Goal: Task Accomplishment & Management: Manage account settings

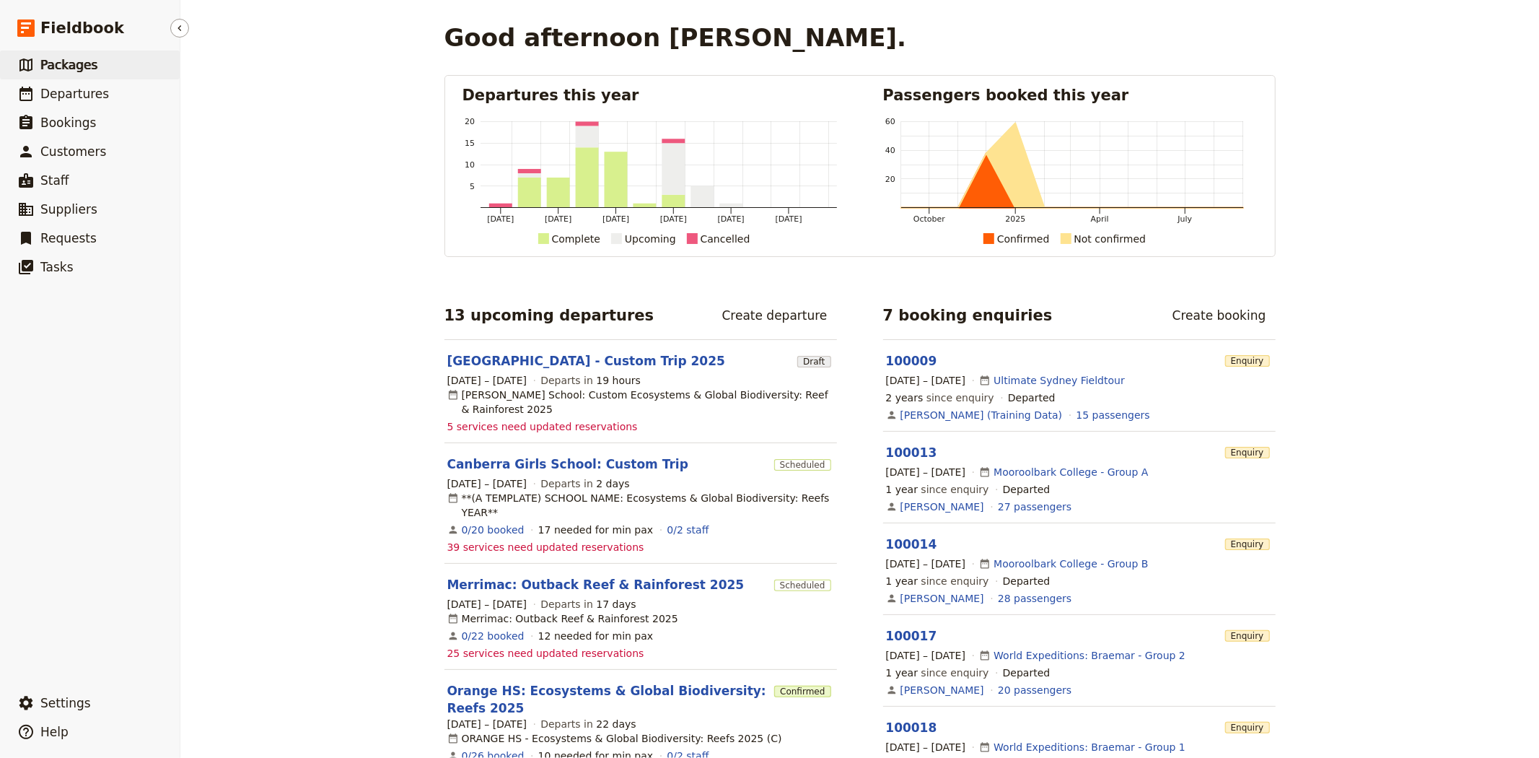
click at [88, 66] on span "Packages" at bounding box center [68, 65] width 57 height 14
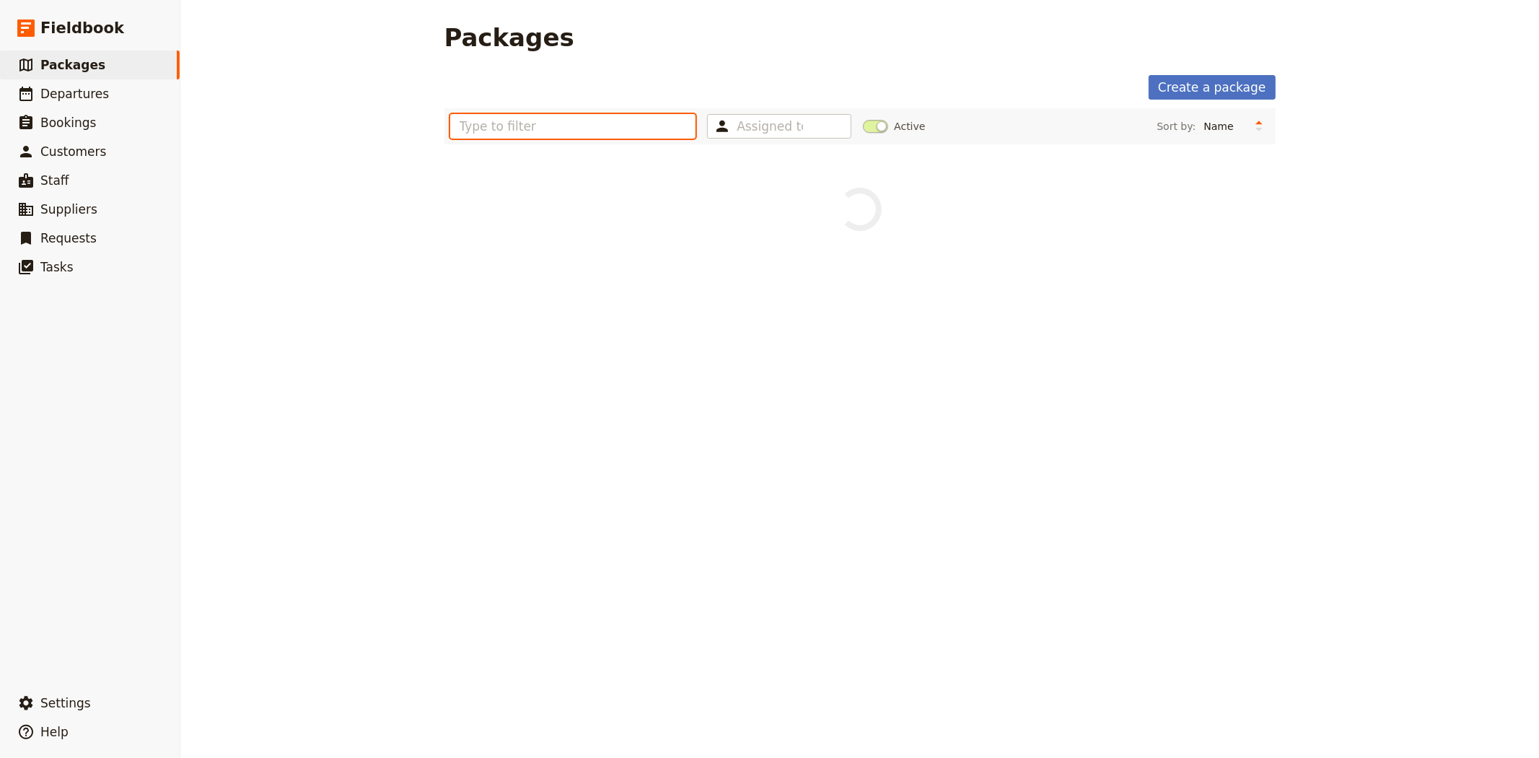
click at [579, 118] on input "text" at bounding box center [573, 126] width 246 height 25
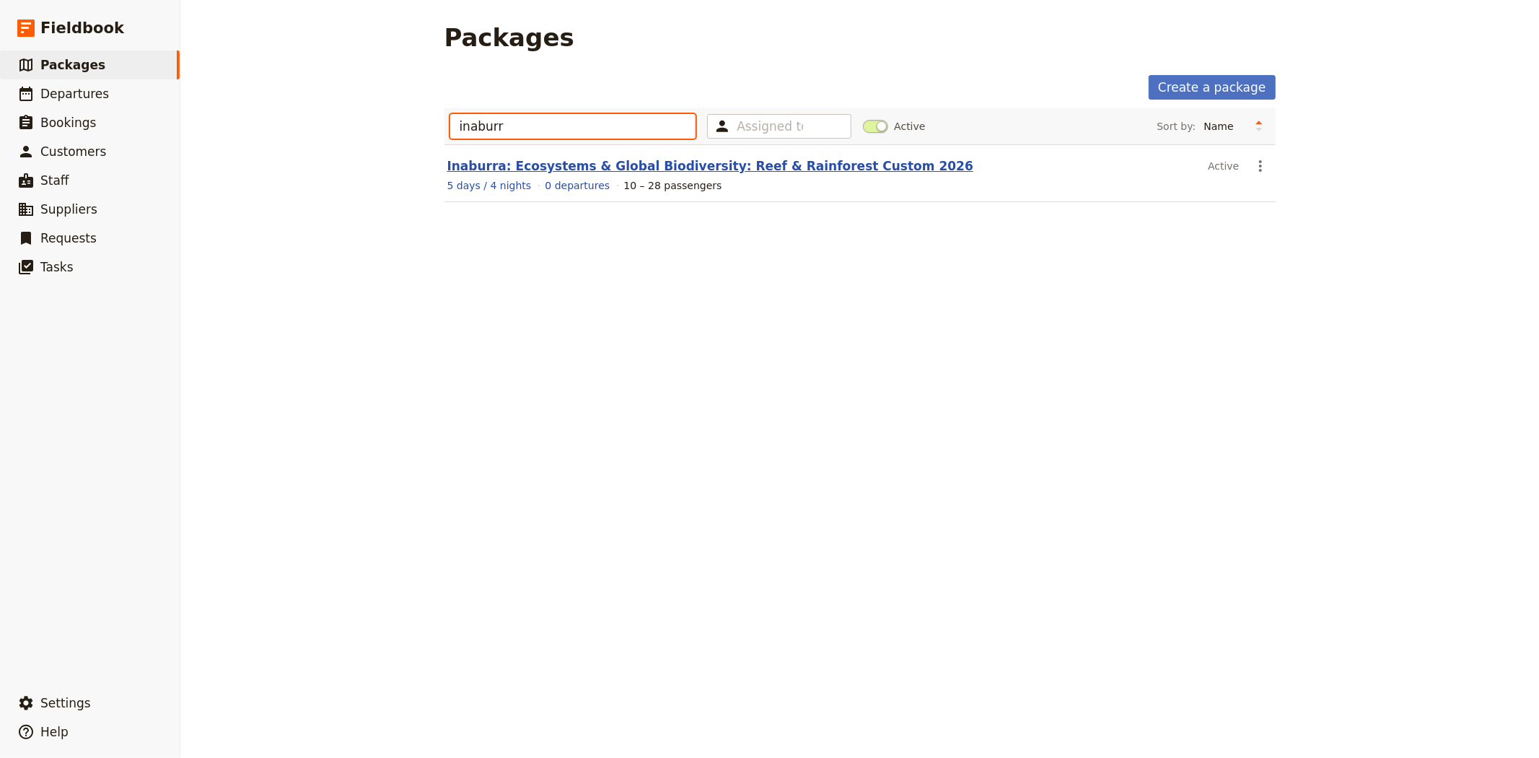
type input "inaburr"
click at [633, 170] on link "Inaburra: Ecosystems & Global Biodiversity: Reef & Rainforest Custom 2026" at bounding box center [710, 166] width 526 height 14
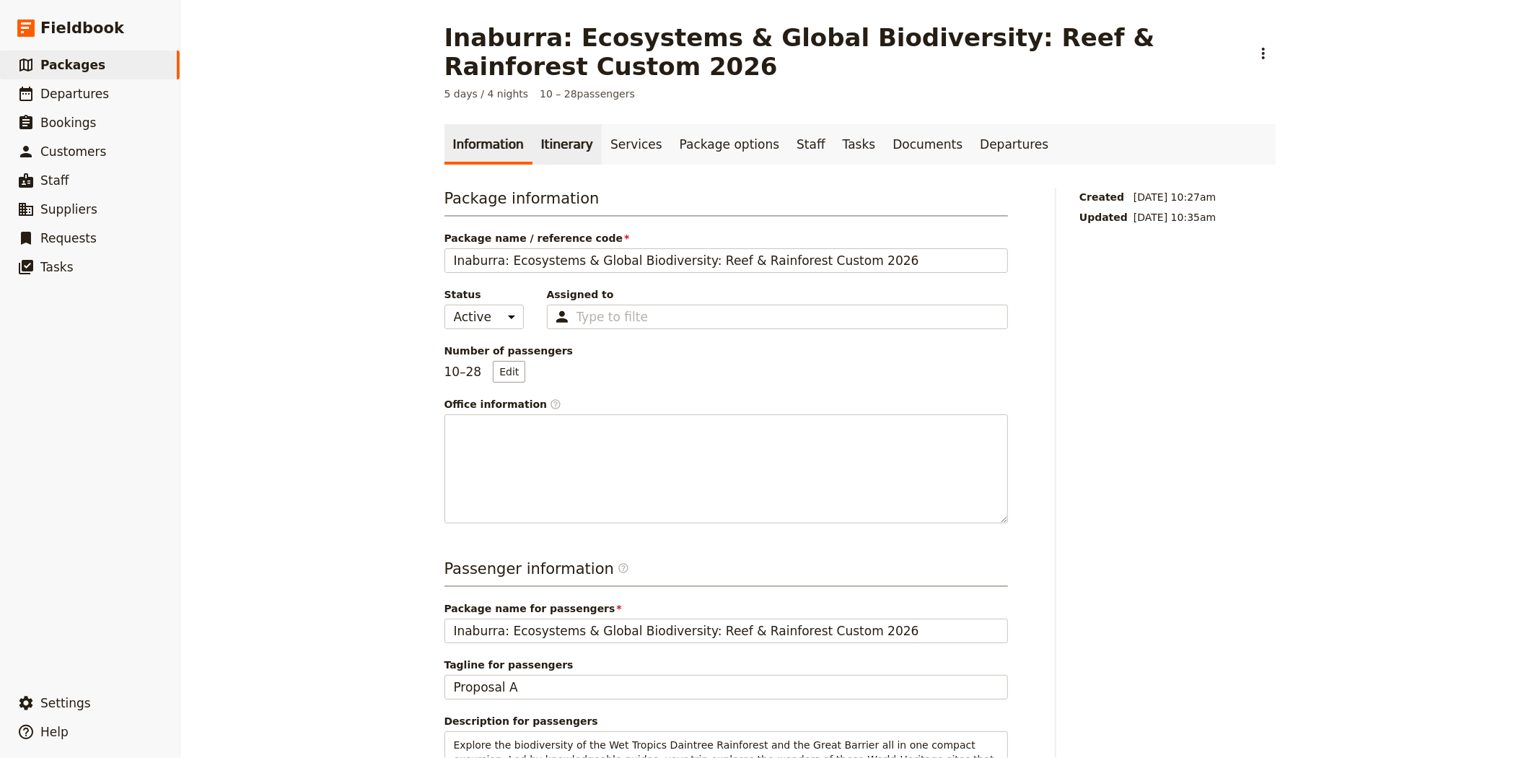
click at [549, 147] on link "Itinerary" at bounding box center [566, 144] width 69 height 40
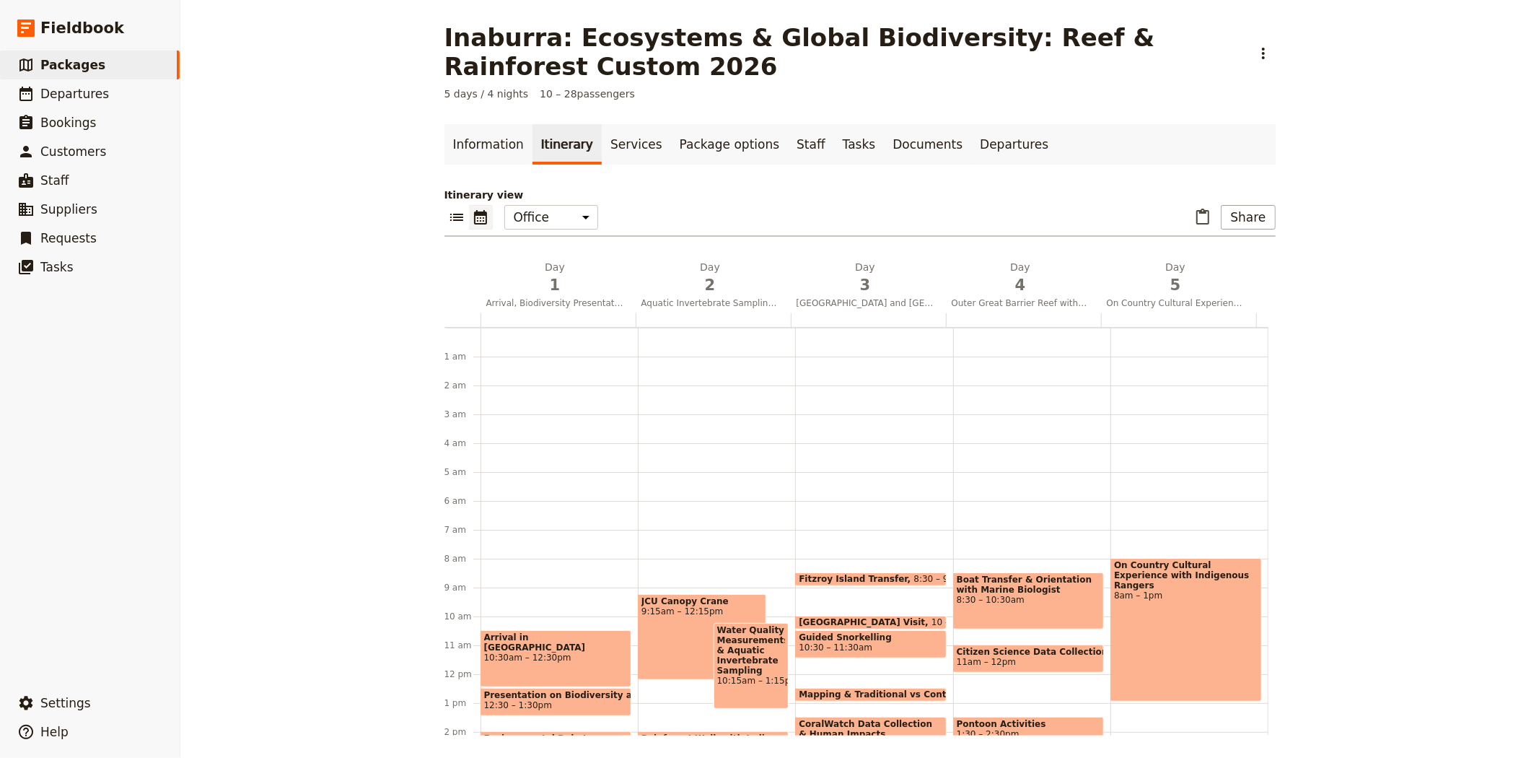
scroll to position [188, 0]
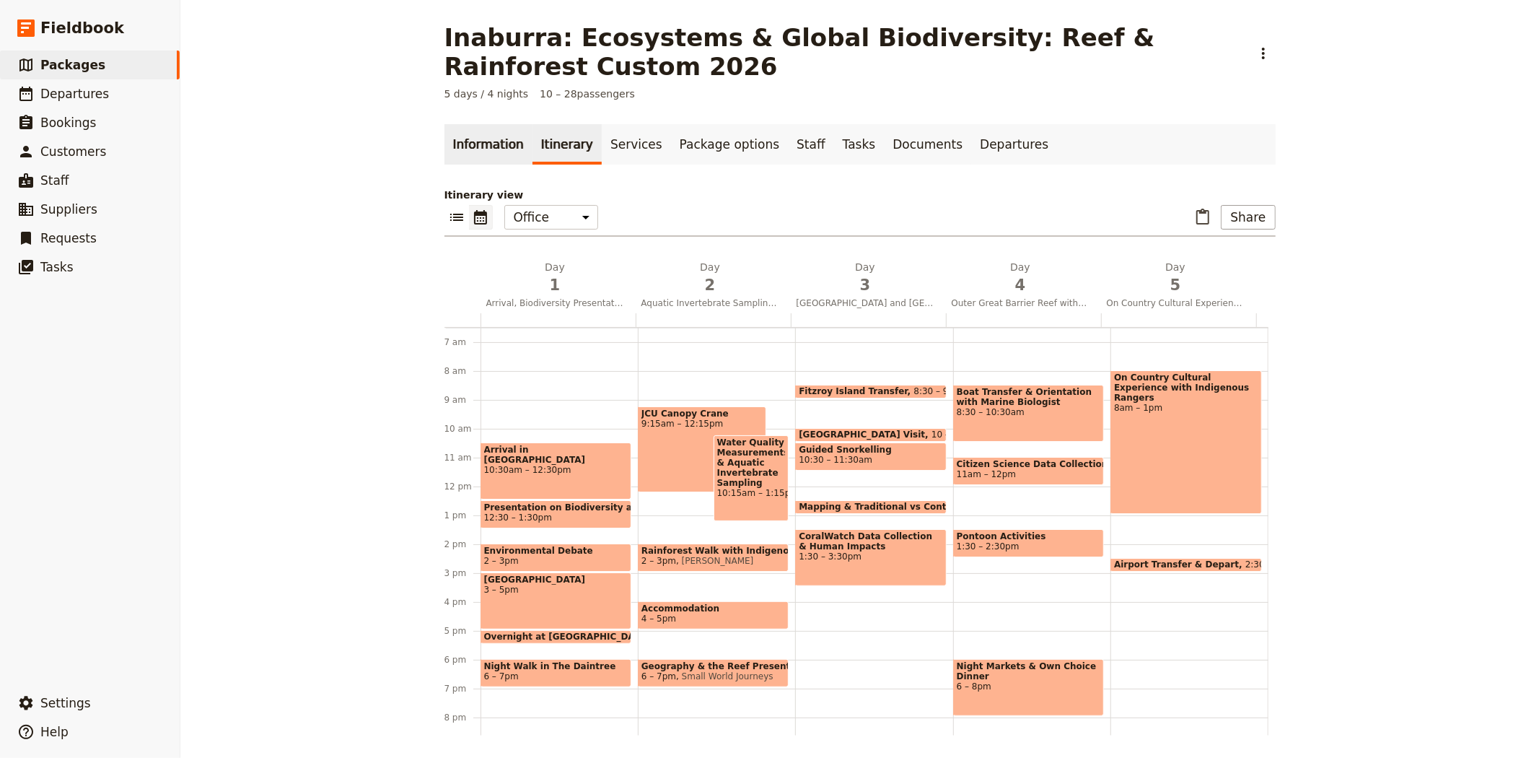
click at [484, 147] on link "Information" at bounding box center [488, 144] width 88 height 40
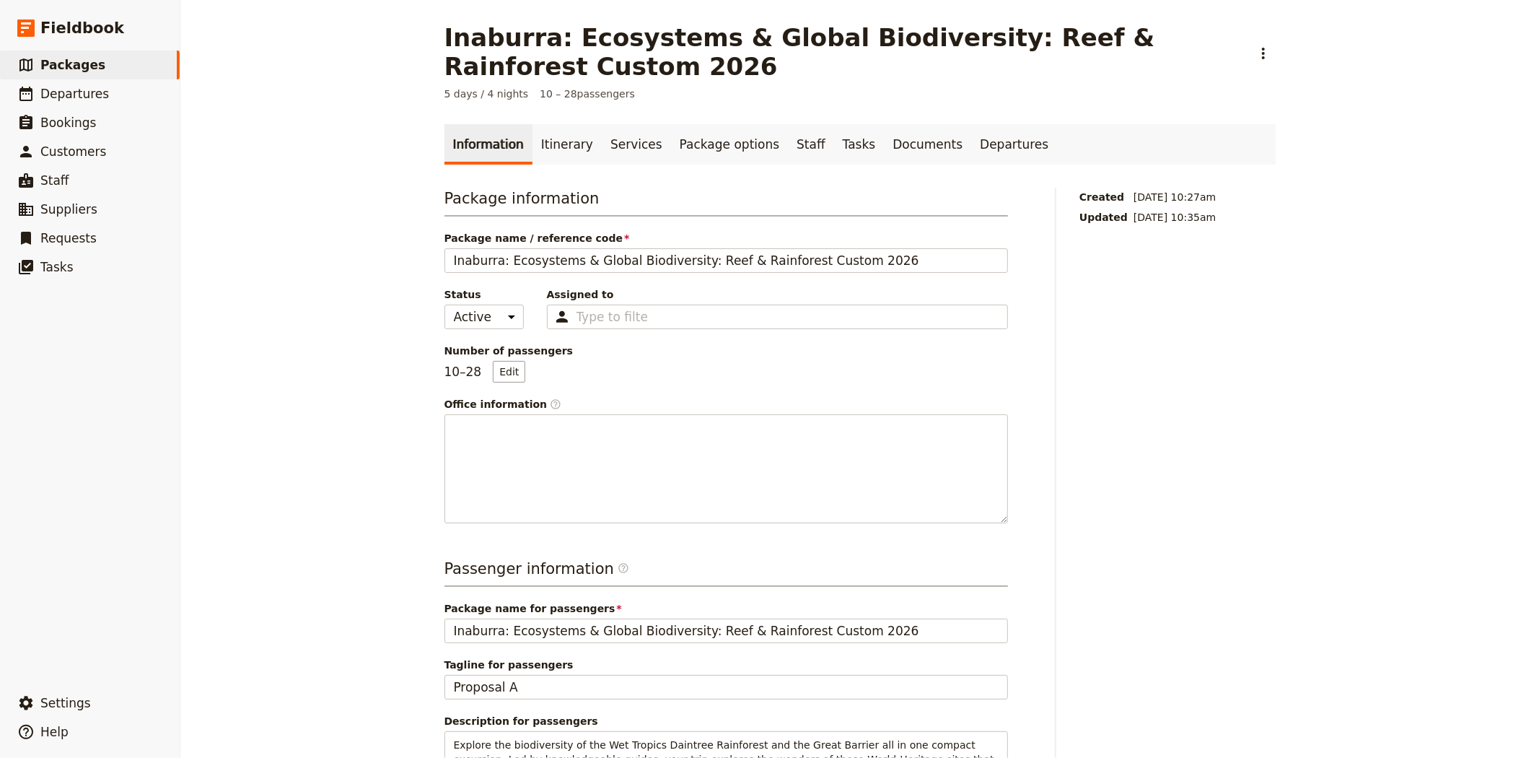
scroll to position [160, 0]
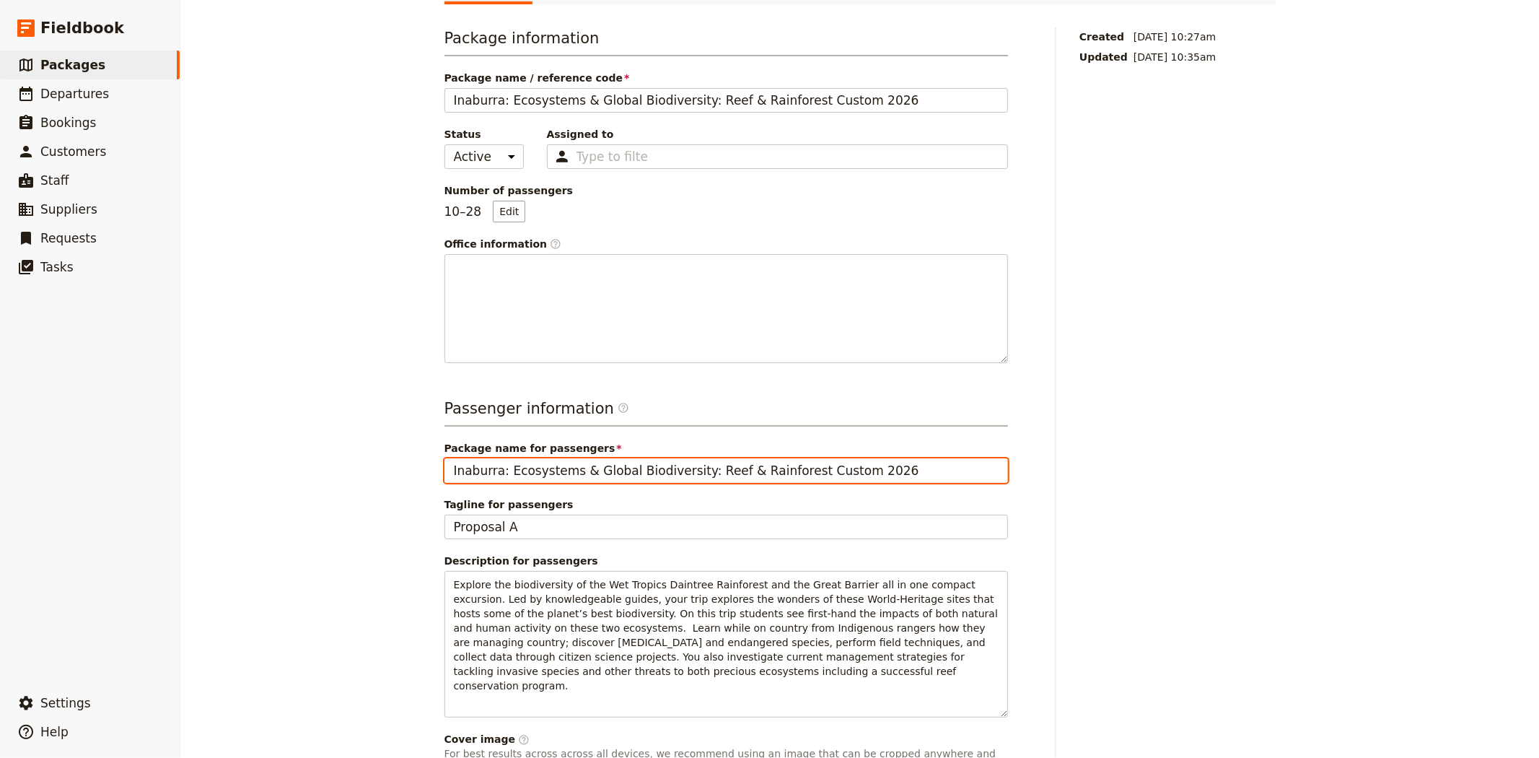
click at [681, 471] on input "Inaburra: Ecosystems & Global Biodiversity: Reef & Rainforest Custom 2026" at bounding box center [725, 470] width 563 height 25
type input "Inaburra: Ecosystems & Global Biodiversity - Reef & Rainforest Custom 2026"
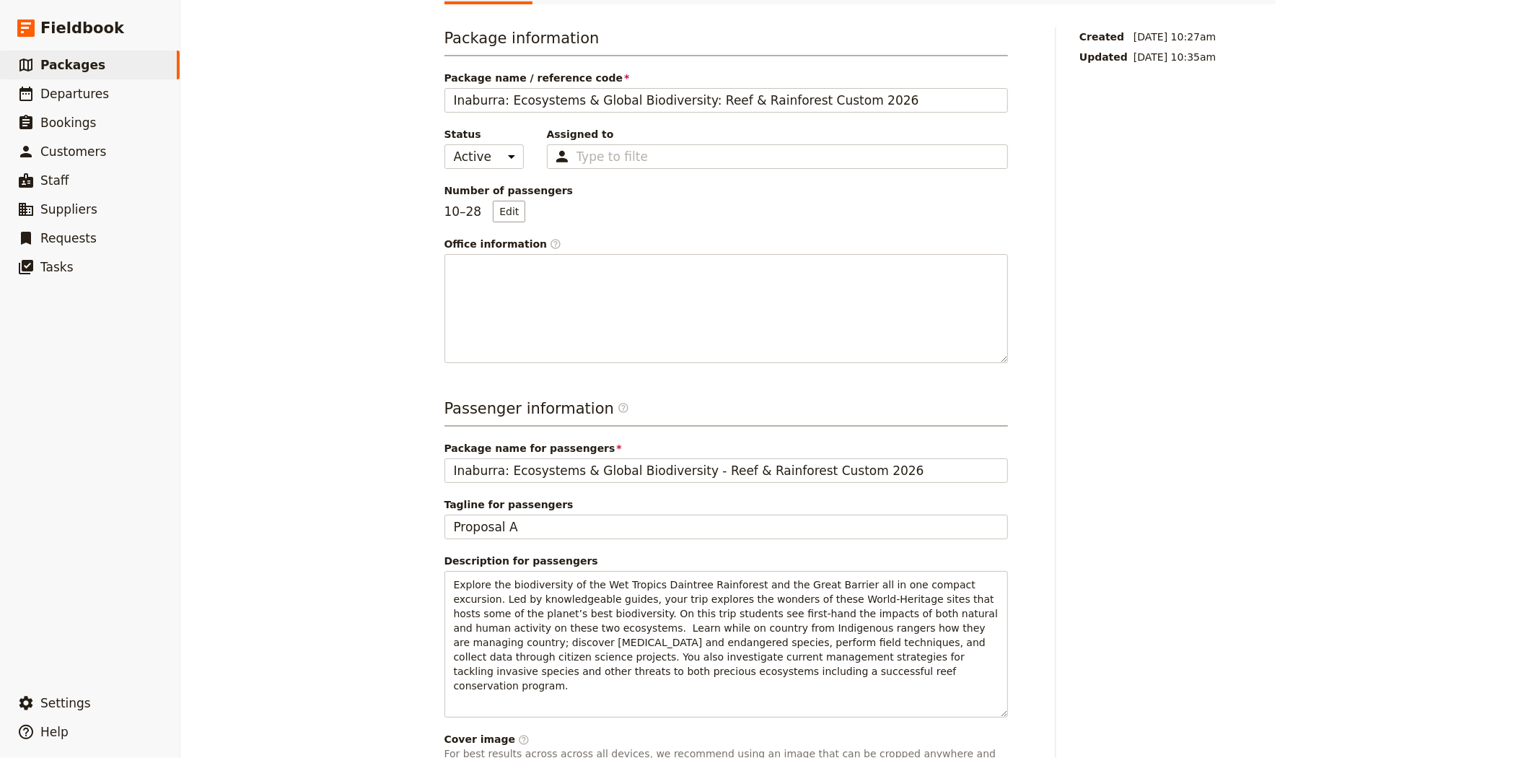
click at [269, 423] on div "Inaburra: Ecosystems & Global Biodiversity: Reef & Rainforest Custom 2026 ​ 5 d…" at bounding box center [859, 379] width 1358 height 758
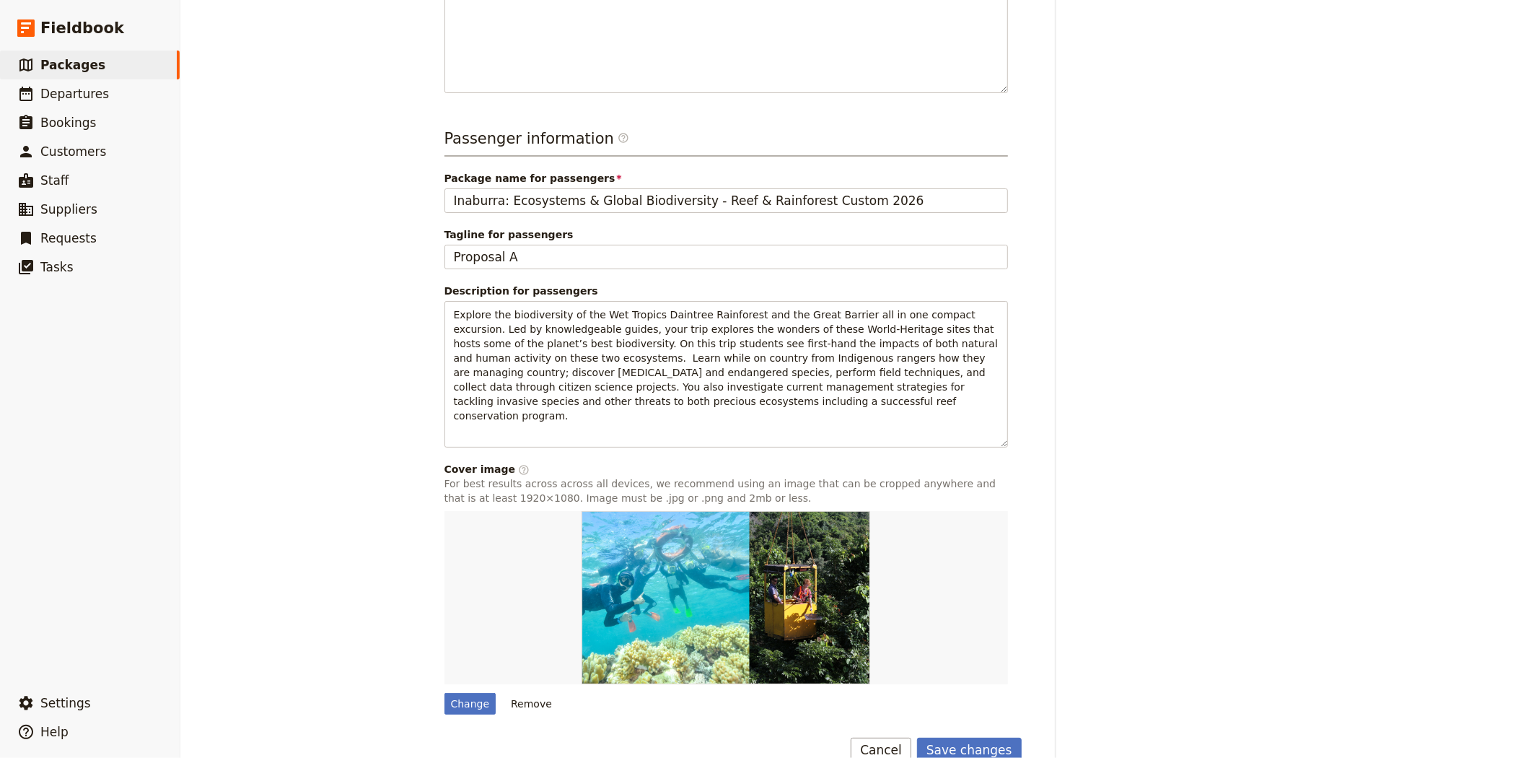
scroll to position [443, 0]
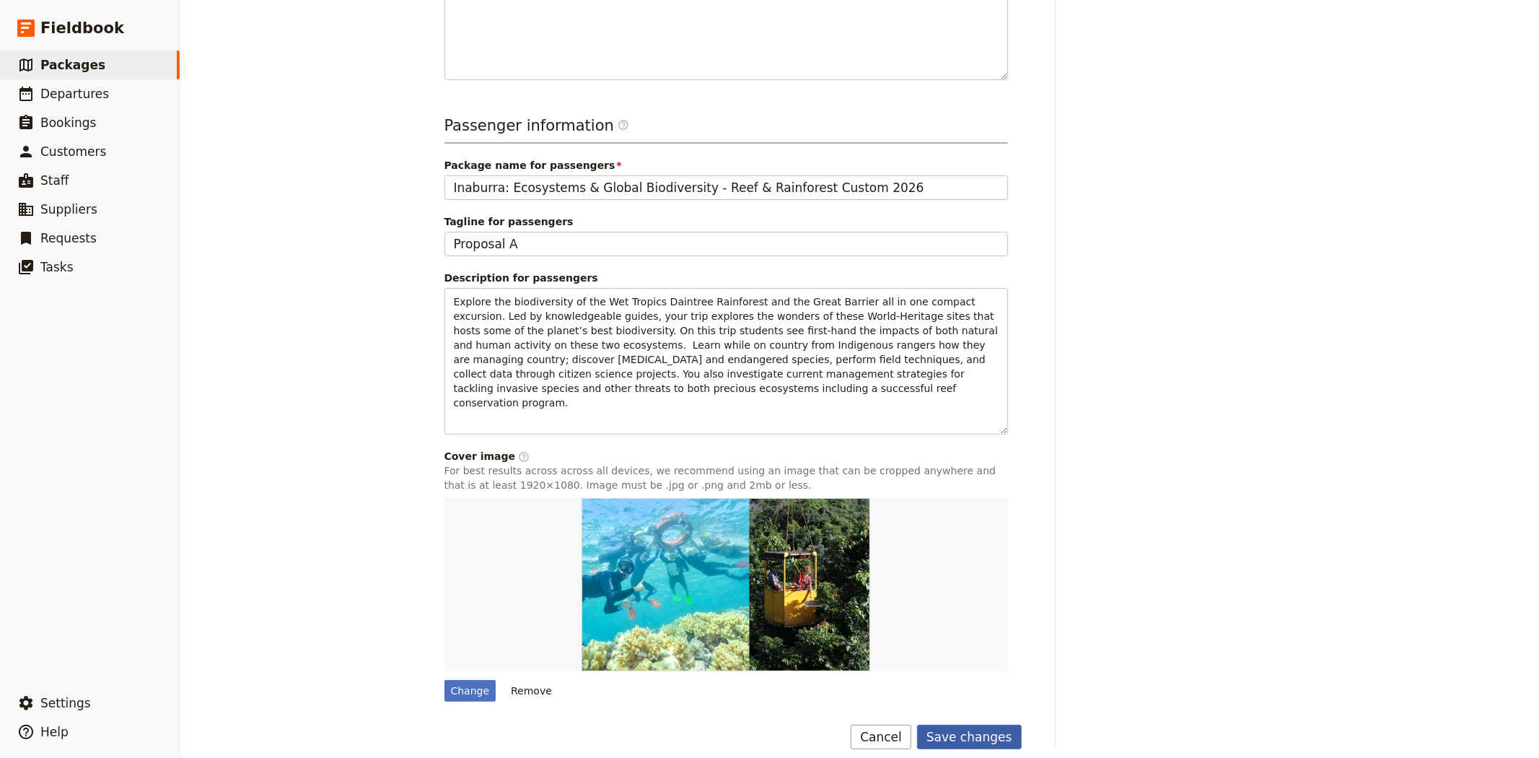
click at [1003, 724] on button "Save changes" at bounding box center [969, 736] width 105 height 25
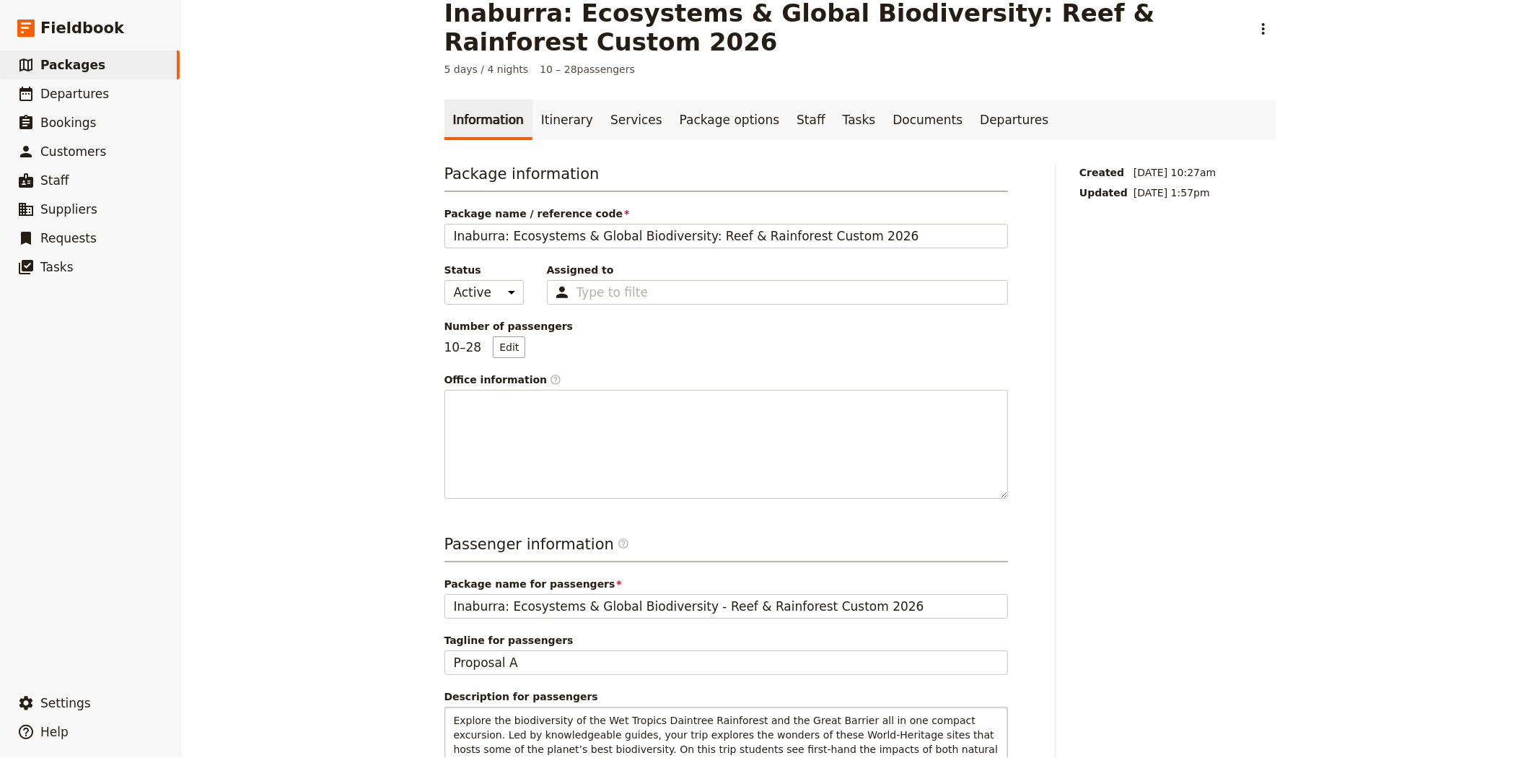
scroll to position [0, 0]
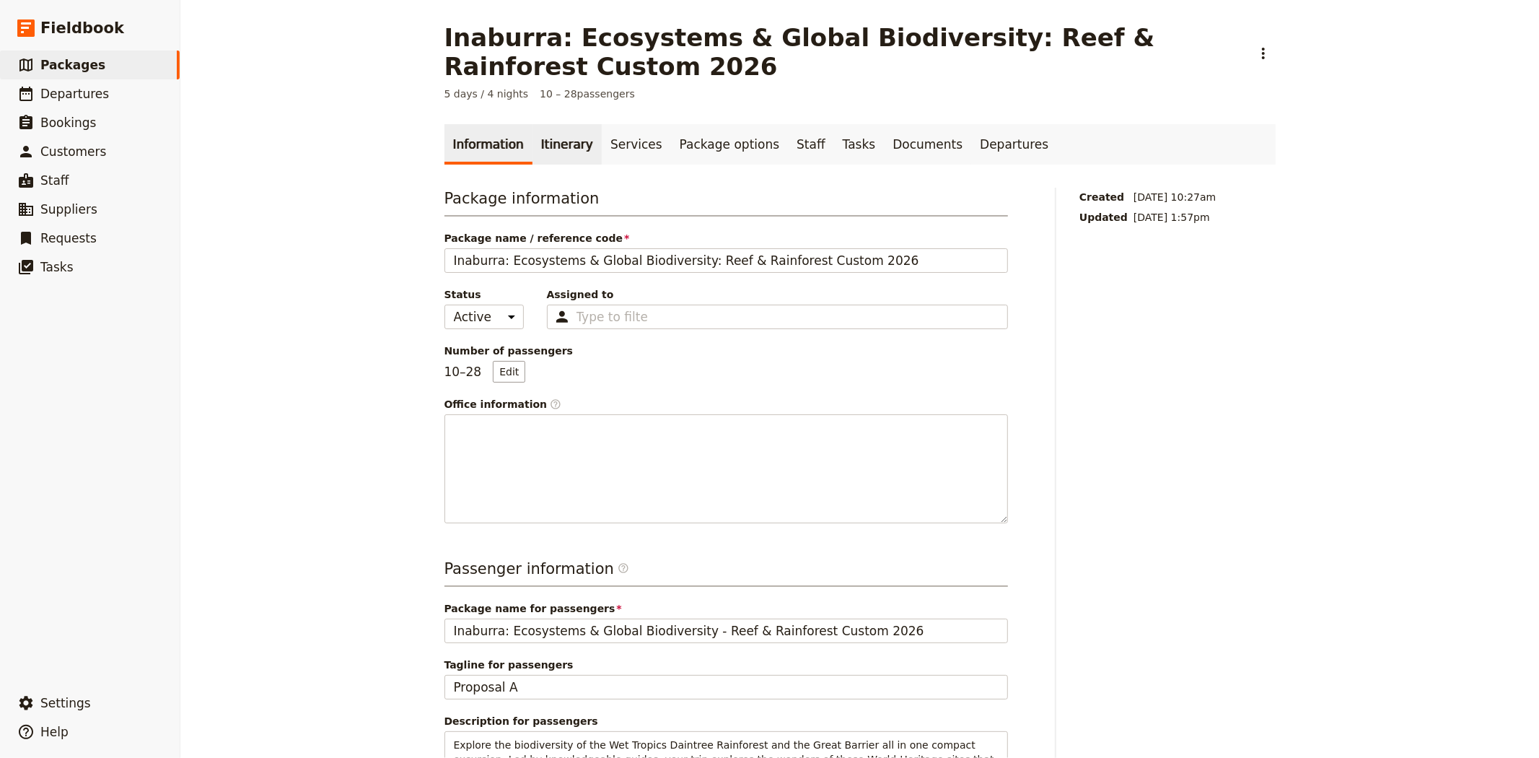
click at [535, 146] on link "Itinerary" at bounding box center [566, 144] width 69 height 40
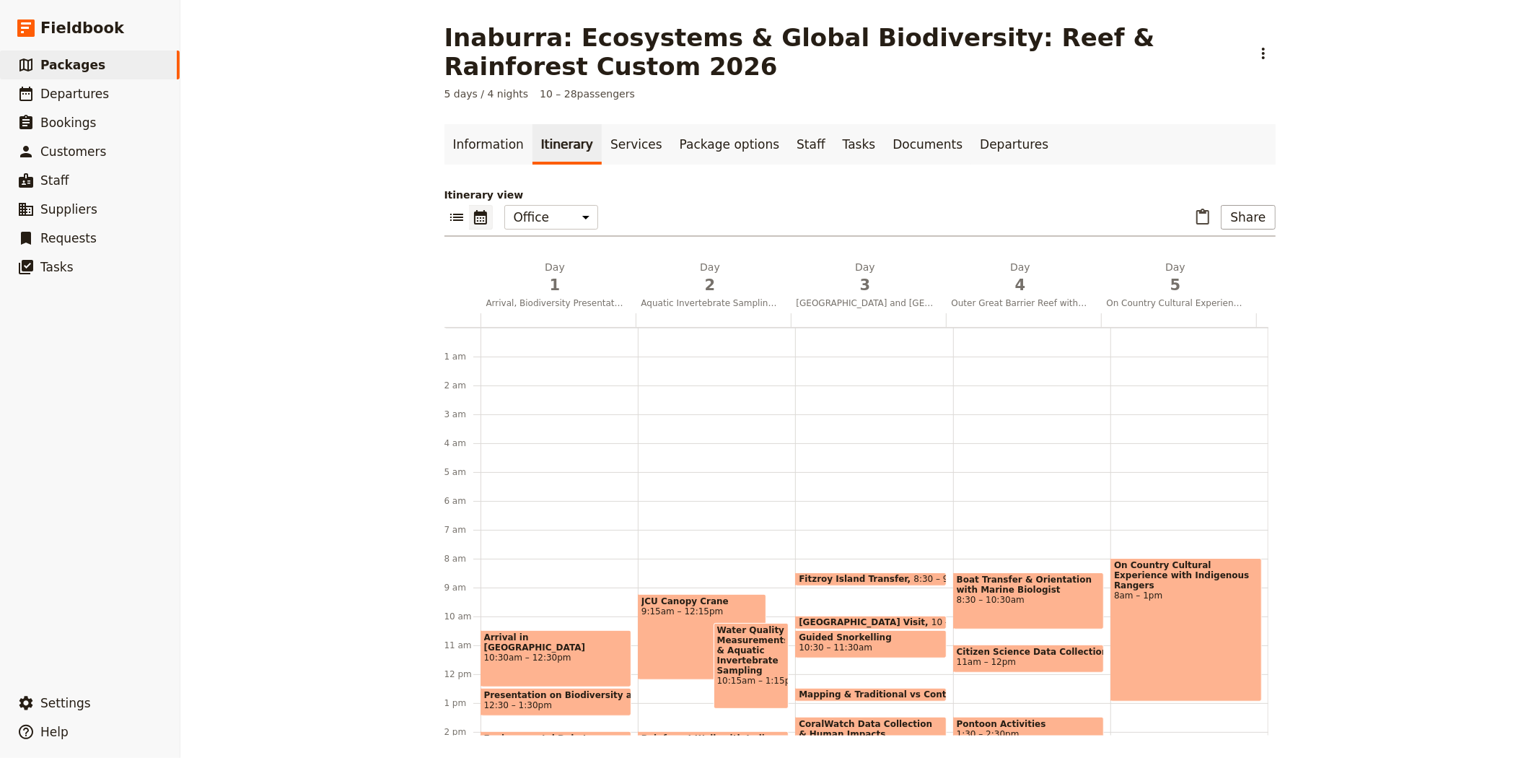
scroll to position [188, 0]
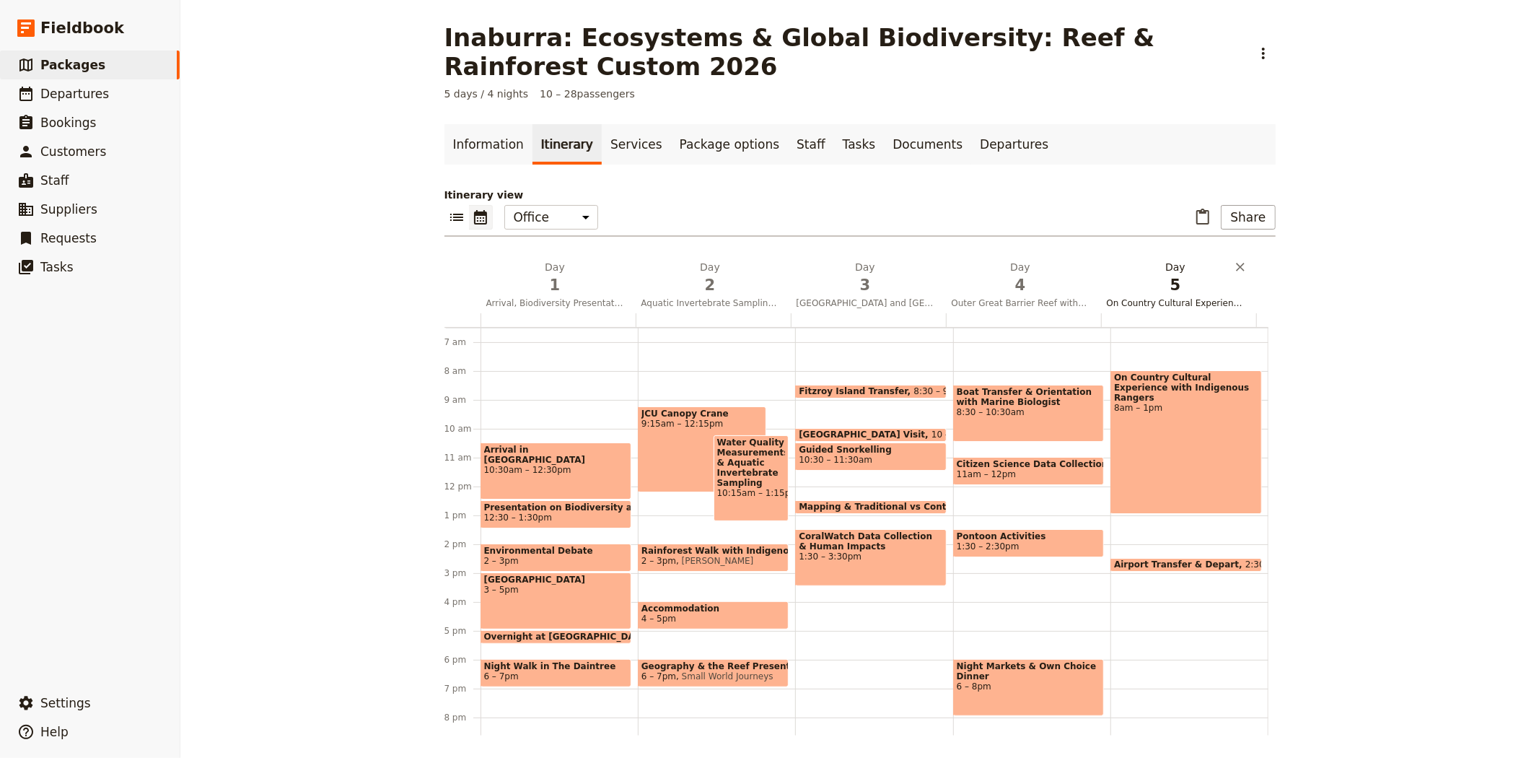
click at [1169, 294] on span "5" at bounding box center [1176, 285] width 138 height 22
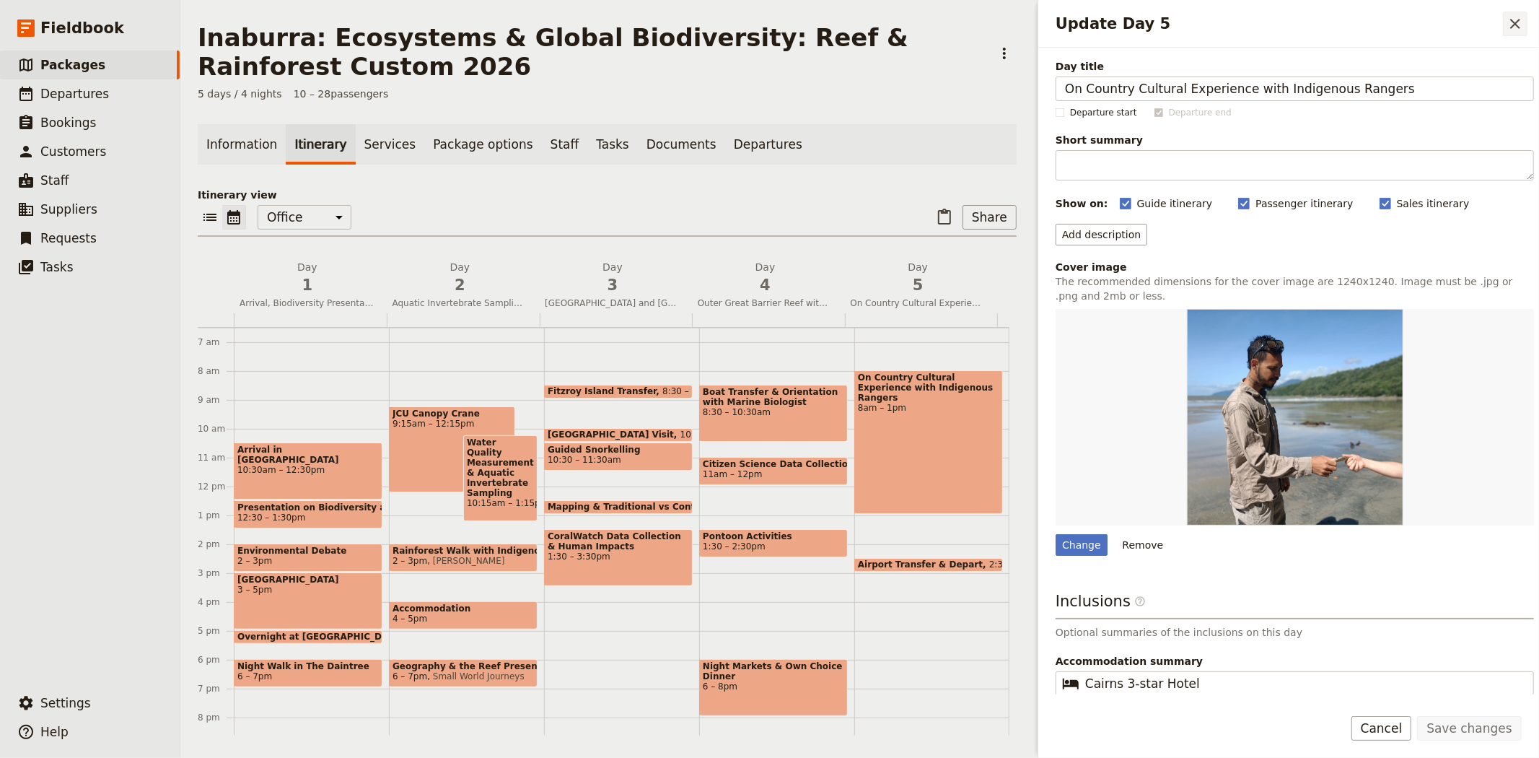
click at [1510, 19] on icon "Close drawer" at bounding box center [1514, 23] width 17 height 17
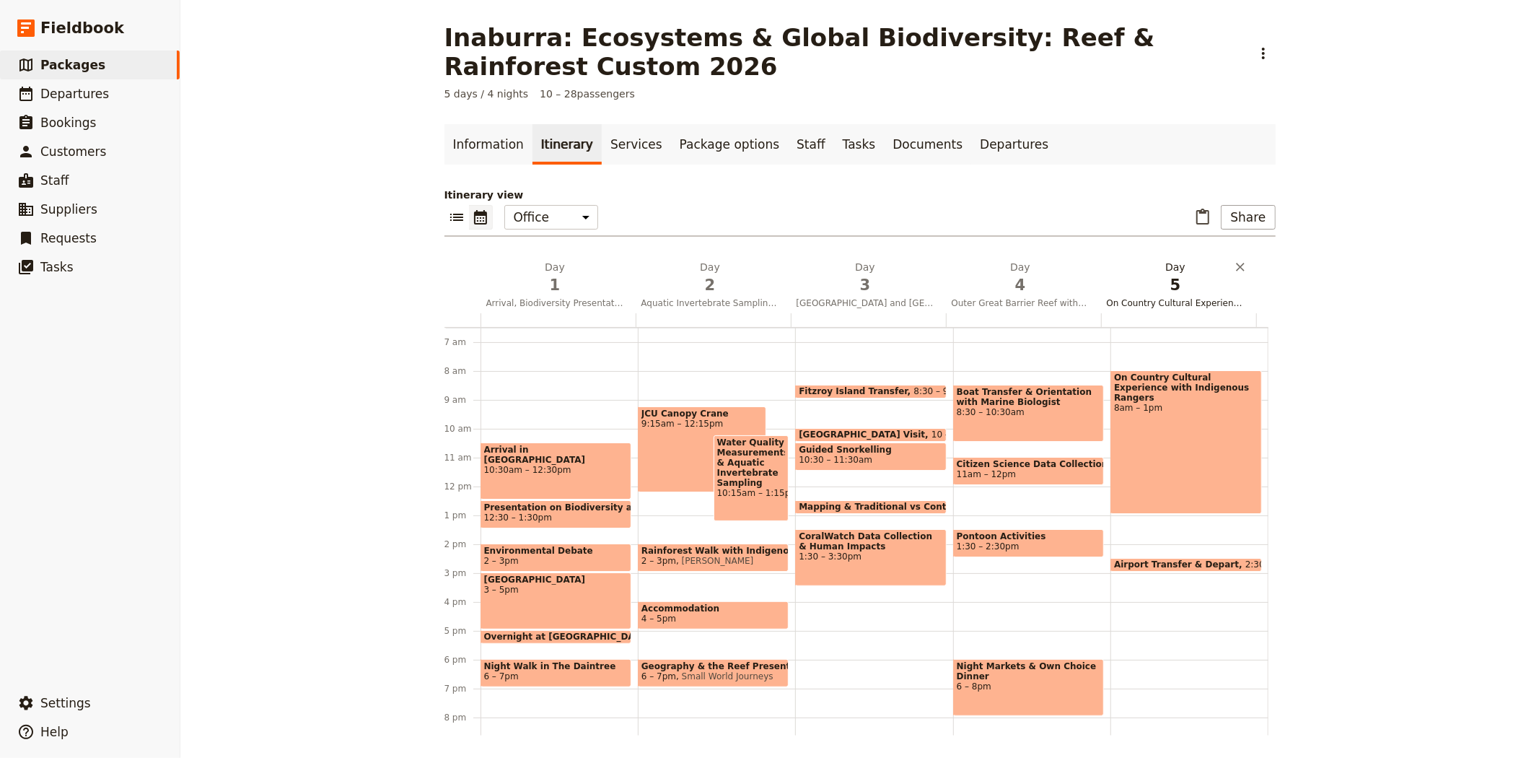
click at [1148, 297] on span "On Country Cultural Experience with Indigenous Rangers" at bounding box center [1175, 303] width 149 height 12
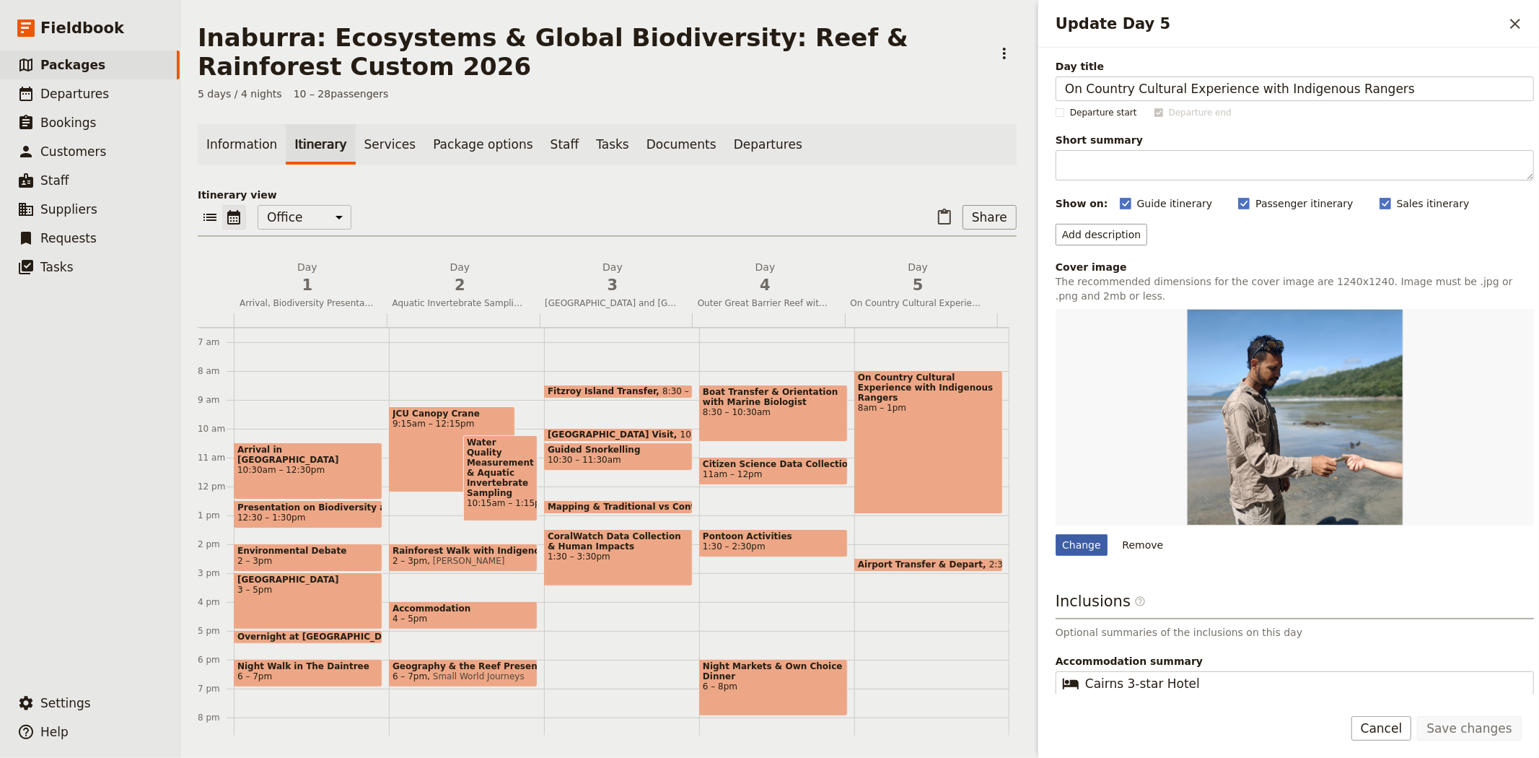
click at [1068, 540] on div "Change" at bounding box center [1081, 545] width 52 height 22
click at [1055, 534] on input "Change" at bounding box center [1055, 533] width 1 height 1
type input "C:\fakepath\Banana farm.jpg"
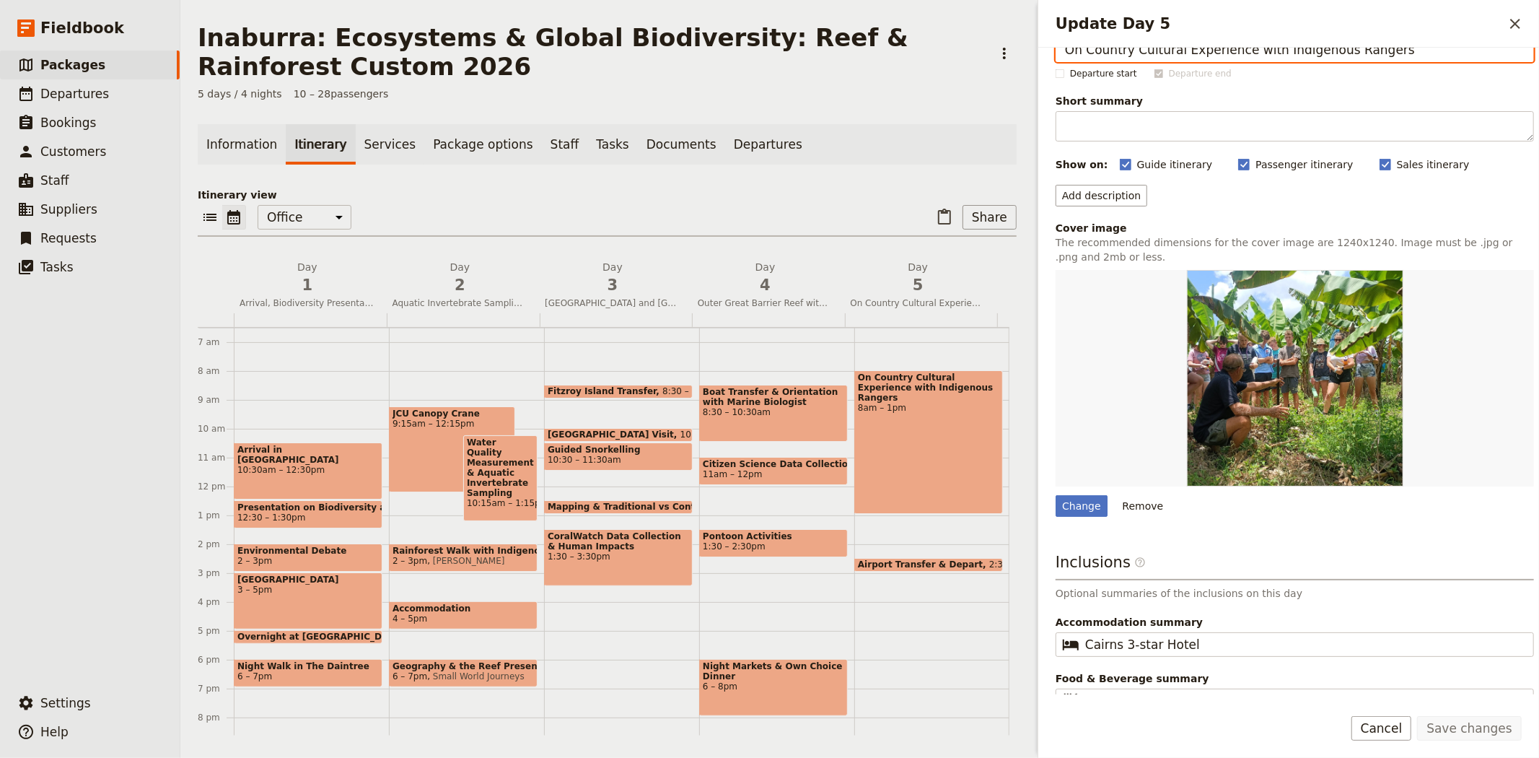
scroll to position [59, 0]
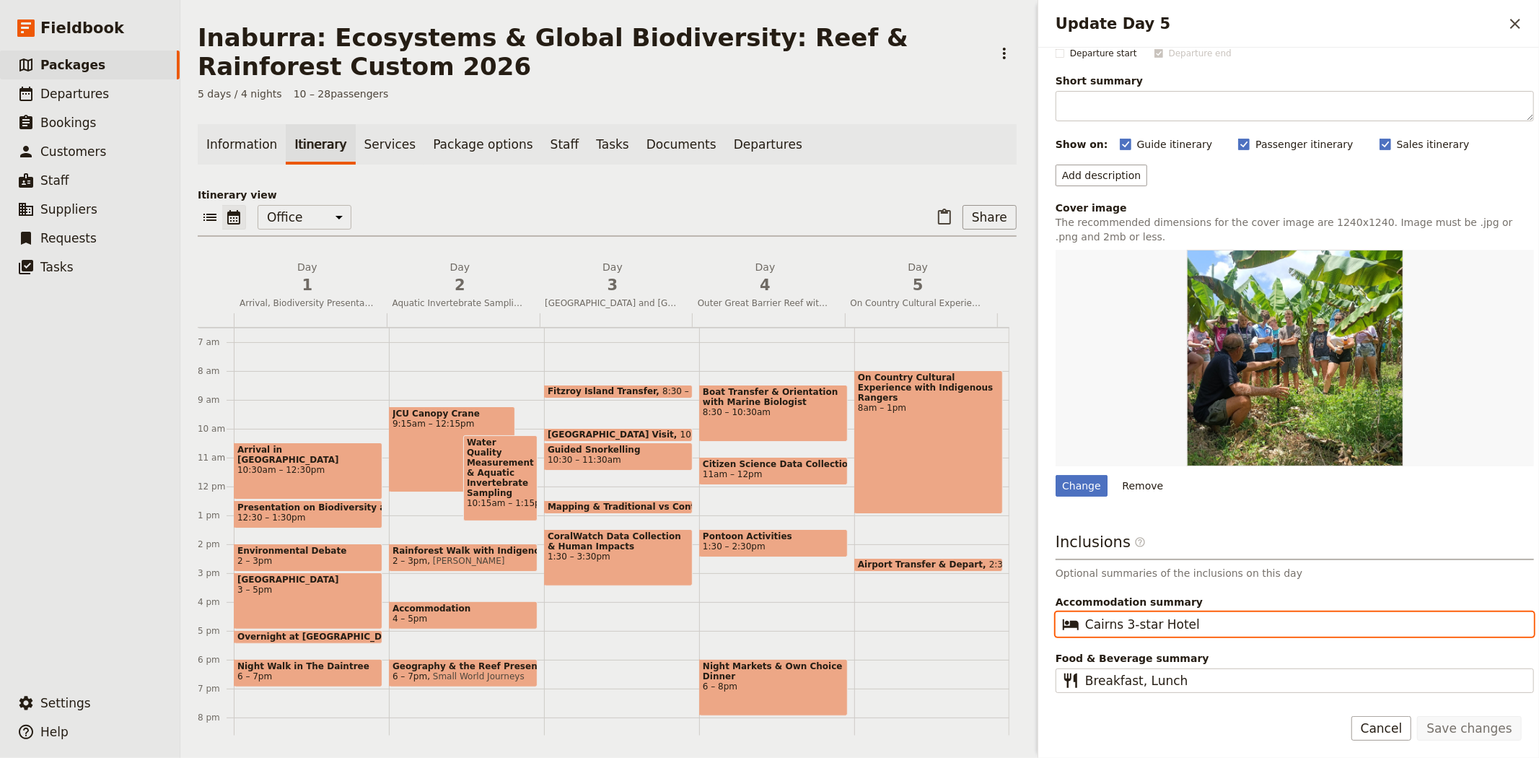
drag, startPoint x: 1230, startPoint y: 623, endPoint x: 990, endPoint y: 609, distance: 240.6
click at [990, 609] on div "Inaburra: Ecosystems & Global Biodiversity: Reef & Rainforest Custom 2026 ​ 5 d…" at bounding box center [859, 379] width 1358 height 758
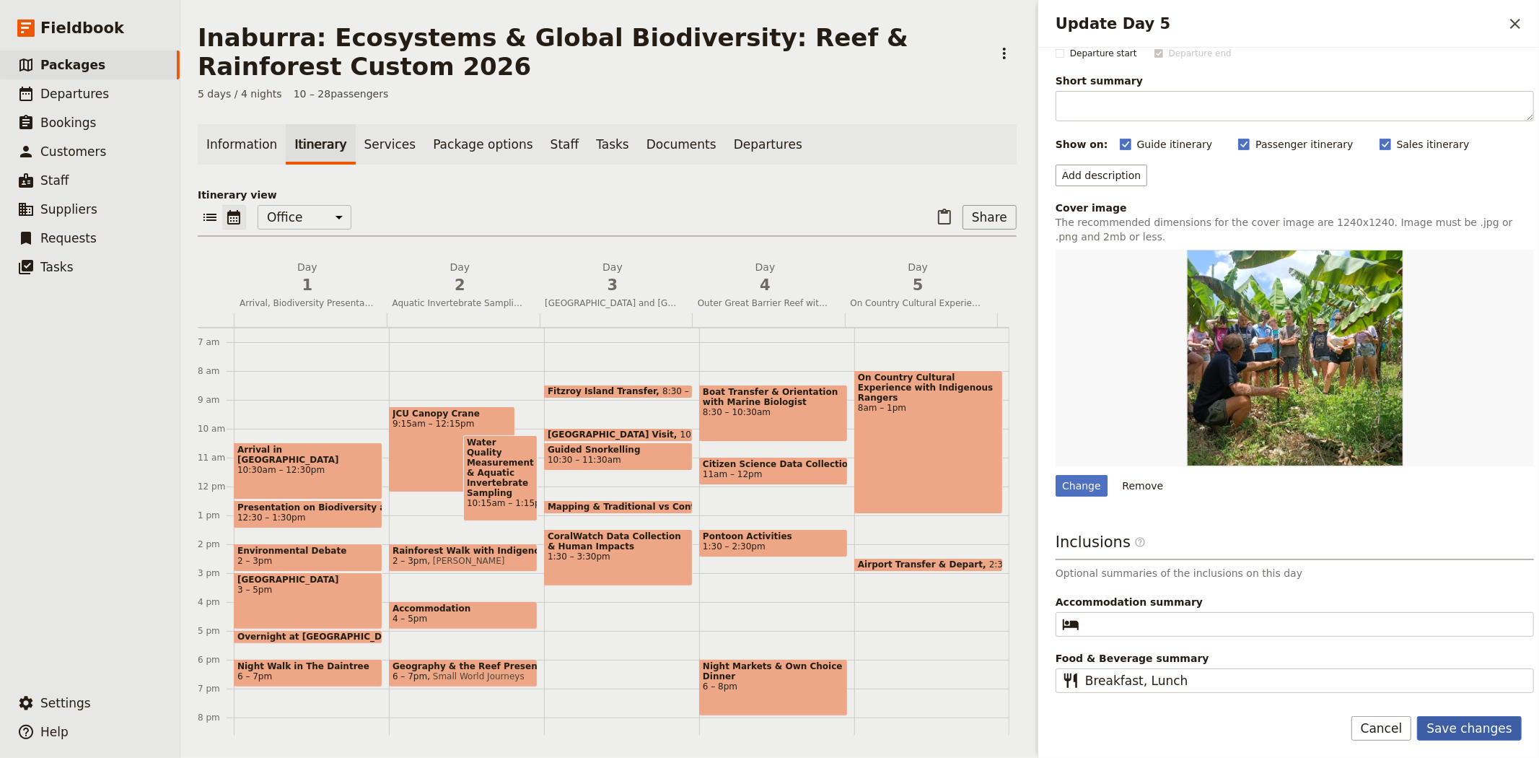
click at [1470, 727] on button "Save changes" at bounding box center [1469, 728] width 105 height 25
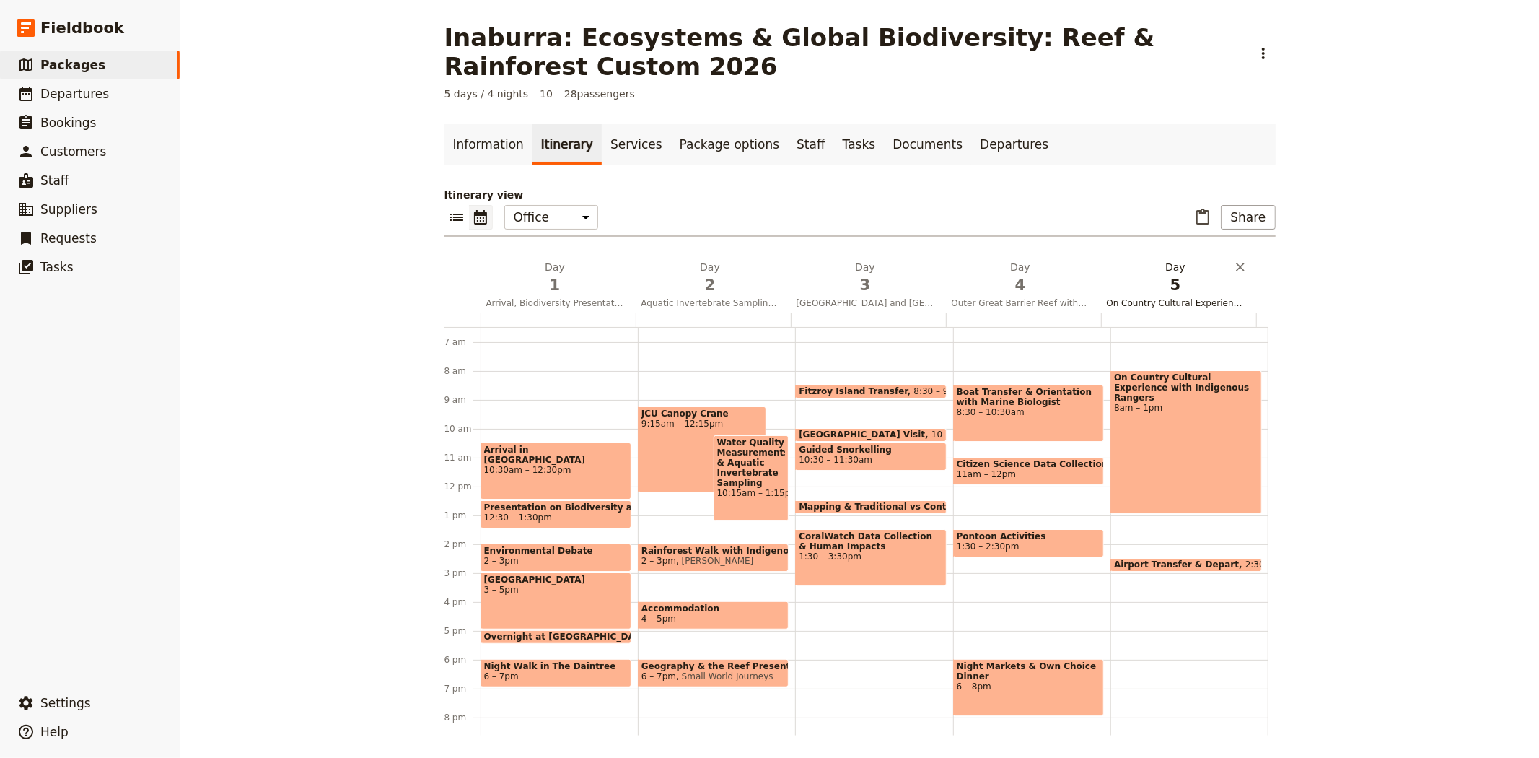
click at [1193, 298] on span "On Country Cultural Experience with Indigenous Rangers" at bounding box center [1175, 303] width 149 height 12
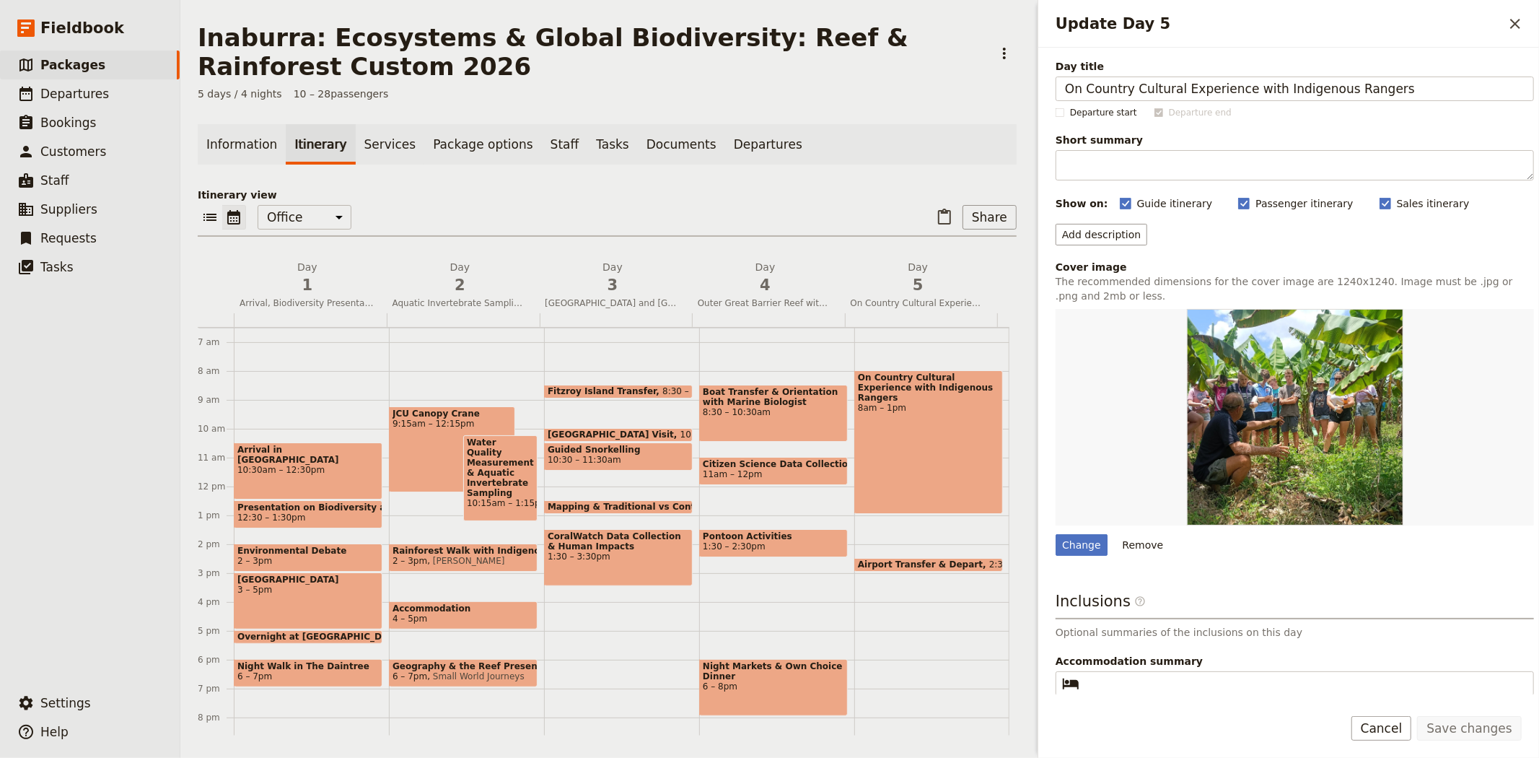
click at [905, 177] on div "Information Itinerary Services Package options Staff Tasks Documents Departures…" at bounding box center [607, 429] width 819 height 611
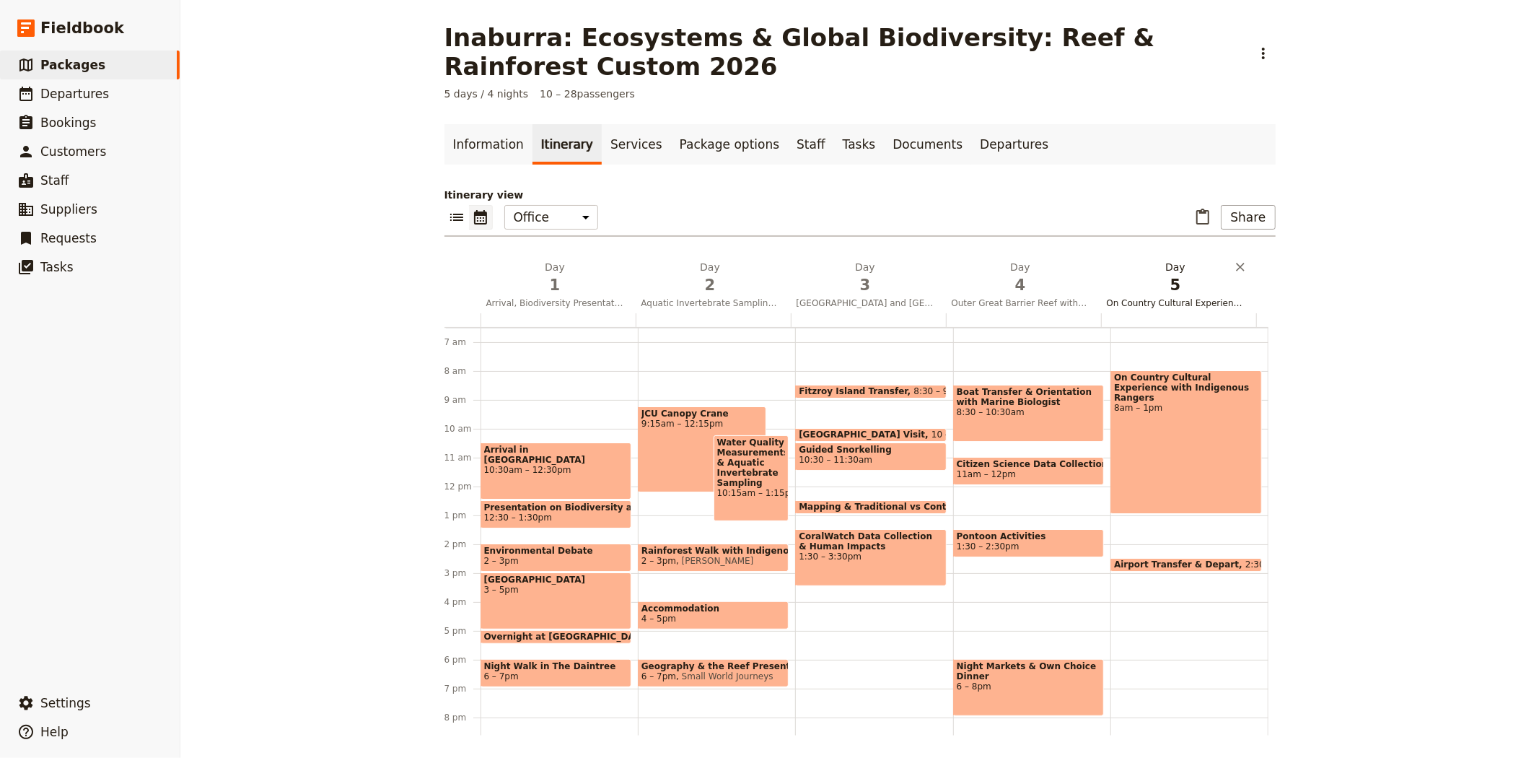
click at [1146, 285] on span "5" at bounding box center [1176, 285] width 138 height 22
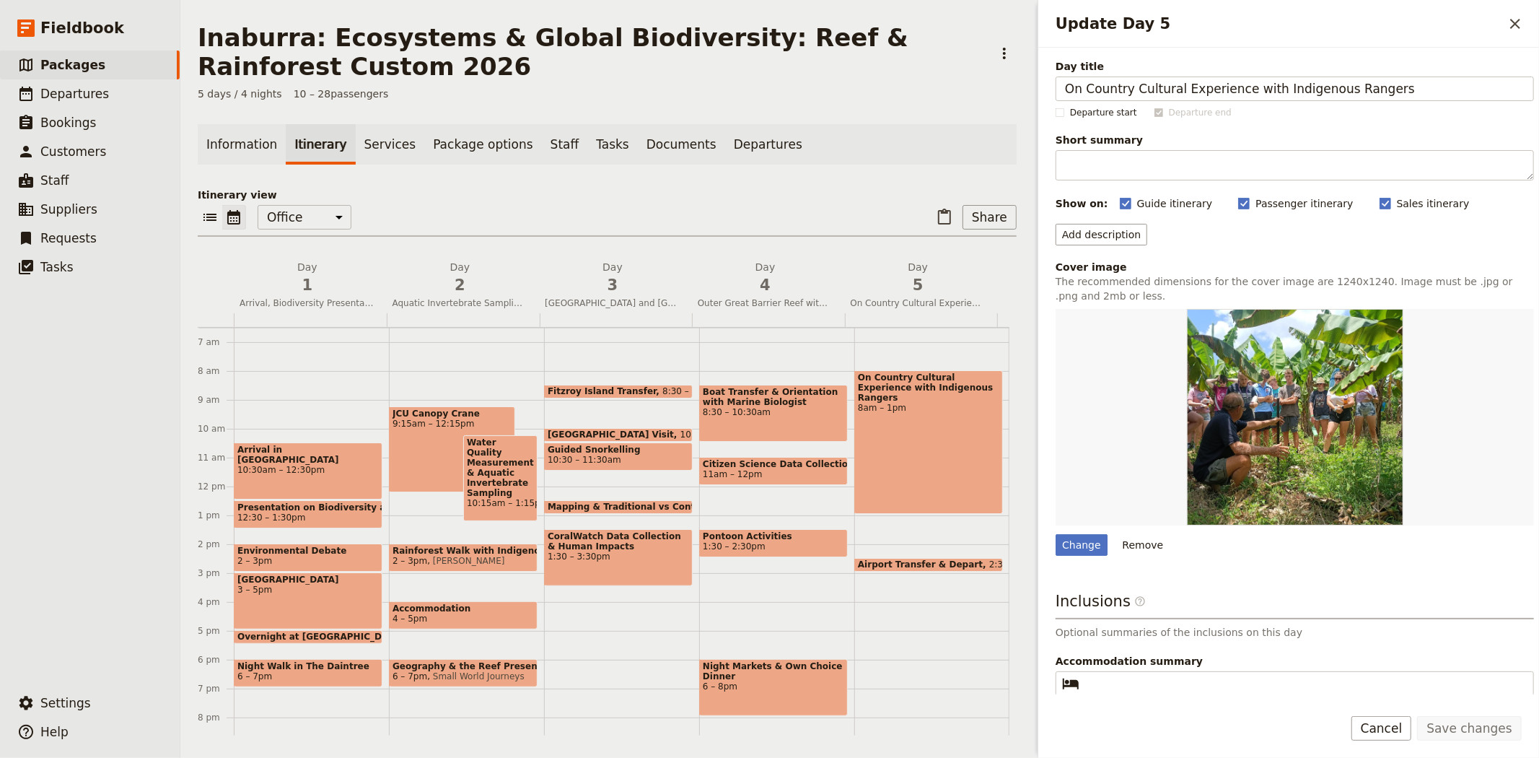
drag, startPoint x: 1395, startPoint y: 84, endPoint x: 1022, endPoint y: 88, distance: 372.3
click at [1022, 88] on div "Inaburra: Ecosystems & Global Biodiversity: Reef & Rainforest Custom 2026 ​ 5 d…" at bounding box center [859, 379] width 1358 height 758
type input "Eco-Organic Banana Farm Visit and Departure"
click at [1434, 727] on button "Save changes" at bounding box center [1469, 728] width 105 height 25
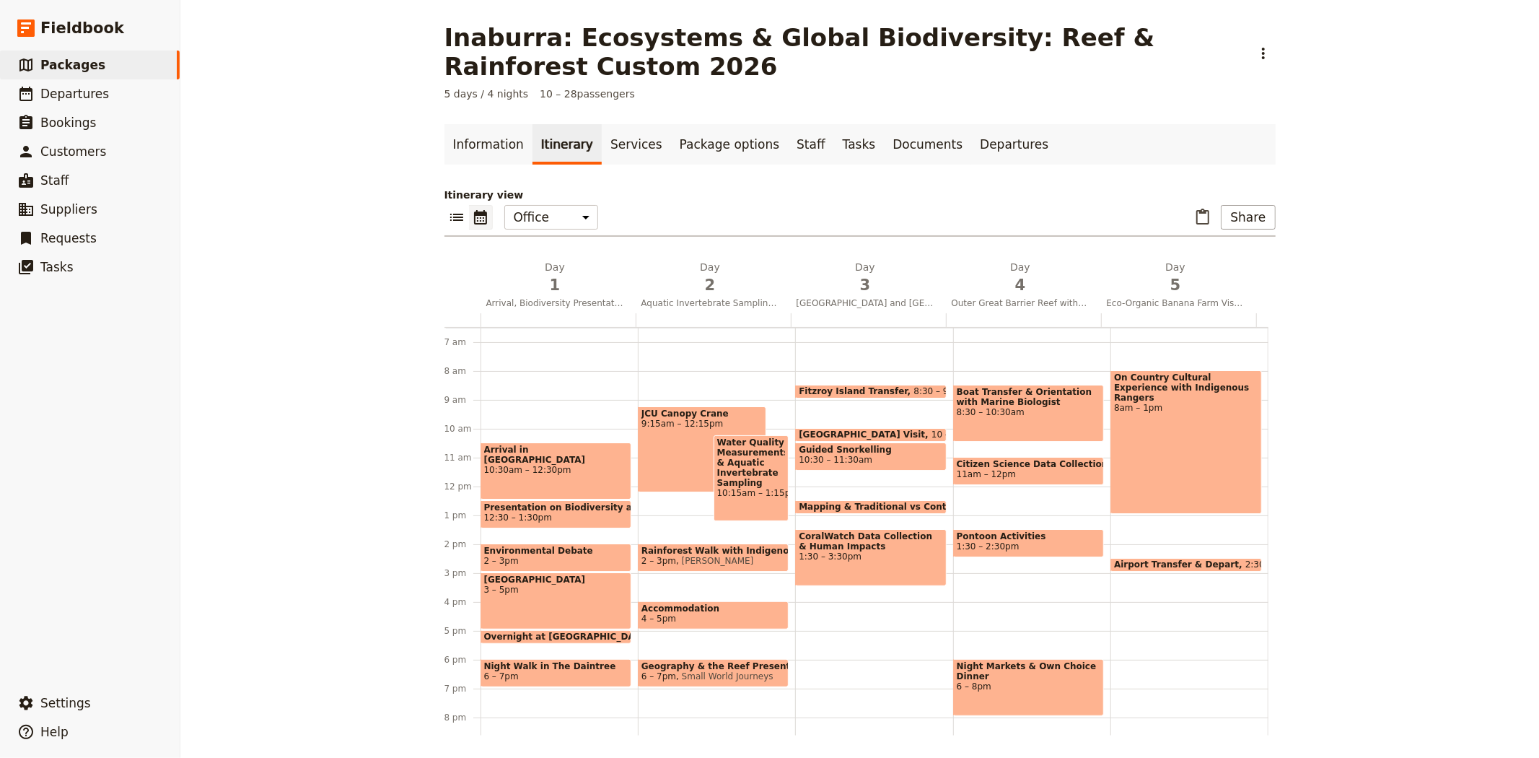
click at [1151, 462] on div "On Country Cultural Experience with Indigenous Rangers 8am – 1pm" at bounding box center [1185, 442] width 151 height 144
select select "5"
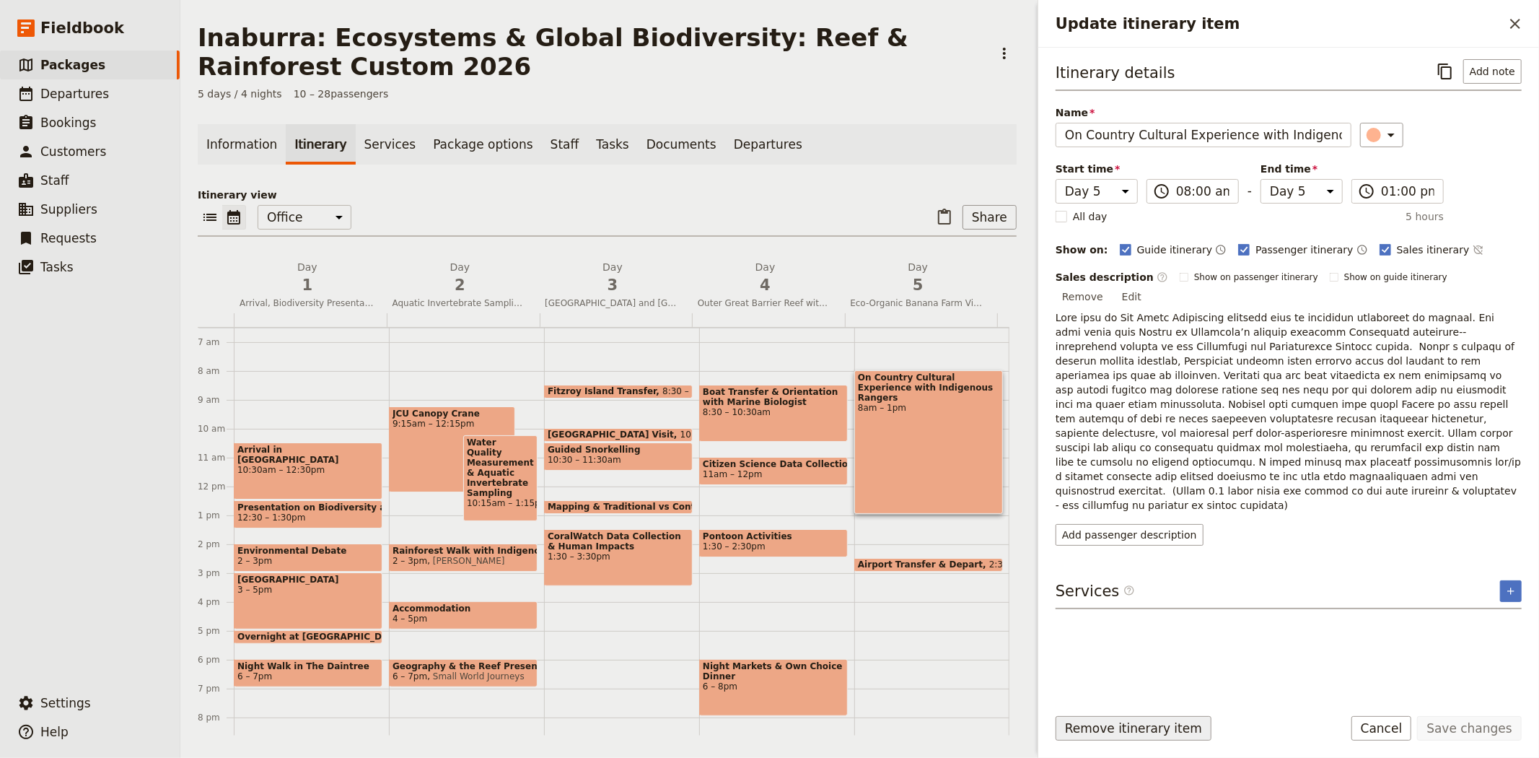
click at [1078, 727] on button "Remove itinerary item" at bounding box center [1133, 728] width 156 height 25
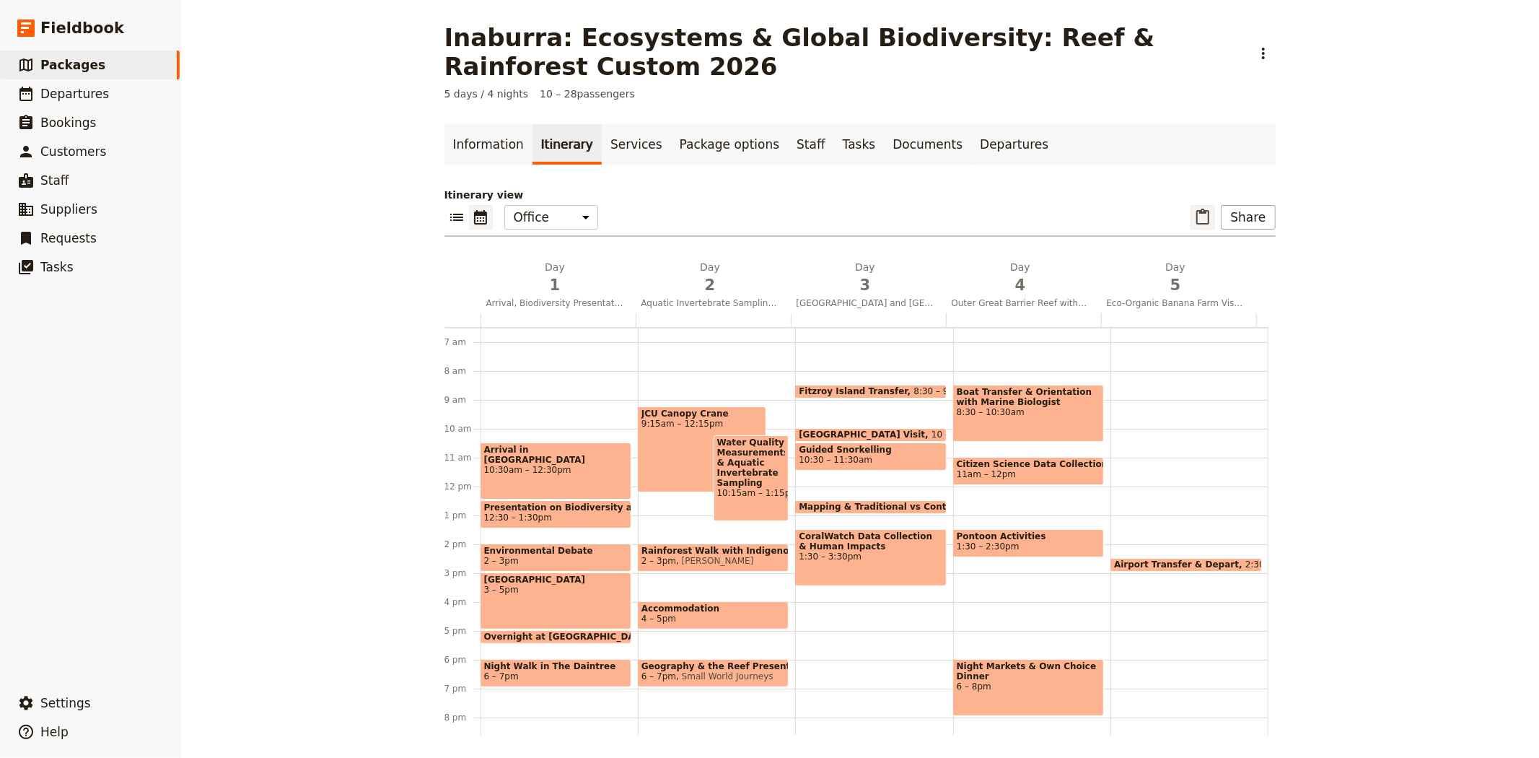
click at [1198, 221] on icon "Paste itinerary item" at bounding box center [1202, 217] width 17 height 17
select select "4"
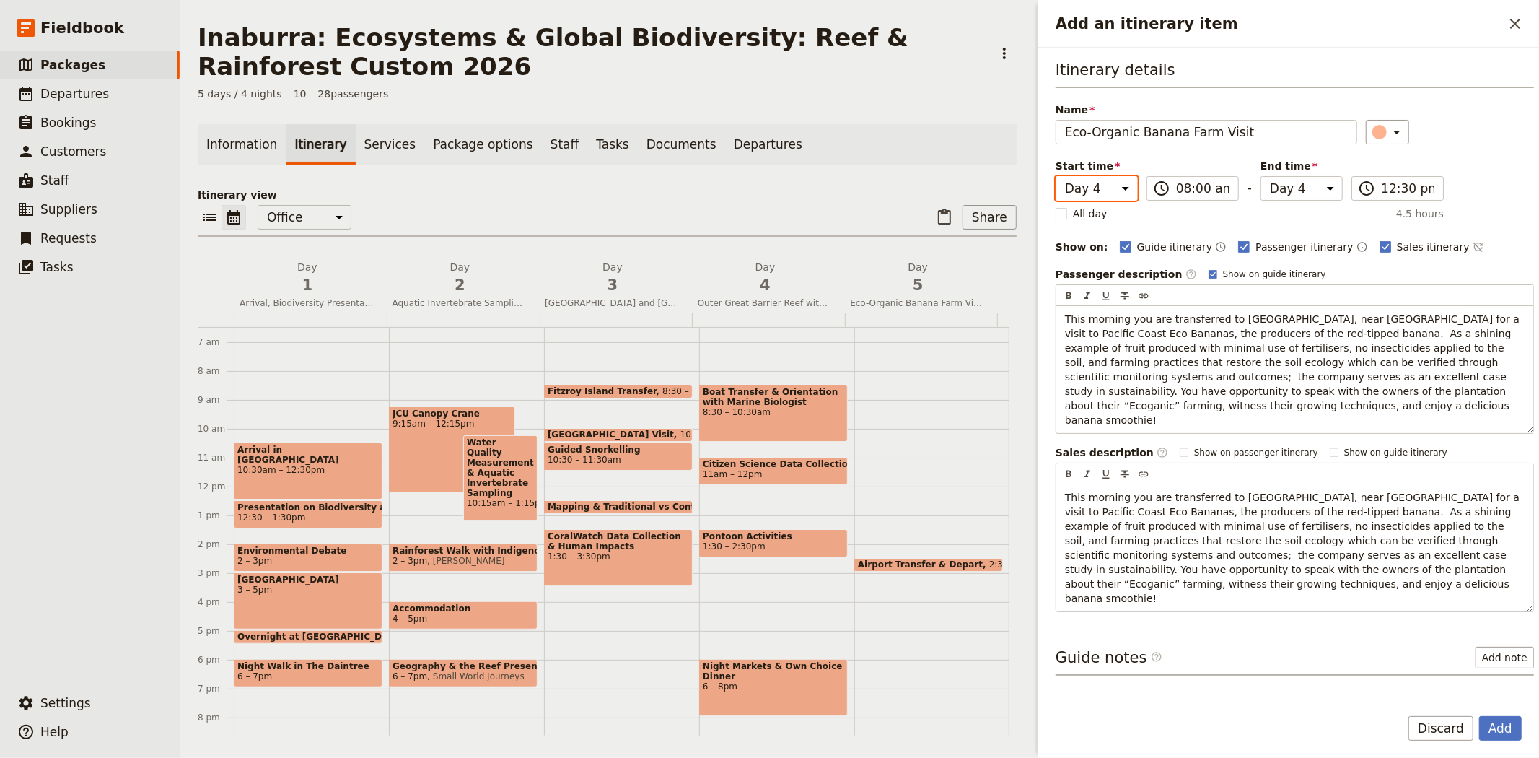
click at [1087, 196] on select "Day 1 Day 2 Day 3 Day 4 Day 5" at bounding box center [1096, 188] width 82 height 25
select select "5"
click at [1055, 176] on select "Day 1 Day 2 Day 3 Day 4 Day 5" at bounding box center [1096, 188] width 82 height 25
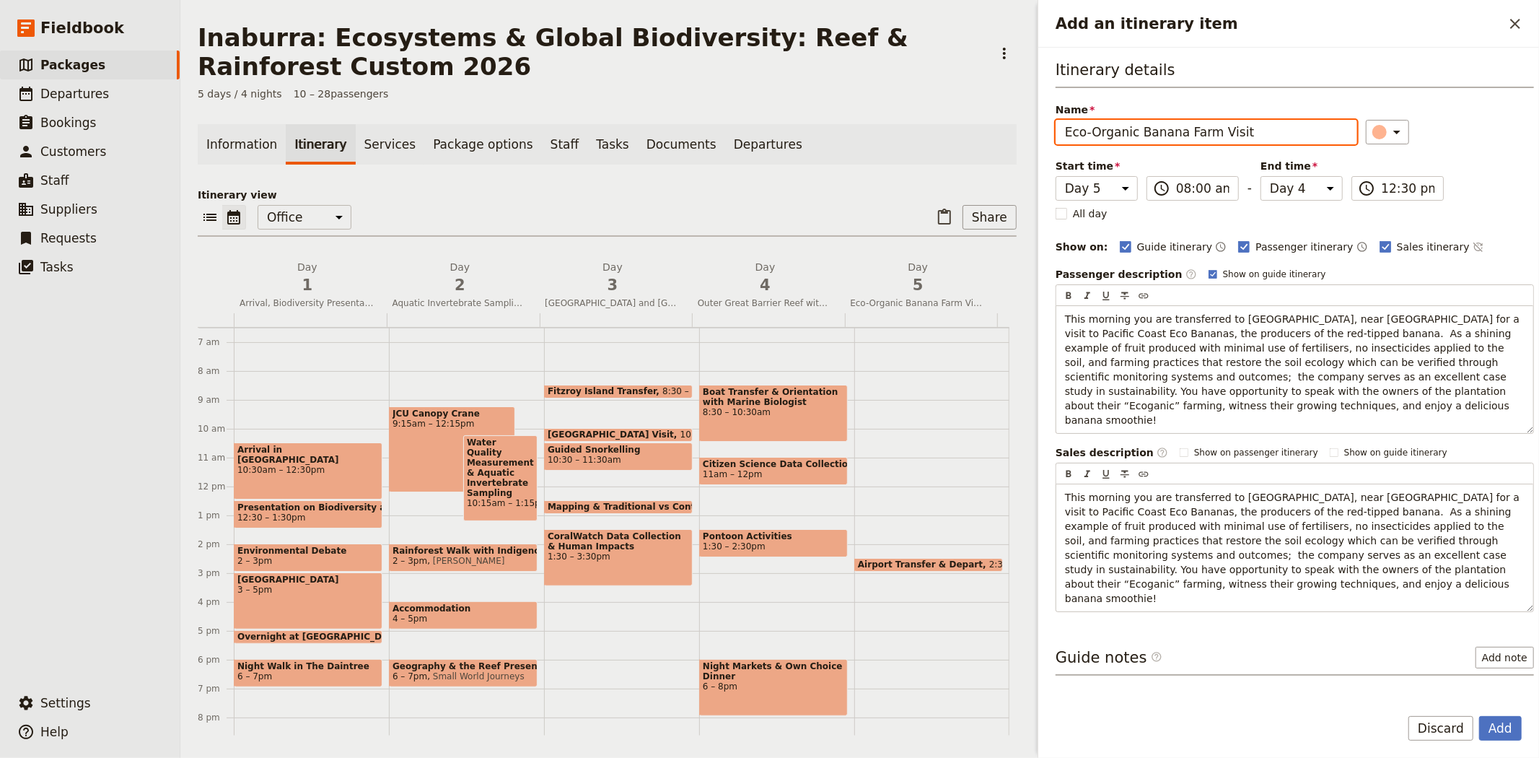
select select "5"
click at [1492, 148] on div "Itinerary details Name Eco-Organic Banana Farm Visit ​ Start time Day 1 Day 2 D…" at bounding box center [1294, 335] width 478 height 553
click at [1514, 723] on button "Add" at bounding box center [1500, 728] width 43 height 25
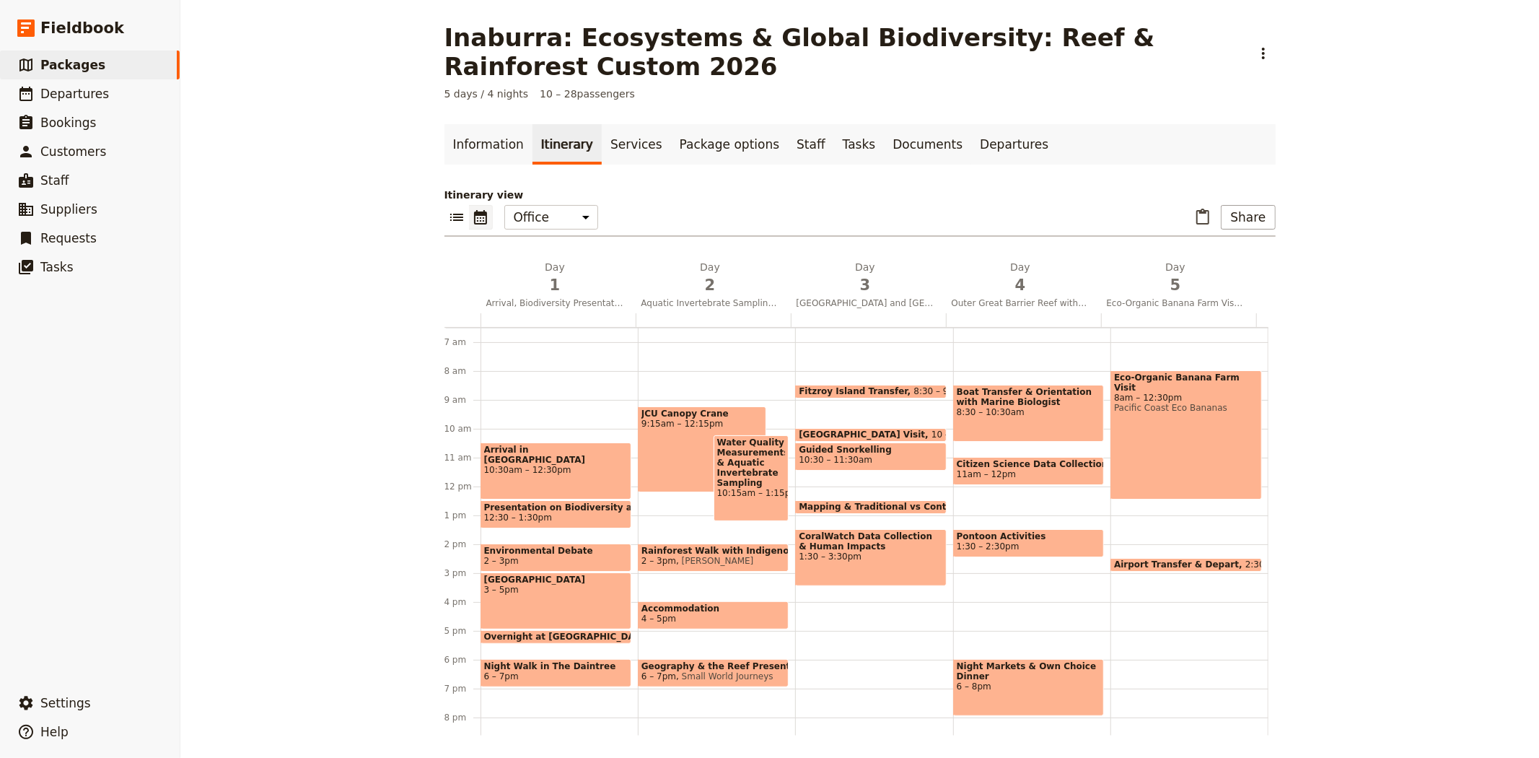
click at [1180, 560] on span "Airport Transfer & Depart" at bounding box center [1179, 564] width 131 height 10
select select "5"
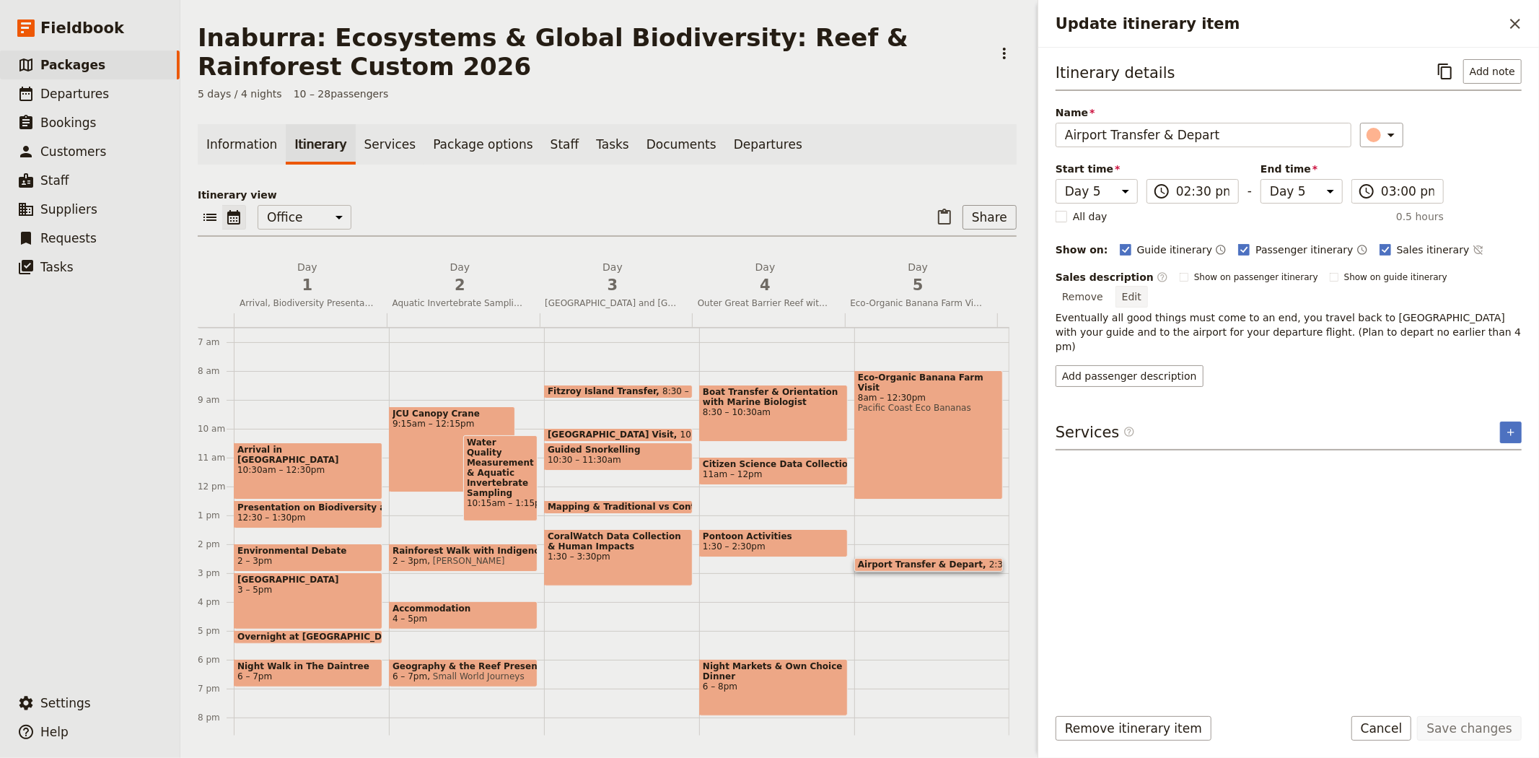
click at [1148, 286] on button "Edit" at bounding box center [1131, 297] width 32 height 22
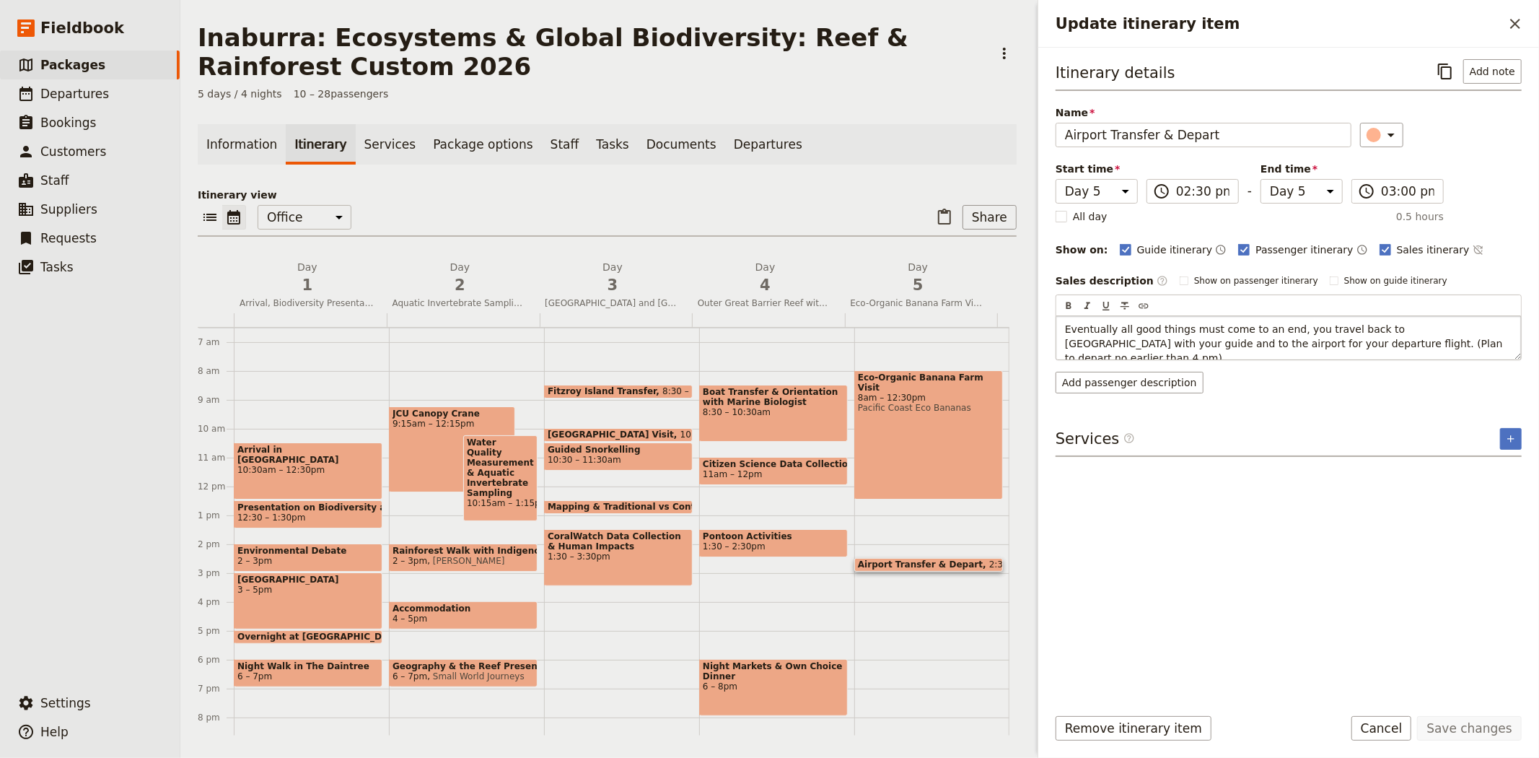
click at [1224, 340] on span "Eventually all good things must come to an end, you travel back to [GEOGRAPHIC_…" at bounding box center [1285, 343] width 441 height 40
click at [1386, 341] on span "Eventually all good things must come to an end, you travel back to [GEOGRAPHIC_…" at bounding box center [1284, 343] width 438 height 40
click at [1365, 338] on span "Eventually all good things must come to an end, you travel back to [GEOGRAPHIC_…" at bounding box center [1284, 343] width 438 height 40
click at [1489, 727] on button "Save changes" at bounding box center [1469, 728] width 105 height 25
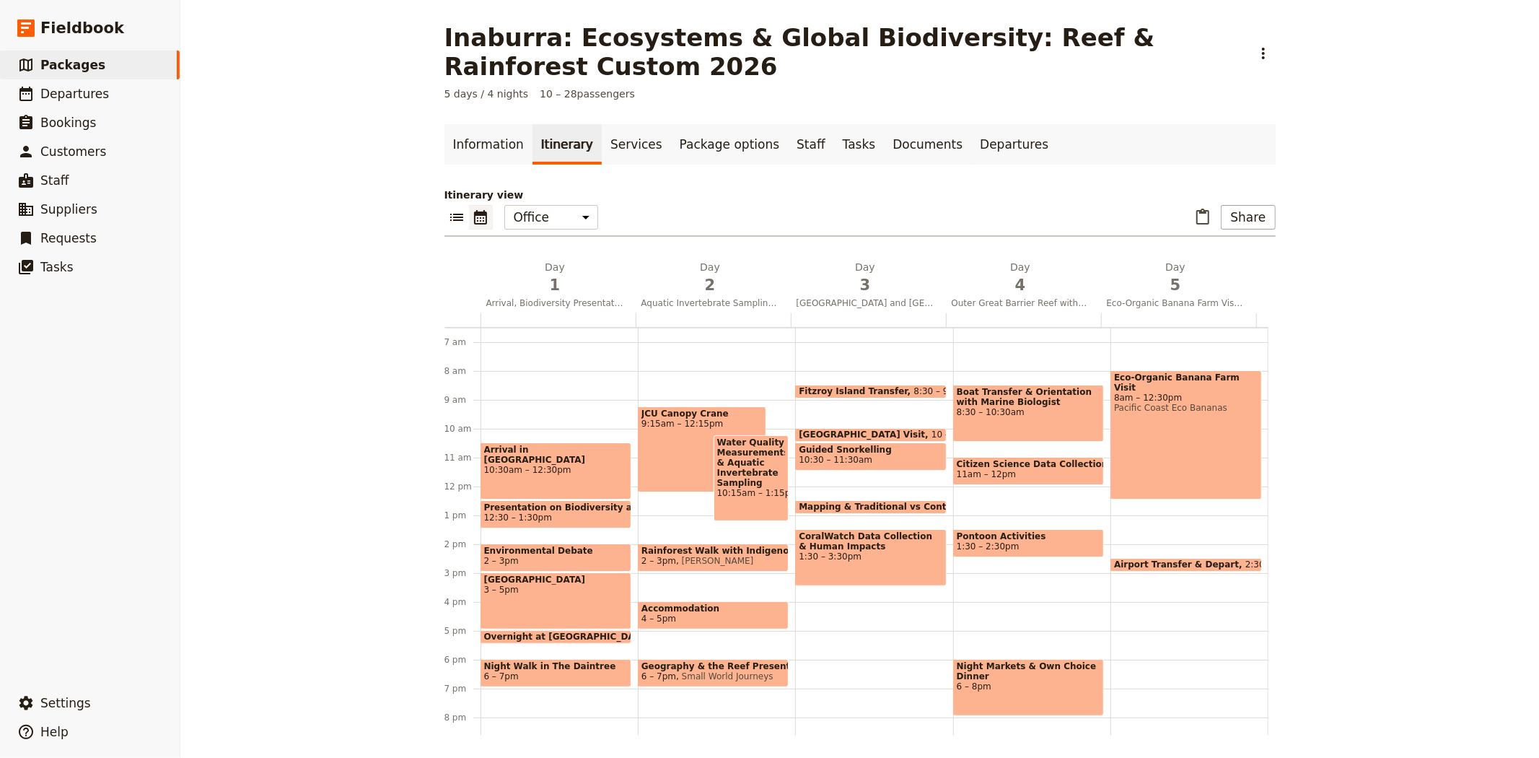
click at [1209, 460] on div "Eco-Organic [GEOGRAPHIC_DATA] Visit 8am – 12:30pm Pacific Coast [GEOGRAPHIC_DAT…" at bounding box center [1185, 434] width 151 height 129
select select "5"
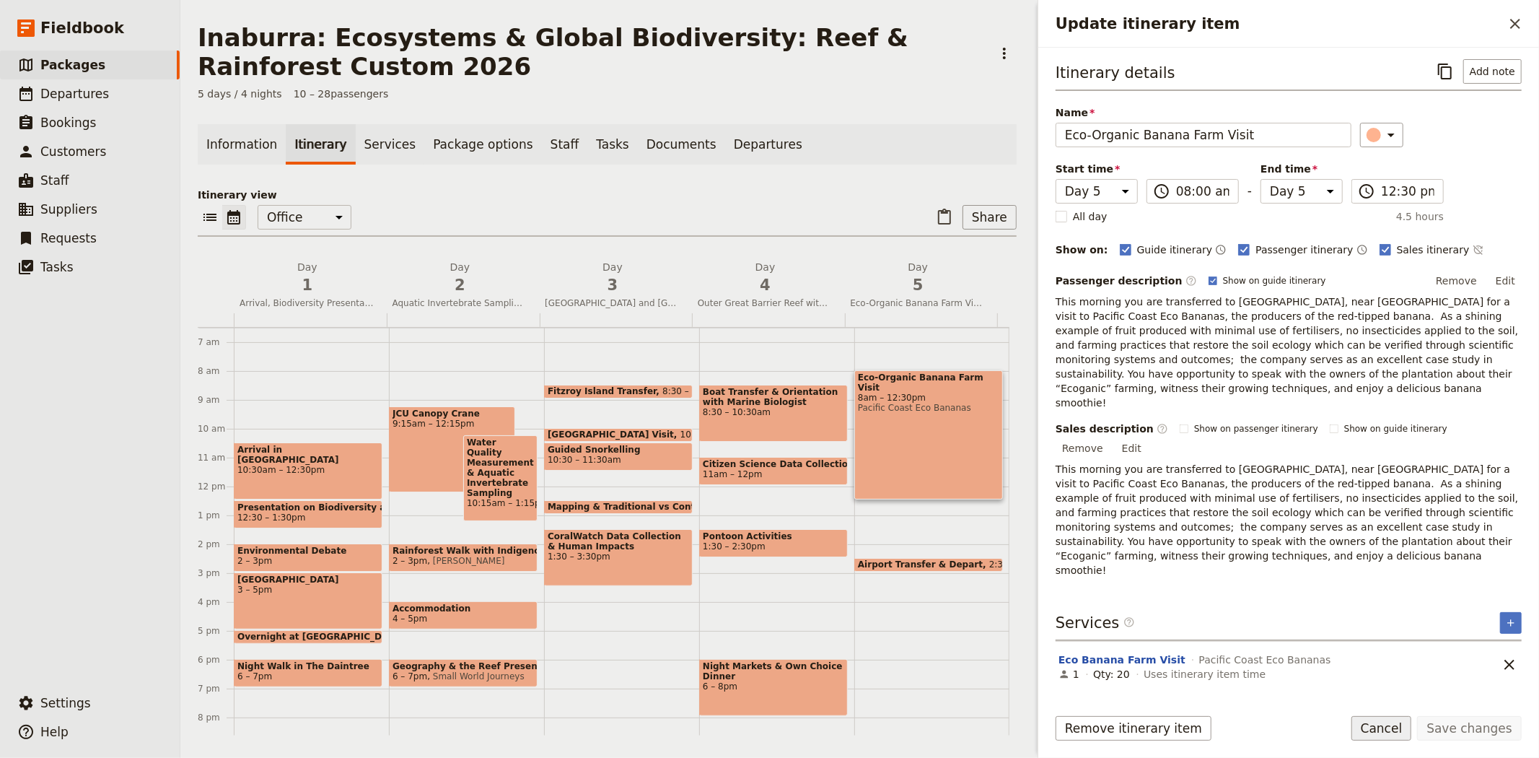
click at [1403, 732] on button "Cancel" at bounding box center [1381, 728] width 61 height 25
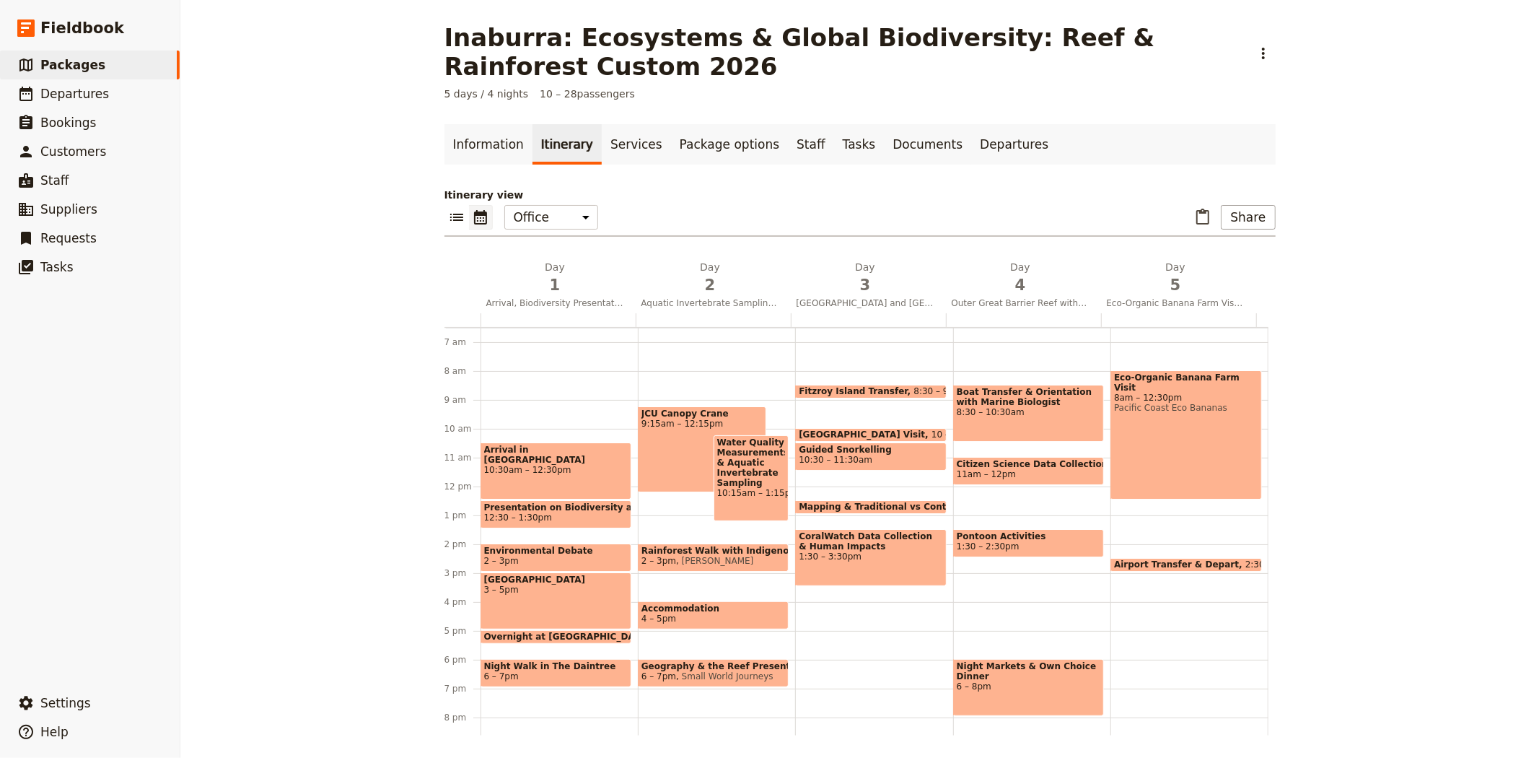
click at [1176, 559] on span "Airport Transfer & Depart" at bounding box center [1179, 564] width 131 height 10
select select "5"
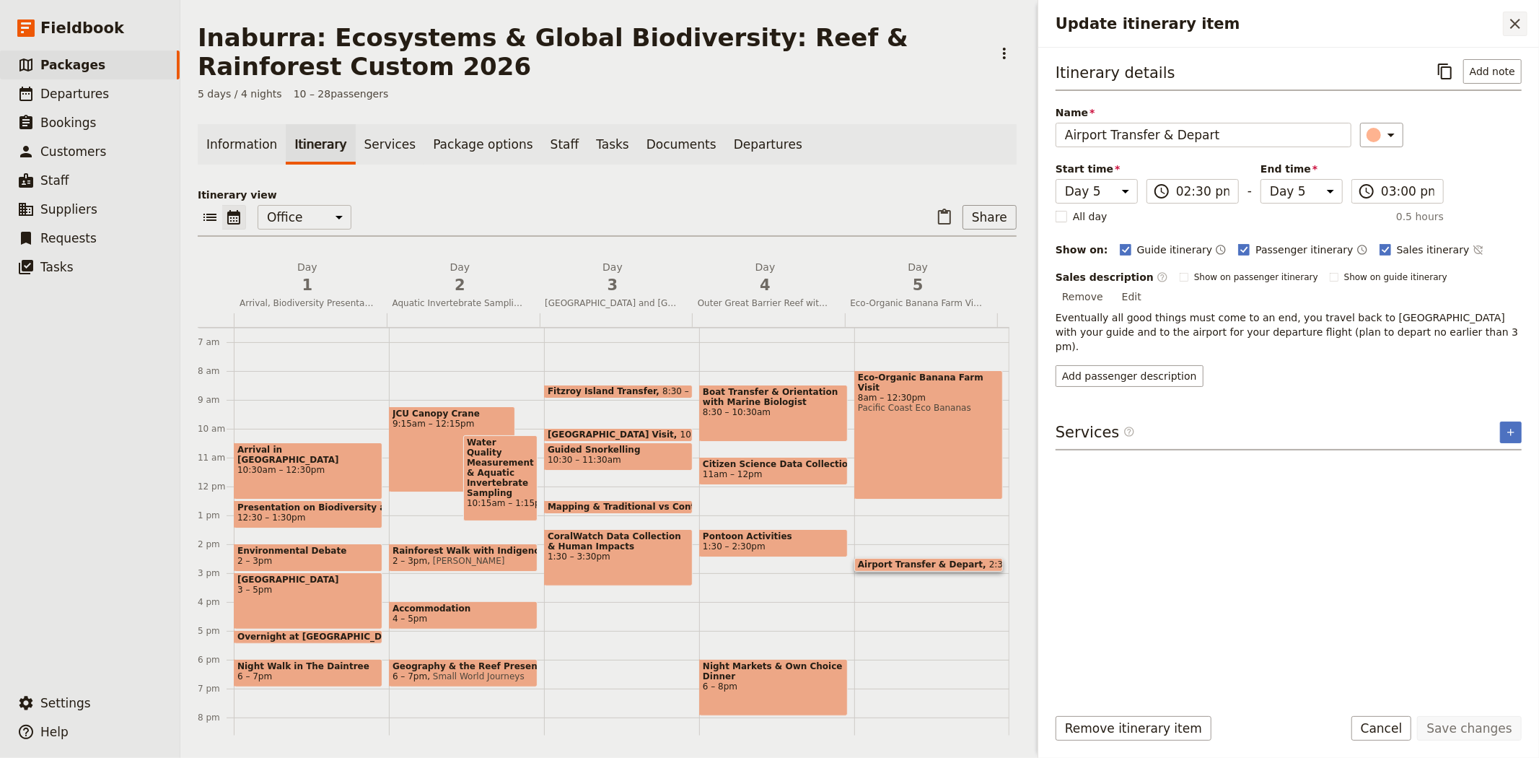
click at [1510, 22] on icon "Close drawer" at bounding box center [1514, 23] width 17 height 17
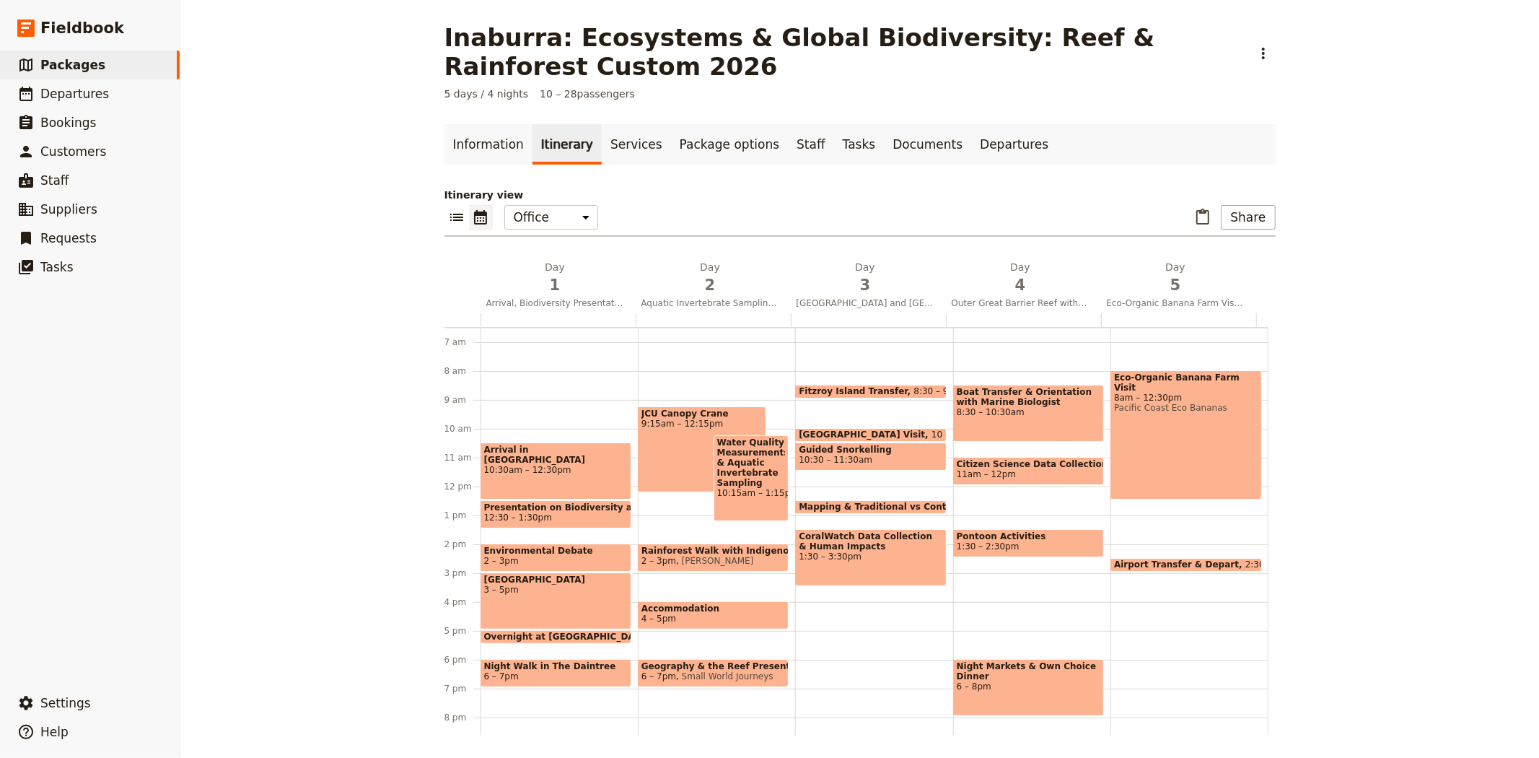
click at [539, 477] on div "Arrival in [GEOGRAPHIC_DATA] 10:30am – 12:30pm" at bounding box center [555, 470] width 151 height 57
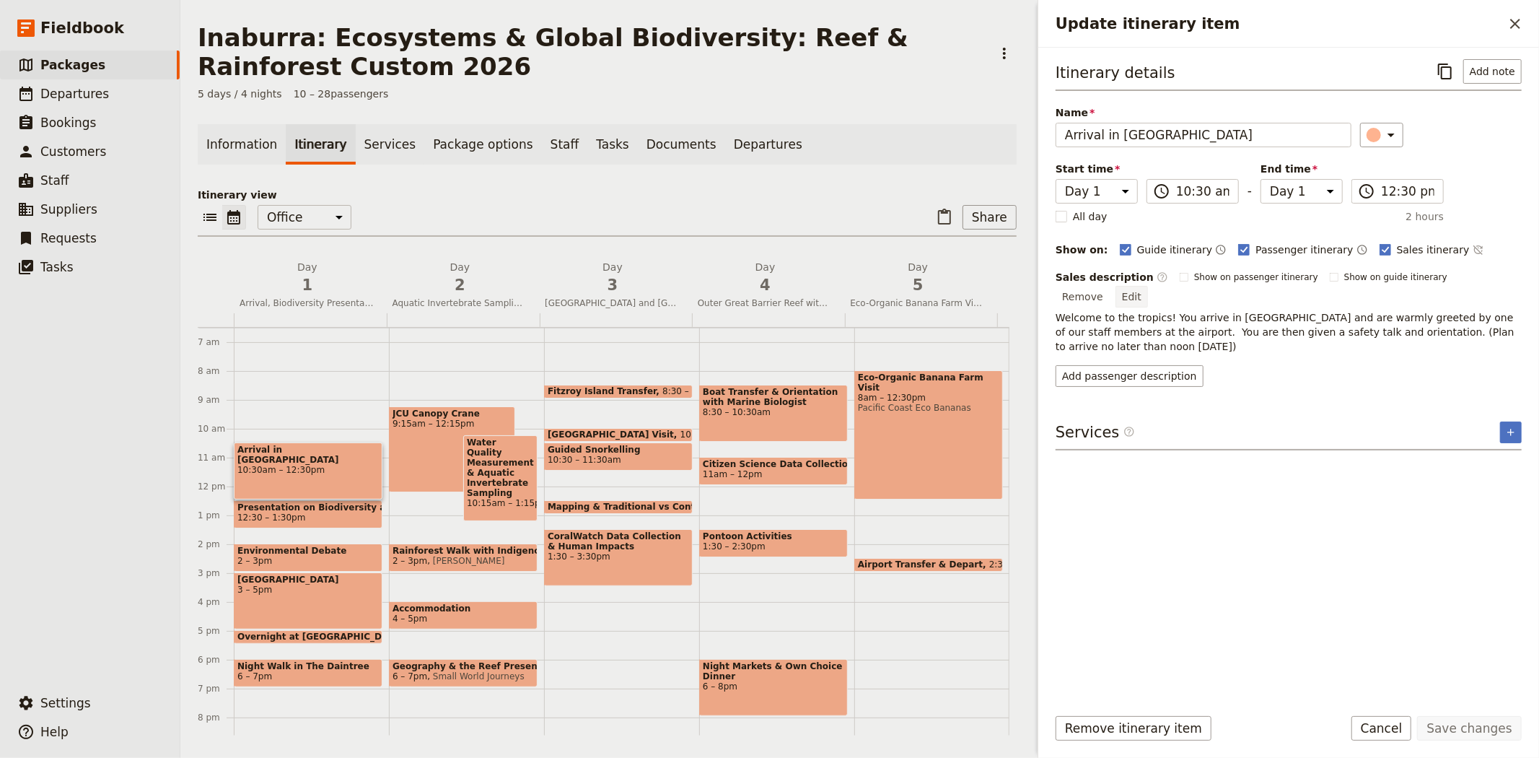
click at [1148, 286] on button "Edit" at bounding box center [1131, 297] width 32 height 22
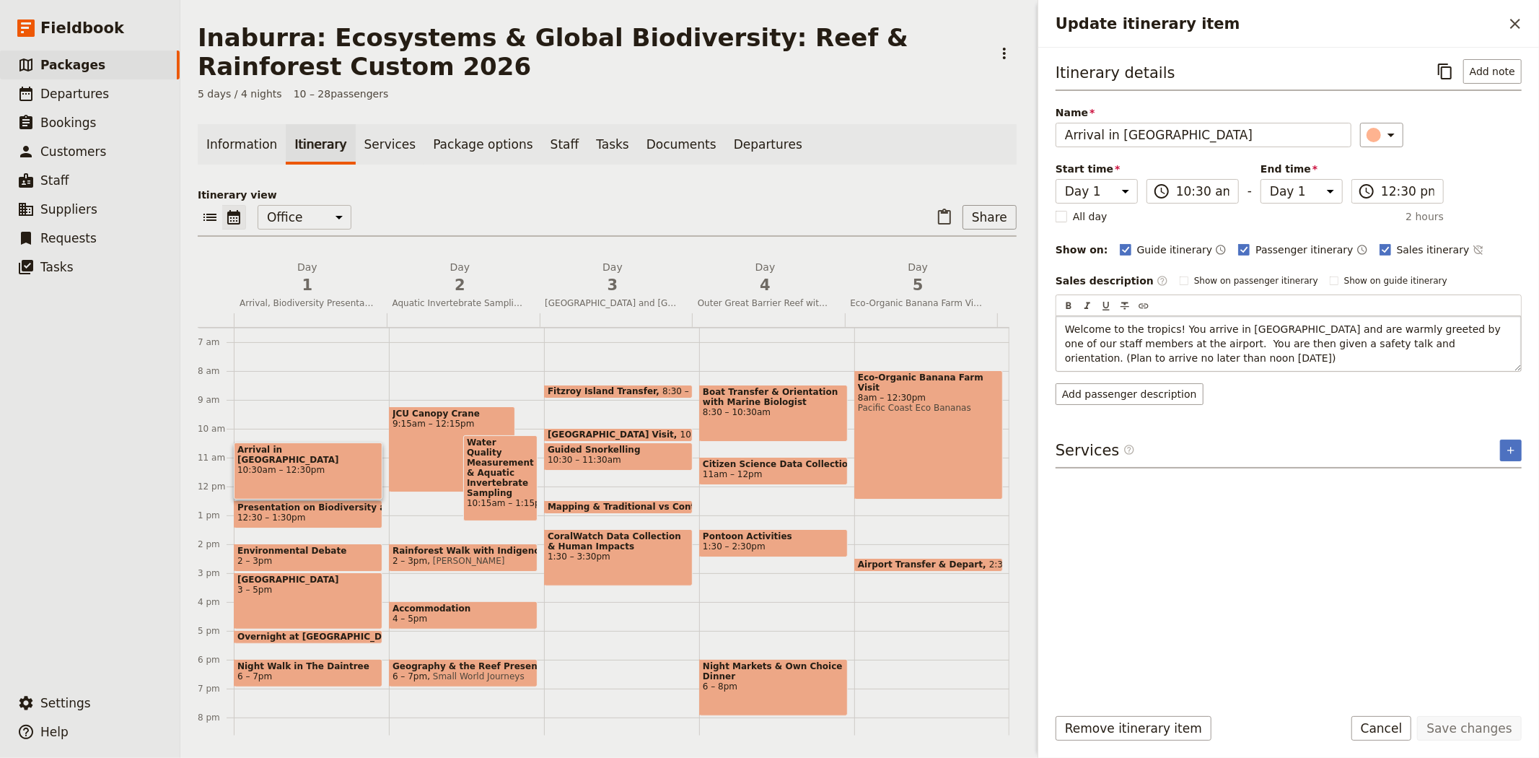
click at [1336, 341] on span "Welcome to the tropics! You arrive in [GEOGRAPHIC_DATA] and are warmly greeted …" at bounding box center [1284, 343] width 439 height 40
click at [1516, 344] on div "Welcome to the tropics! You arrive in [GEOGRAPHIC_DATA] and are warmly greeted …" at bounding box center [1288, 343] width 465 height 55
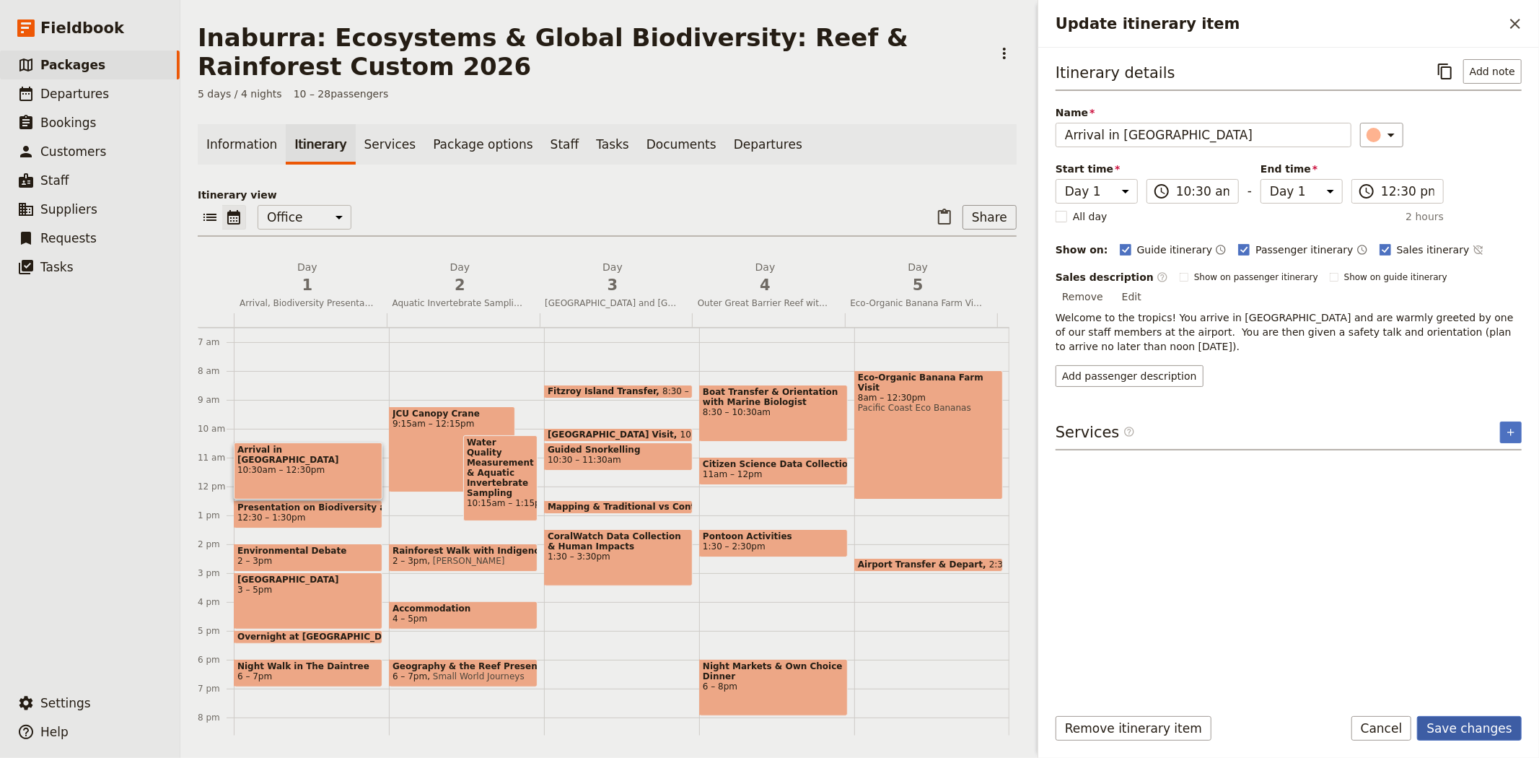
click at [1480, 726] on button "Save changes" at bounding box center [1469, 728] width 105 height 25
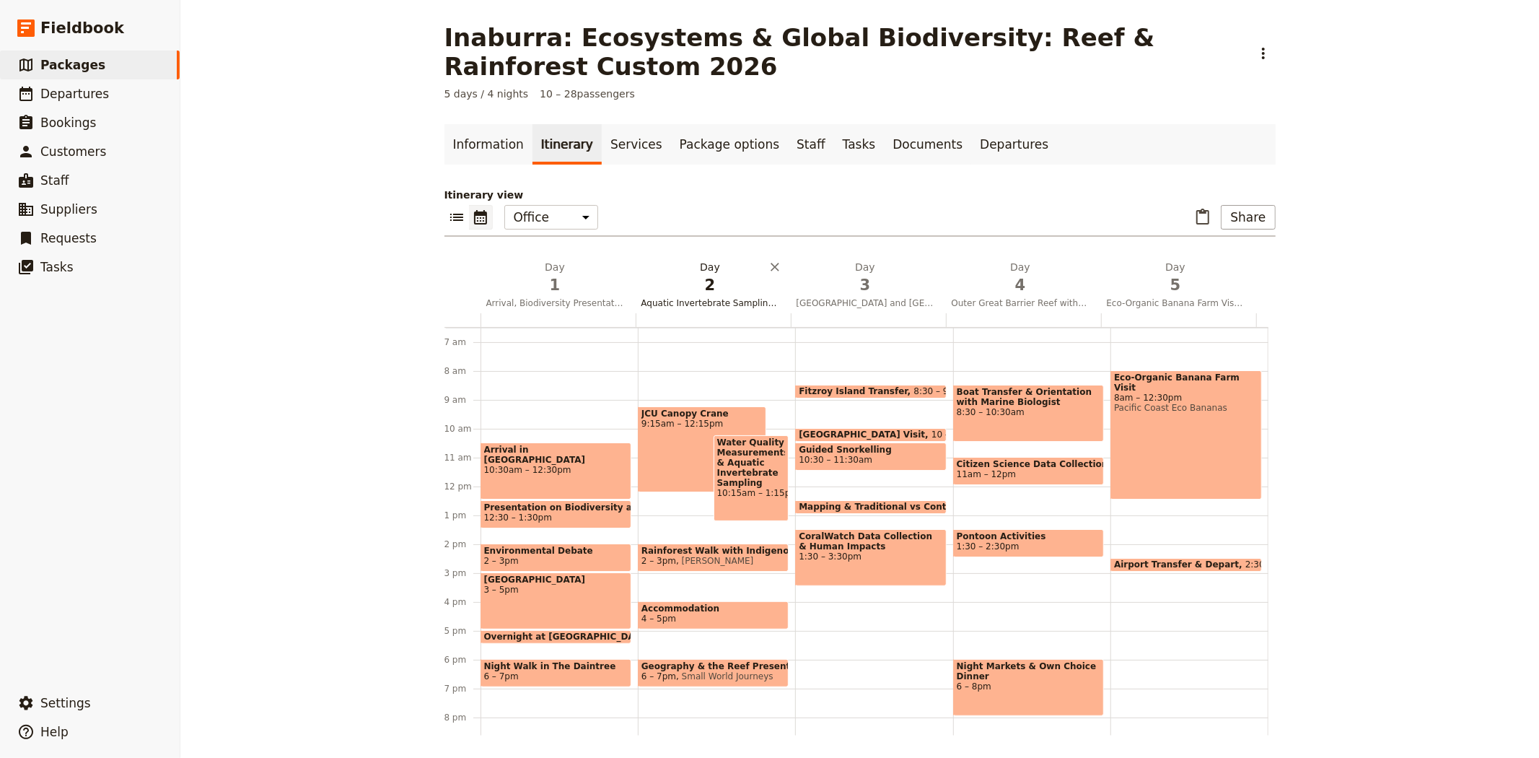
click at [696, 280] on span "2" at bounding box center [710, 285] width 138 height 22
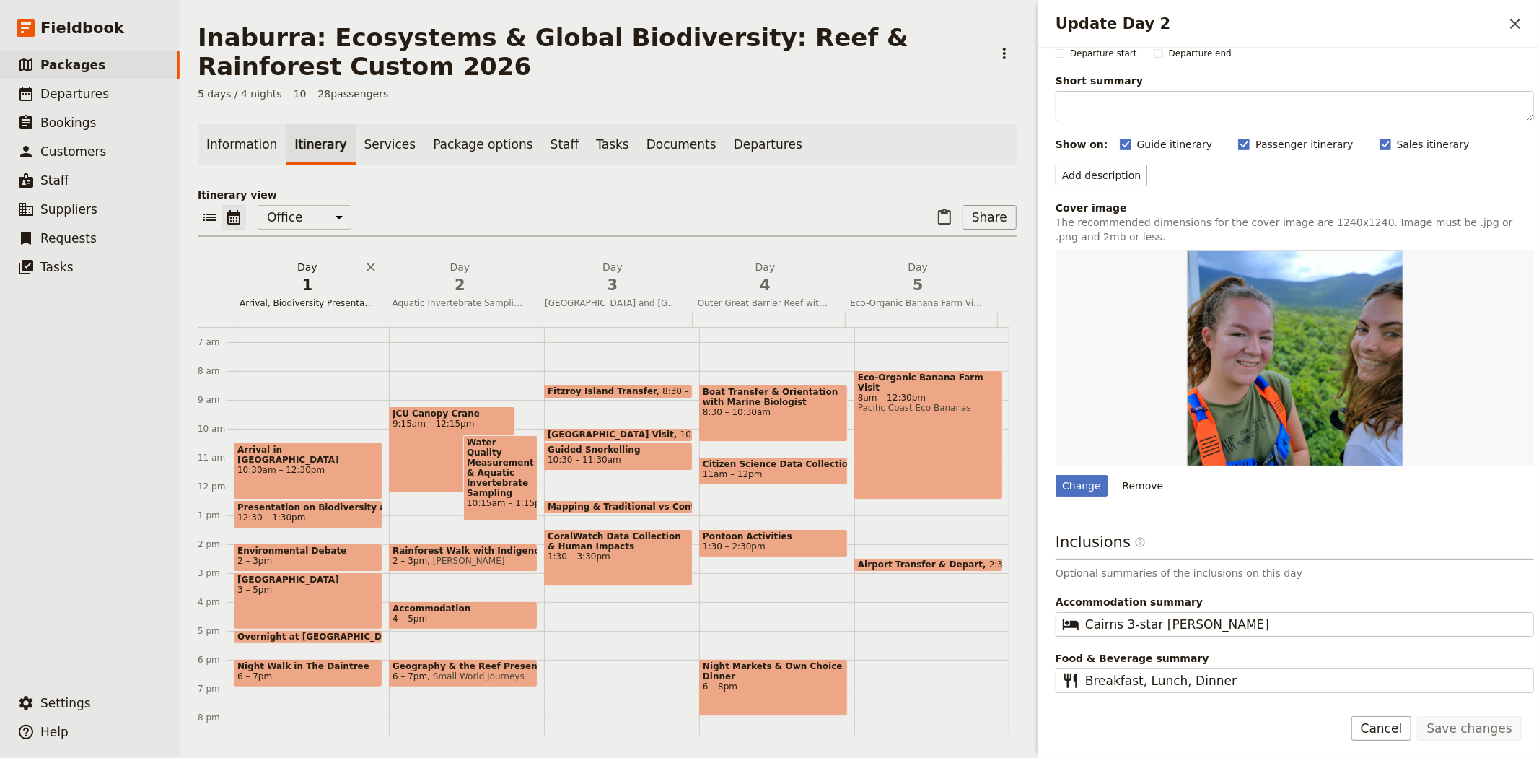
click at [297, 294] on span "1" at bounding box center [308, 285] width 136 height 22
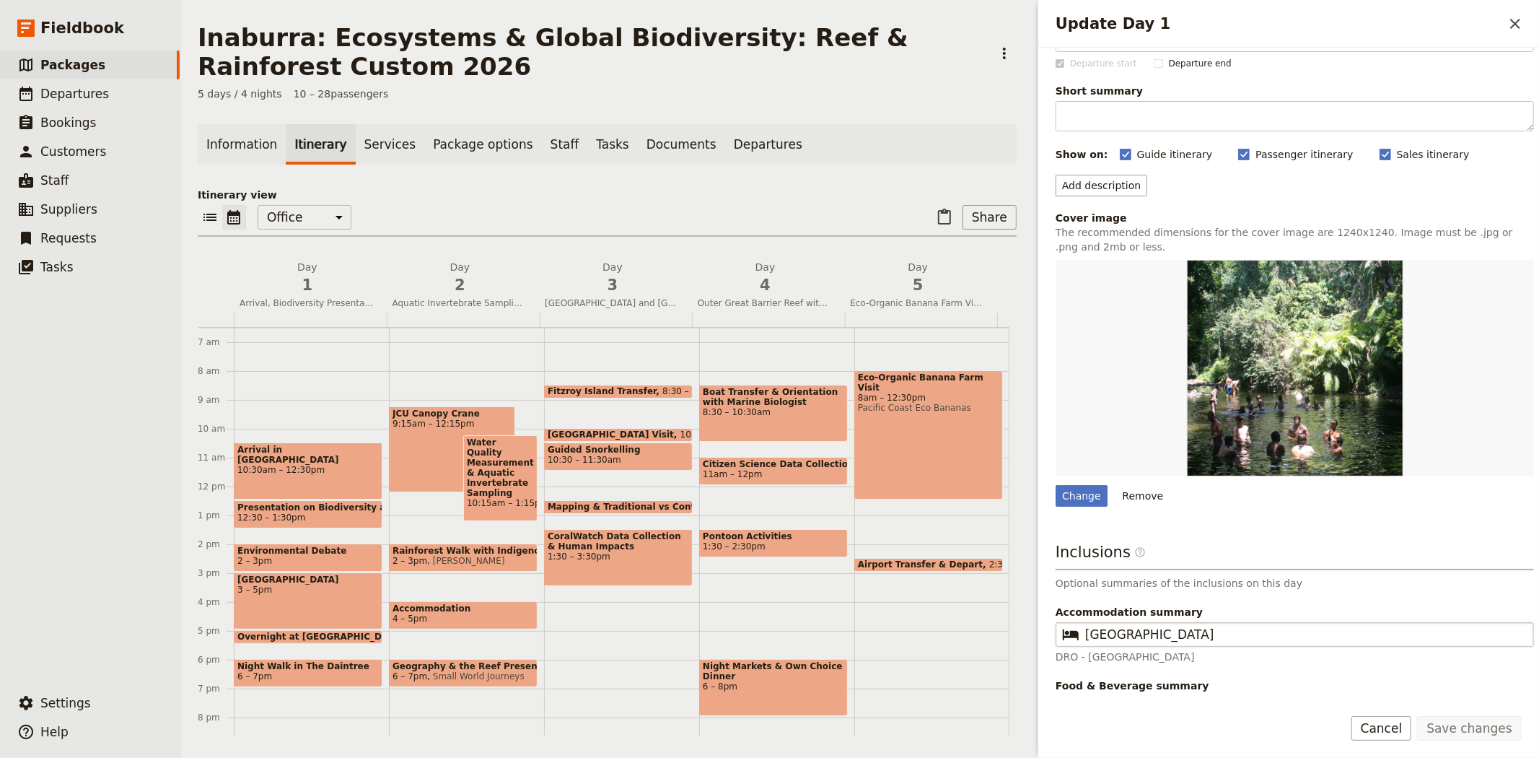
scroll to position [76, 0]
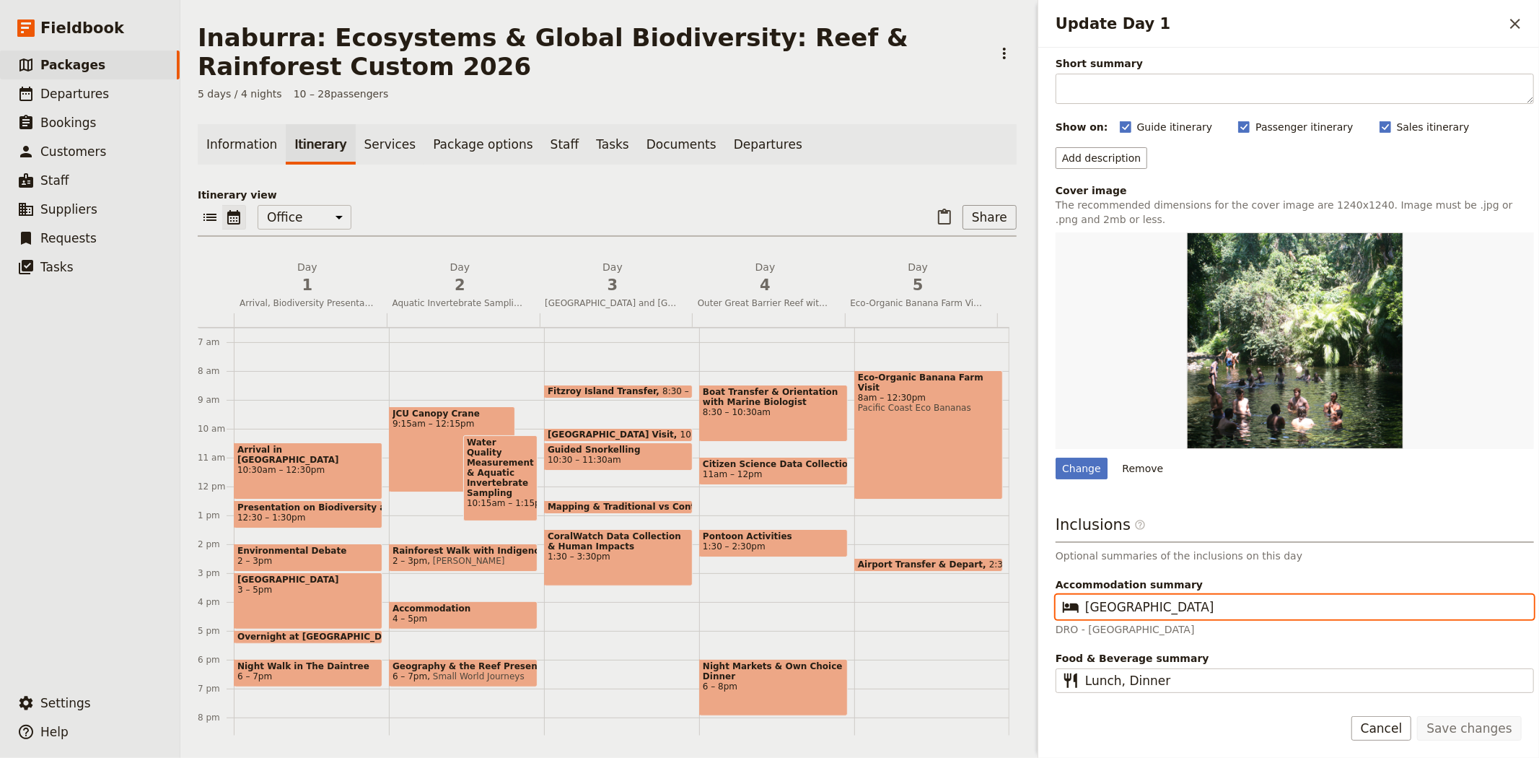
drag, startPoint x: 1299, startPoint y: 607, endPoint x: 1006, endPoint y: 604, distance: 292.2
click at [1006, 604] on div "Inaburra: Ecosystems & Global Biodiversity: Reef & Rainforest Custom 2026 ​ 5 d…" at bounding box center [859, 379] width 1358 height 758
paste input "Observatory"
type input "[GEOGRAPHIC_DATA]"
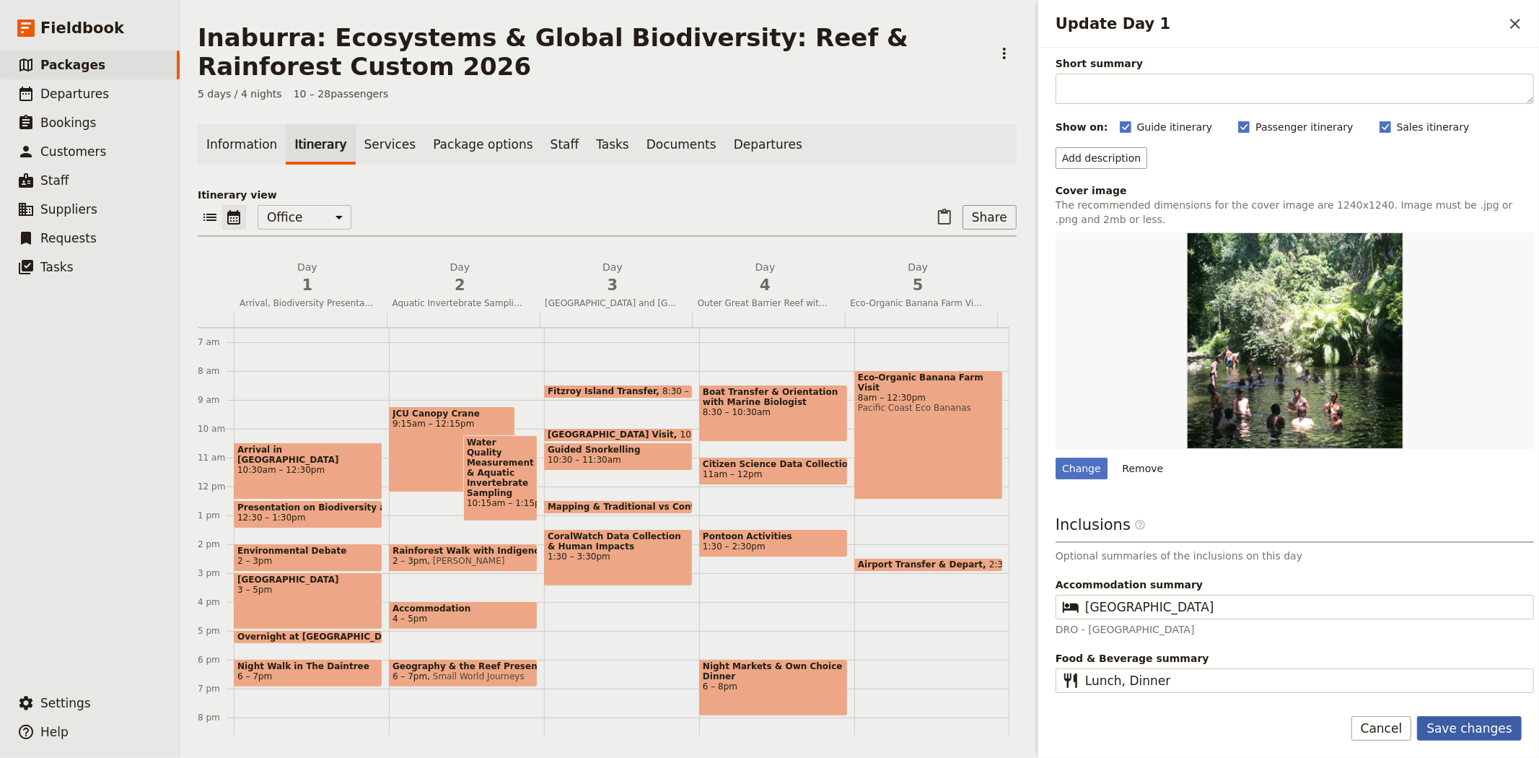
click at [1487, 723] on button "Save changes" at bounding box center [1469, 728] width 105 height 25
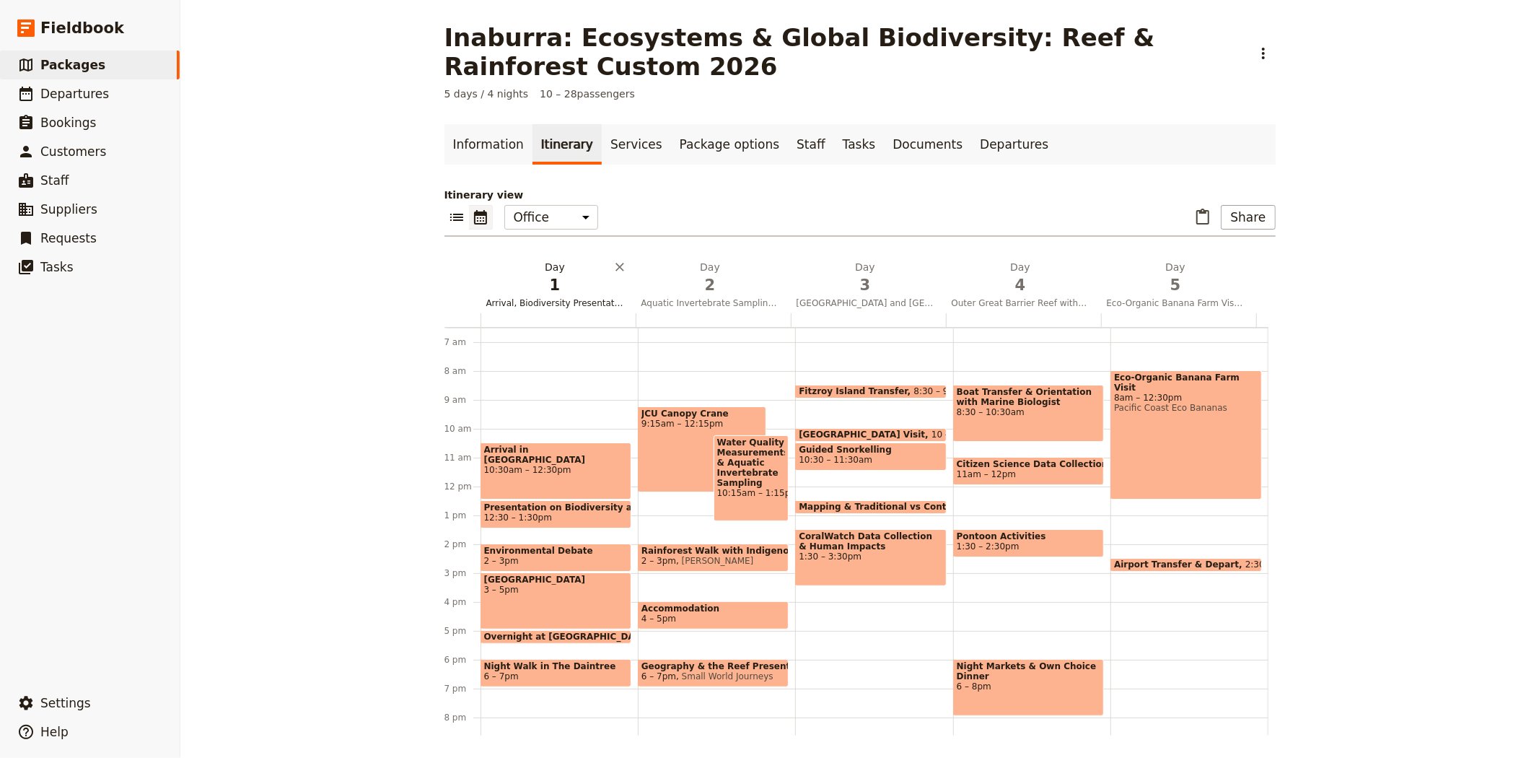
click at [560, 276] on span "1" at bounding box center [555, 285] width 138 height 22
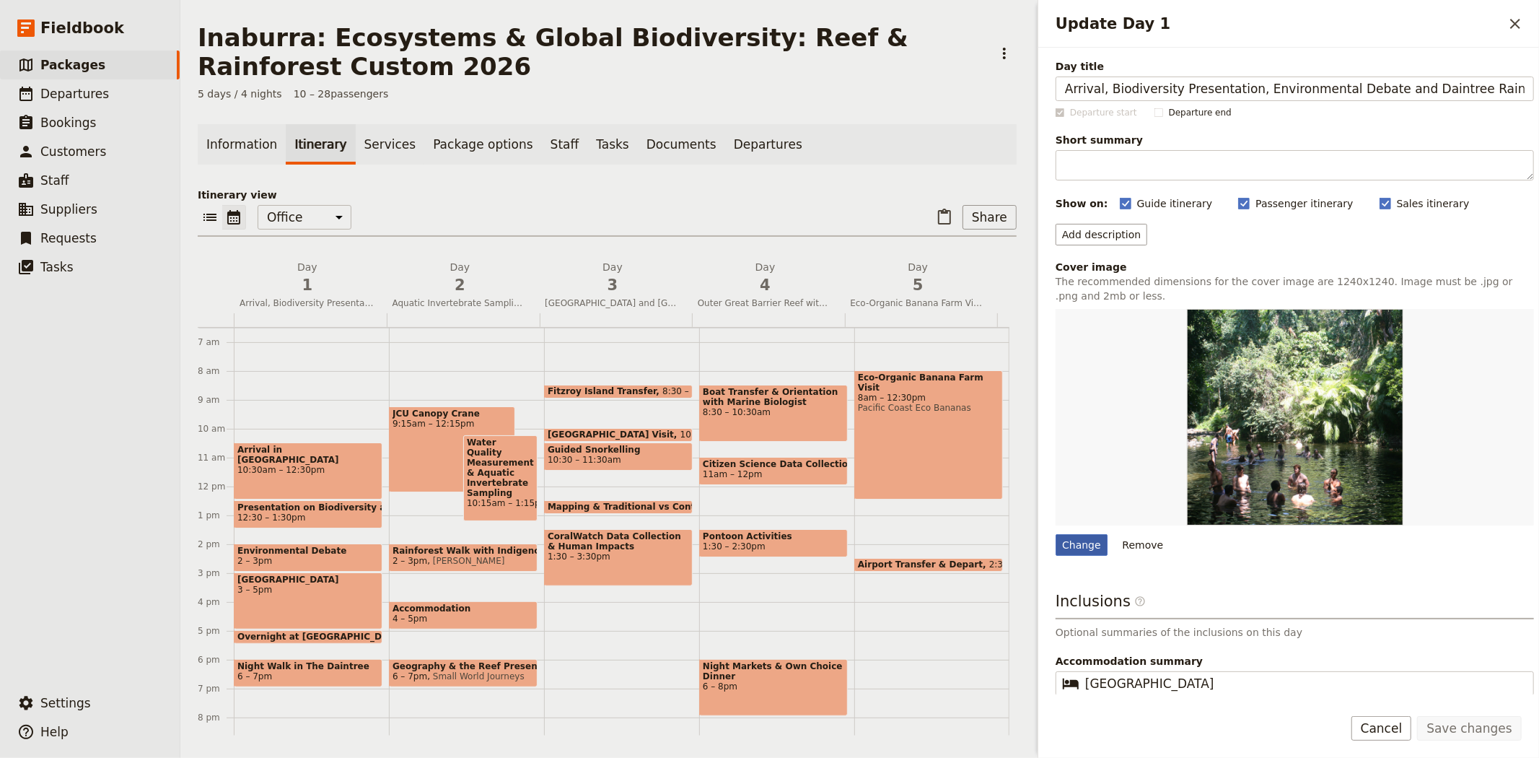
click at [1088, 538] on div "Change" at bounding box center [1081, 545] width 52 height 22
click at [1055, 534] on input "Change" at bounding box center [1055, 533] width 1 height 1
type input "C:\fakepath\DRO Presentation2.JPG"
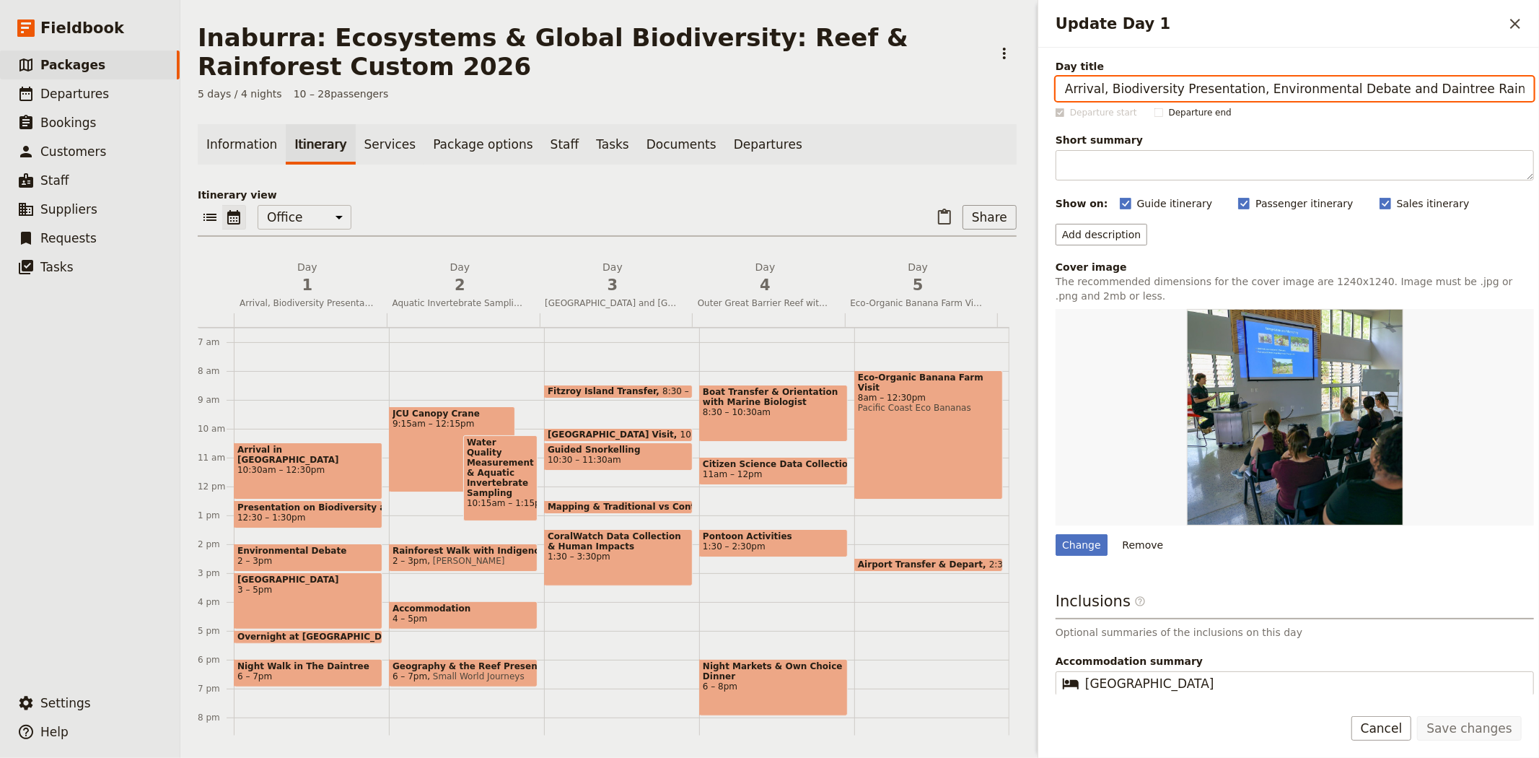
click at [558, 211] on div "​ ​ Office Guide Passenger Sales ​ Share" at bounding box center [607, 221] width 819 height 32
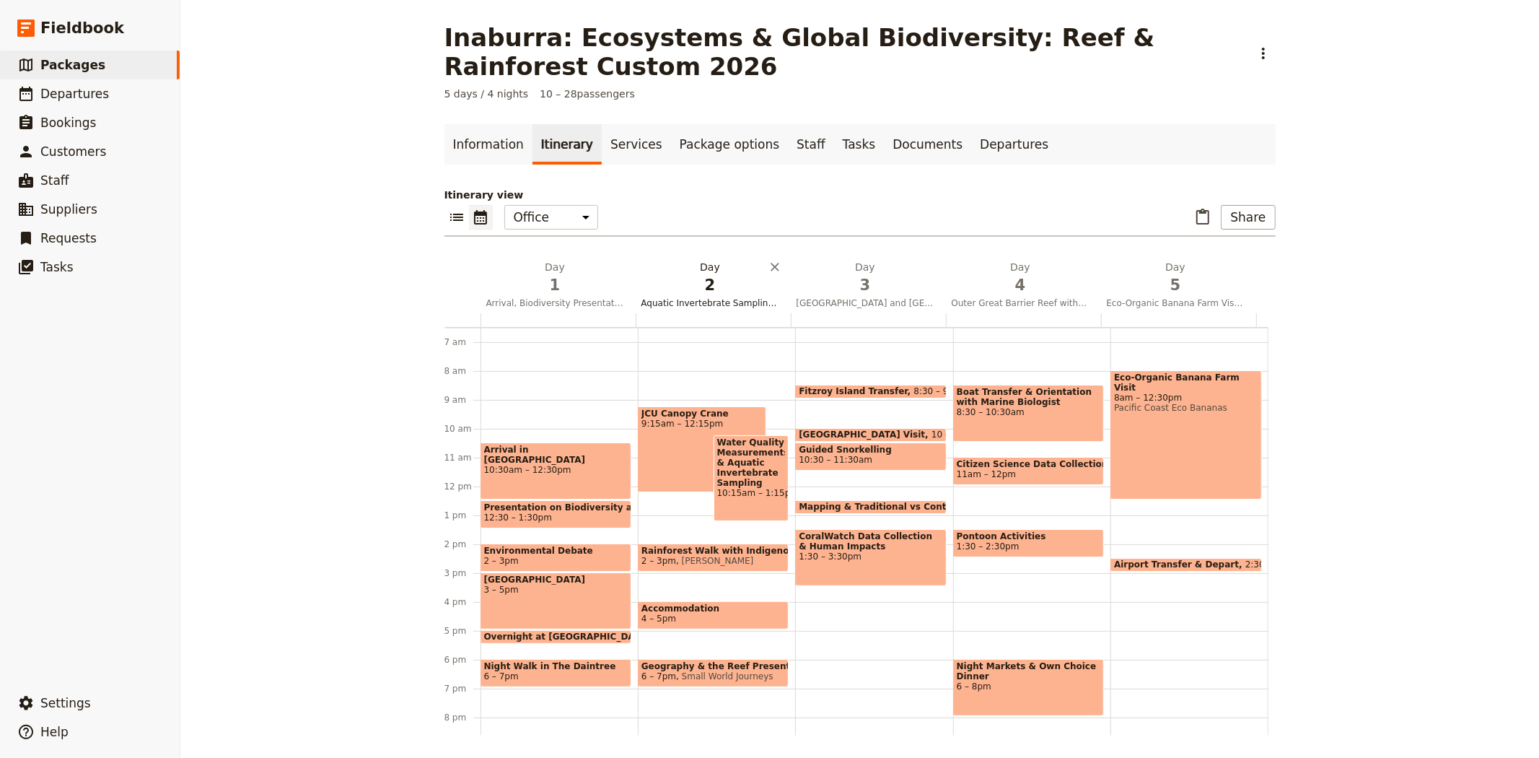
click at [672, 290] on span "2" at bounding box center [710, 285] width 138 height 22
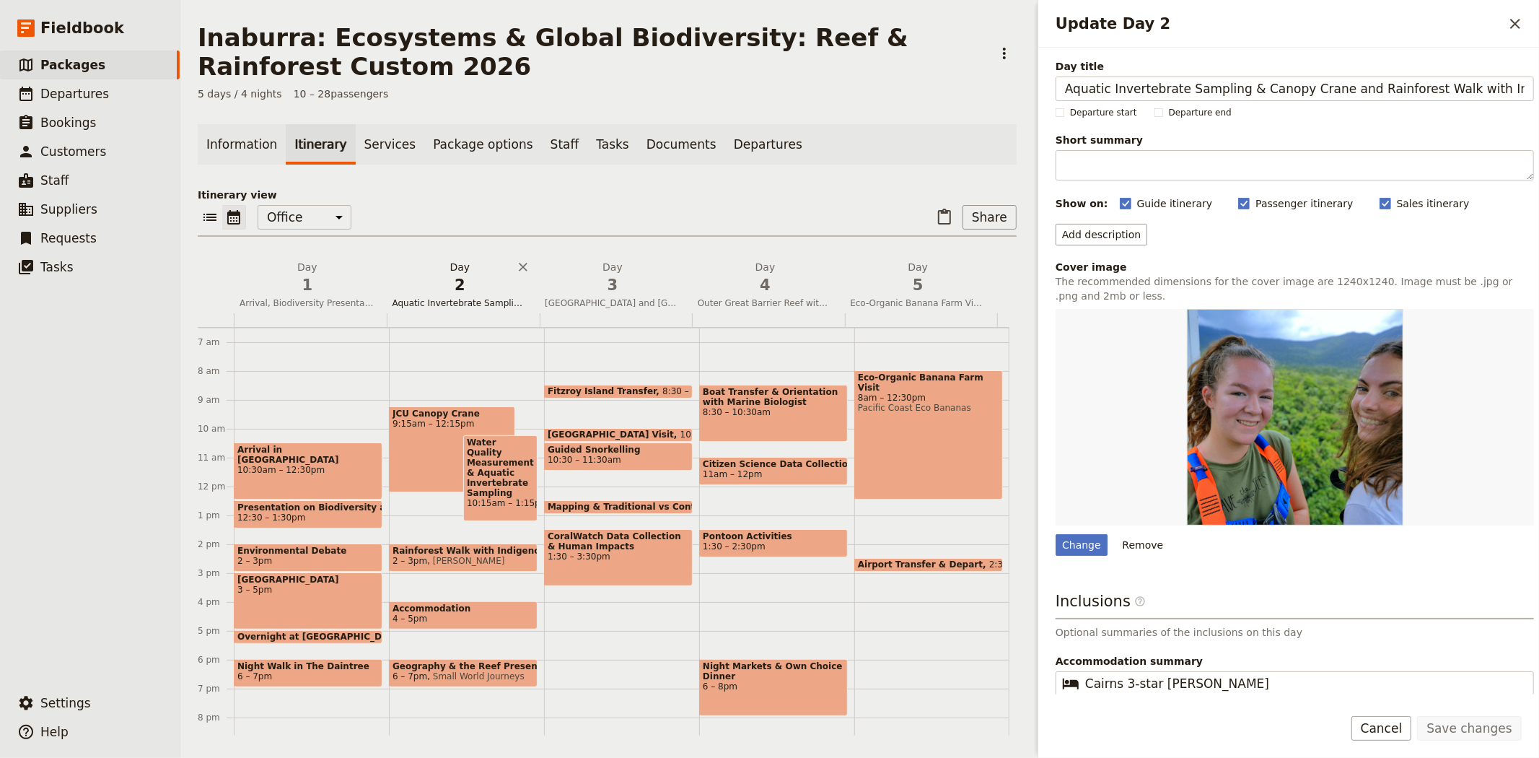
scroll to position [0, 45]
click at [587, 287] on span "3" at bounding box center [613, 285] width 136 height 22
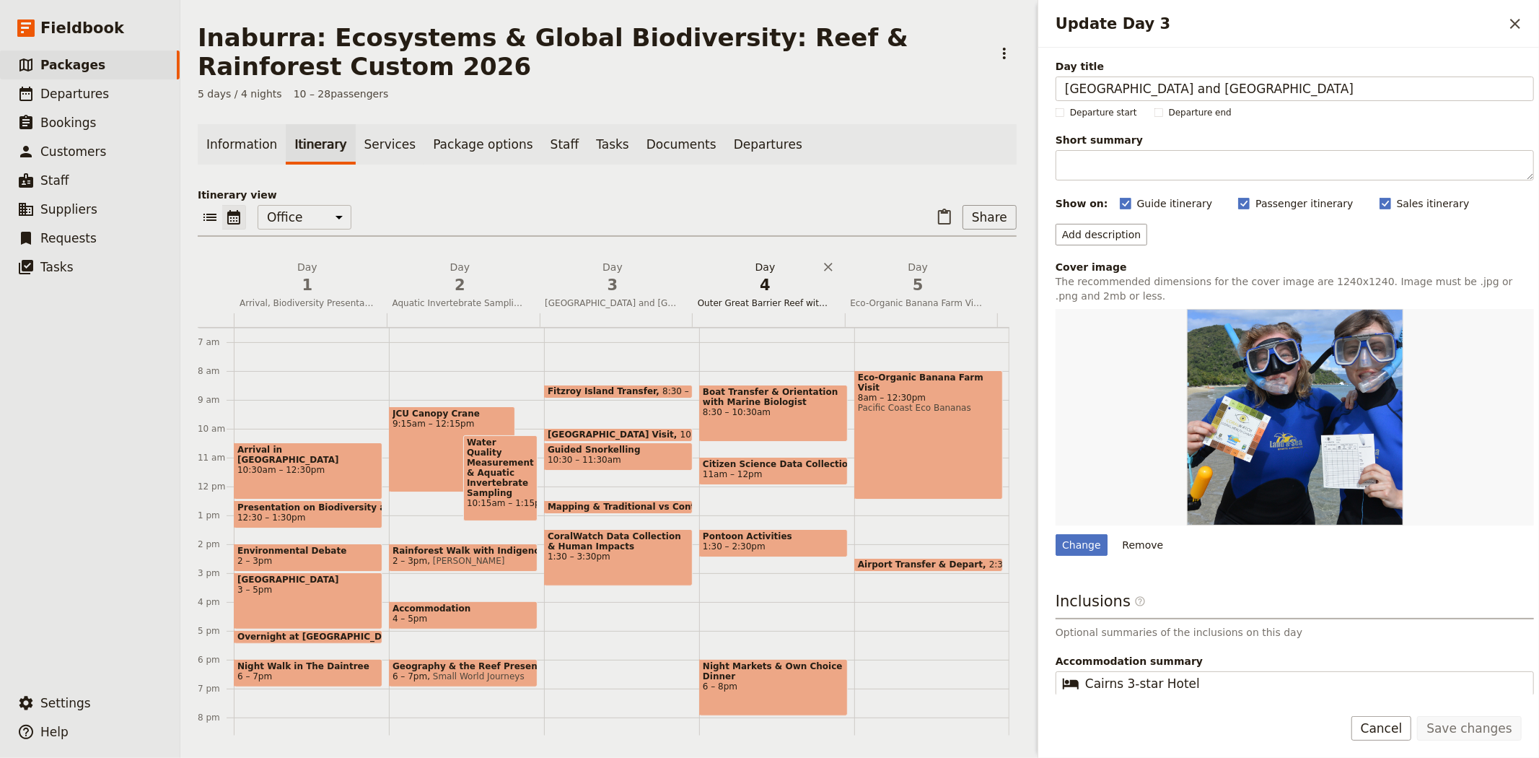
click at [763, 297] on span "Outer Great Barrier Reef with Marine Biologist" at bounding box center [765, 303] width 147 height 12
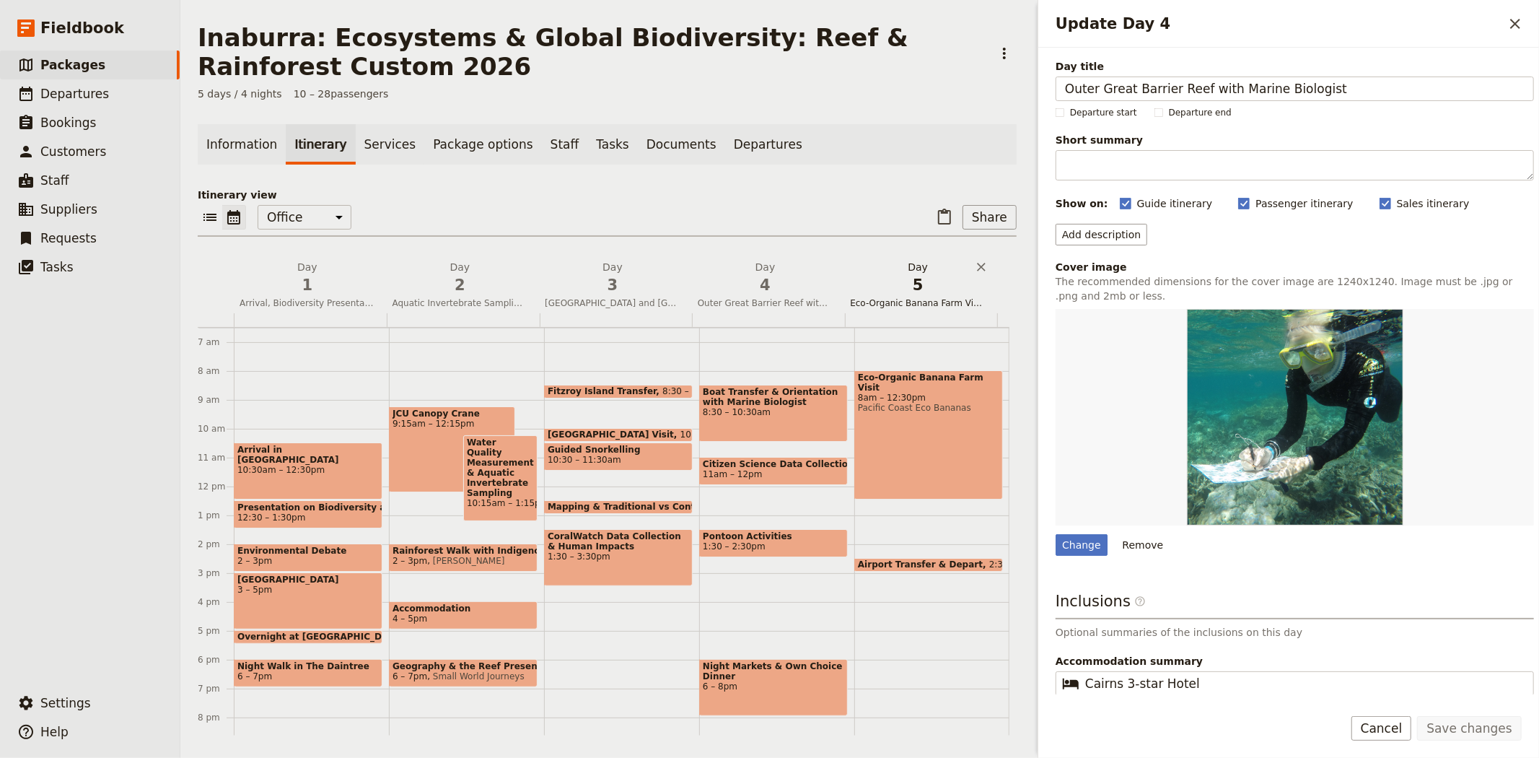
click at [905, 289] on span "5" at bounding box center [918, 285] width 136 height 22
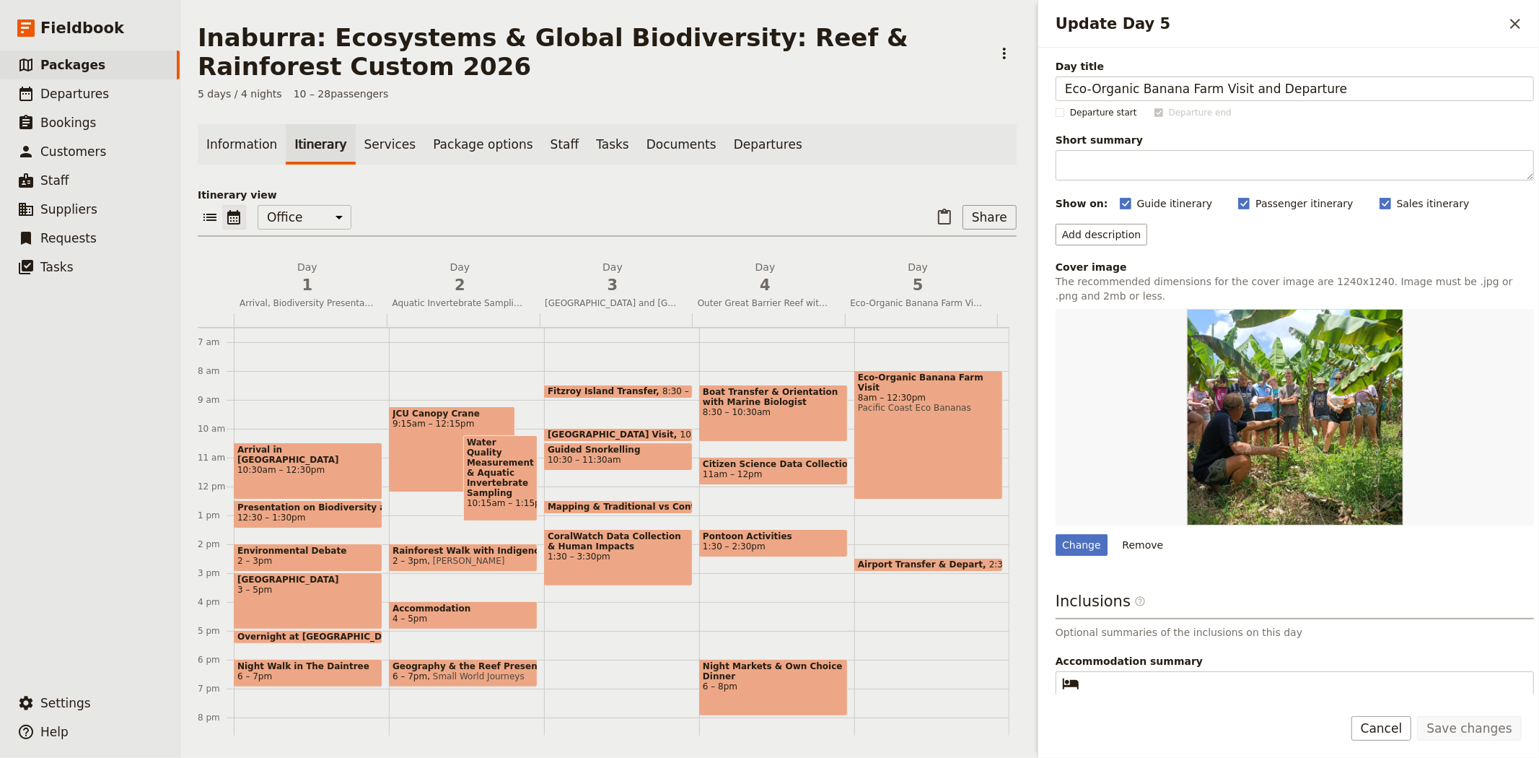
click at [426, 208] on div "​ ​ Office Guide Passenger Sales ​ Share" at bounding box center [607, 221] width 819 height 32
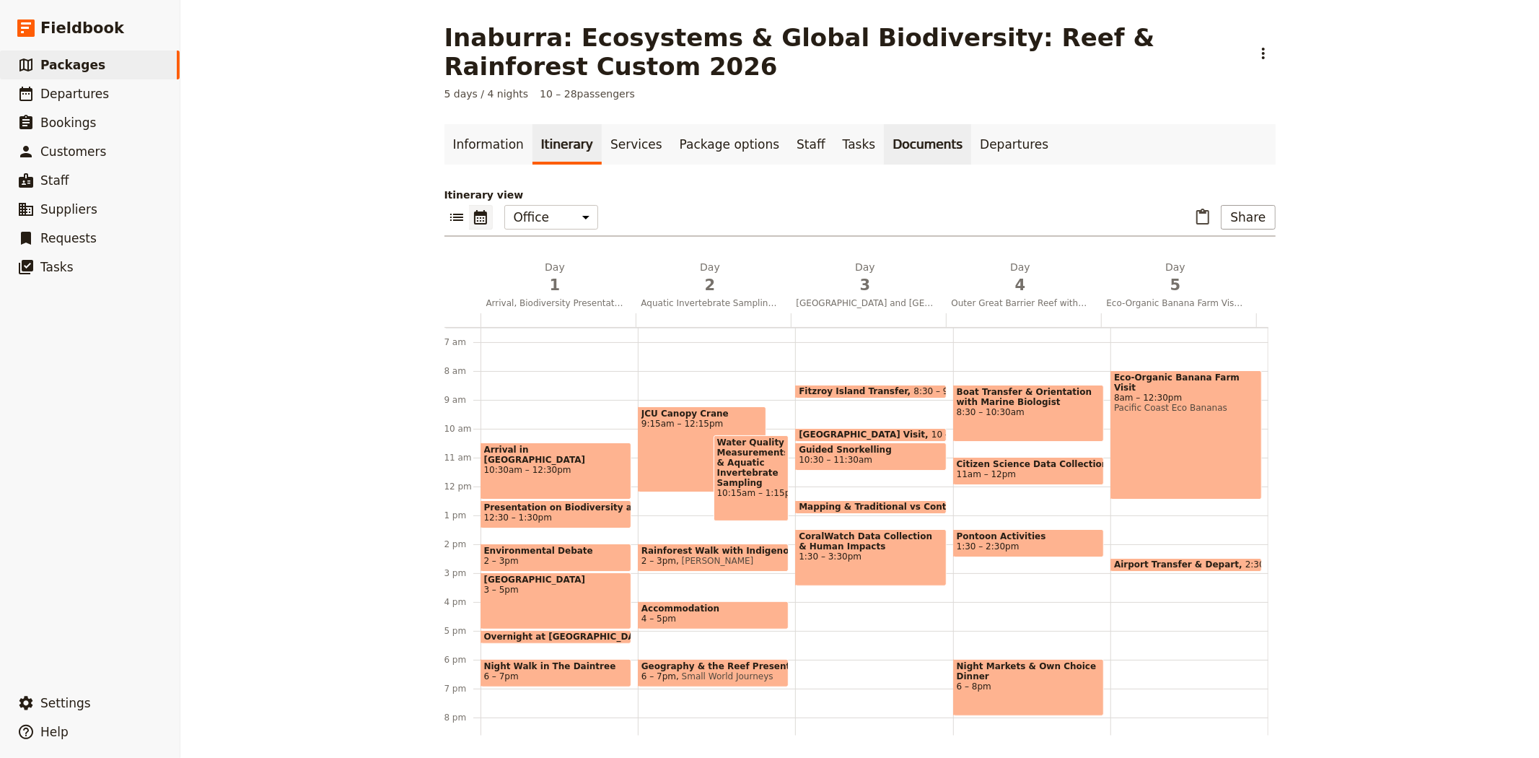
click at [886, 146] on link "Documents" at bounding box center [927, 144] width 87 height 40
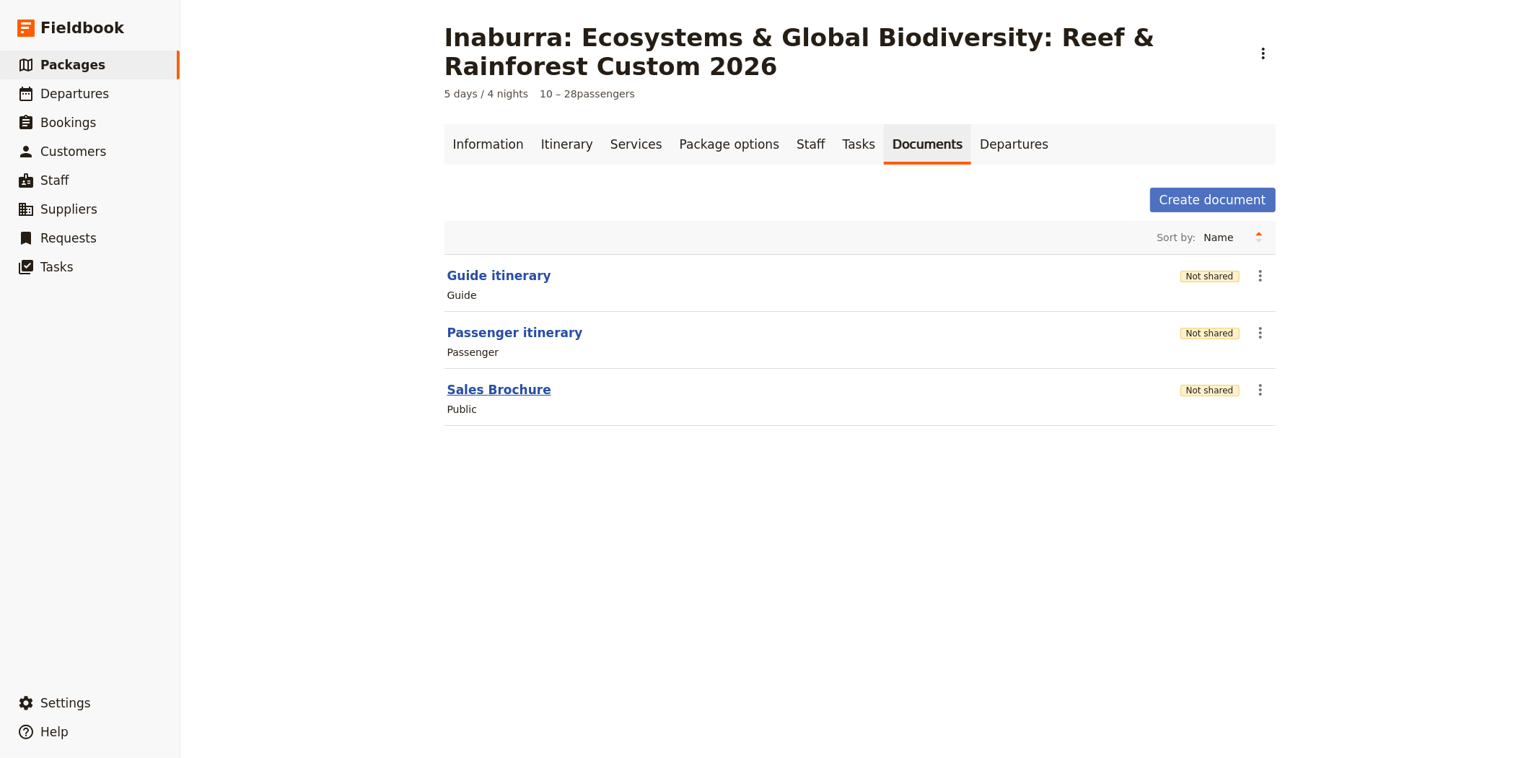
click at [469, 383] on button "Sales Brochure" at bounding box center [499, 389] width 104 height 17
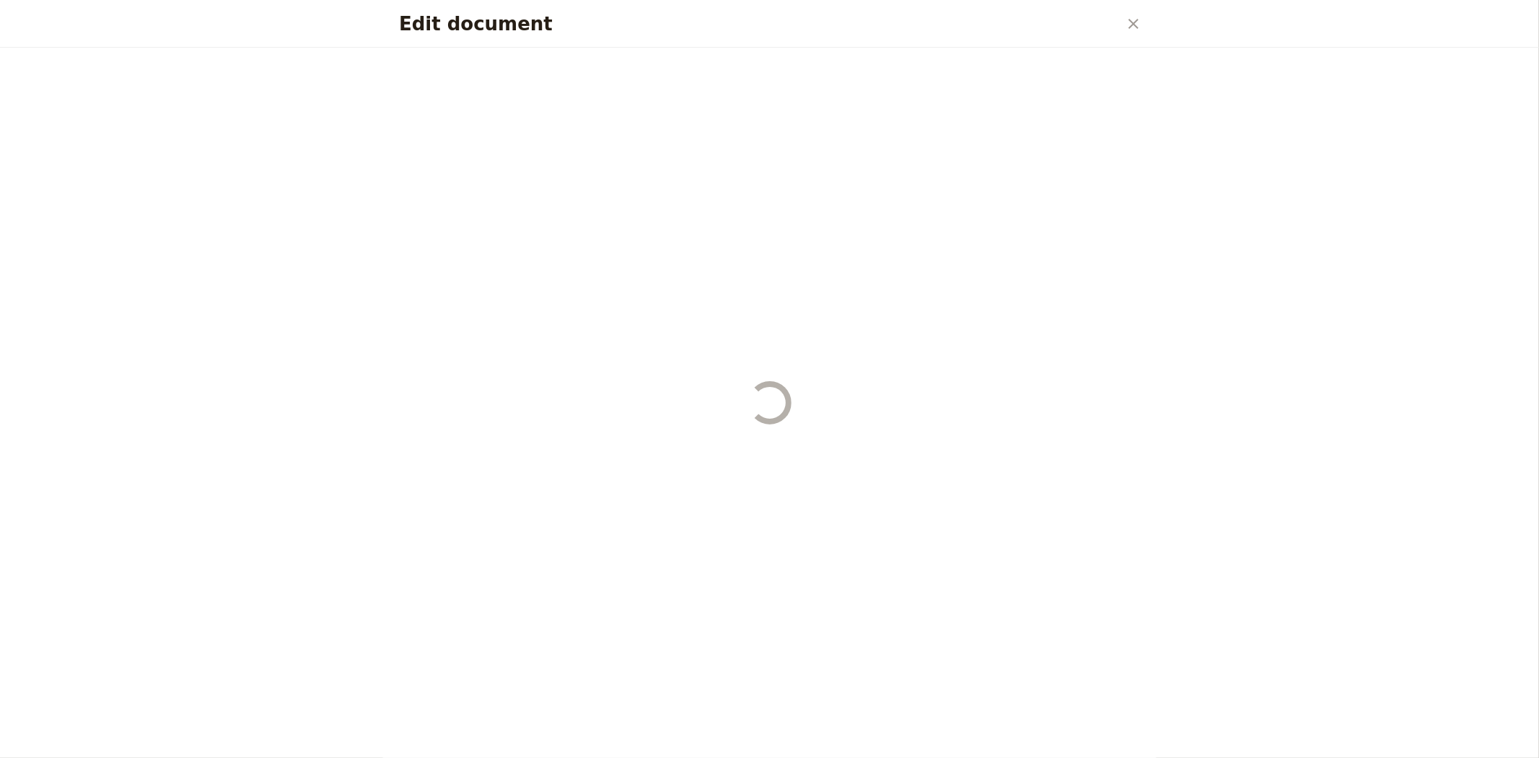
select select "LARGE"
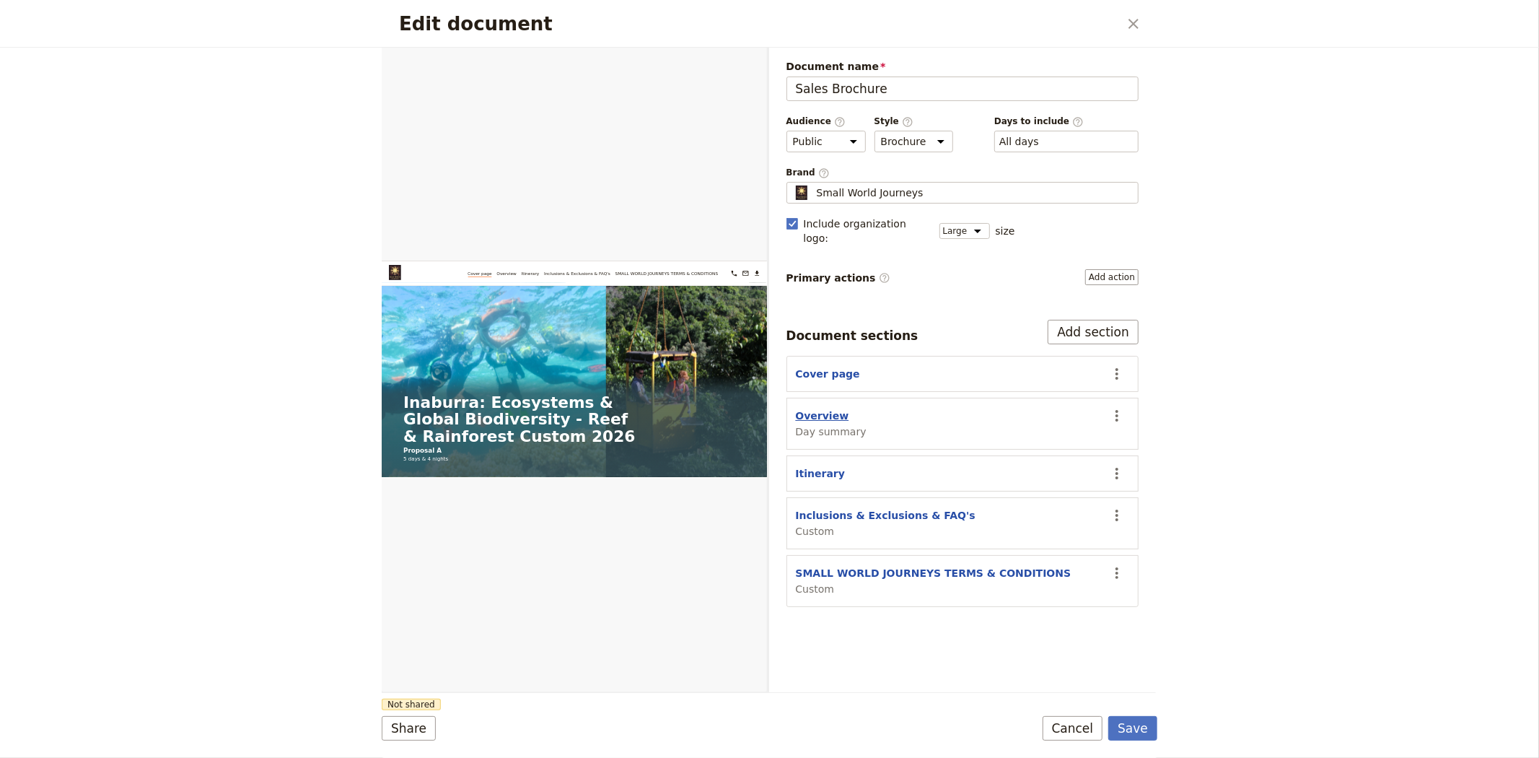
click at [802, 408] on button "Overview" at bounding box center [822, 415] width 53 height 14
select select "DAY_SUMMARY"
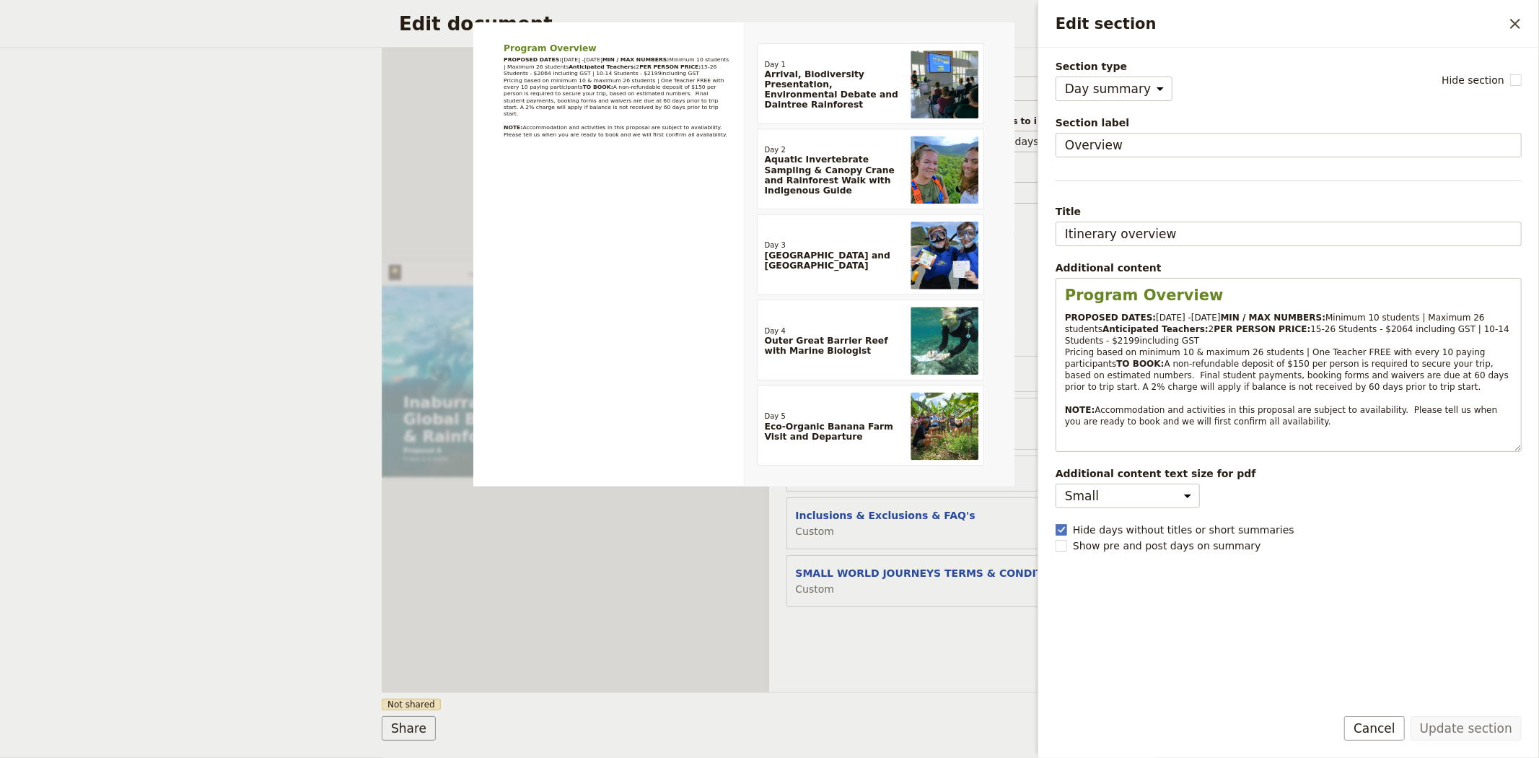
click at [921, 670] on div "Document name Sales Brochure Preview Audience ​ Public Passenger Guide Style ​ …" at bounding box center [962, 370] width 387 height 644
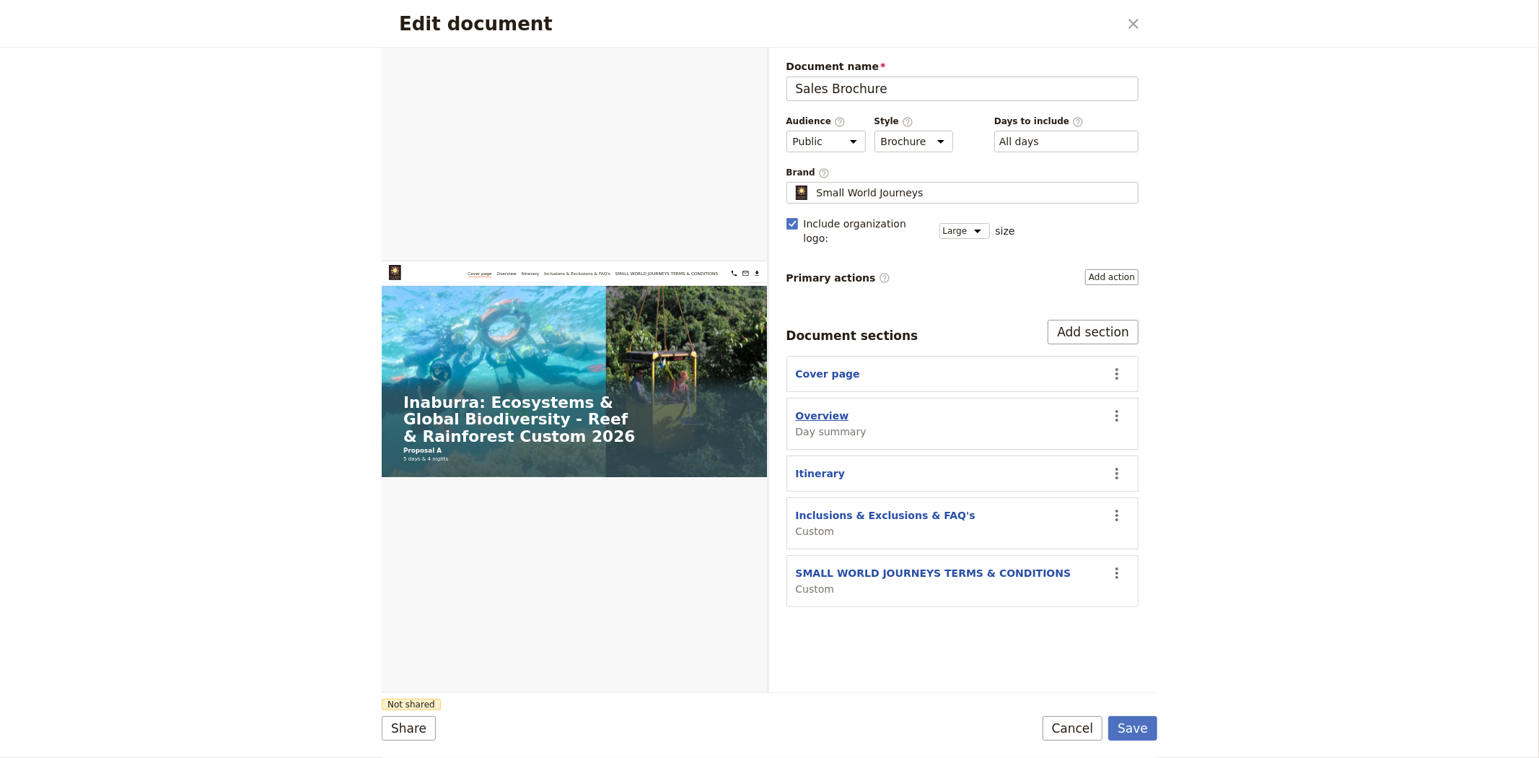
click at [799, 408] on button "Overview" at bounding box center [822, 415] width 53 height 14
select select "DAY_SUMMARY"
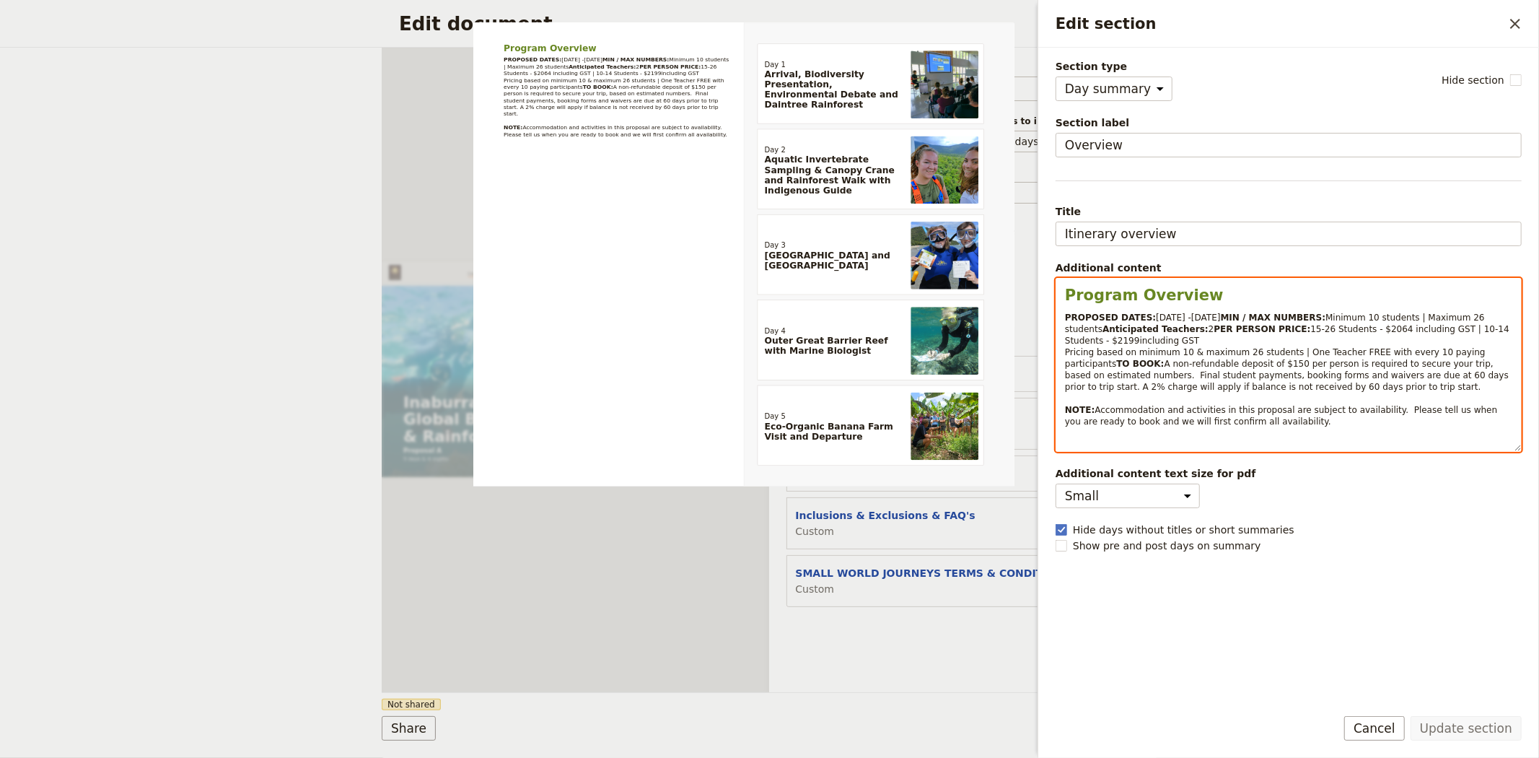
select select "paragraph-small"
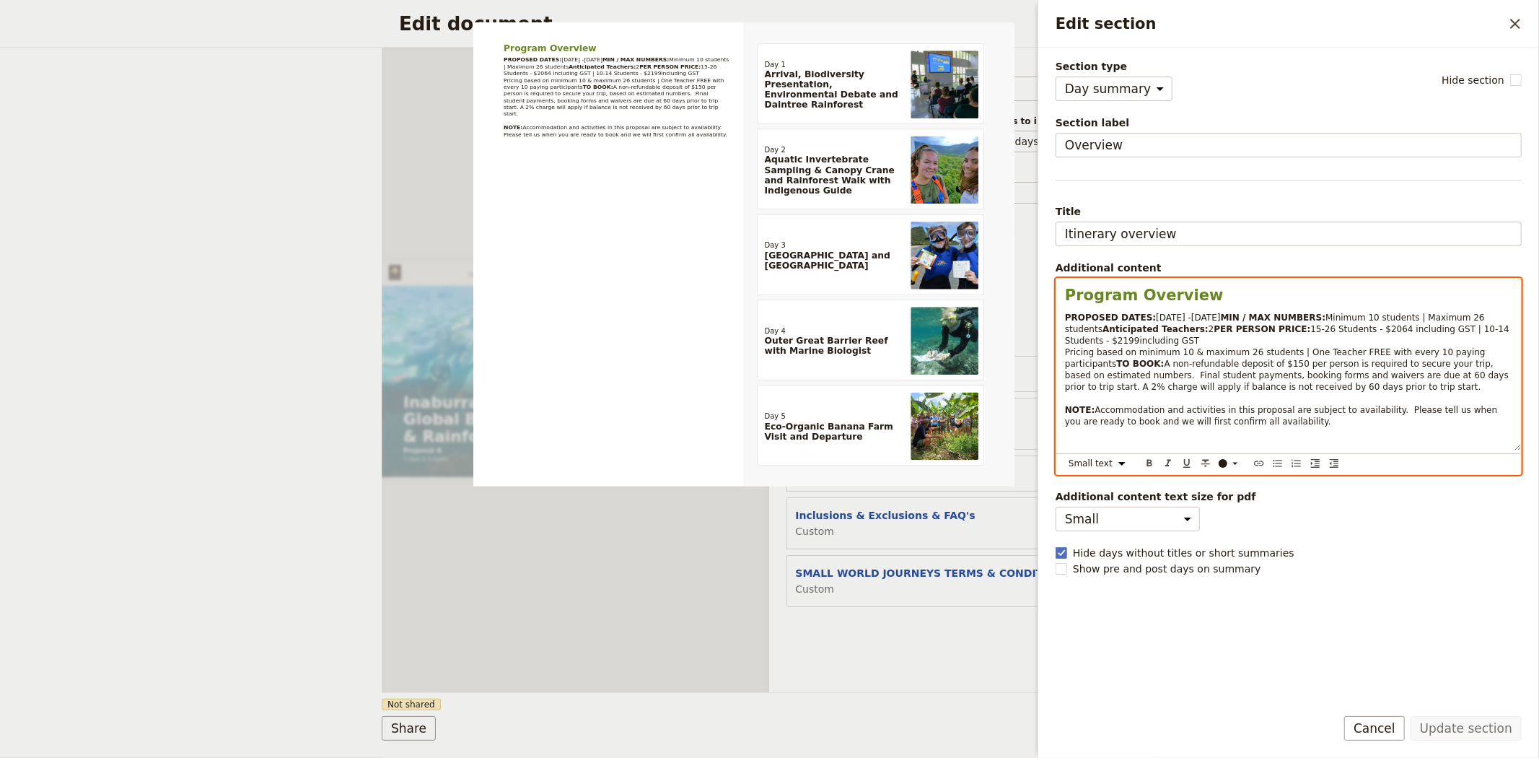
click at [1384, 351] on span "15-26 Students - $2064 including GST | 10-14 Students - $2199including GST Pric…" at bounding box center [1288, 346] width 447 height 45
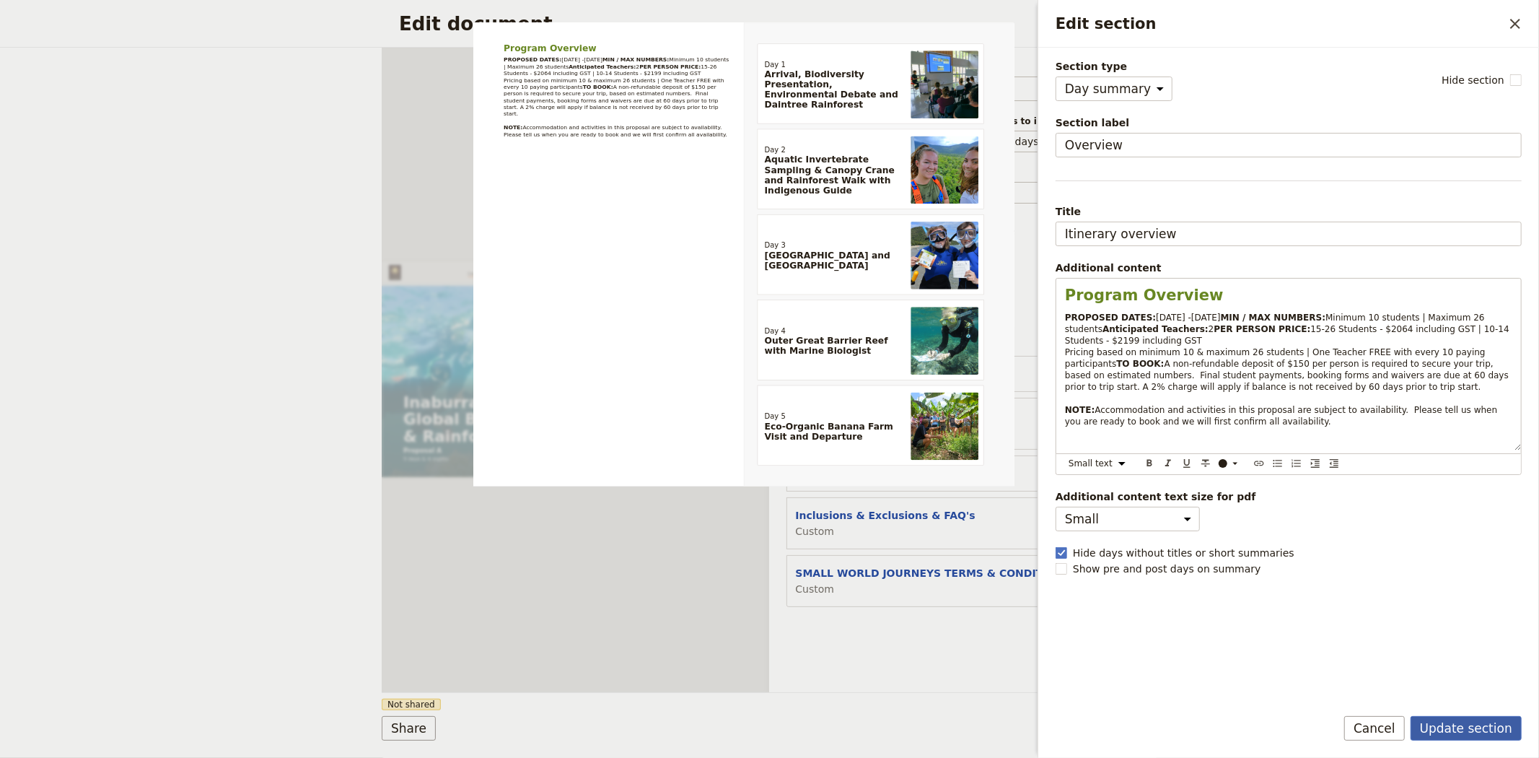
click at [1469, 737] on button "Update section" at bounding box center [1465, 728] width 111 height 25
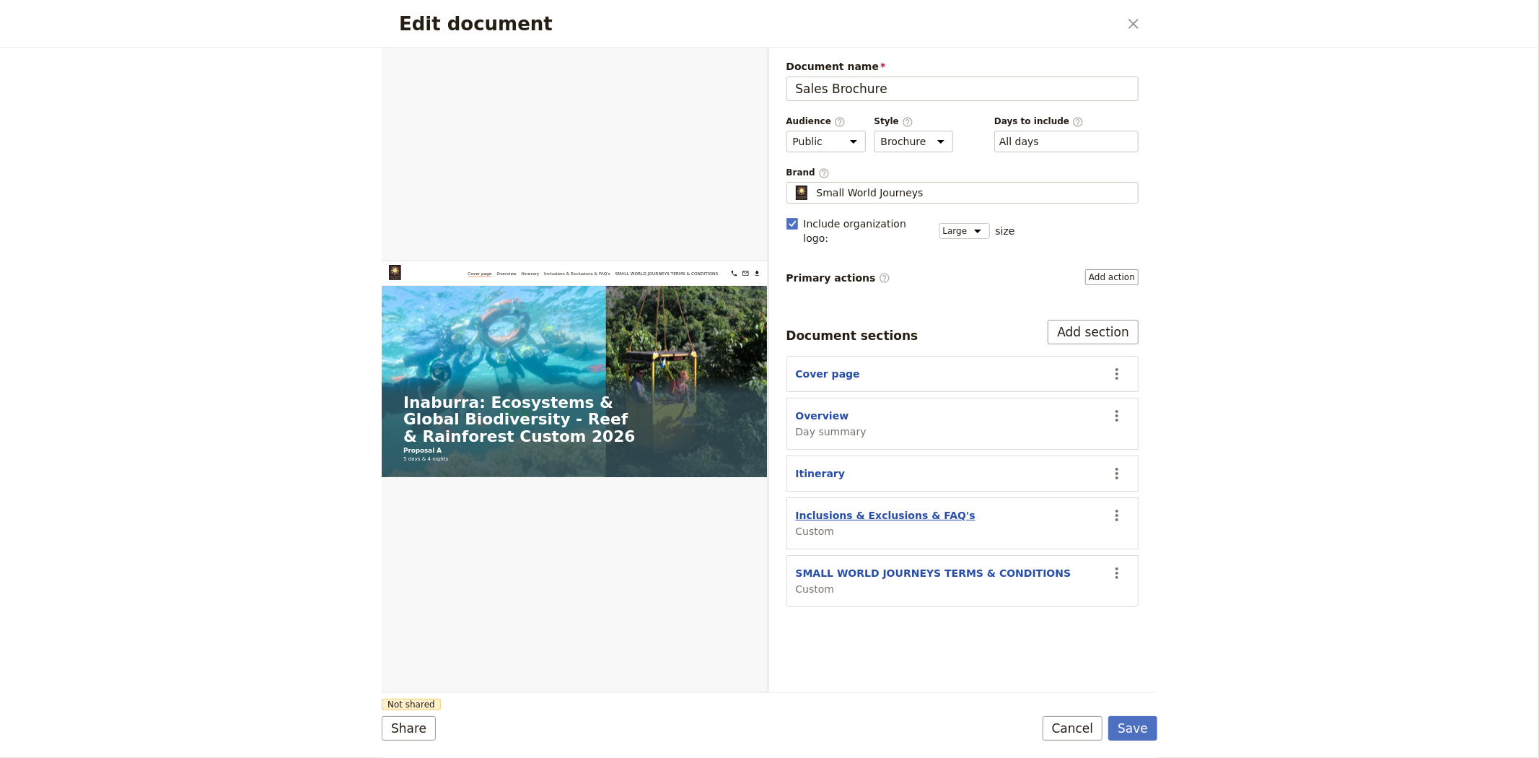
click at [913, 508] on button "Inclusions & Exclusions & FAQ's" at bounding box center [886, 515] width 180 height 14
select select "CUSTOM"
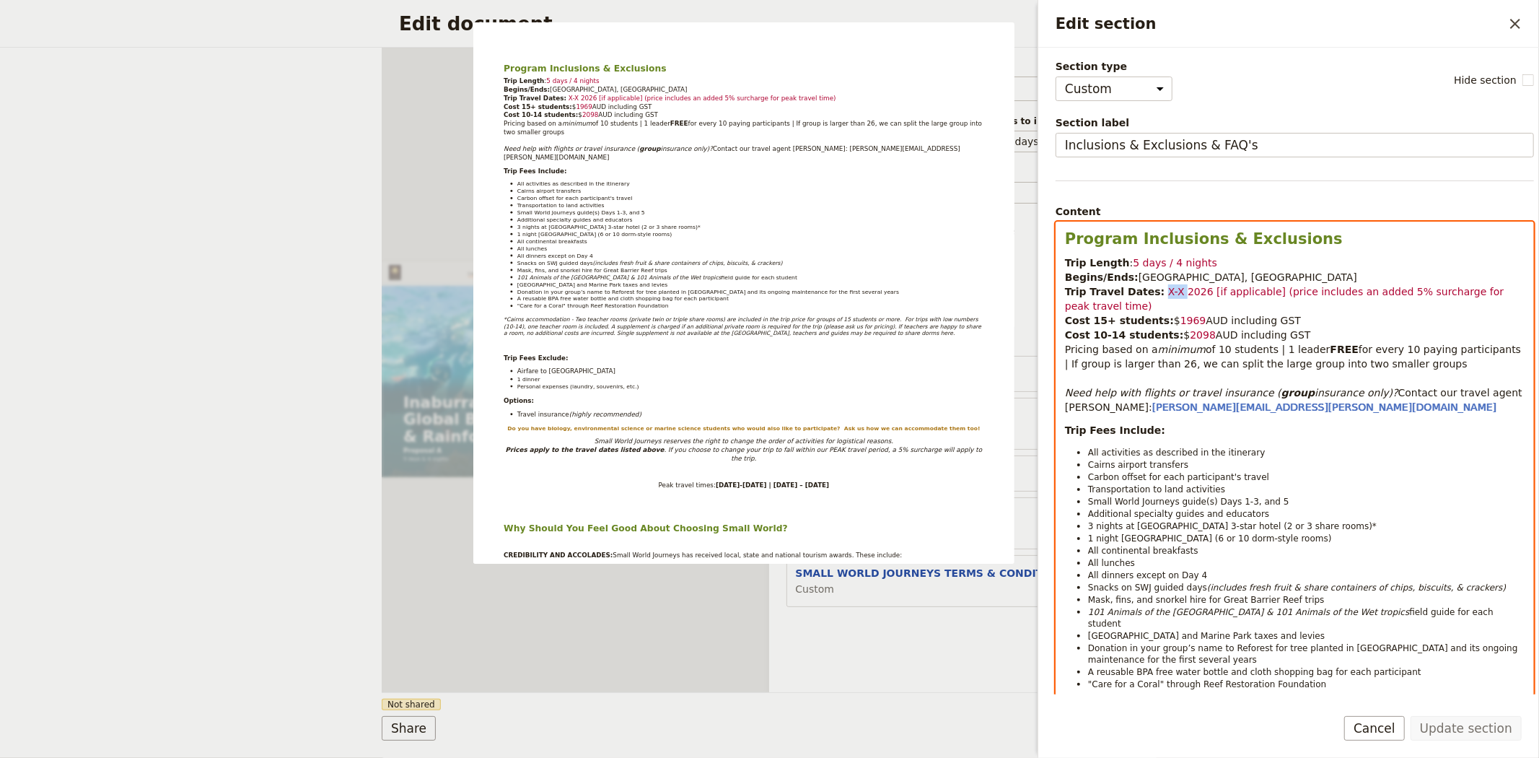
drag, startPoint x: 1149, startPoint y: 291, endPoint x: 1170, endPoint y: 291, distance: 21.7
click at [1170, 291] on p "Trip Length : 5 days / 4 nights Begins/Ends: [GEOGRAPHIC_DATA], [GEOGRAPHIC_DAT…" at bounding box center [1295, 334] width 460 height 159
drag, startPoint x: 1123, startPoint y: 307, endPoint x: 1224, endPoint y: 290, distance: 102.5
click at [1224, 290] on p "Trip Length : 5 days / 4 nights Begins/Ends: [GEOGRAPHIC_DATA], [GEOGRAPHIC_DAT…" at bounding box center [1295, 334] width 460 height 159
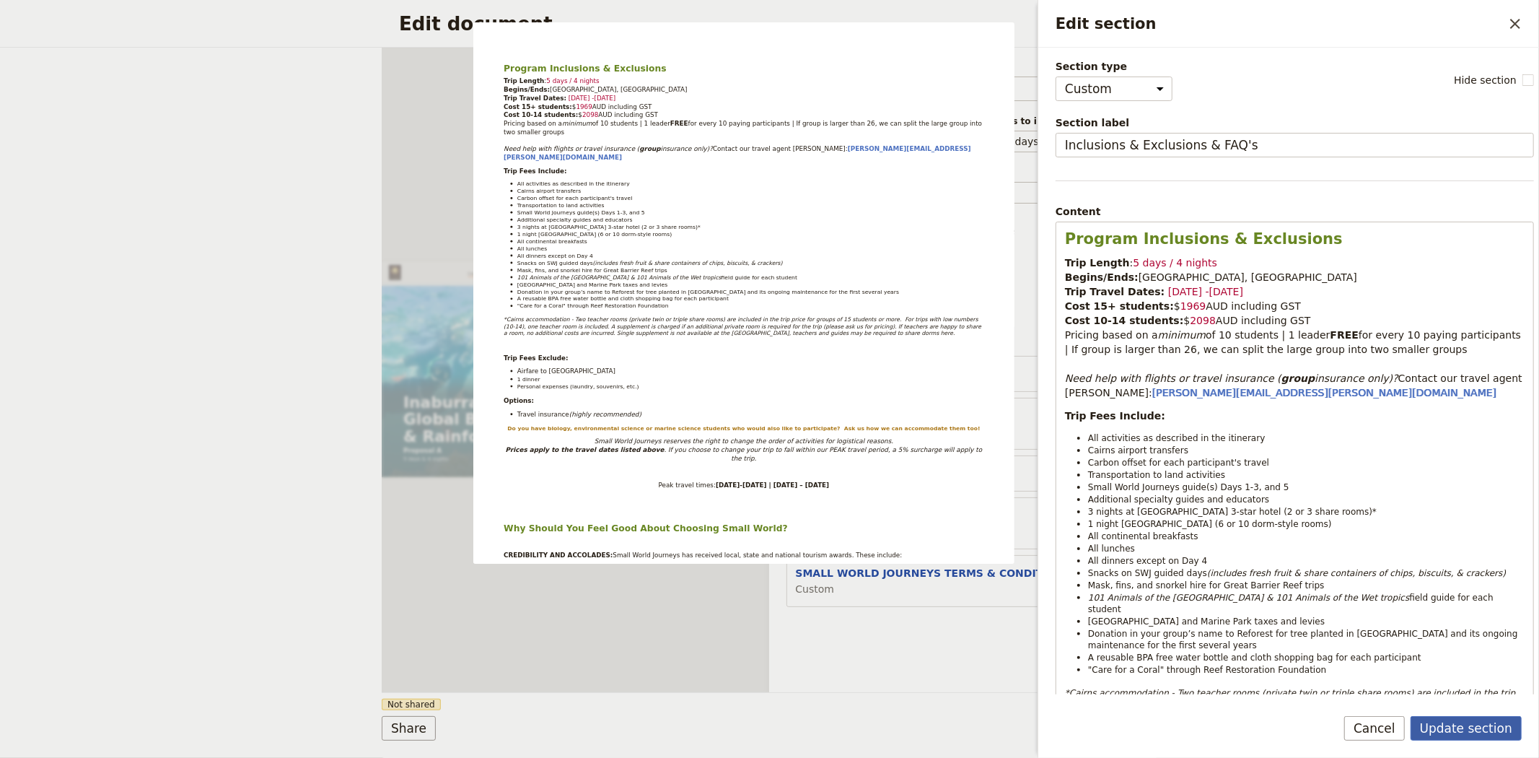
click at [1451, 723] on button "Update section" at bounding box center [1465, 728] width 111 height 25
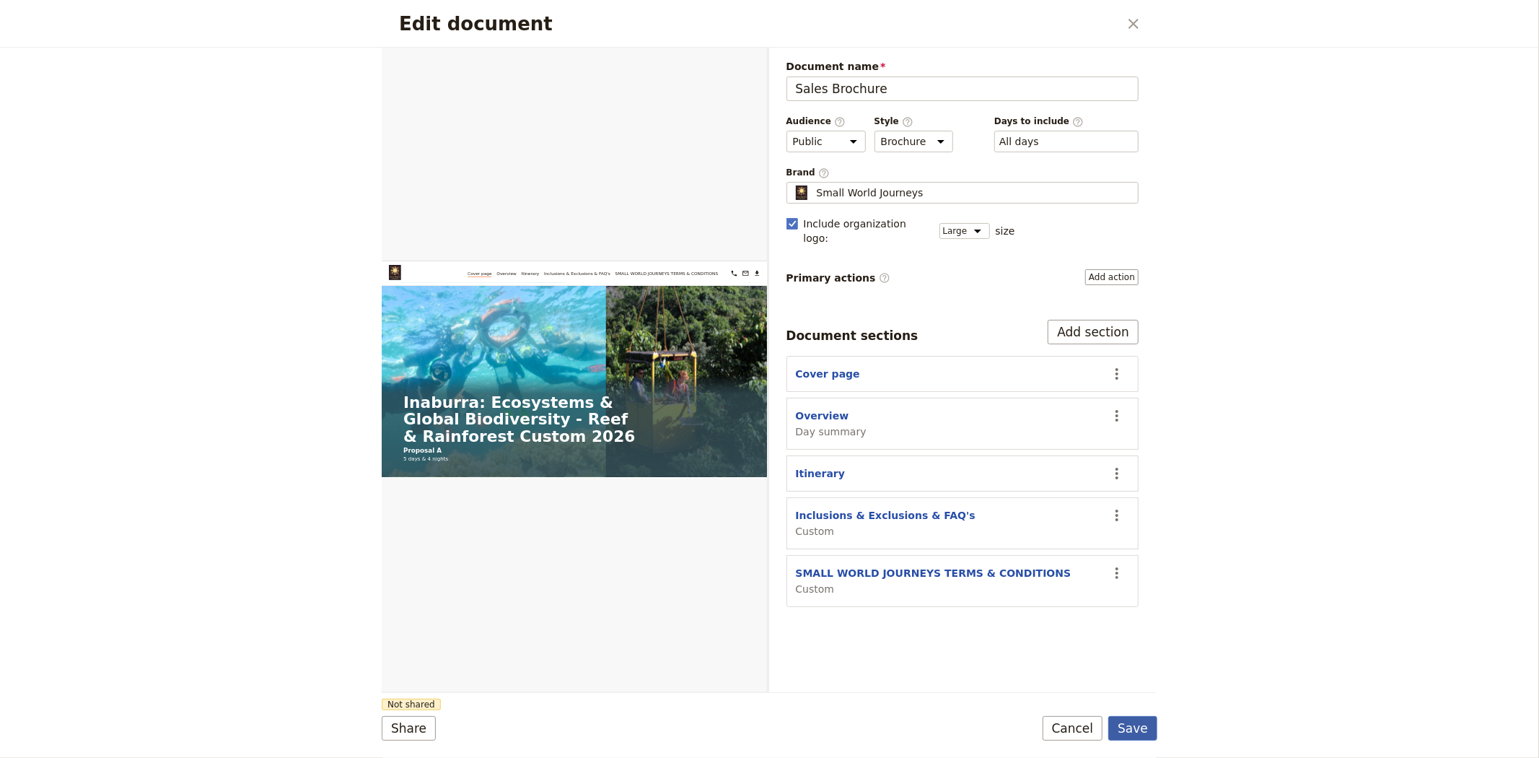
click at [1150, 737] on button "Save" at bounding box center [1132, 728] width 49 height 25
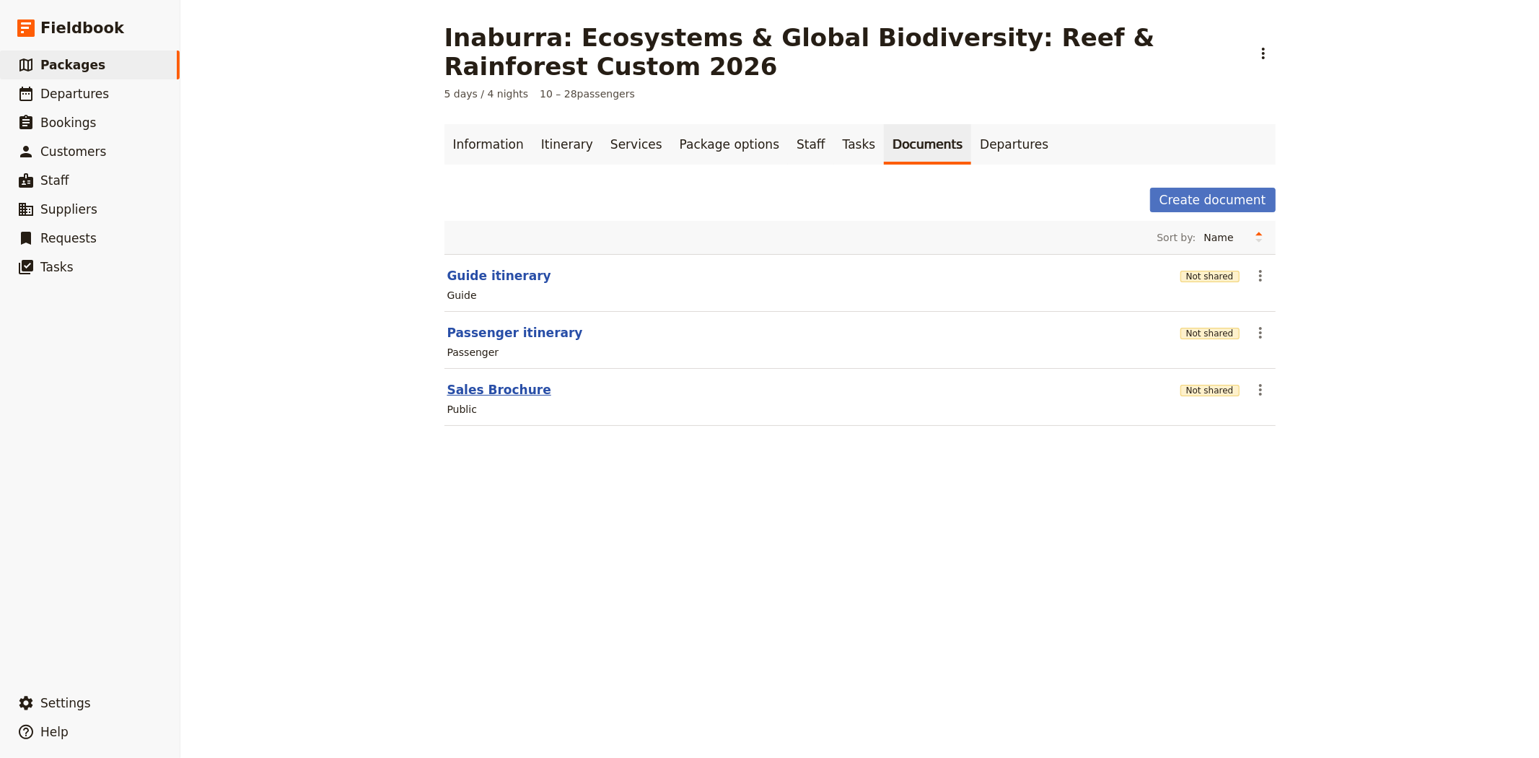
click at [473, 387] on button "Sales Brochure" at bounding box center [499, 389] width 104 height 17
select select "LARGE"
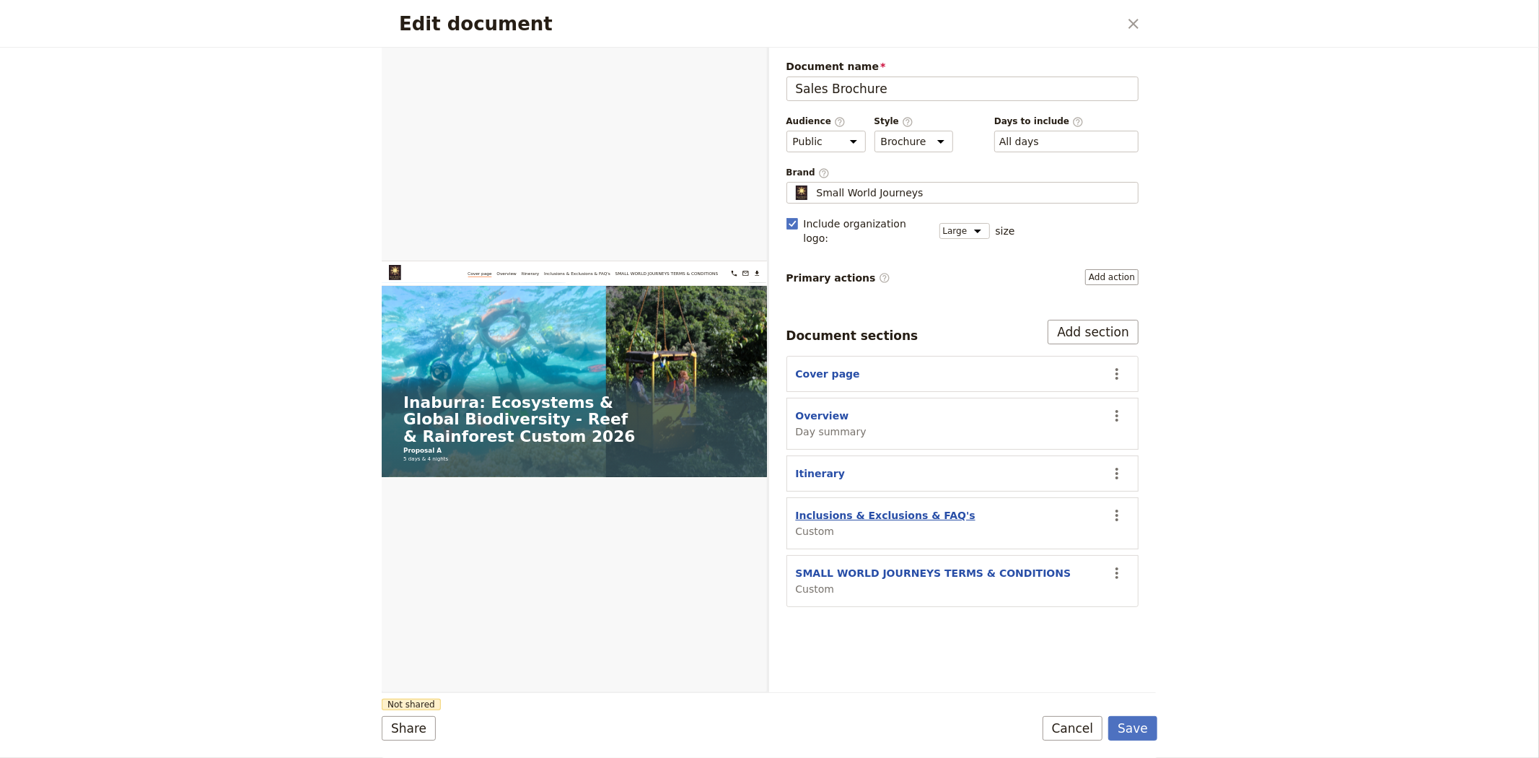
click at [866, 508] on button "Inclusions & Exclusions & FAQ's" at bounding box center [886, 515] width 180 height 14
select select "CUSTOM"
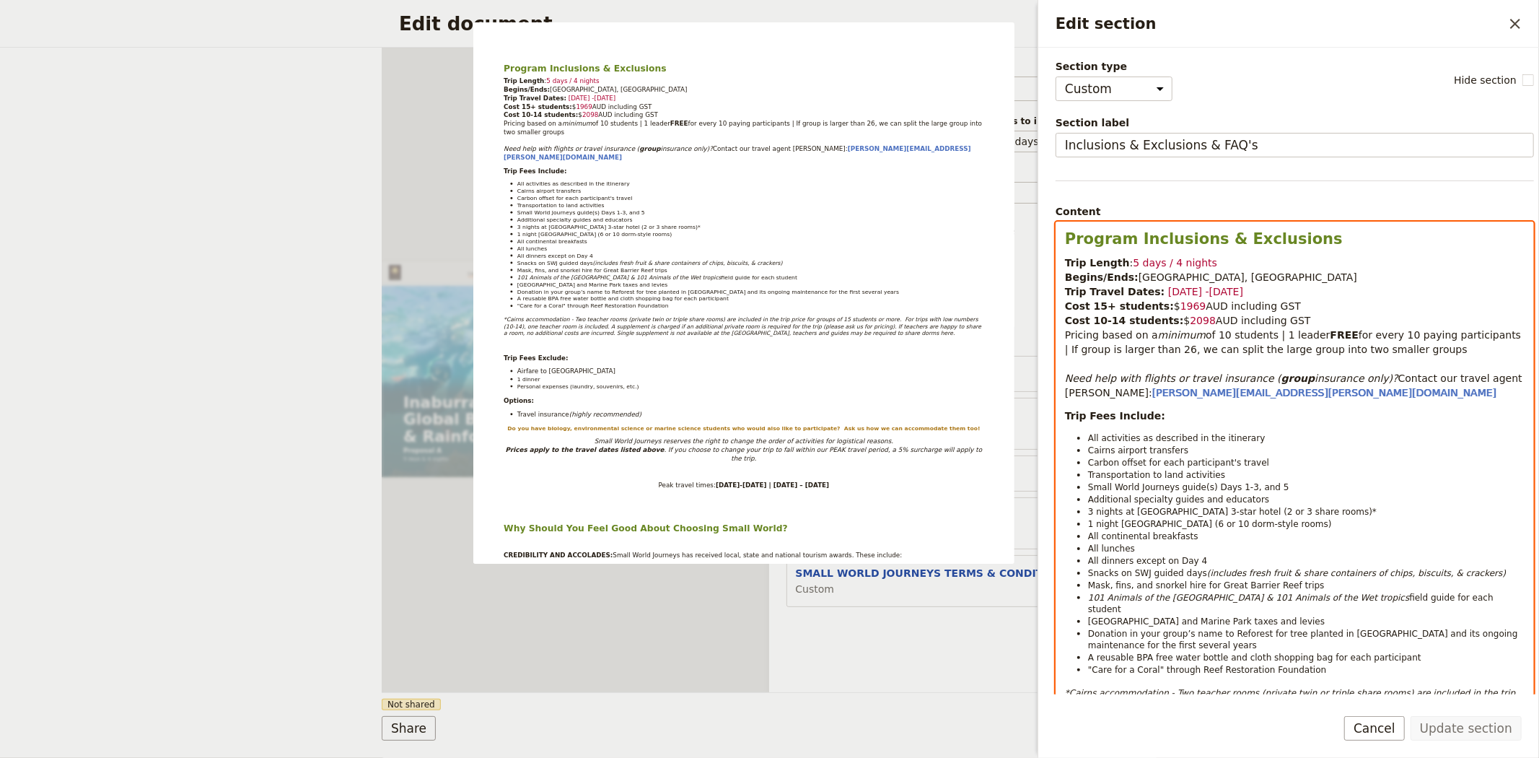
click at [1190, 316] on span "2098" at bounding box center [1203, 321] width 26 height 12
click at [1180, 303] on span "1969" at bounding box center [1193, 306] width 26 height 12
drag, startPoint x: 1403, startPoint y: 351, endPoint x: 1472, endPoint y: 339, distance: 70.2
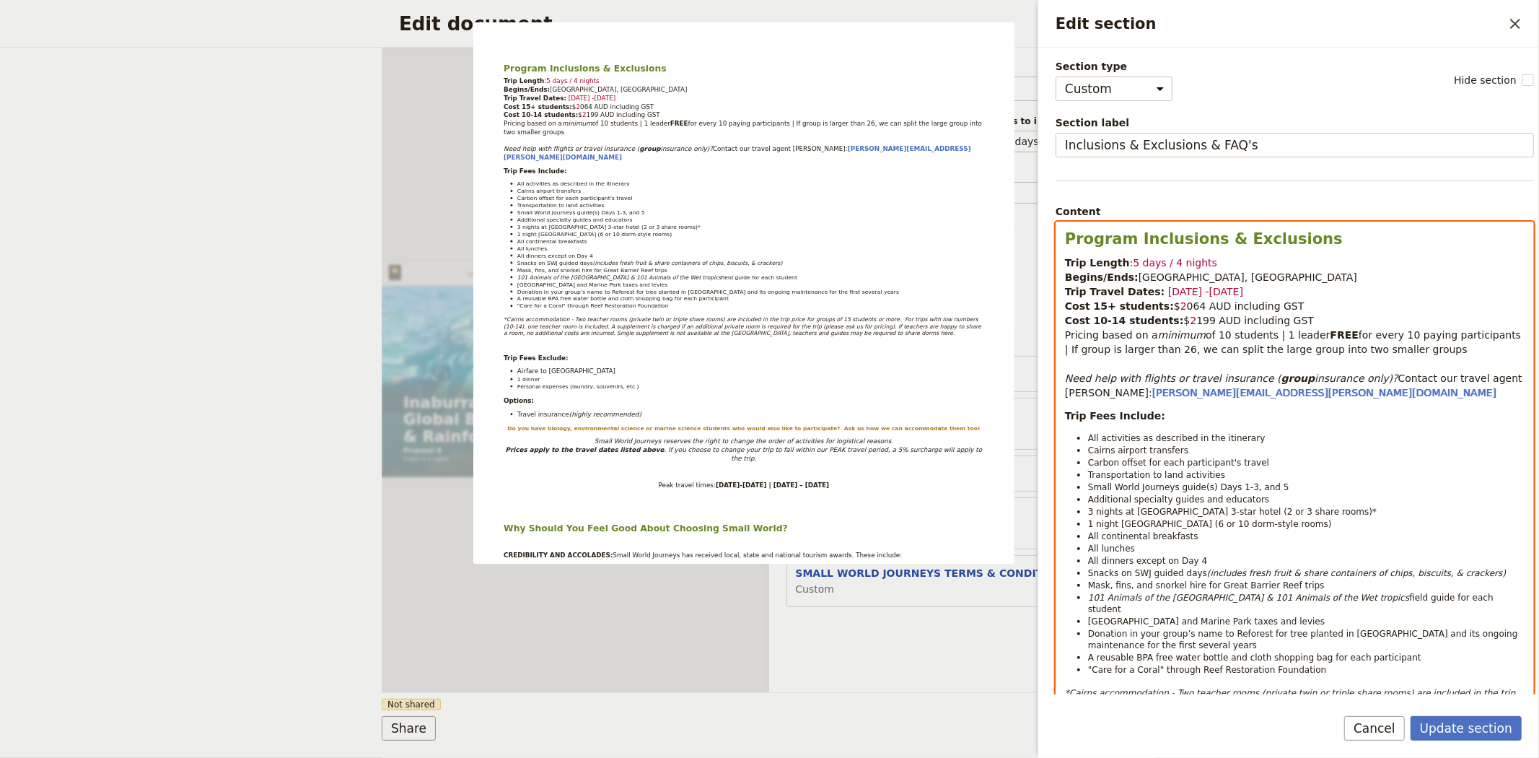
click at [1472, 339] on span "for every 10 paying participants | If group is larger than 26, we can split the…" at bounding box center [1295, 342] width 460 height 26
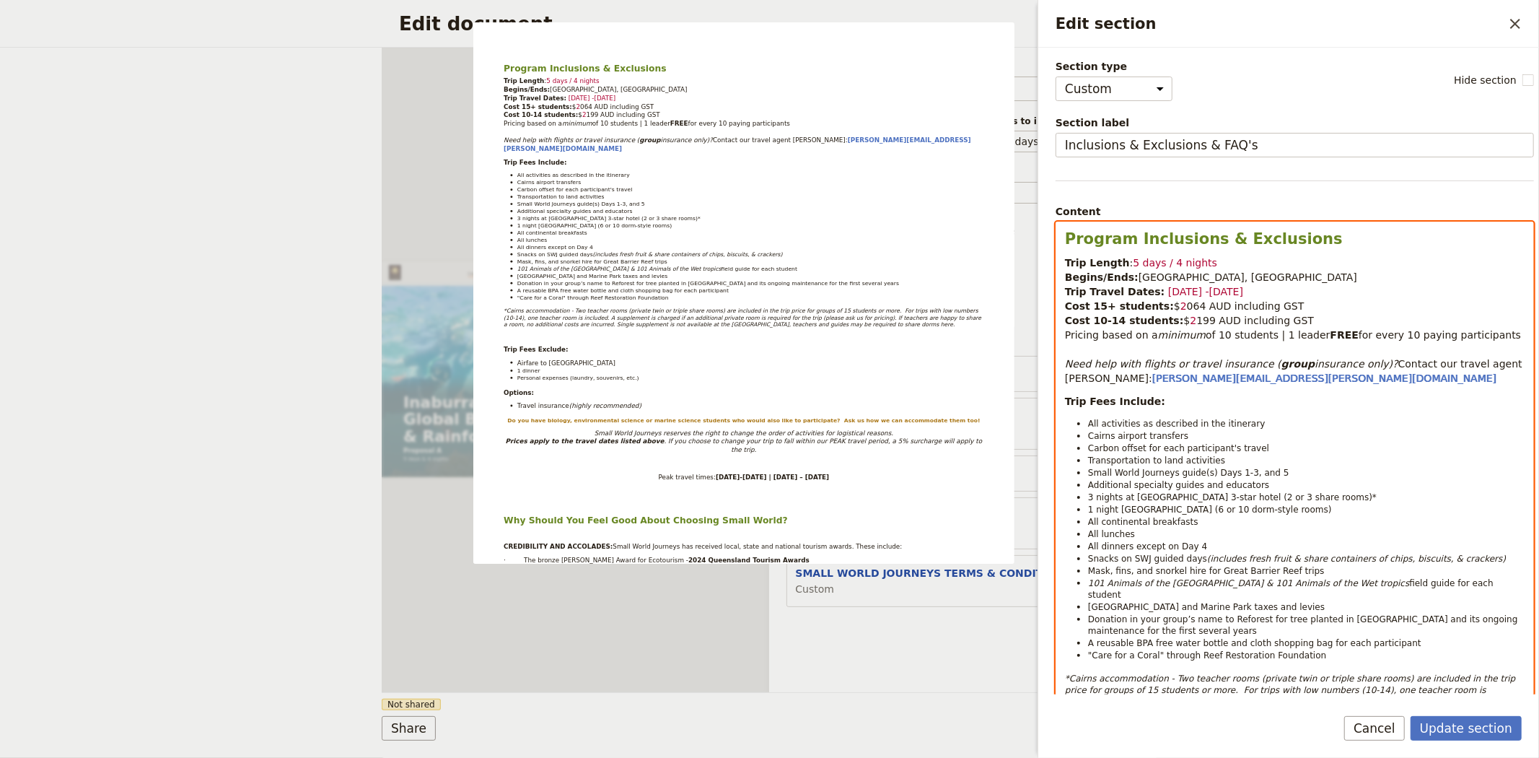
click at [1220, 499] on span "3 nights at [GEOGRAPHIC_DATA] 3-star hotel (2 or 3 share rooms)*" at bounding box center [1232, 497] width 289 height 10
select select "paragraph-small"
click at [1201, 511] on span "1 night [GEOGRAPHIC_DATA] (6 or 10 dorm-style rooms)" at bounding box center [1210, 509] width 244 height 10
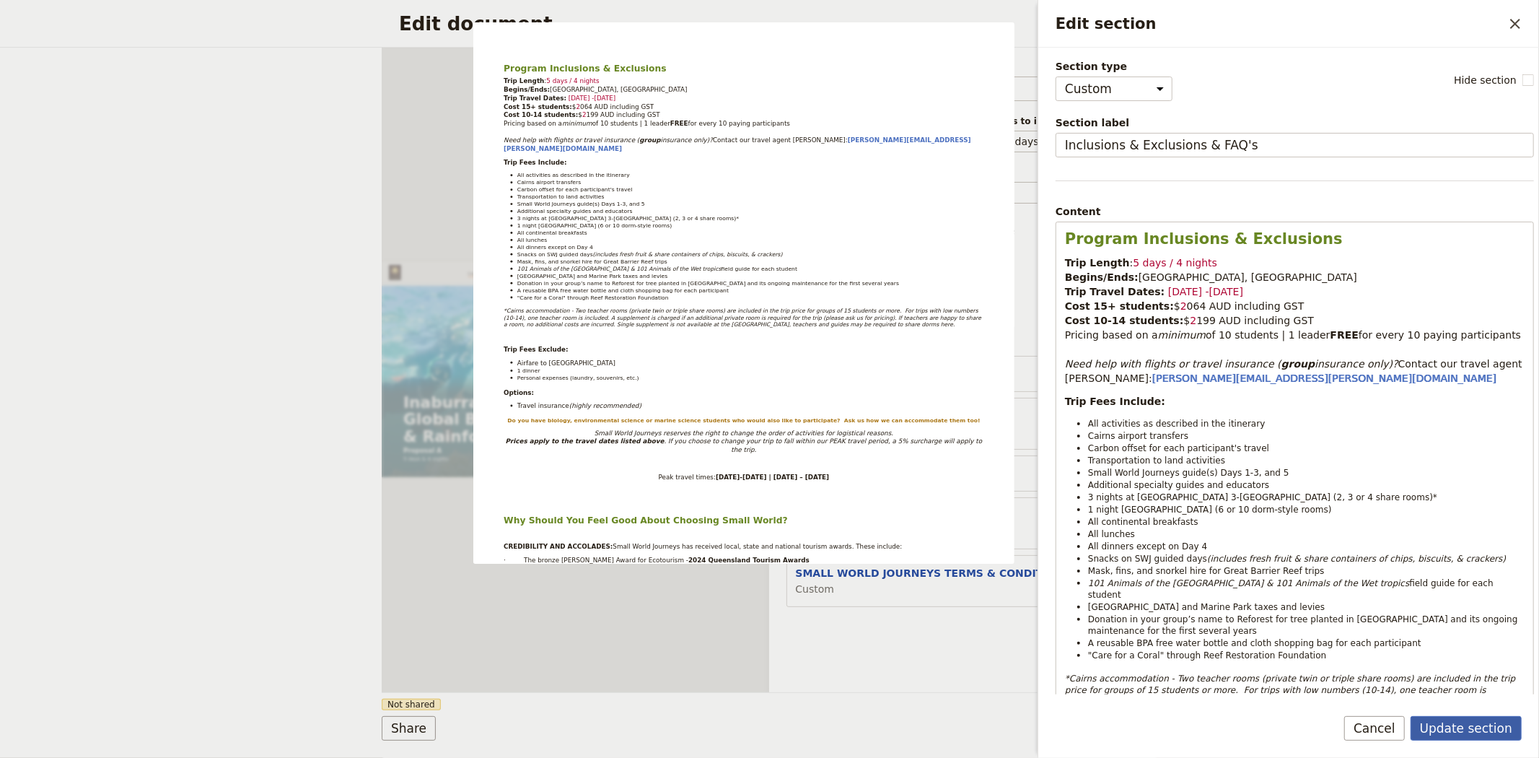
click at [1486, 736] on button "Update section" at bounding box center [1465, 728] width 111 height 25
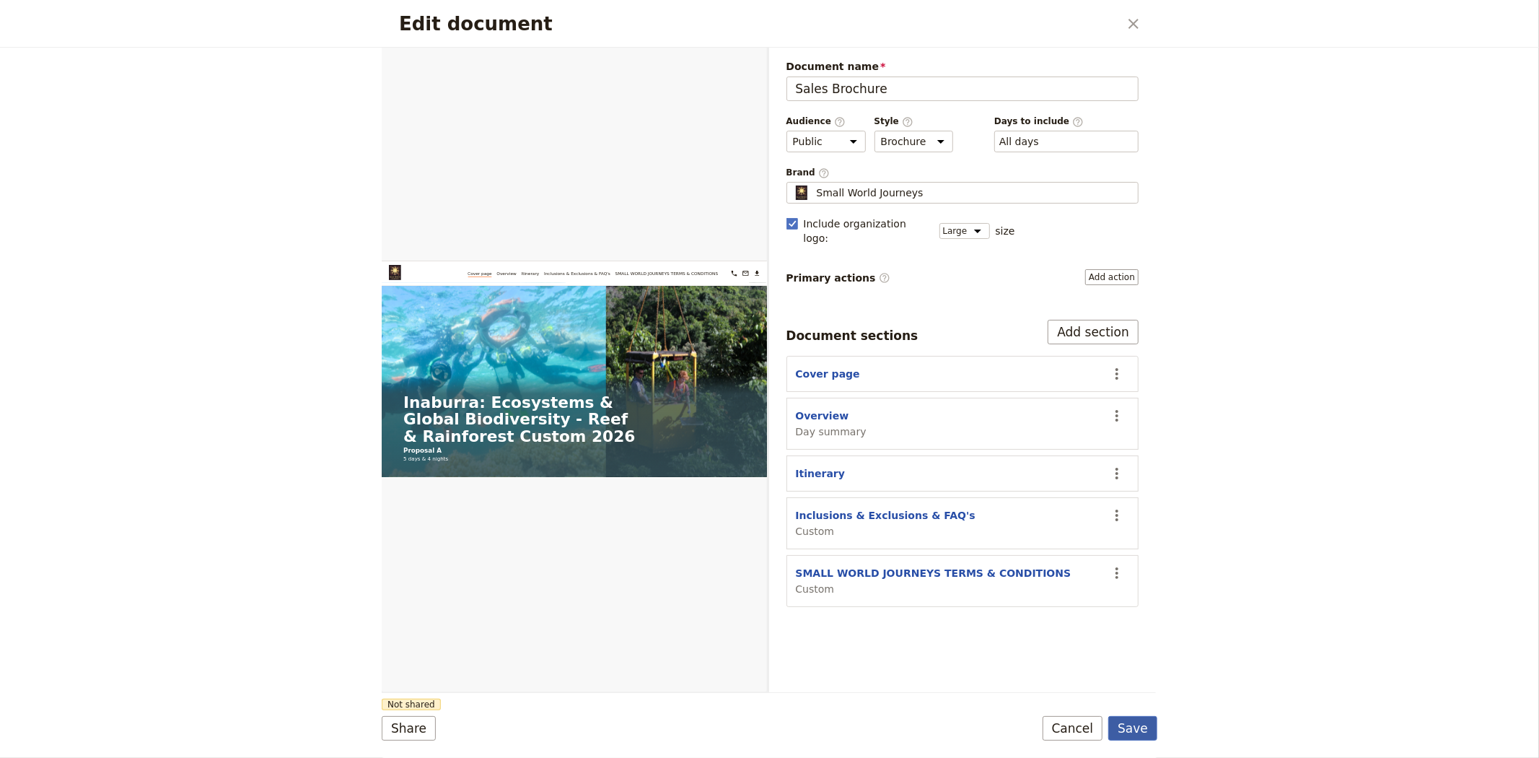
click at [1133, 723] on button "Save" at bounding box center [1132, 728] width 49 height 25
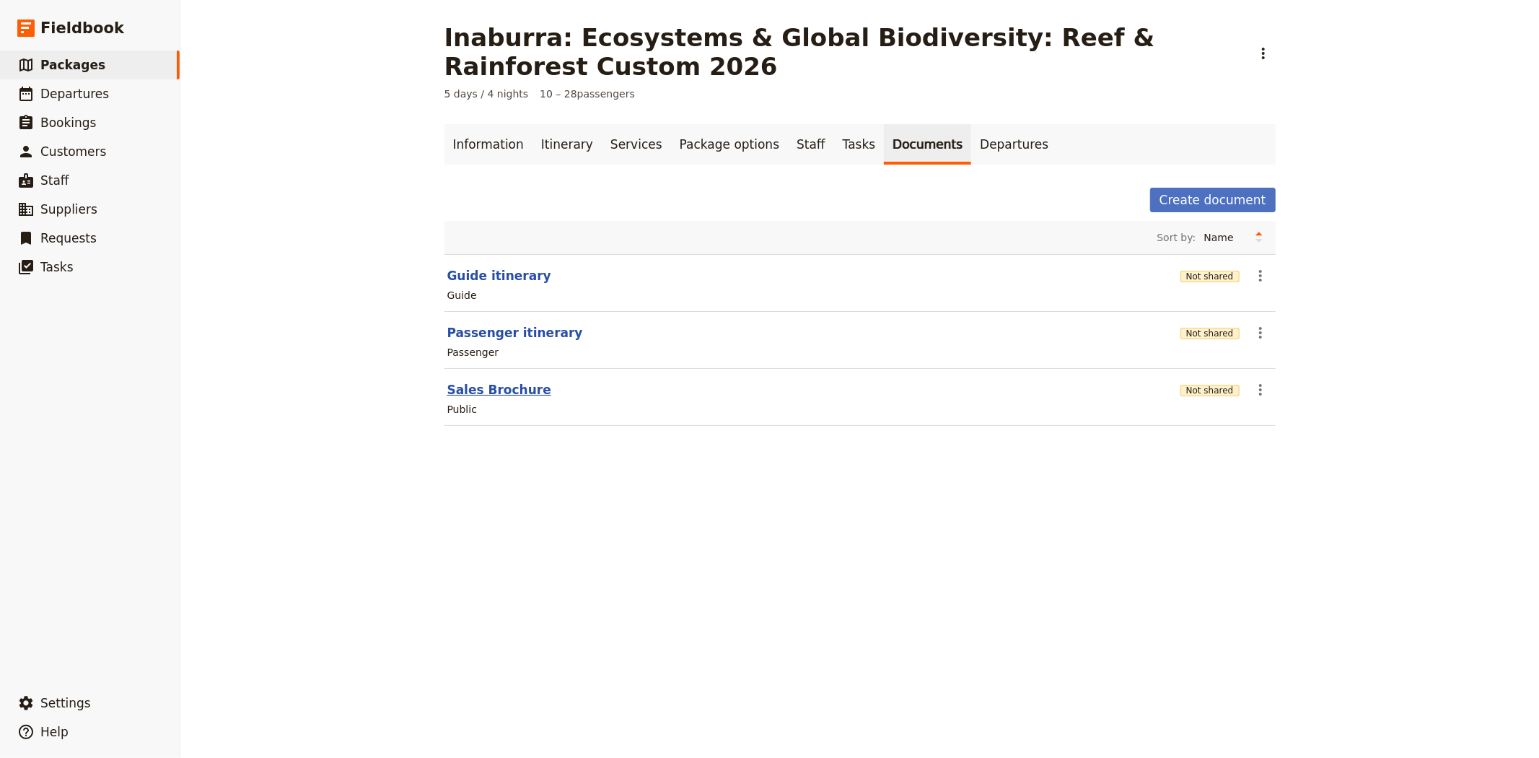
click at [475, 383] on button "Sales Brochure" at bounding box center [499, 389] width 104 height 17
select select "LARGE"
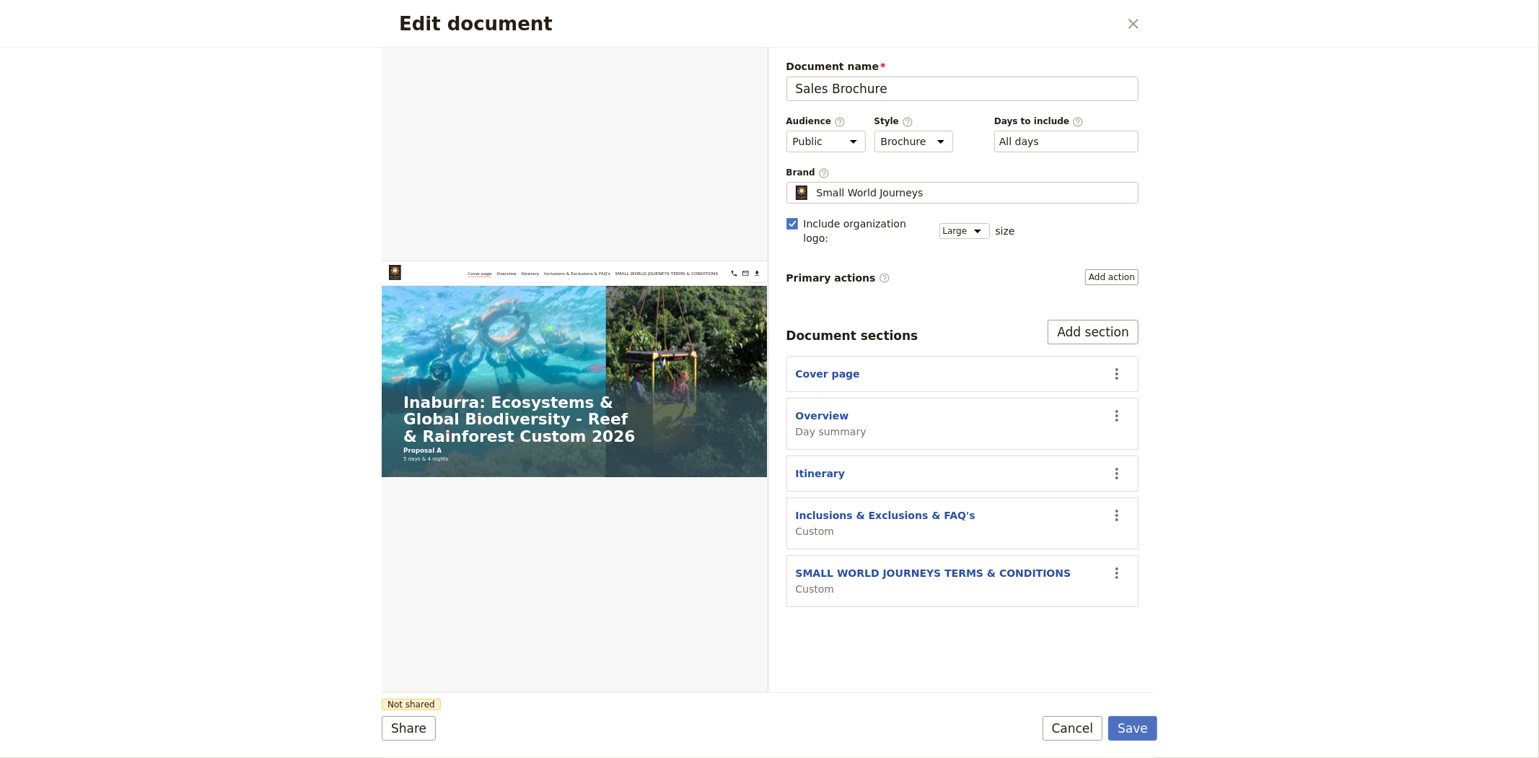
click at [846, 497] on section "Inclusions & Exclusions & FAQ's Custom ​" at bounding box center [962, 523] width 353 height 52
click at [845, 508] on button "Inclusions & Exclusions & FAQ's" at bounding box center [886, 515] width 180 height 14
select select "CUSTOM"
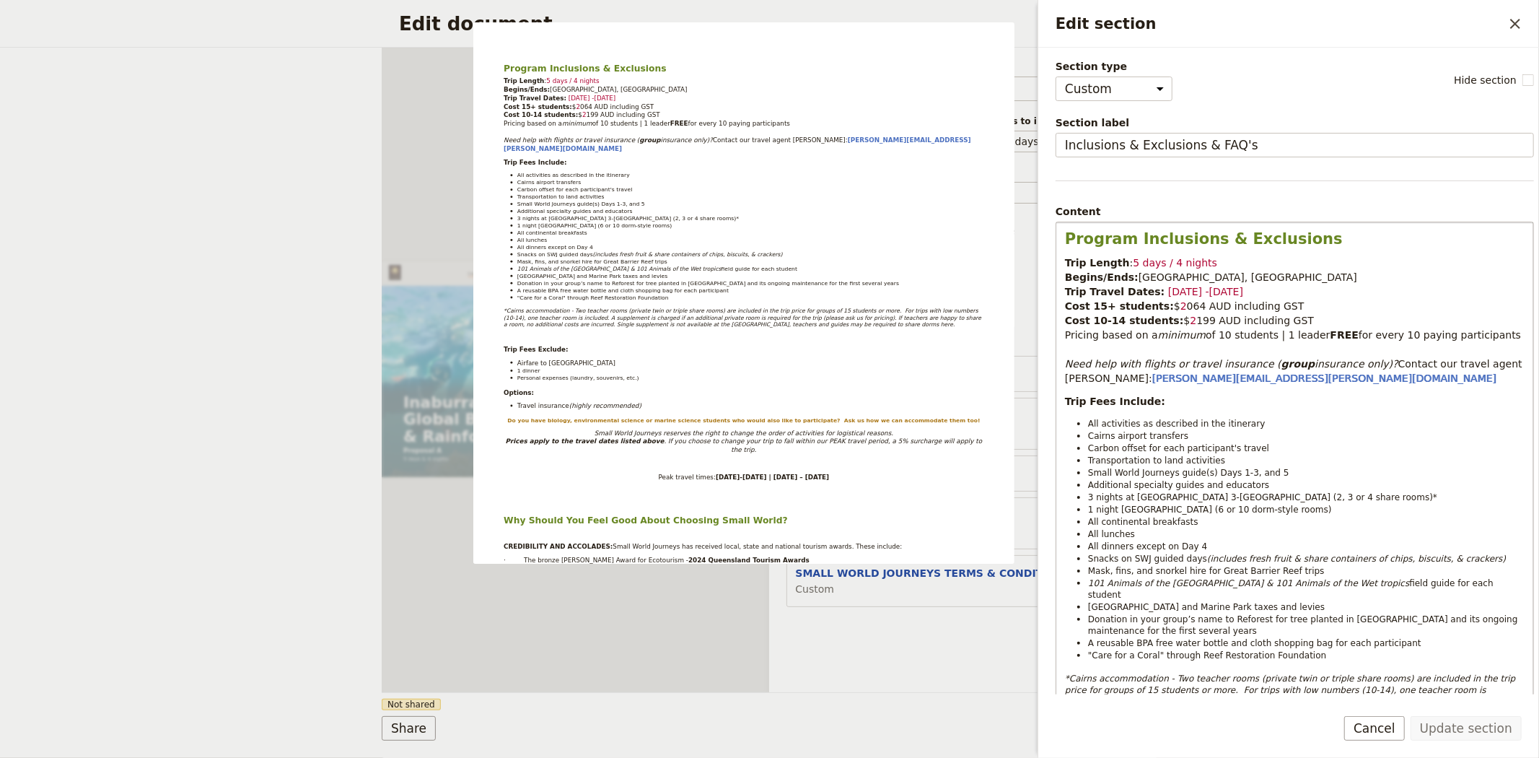
scroll to position [80, 0]
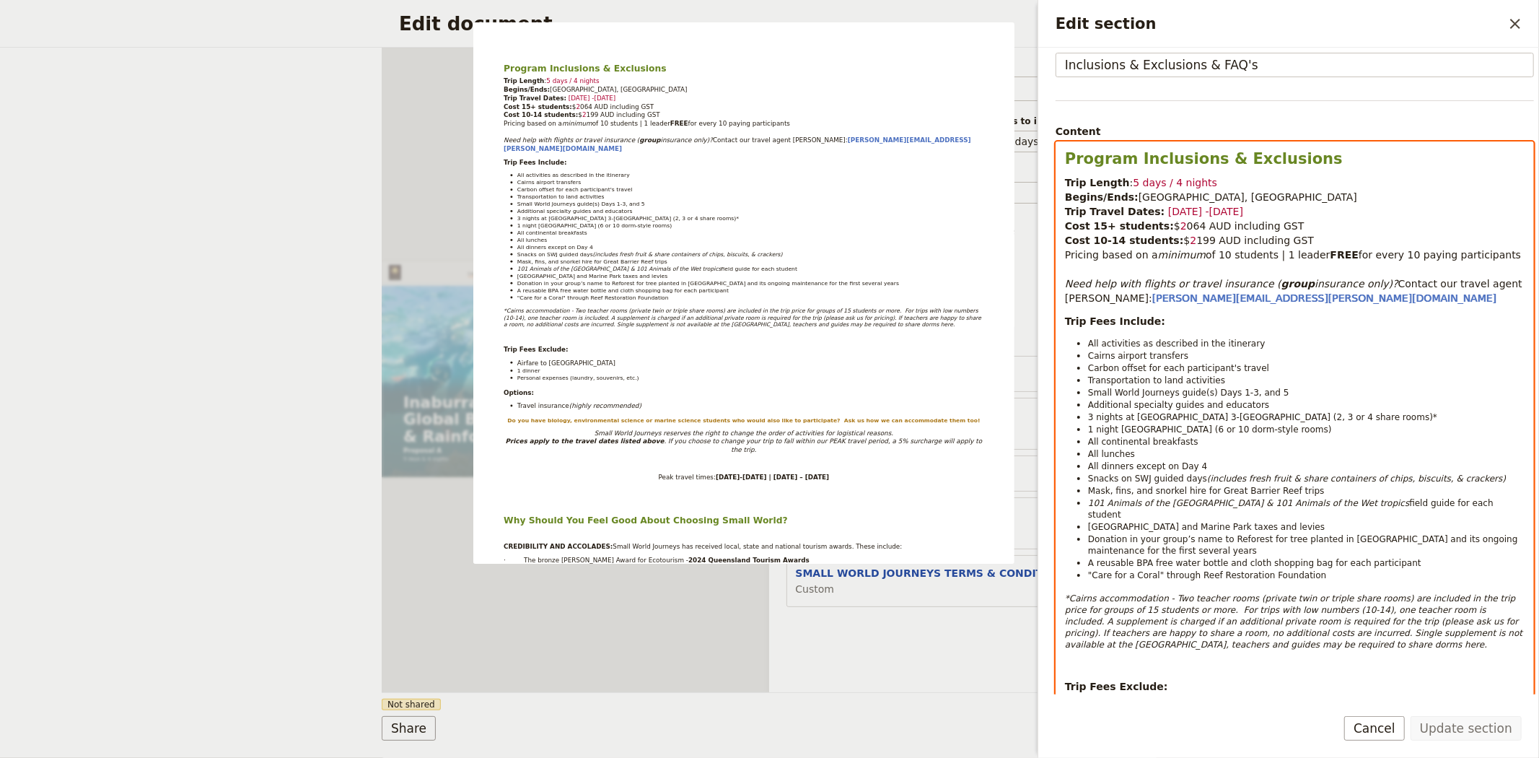
click at [1246, 434] on span "1 night [GEOGRAPHIC_DATA] (6 or 10 dorm-style rooms)" at bounding box center [1210, 429] width 244 height 10
select select "paragraph-small"
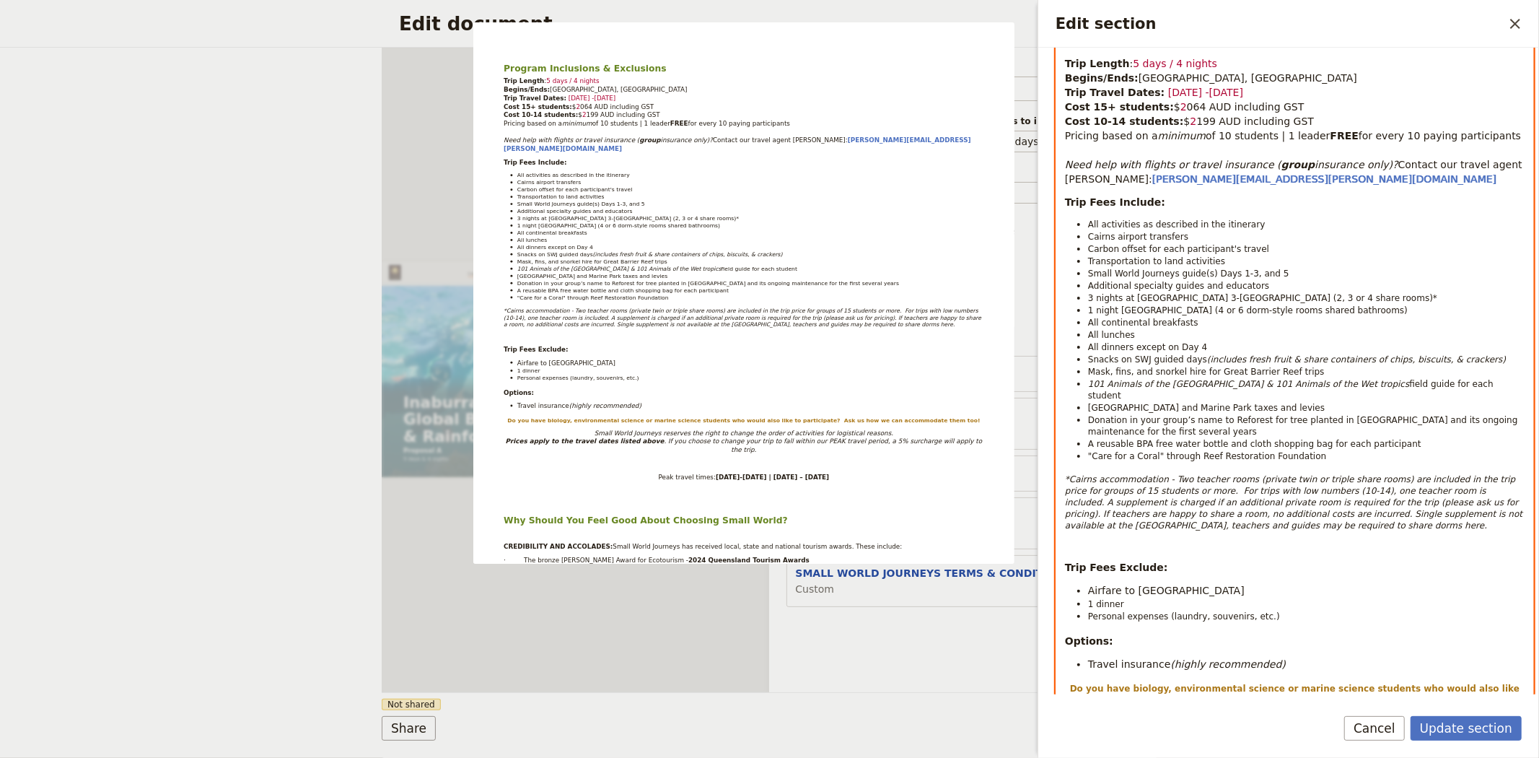
scroll to position [320, 0]
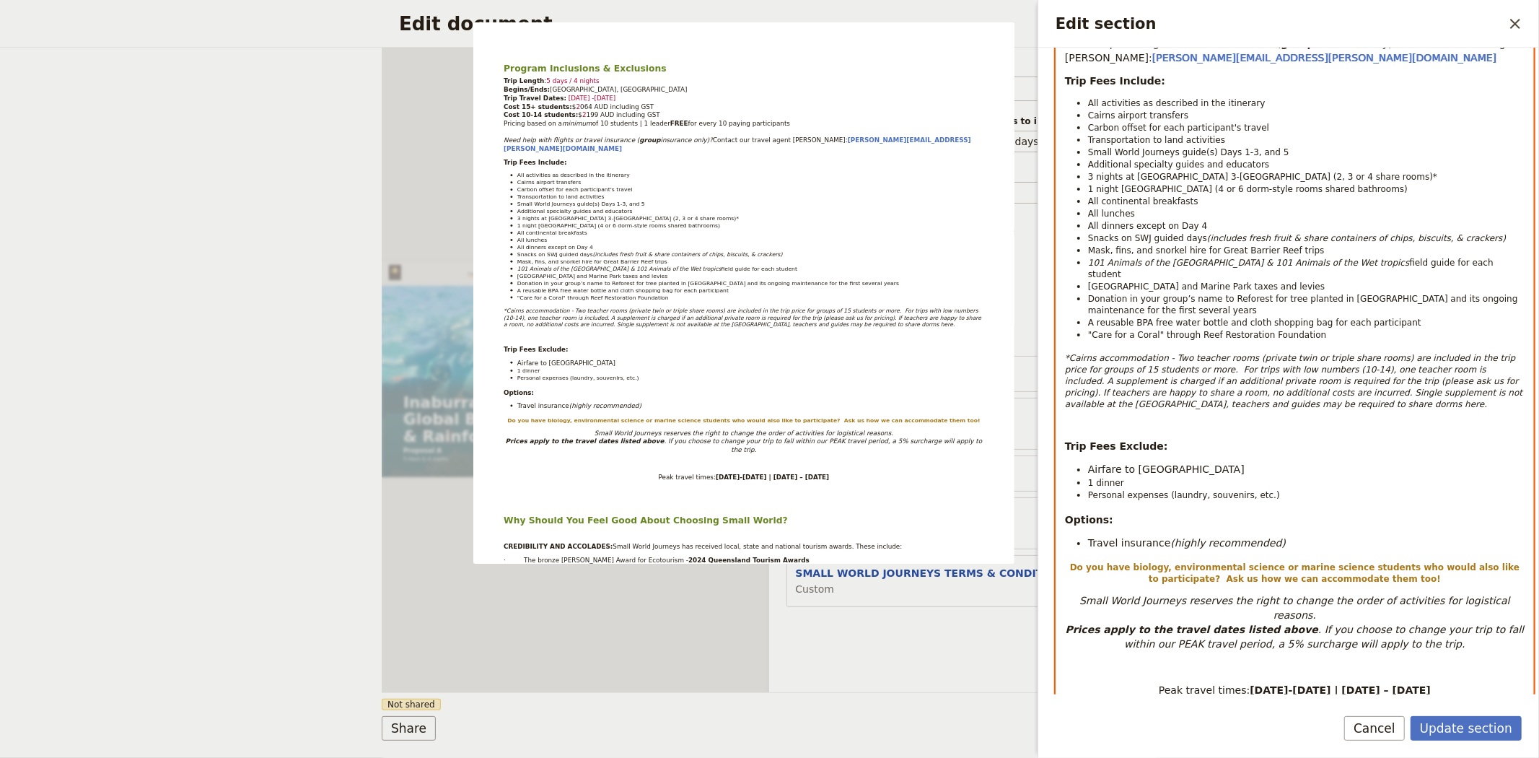
click at [1106, 359] on em "*Cairns accommodation - Two teacher rooms (private twin or triple share rooms) …" at bounding box center [1295, 381] width 460 height 56
drag, startPoint x: 1186, startPoint y: 359, endPoint x: 1427, endPoint y: 359, distance: 241.0
click at [1427, 359] on em "*Cairns accommodation - Two teacher rooms (private twin or triple share rooms) …" at bounding box center [1295, 381] width 460 height 56
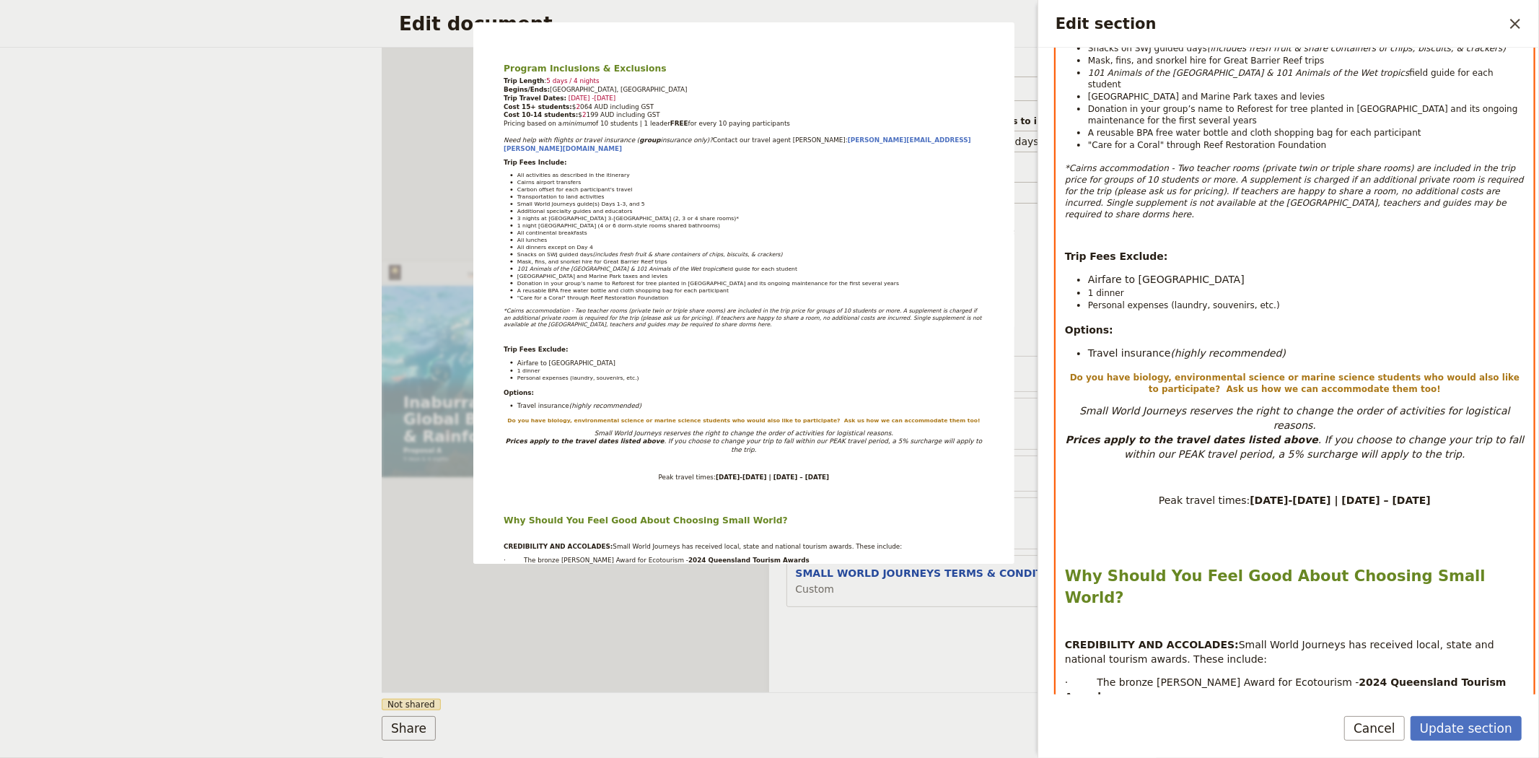
scroll to position [561, 0]
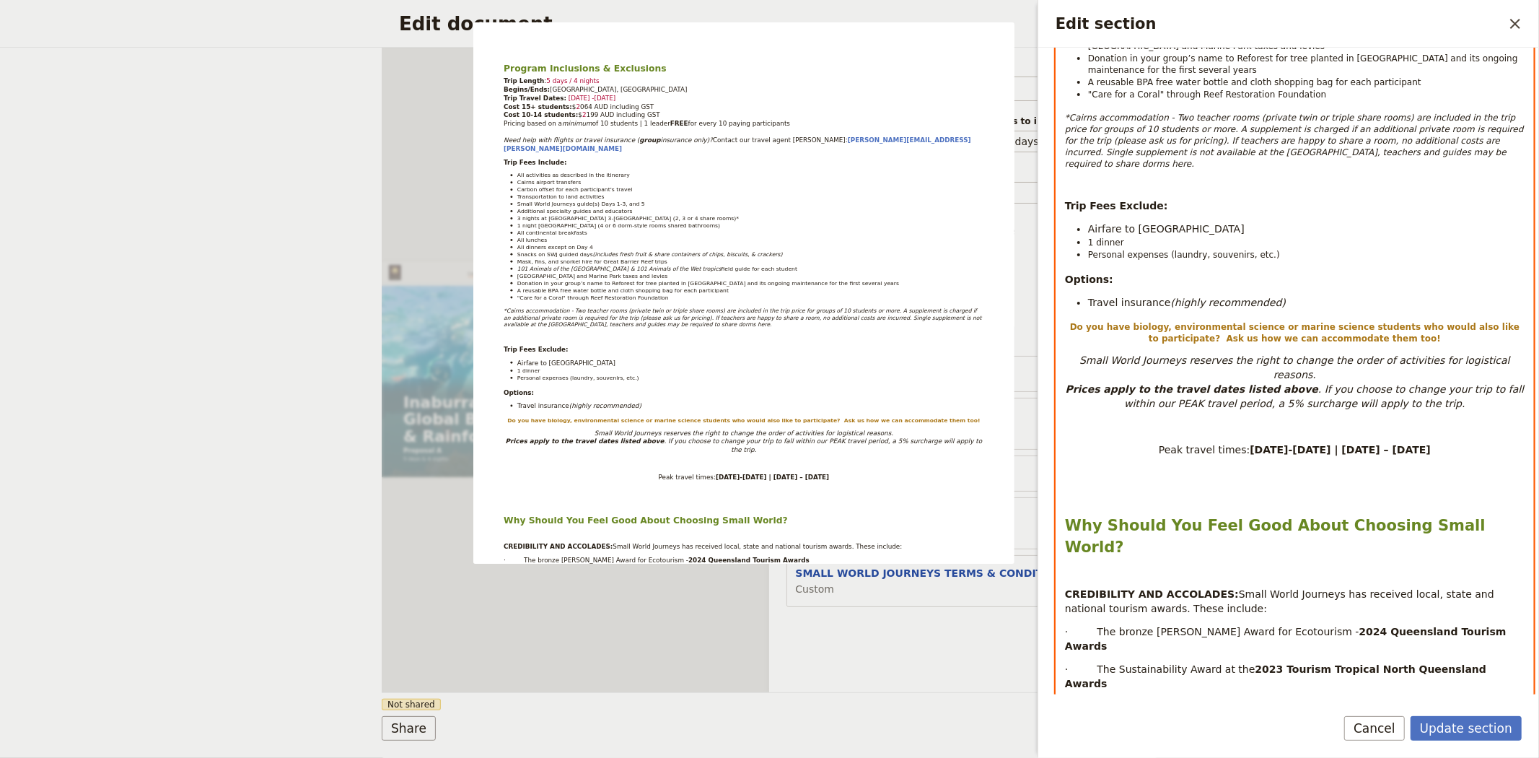
click at [1246, 463] on div "Program Inclusions & Exclusions Trip Length : 5 days / 4 nights Begins/Ends: [G…" at bounding box center [1294, 520] width 477 height 1716
click at [1187, 486] on p "Edit section" at bounding box center [1295, 492] width 460 height 12
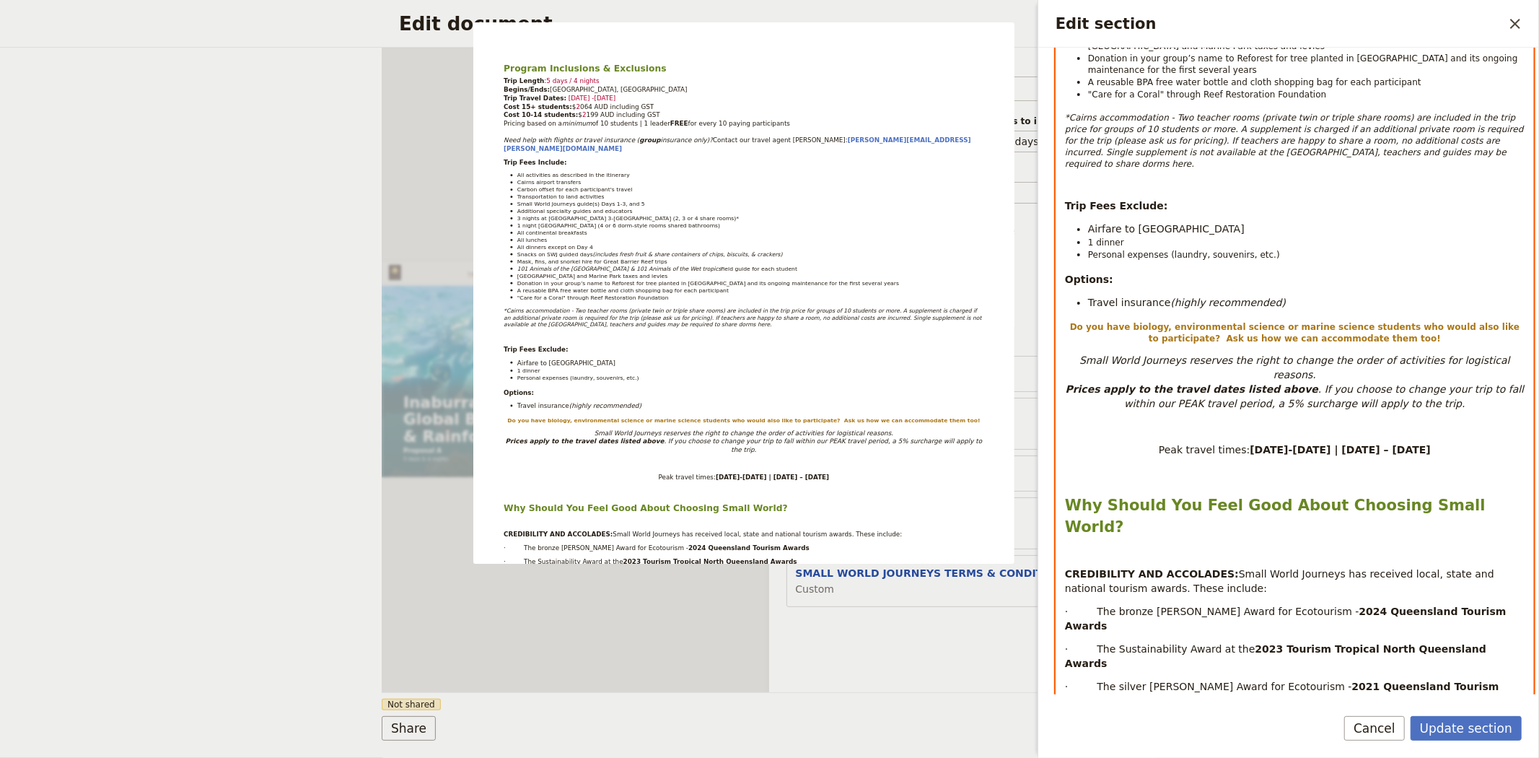
select select "paragraph"
drag, startPoint x: 1458, startPoint y: 416, endPoint x: 1151, endPoint y: 387, distance: 308.7
click at [1151, 387] on div "Program Inclusions & Exclusions Trip Length : 5 days / 4 nights Begins/Ends: [G…" at bounding box center [1294, 416] width 477 height 1508
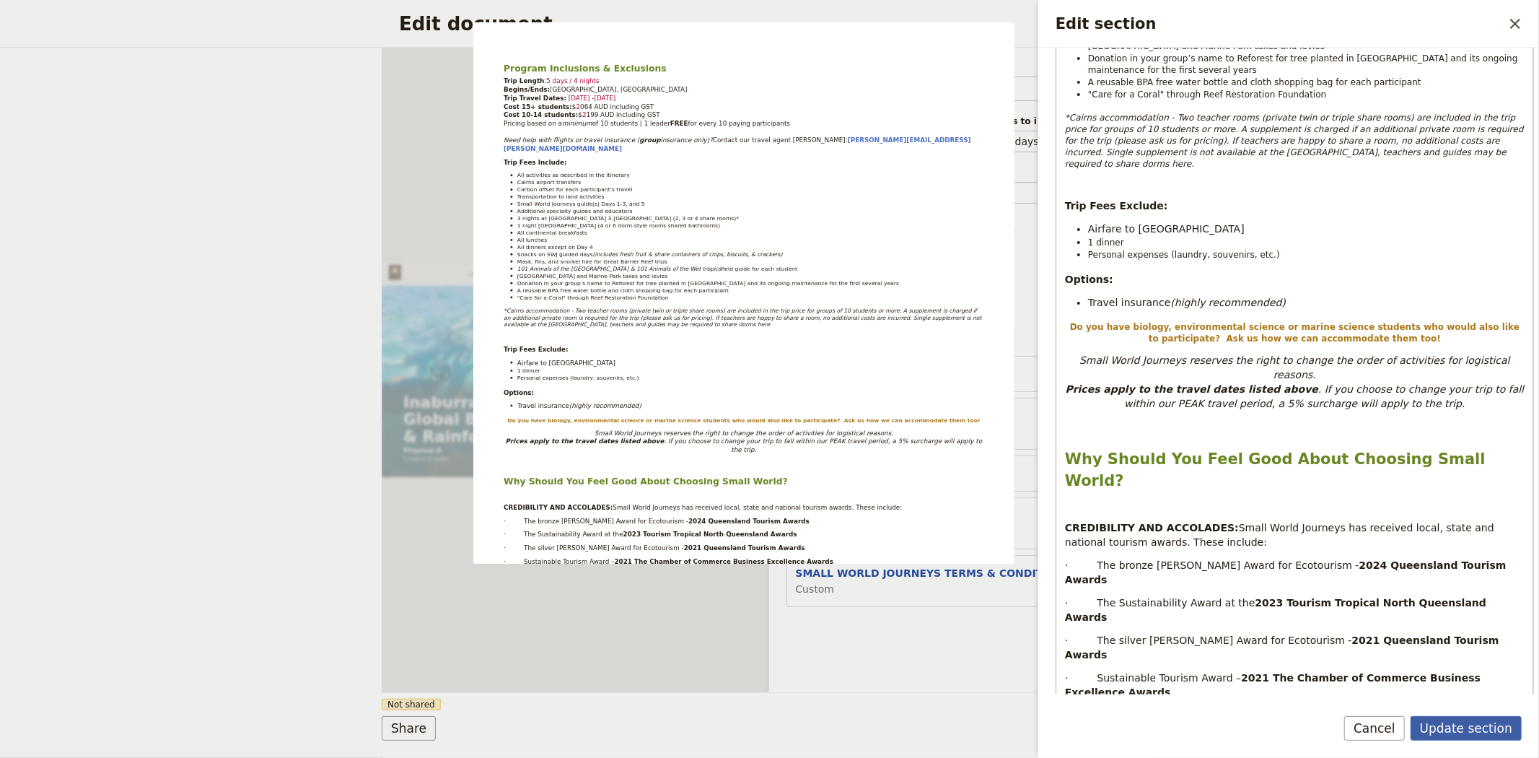
click at [1484, 716] on button "Update section" at bounding box center [1465, 728] width 111 height 25
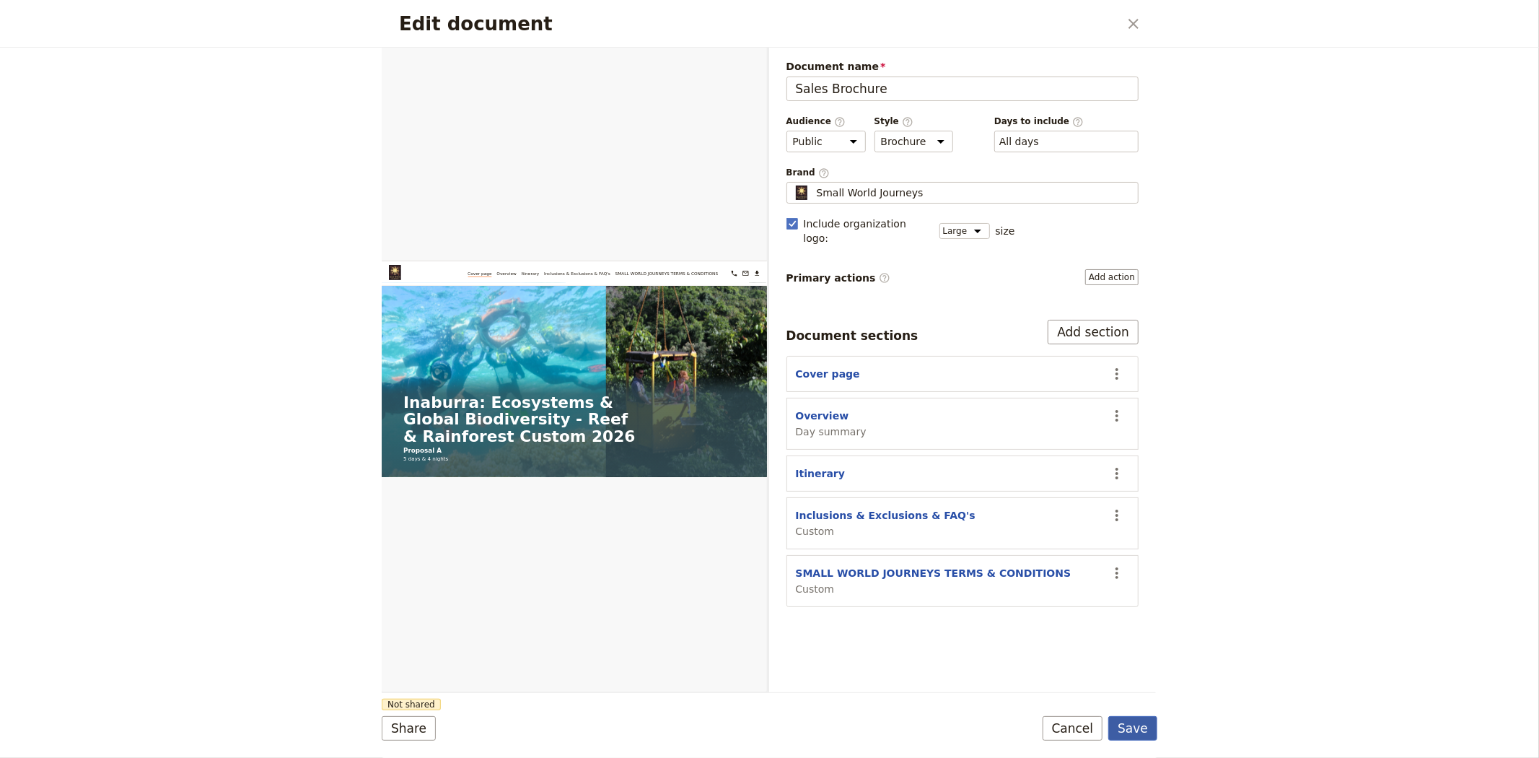
click at [1125, 724] on button "Save" at bounding box center [1132, 728] width 49 height 25
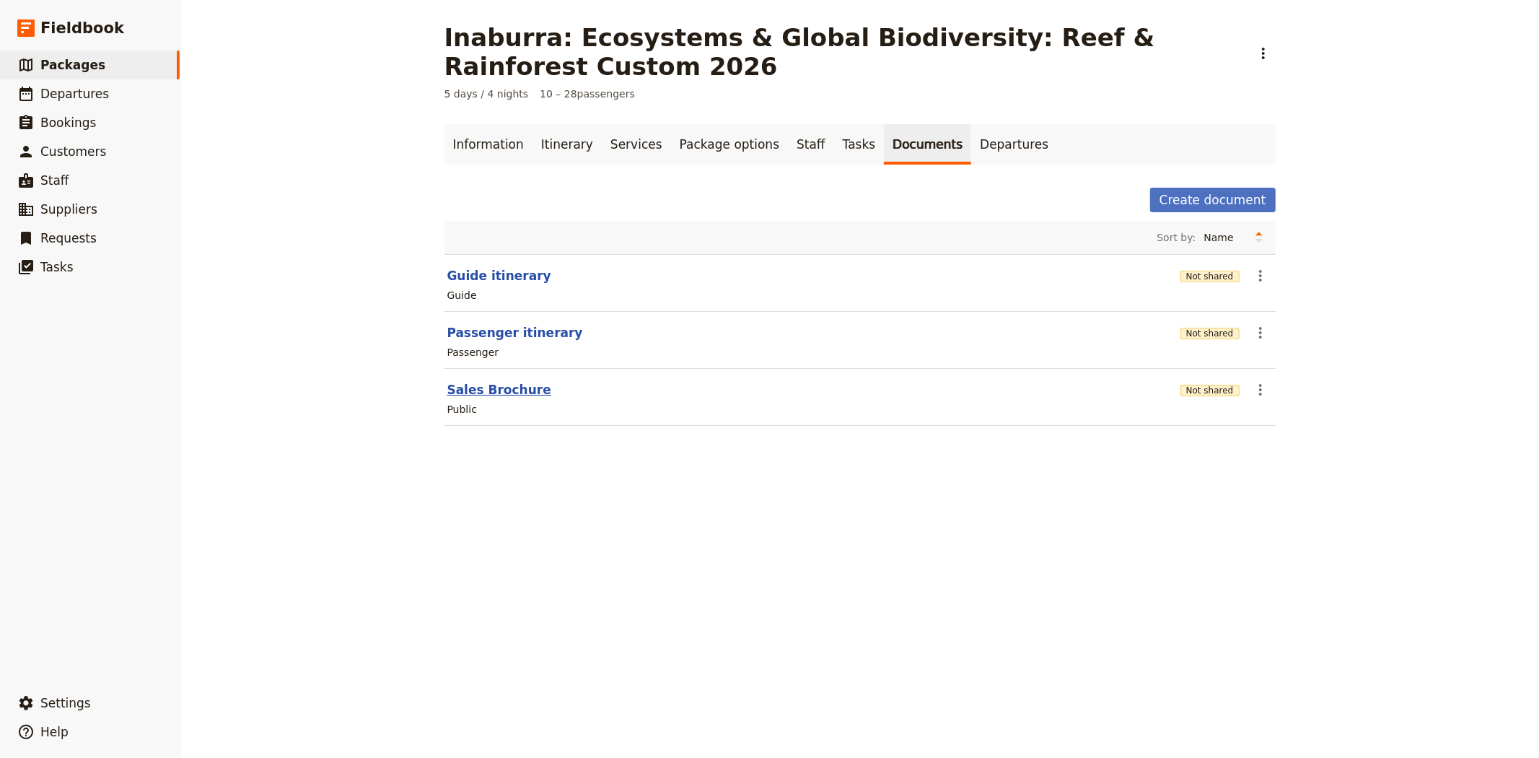
click at [471, 387] on button "Sales Brochure" at bounding box center [499, 389] width 104 height 17
select select "LARGE"
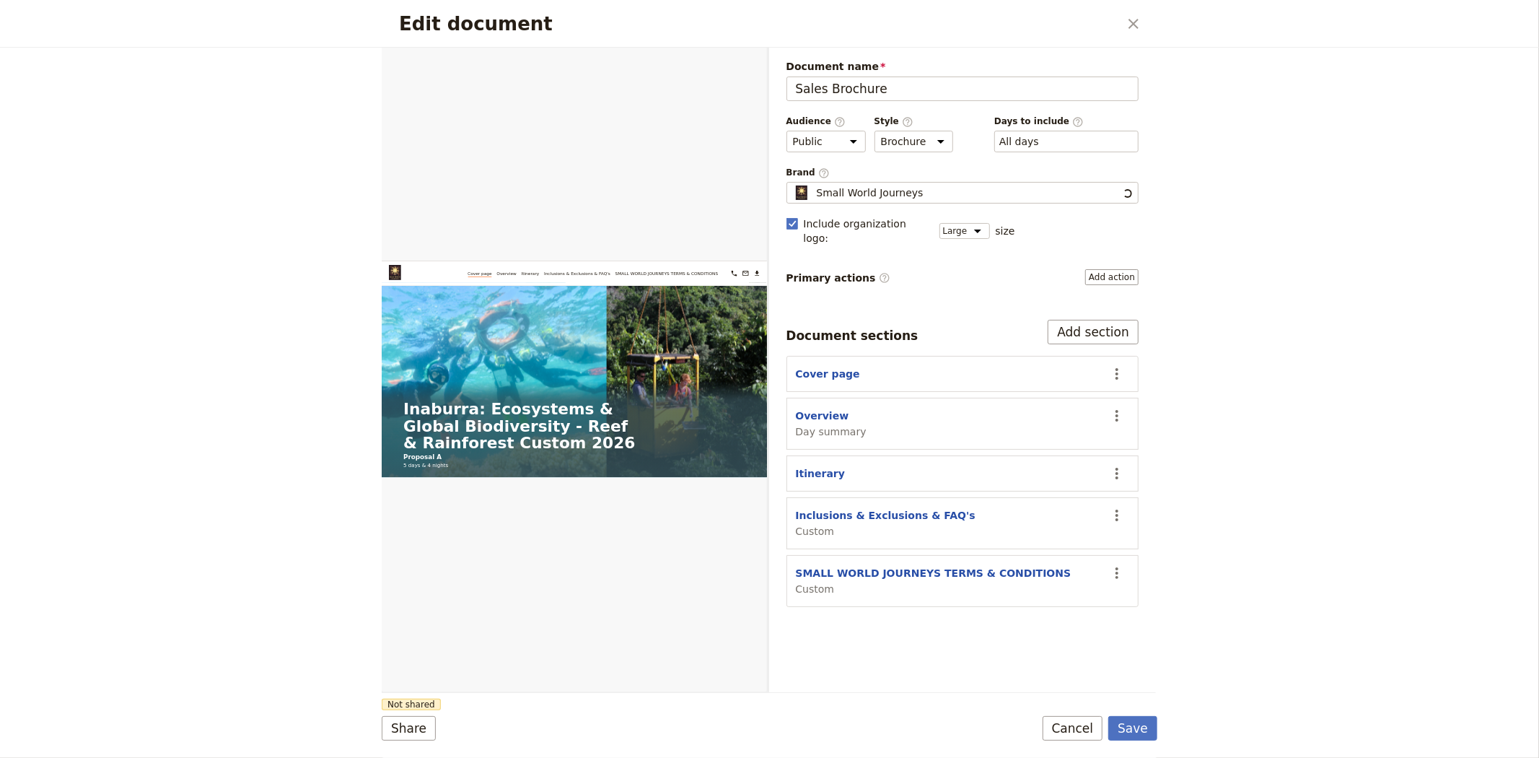
scroll to position [0, 0]
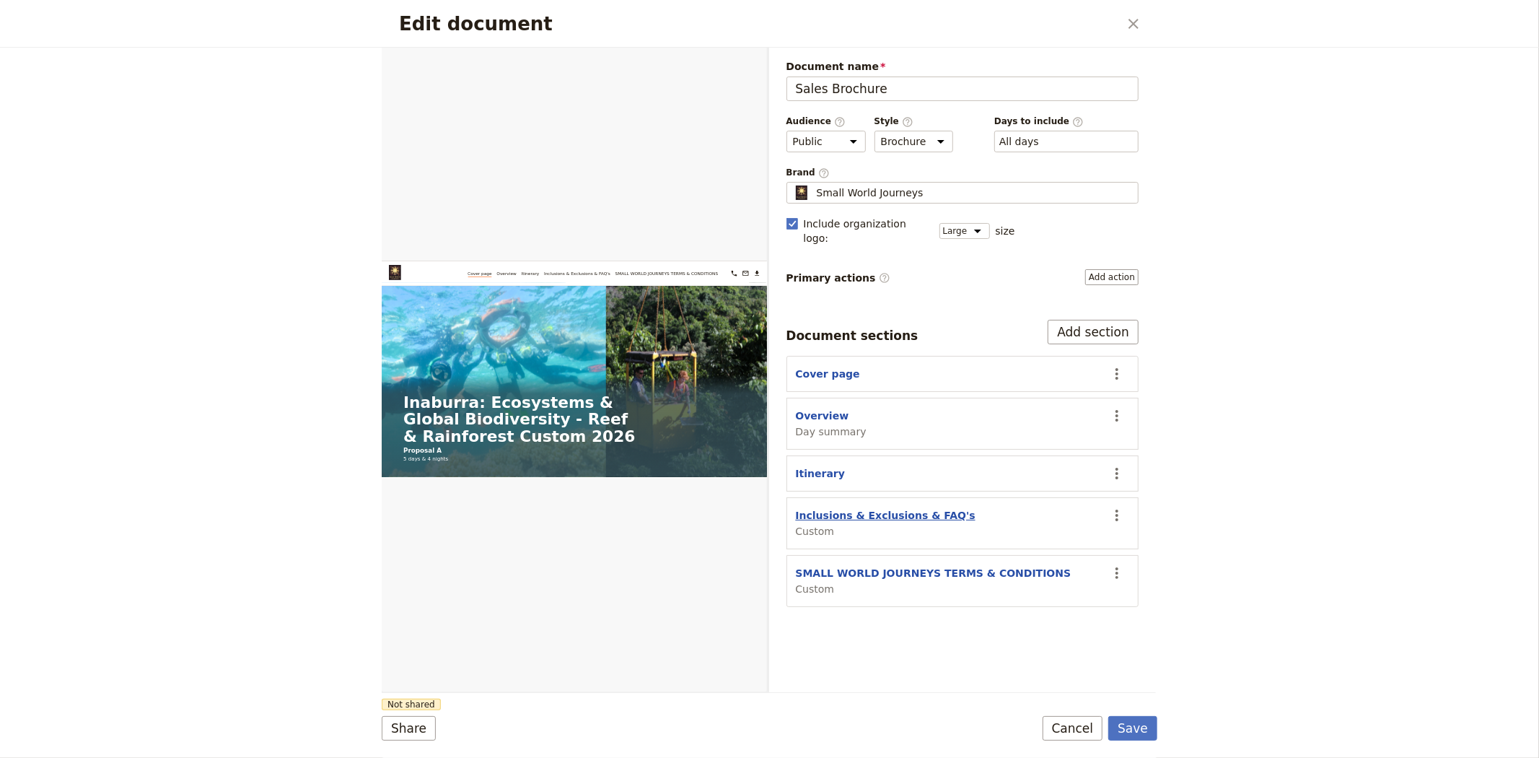
click at [876, 508] on button "Inclusions & Exclusions & FAQ's" at bounding box center [886, 515] width 180 height 14
select select "CUSTOM"
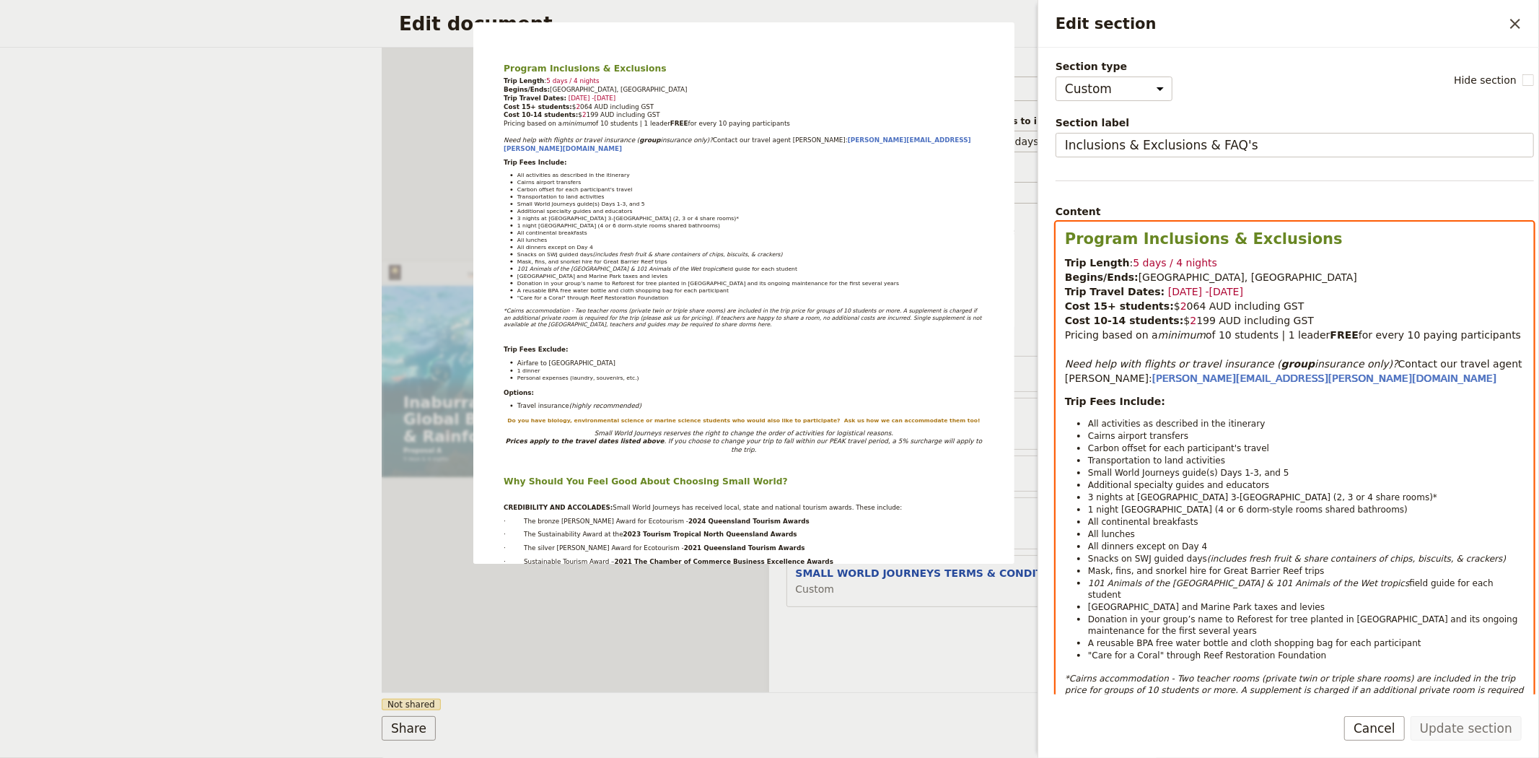
click at [1168, 291] on span "[DATE] -[DATE]" at bounding box center [1205, 292] width 75 height 12
drag, startPoint x: 1238, startPoint y: 332, endPoint x: 1108, endPoint y: 263, distance: 146.8
click at [1108, 263] on p "Trip Length : 5 days / 4 nights Begins/Ends: [GEOGRAPHIC_DATA], [GEOGRAPHIC_DAT…" at bounding box center [1295, 320] width 460 height 130
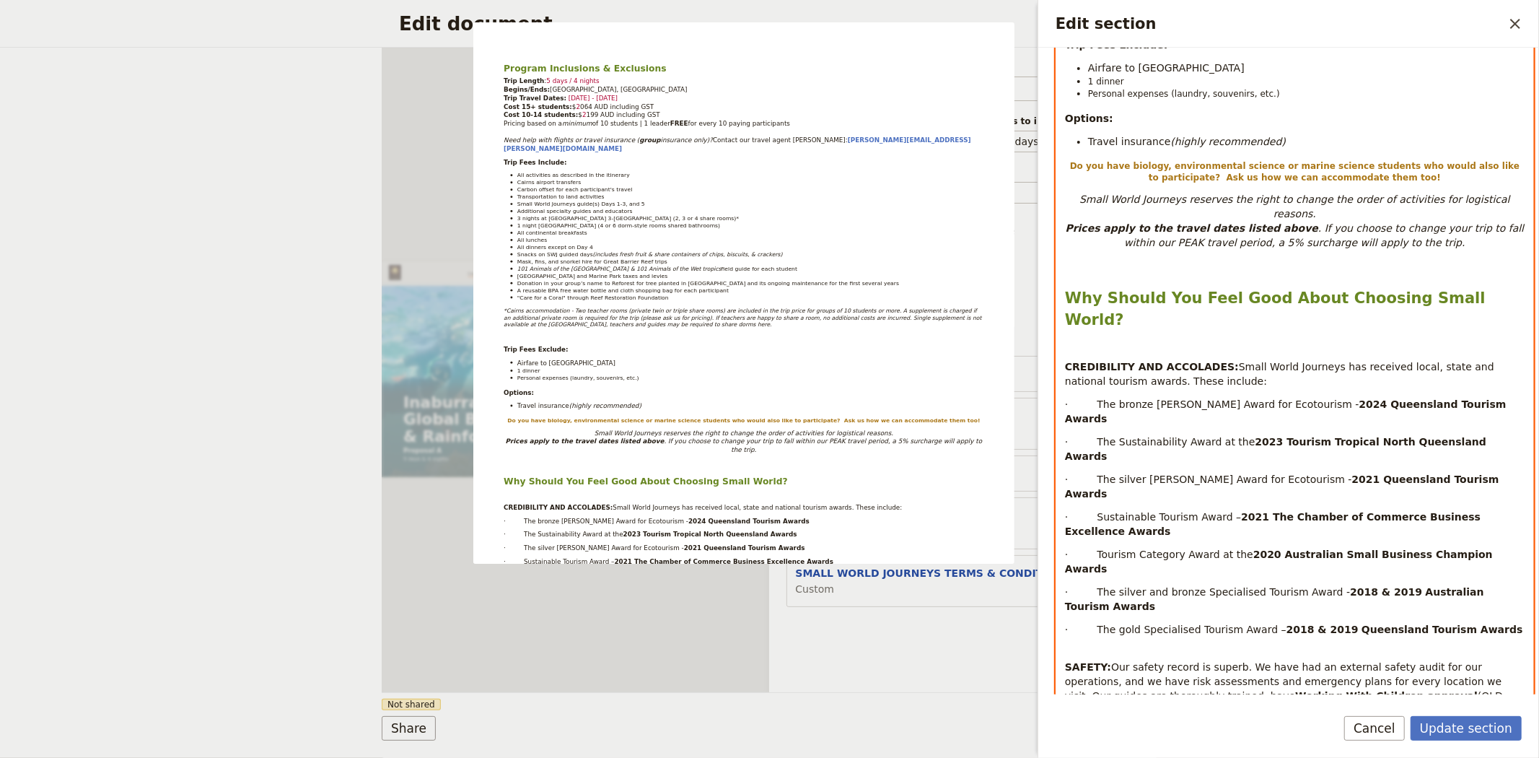
scroll to position [1071, 0]
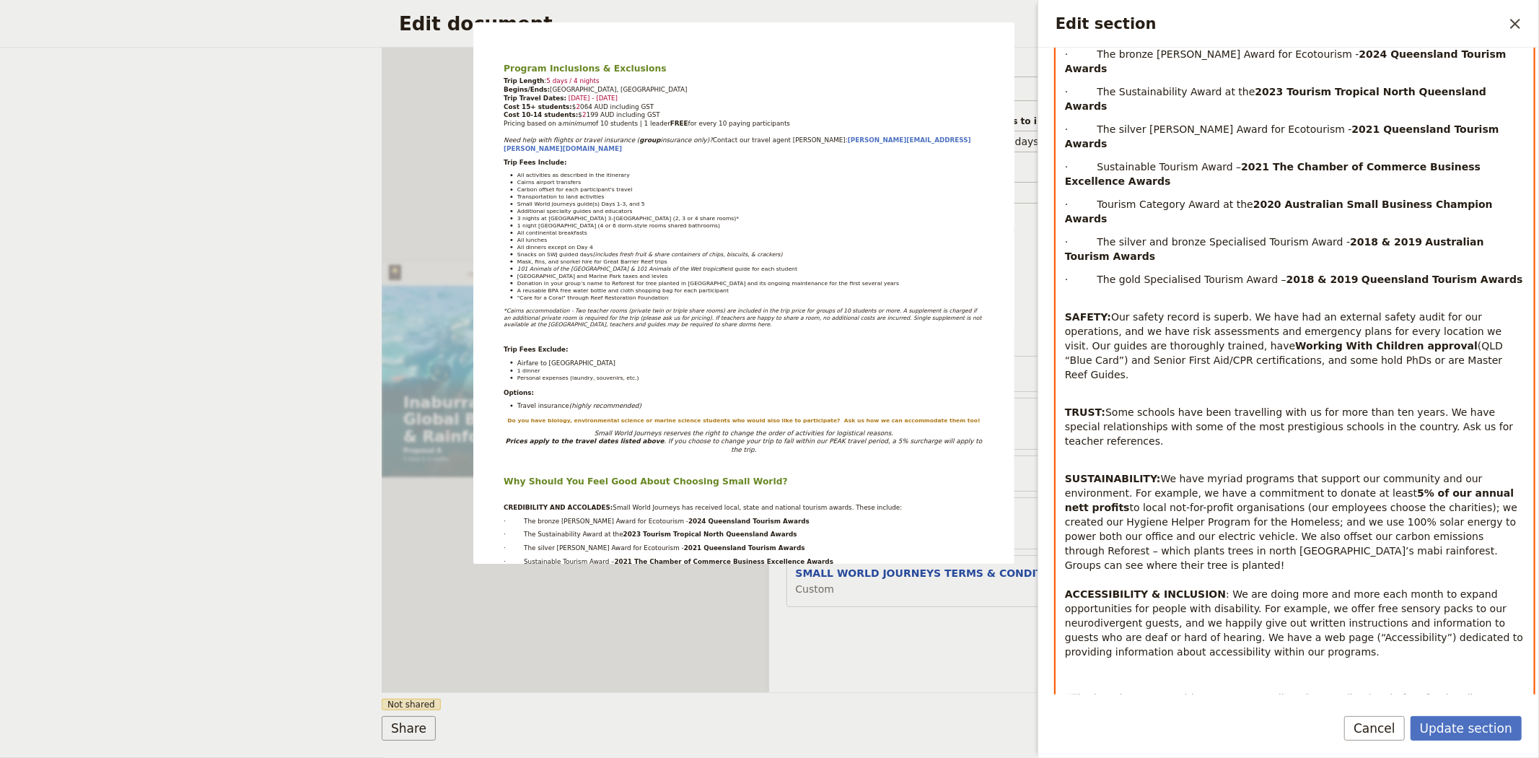
click at [1226, 646] on div "button" at bounding box center [1224, 648] width 9 height 9
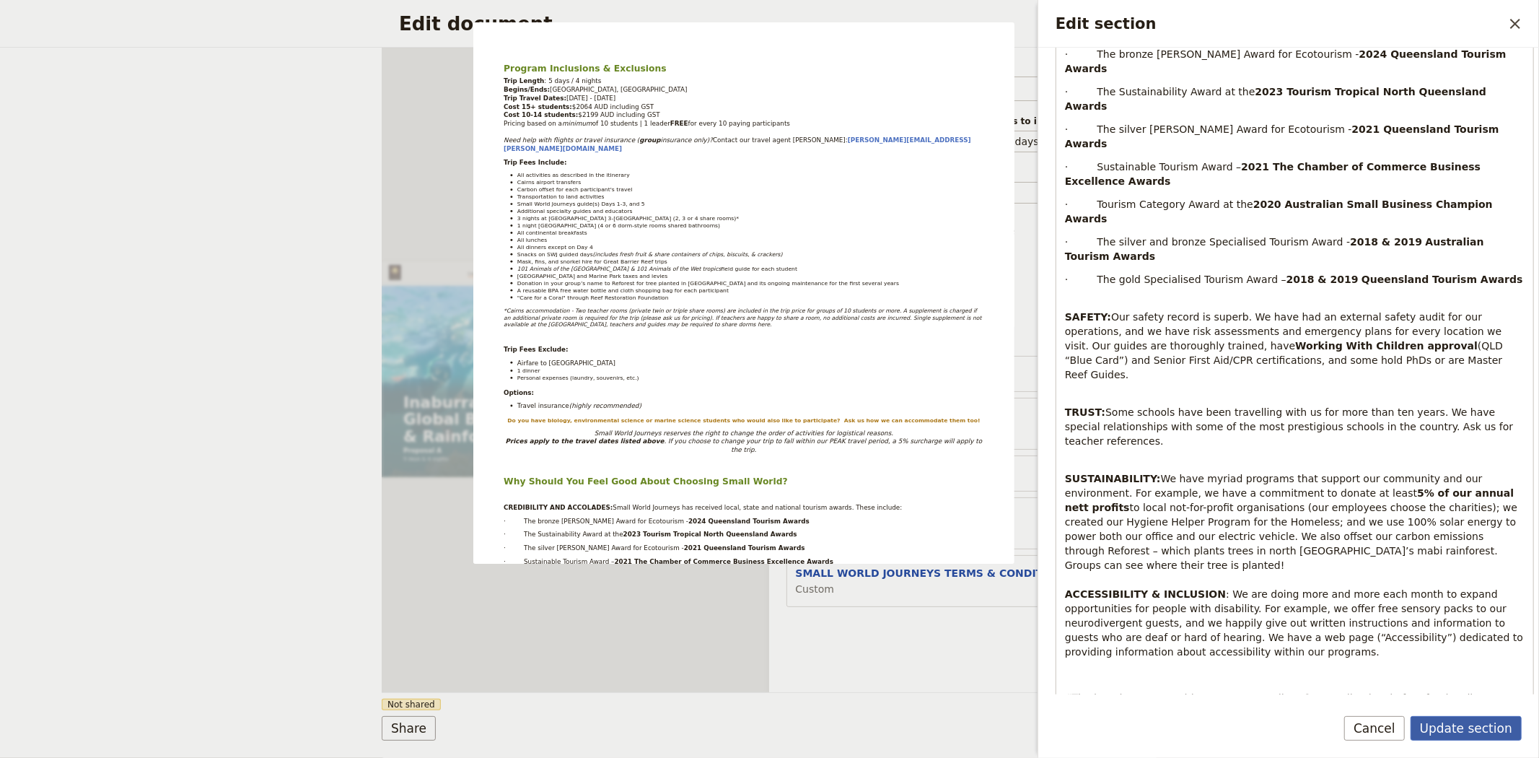
click at [1463, 727] on button "Update section" at bounding box center [1465, 728] width 111 height 25
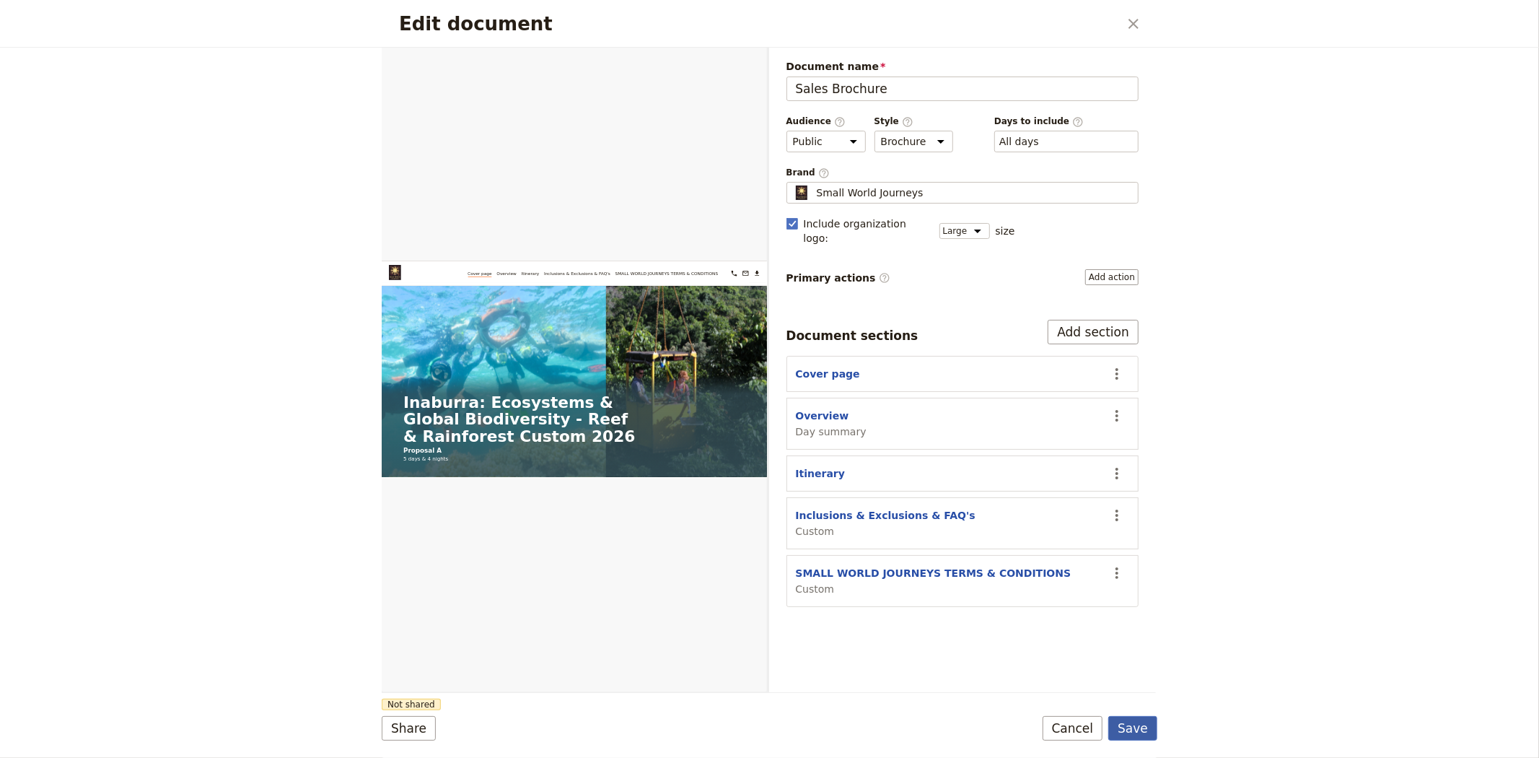
click at [1146, 734] on button "Save" at bounding box center [1132, 728] width 49 height 25
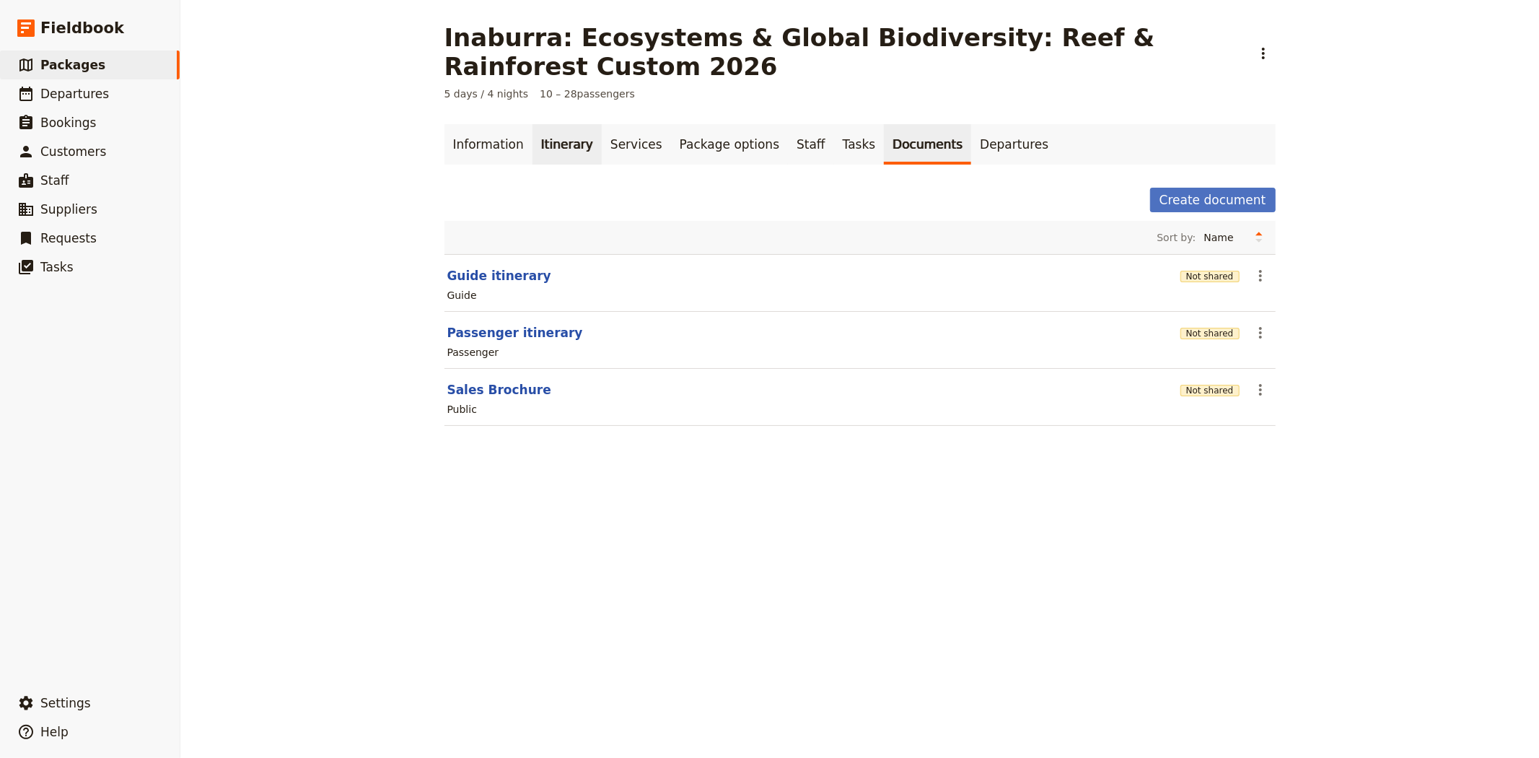
click at [553, 144] on link "Itinerary" at bounding box center [566, 144] width 69 height 40
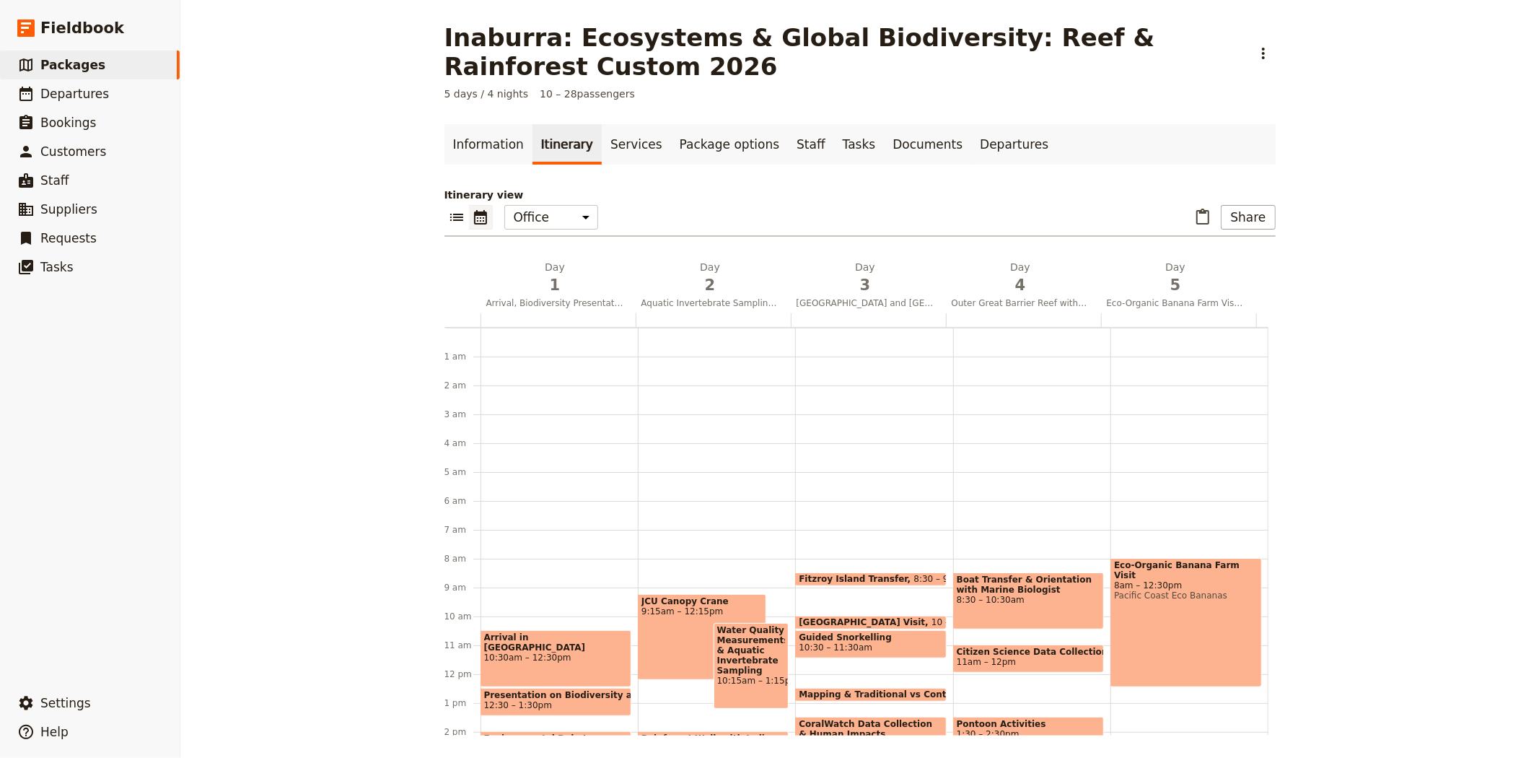
scroll to position [188, 0]
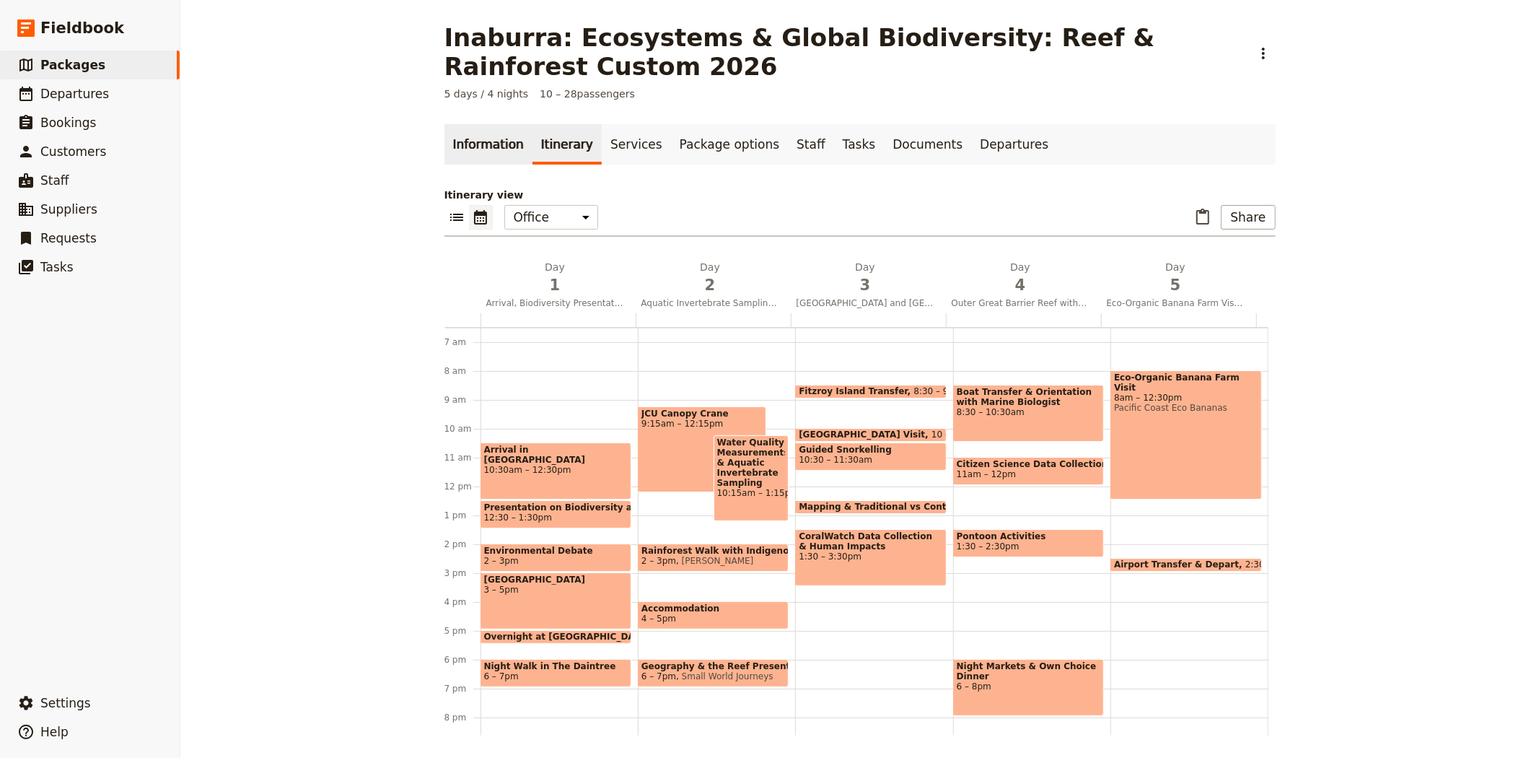
click at [486, 143] on link "Information" at bounding box center [488, 144] width 88 height 40
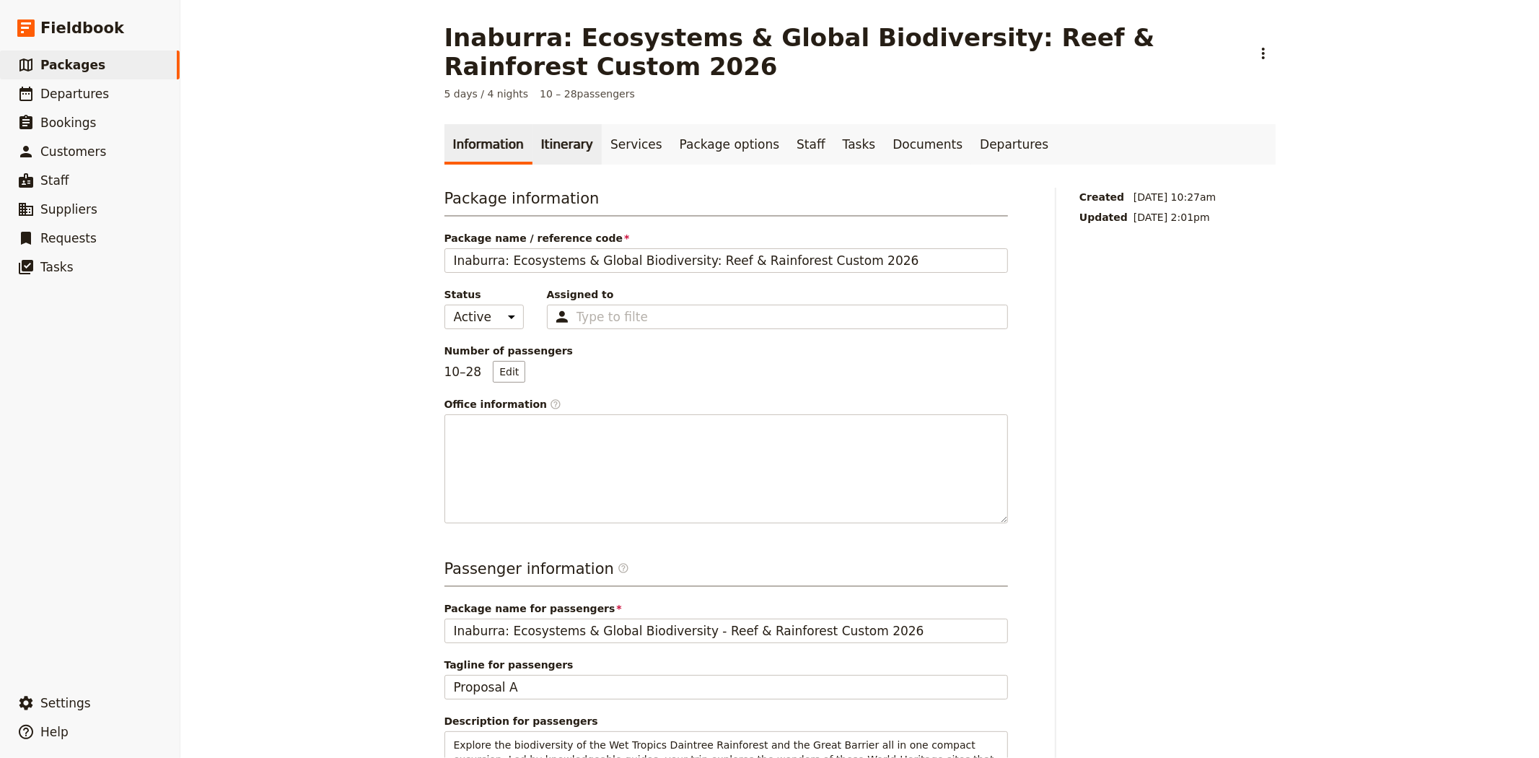
click at [560, 139] on link "Itinerary" at bounding box center [566, 144] width 69 height 40
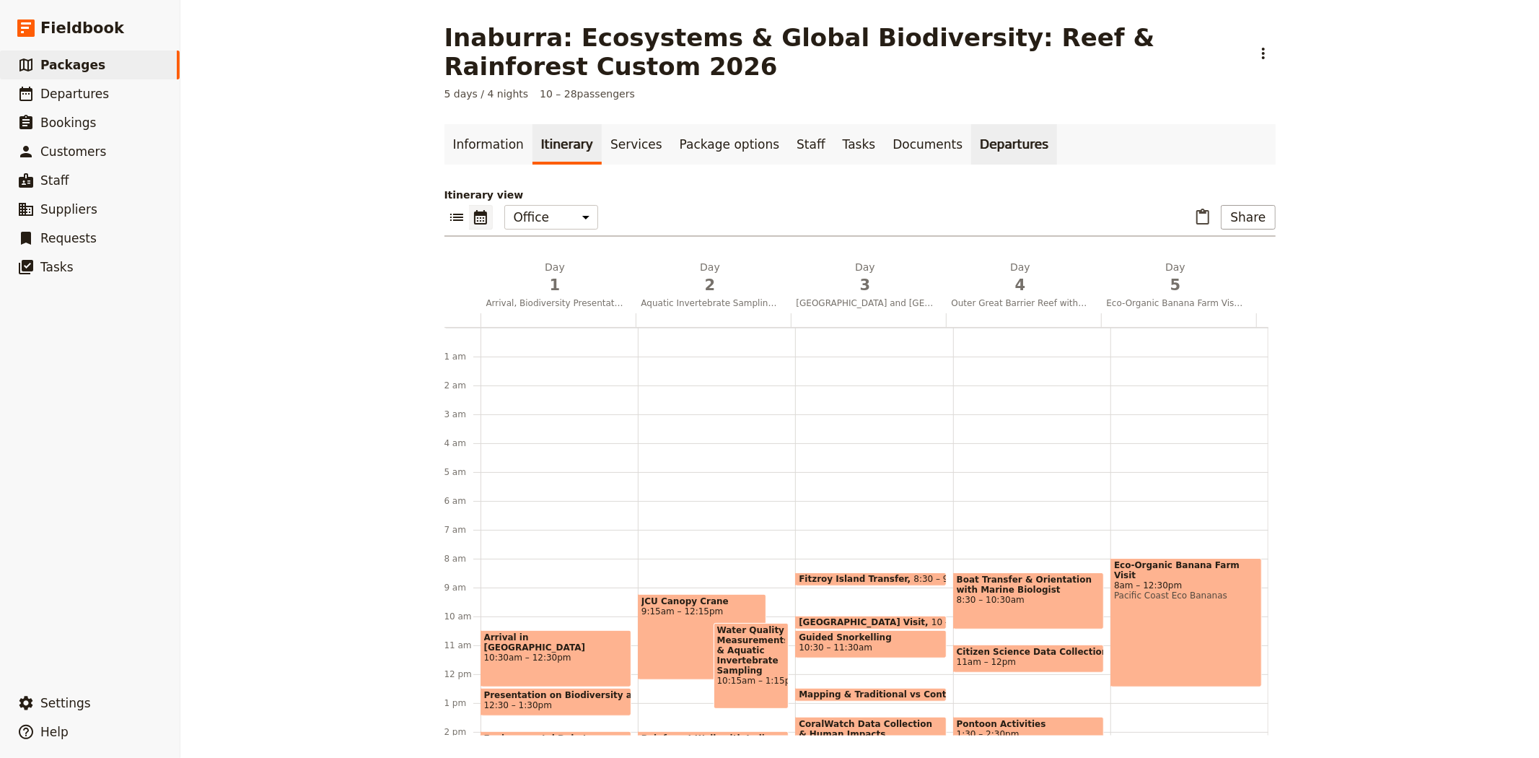
scroll to position [188, 0]
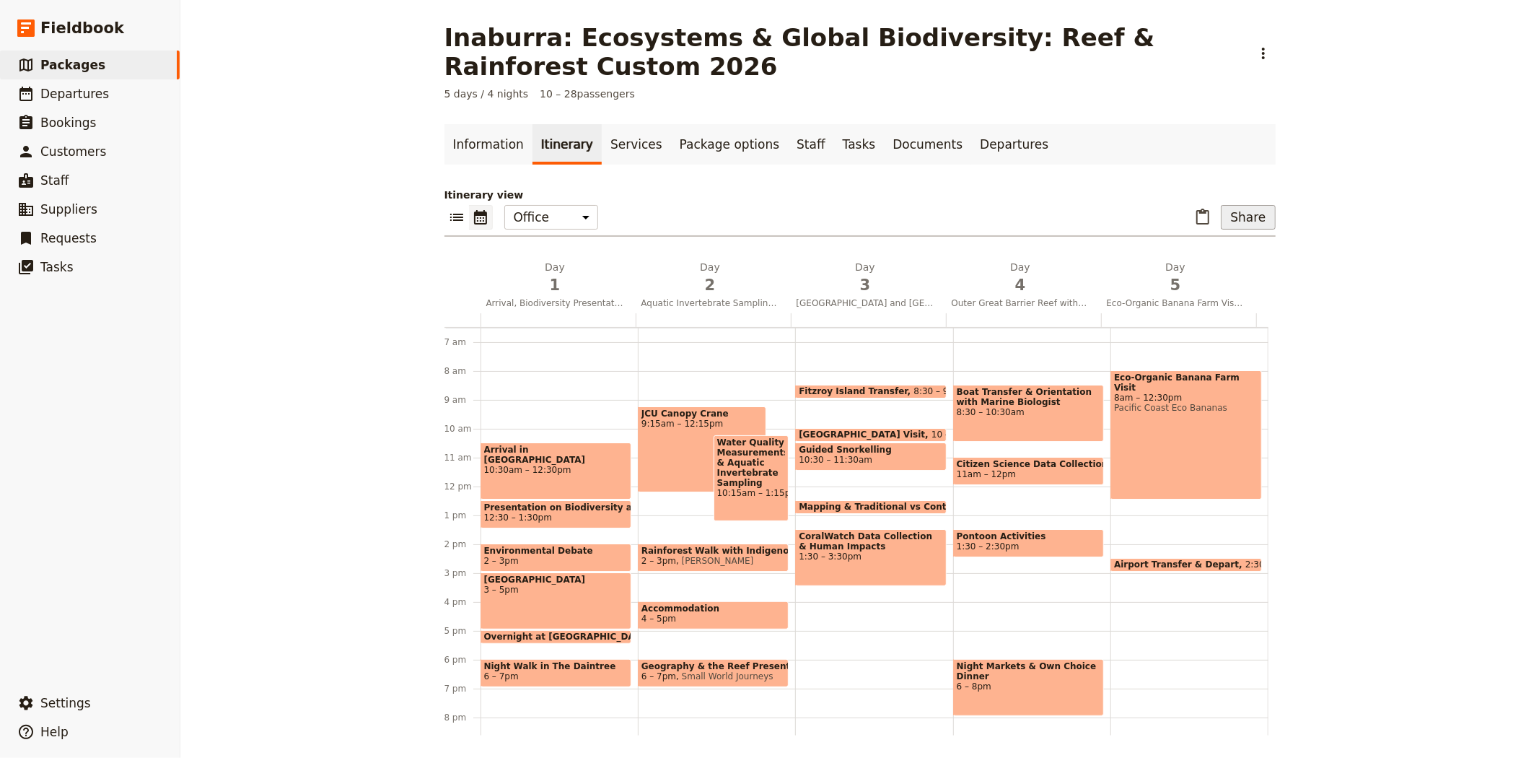
click at [1245, 220] on button "Share" at bounding box center [1248, 217] width 54 height 25
click at [1224, 291] on span "Sales Brochure" at bounding box center [1200, 289] width 76 height 14
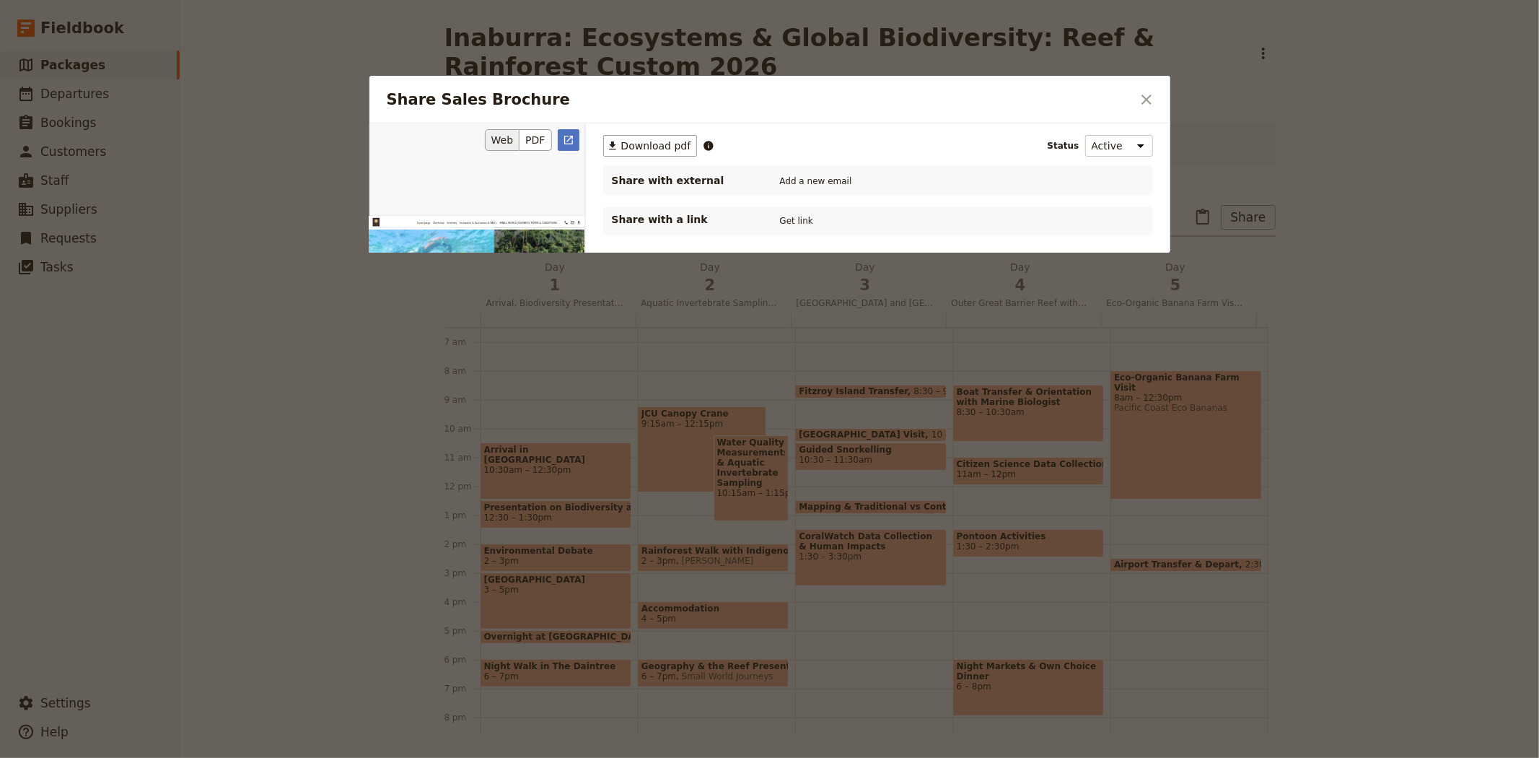
scroll to position [0, 0]
click at [534, 133] on button "PDF" at bounding box center [535, 140] width 32 height 22
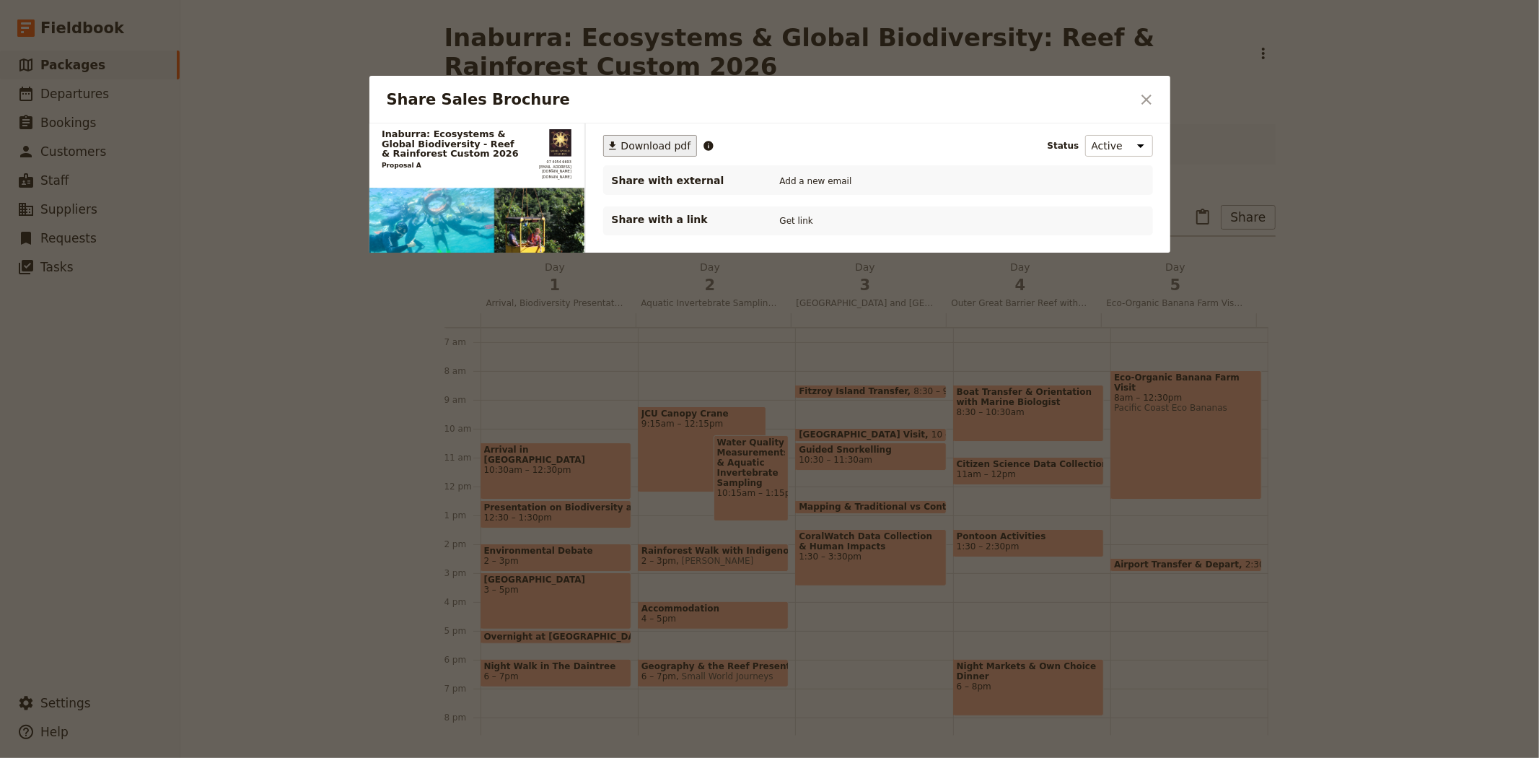
click at [632, 141] on span "Download pdf" at bounding box center [656, 146] width 70 height 14
click at [1143, 95] on icon "Close dialog" at bounding box center [1146, 99] width 17 height 17
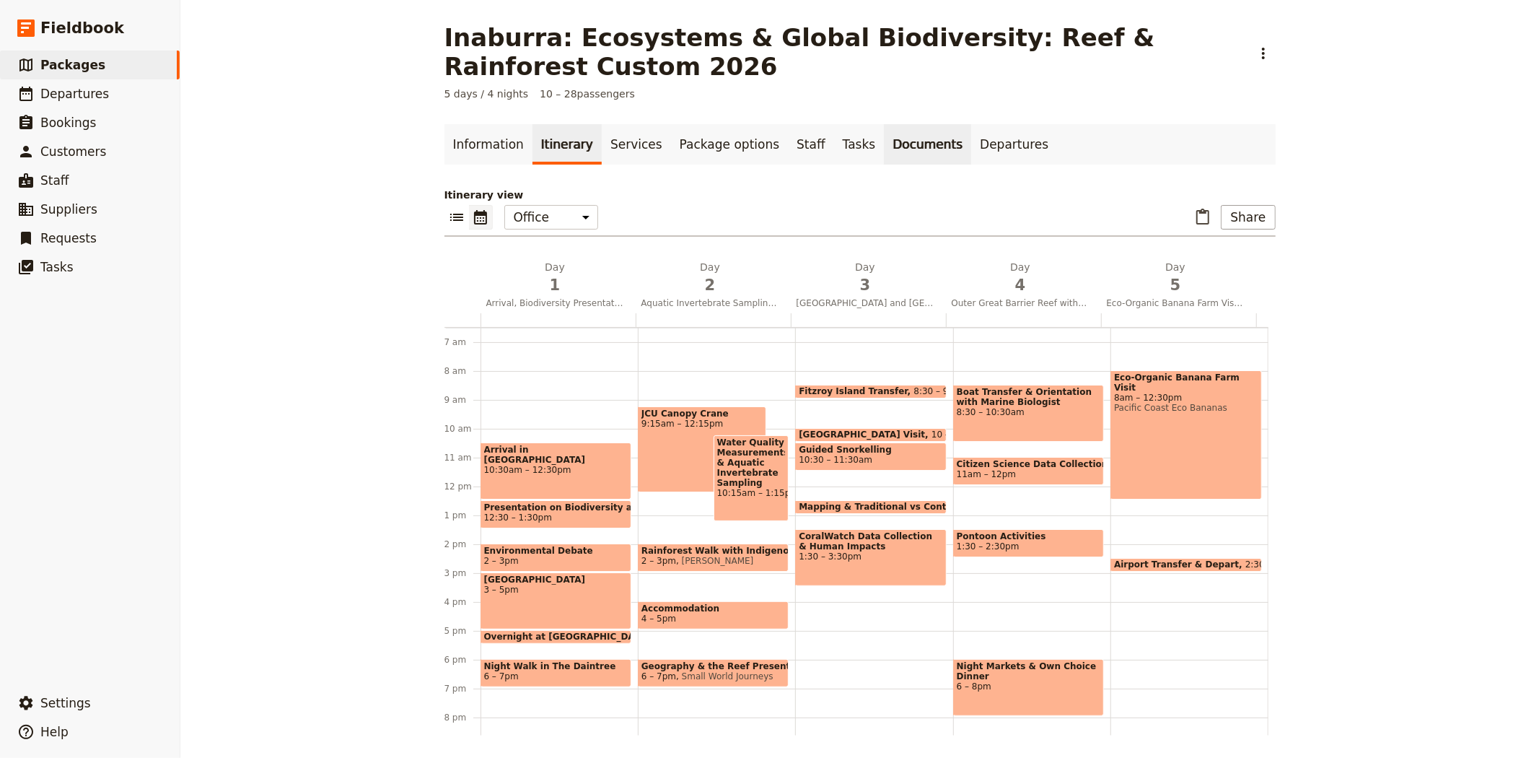
click at [884, 139] on link "Documents" at bounding box center [927, 144] width 87 height 40
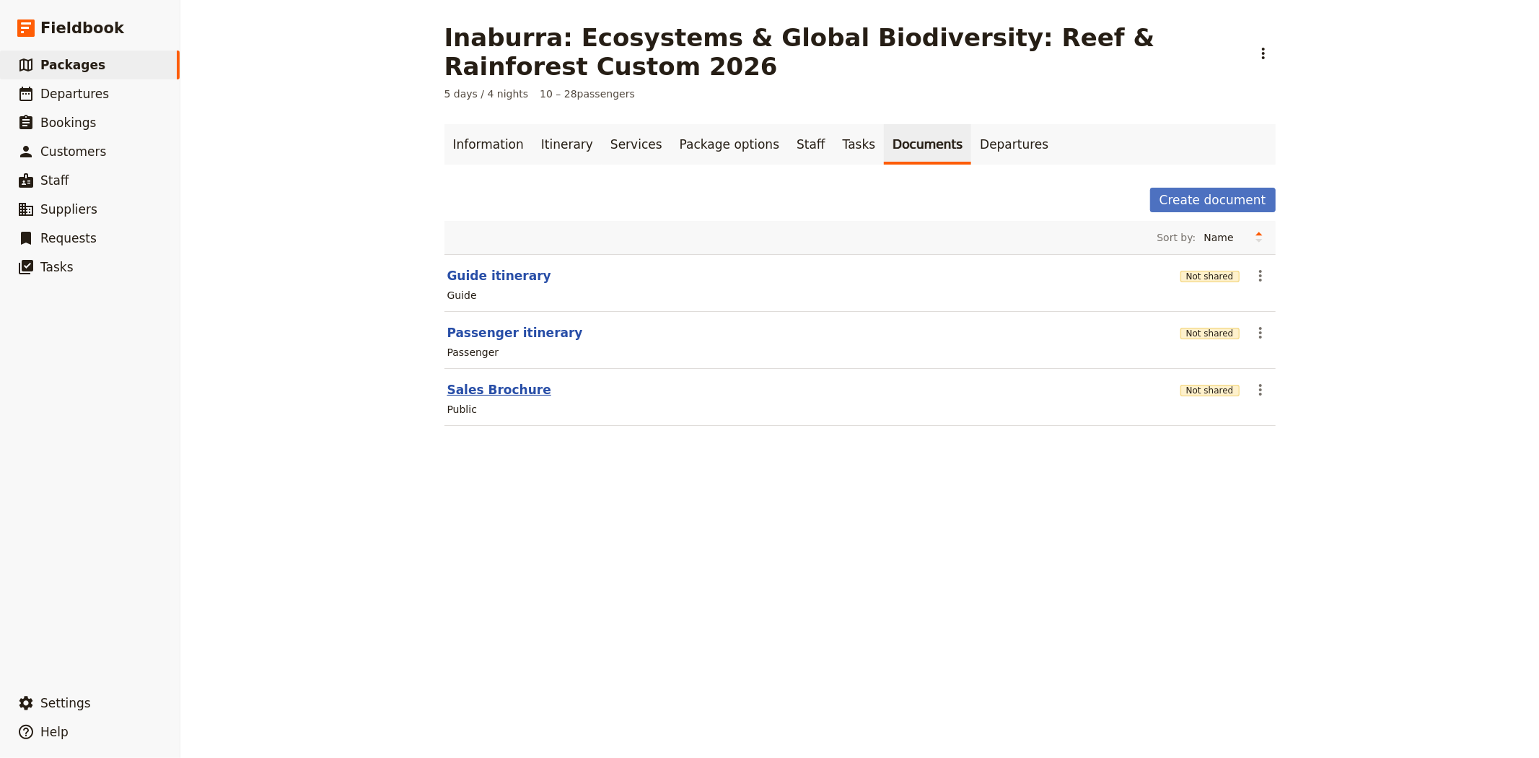
click at [499, 383] on button "Sales Brochure" at bounding box center [499, 389] width 104 height 17
select select "LARGE"
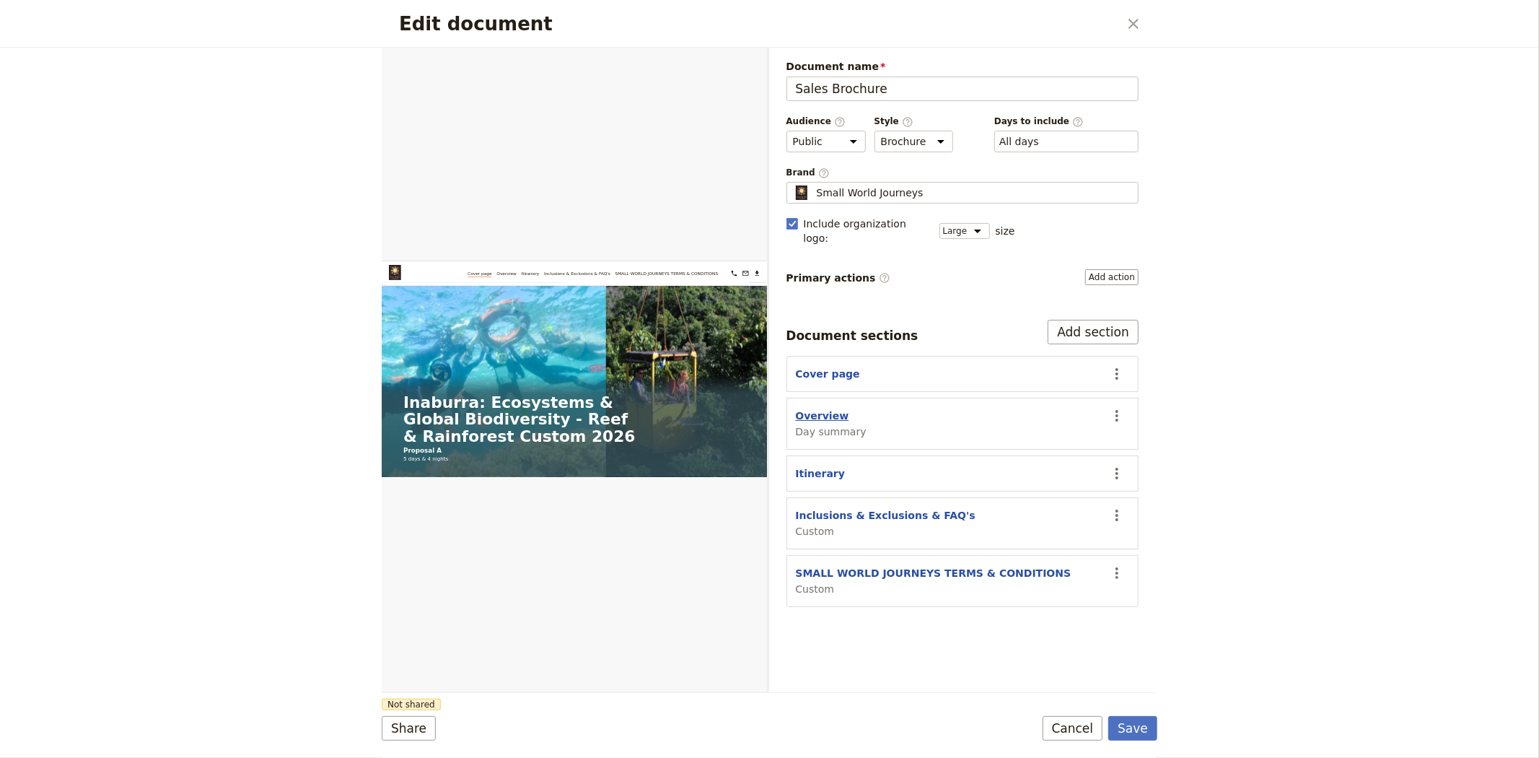
click at [815, 408] on button "Overview" at bounding box center [822, 415] width 53 height 14
select select "DAY_SUMMARY"
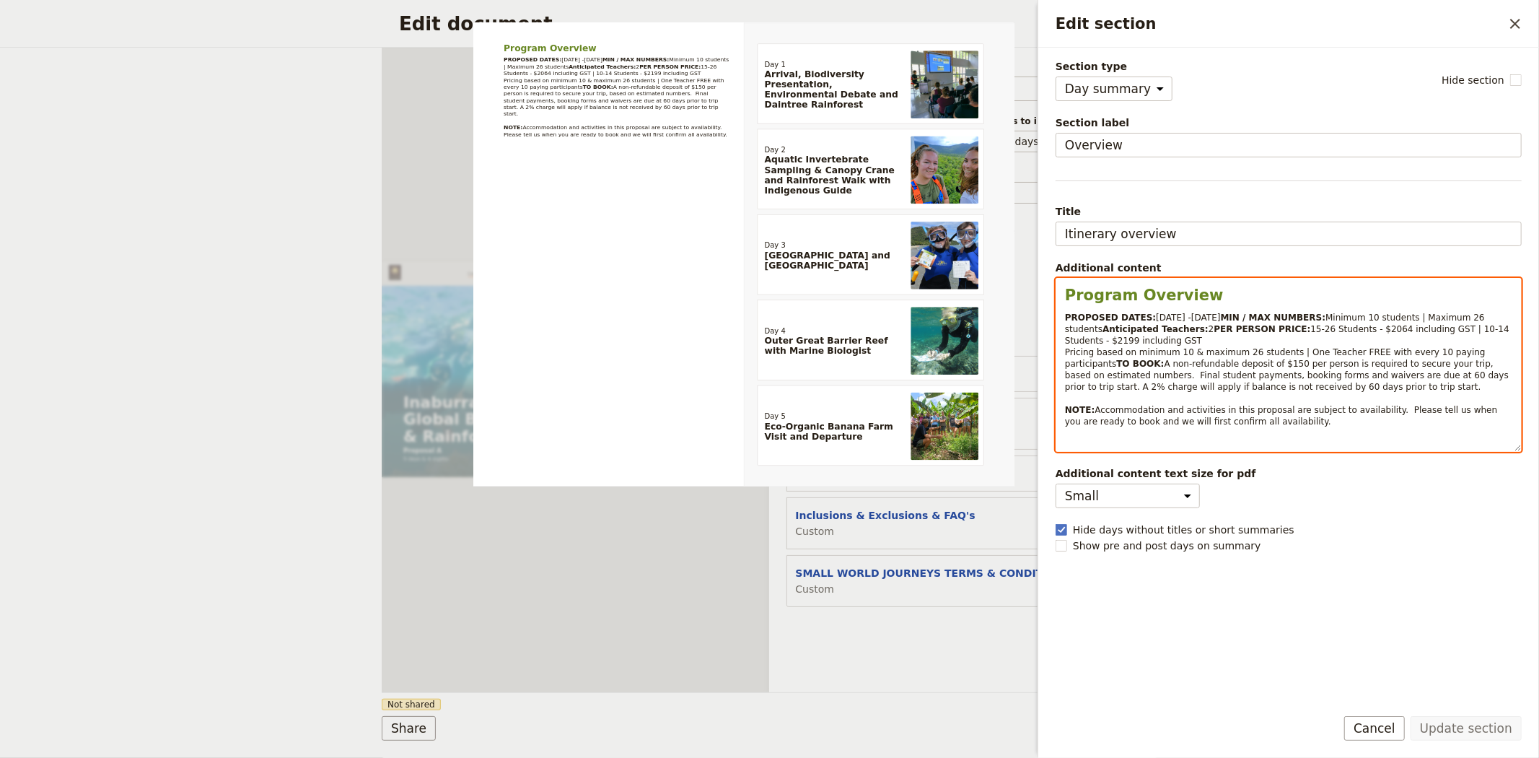
select select "paragraph-small"
click at [1159, 315] on span "[DATE] -[DATE]" at bounding box center [1188, 317] width 64 height 10
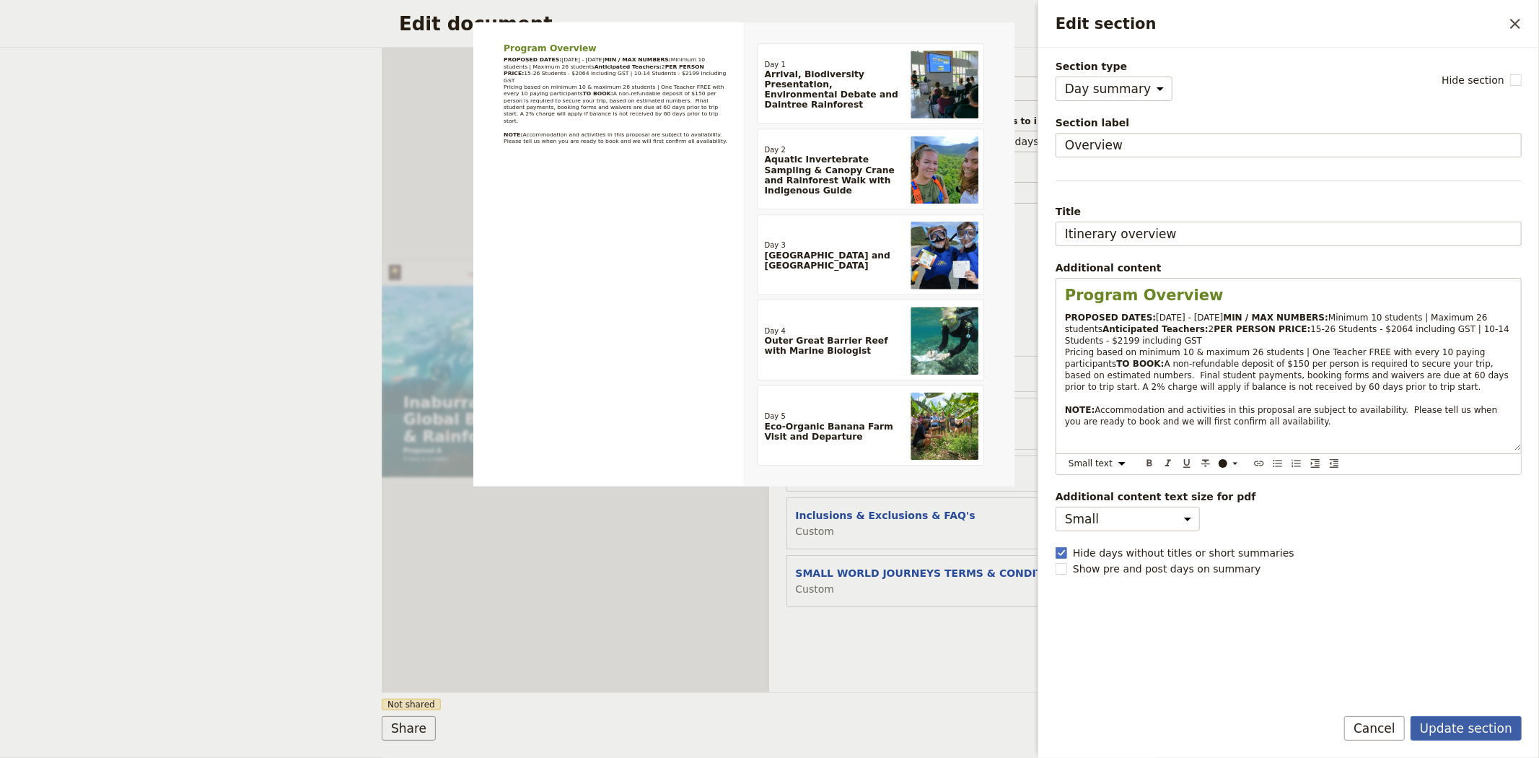
click at [1439, 716] on button "Update section" at bounding box center [1465, 728] width 111 height 25
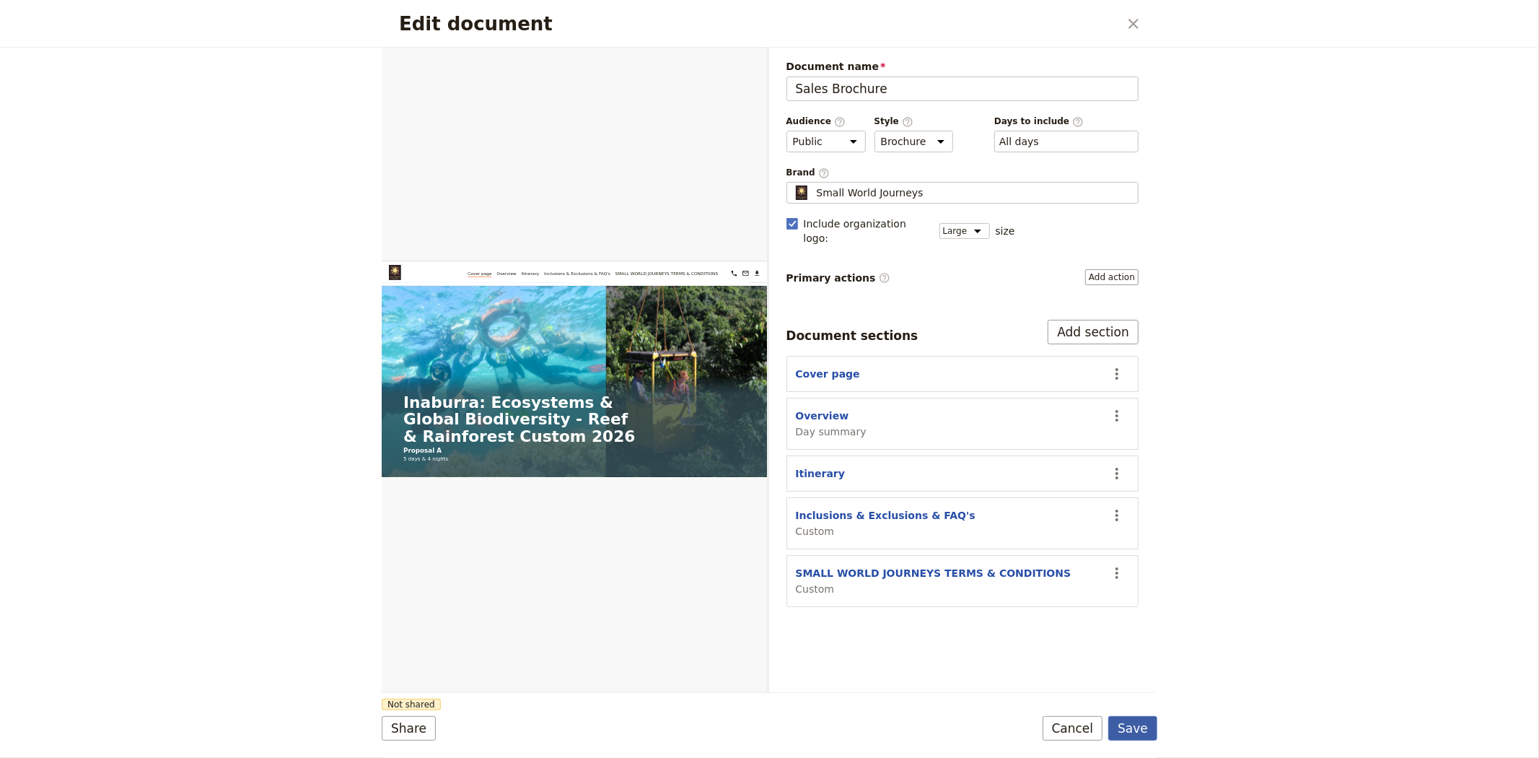
click at [1123, 722] on button "Save" at bounding box center [1132, 728] width 49 height 25
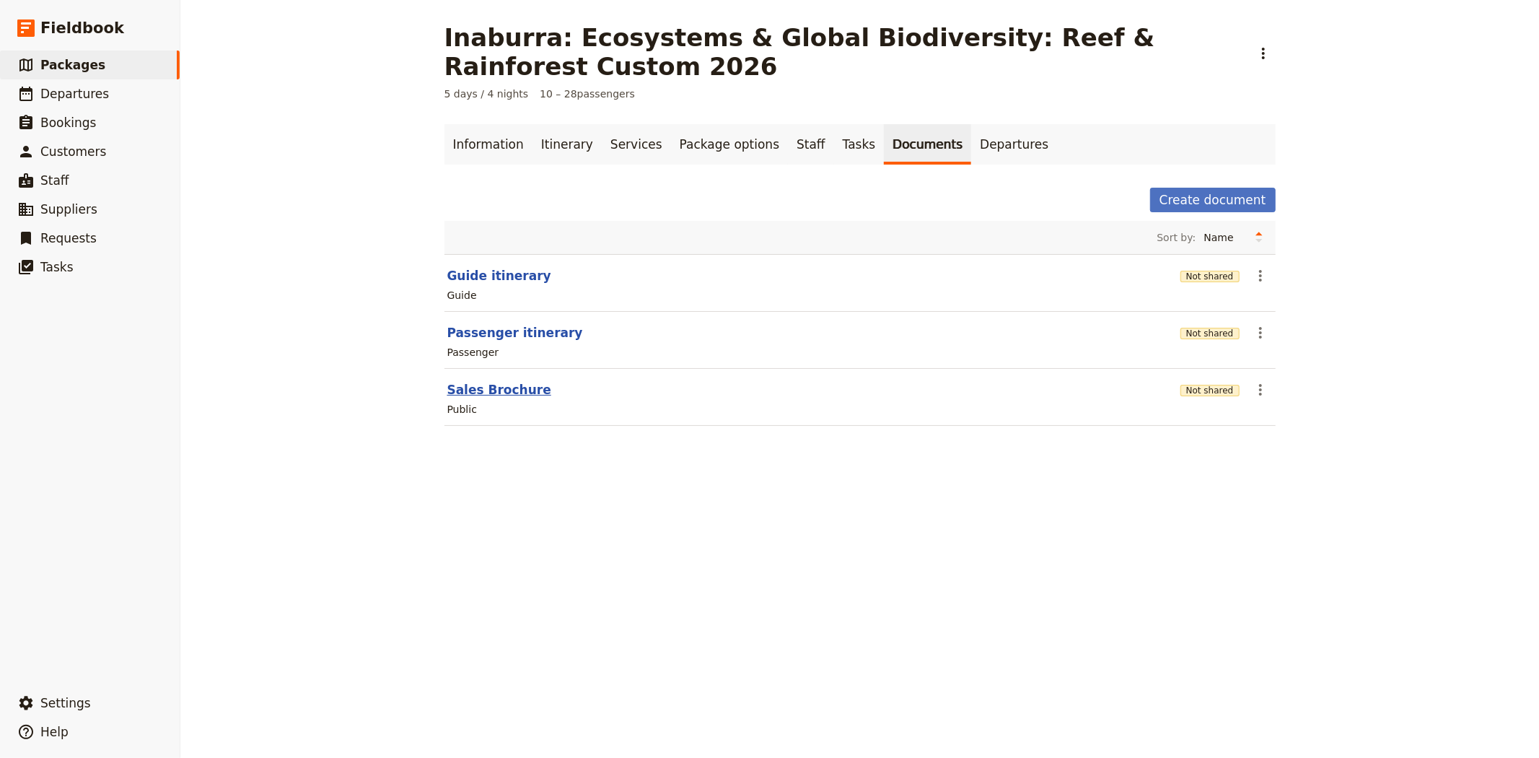
click at [496, 387] on button "Sales Brochure" at bounding box center [499, 389] width 104 height 17
select select "LARGE"
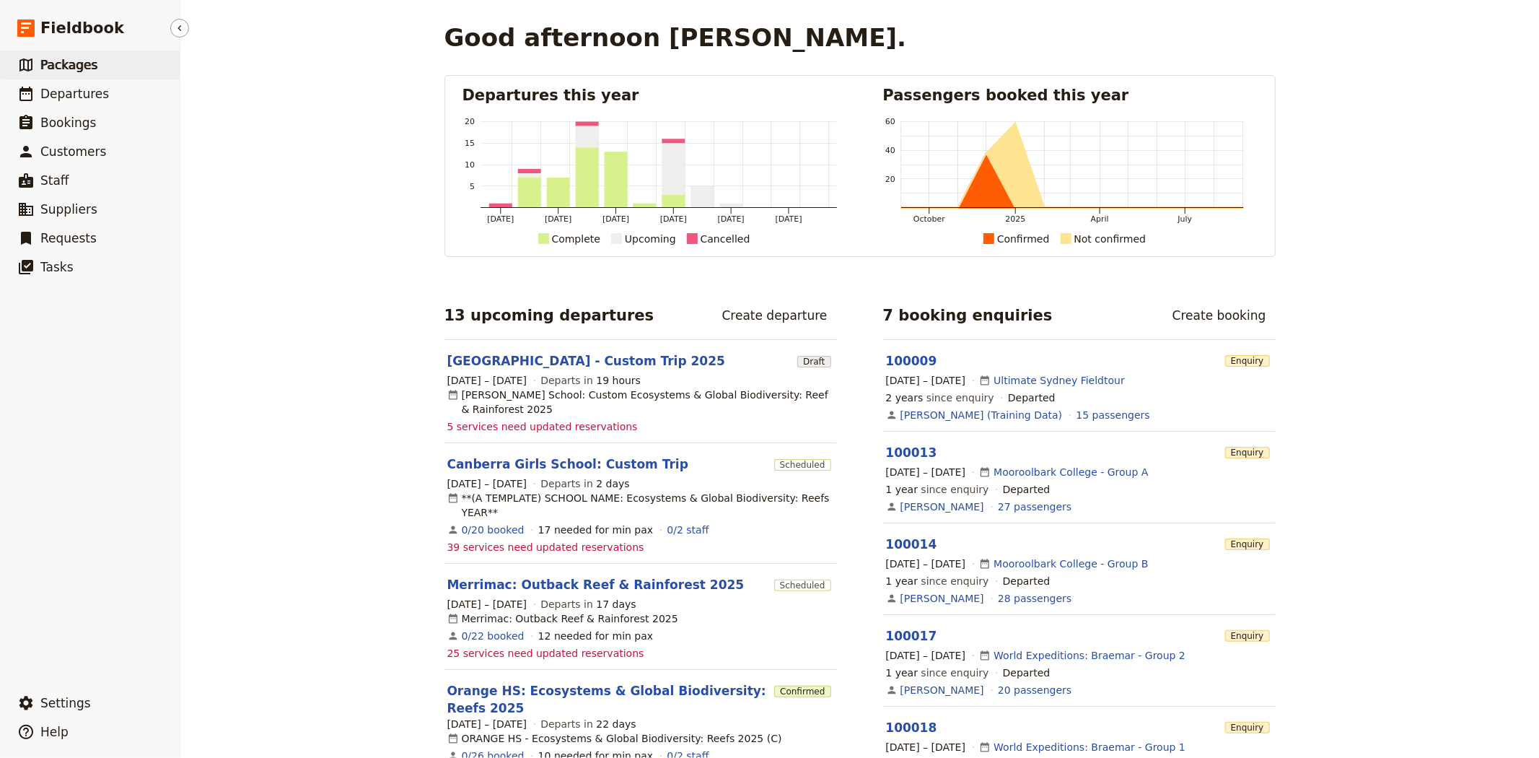
click at [69, 63] on span "Packages" at bounding box center [68, 65] width 57 height 14
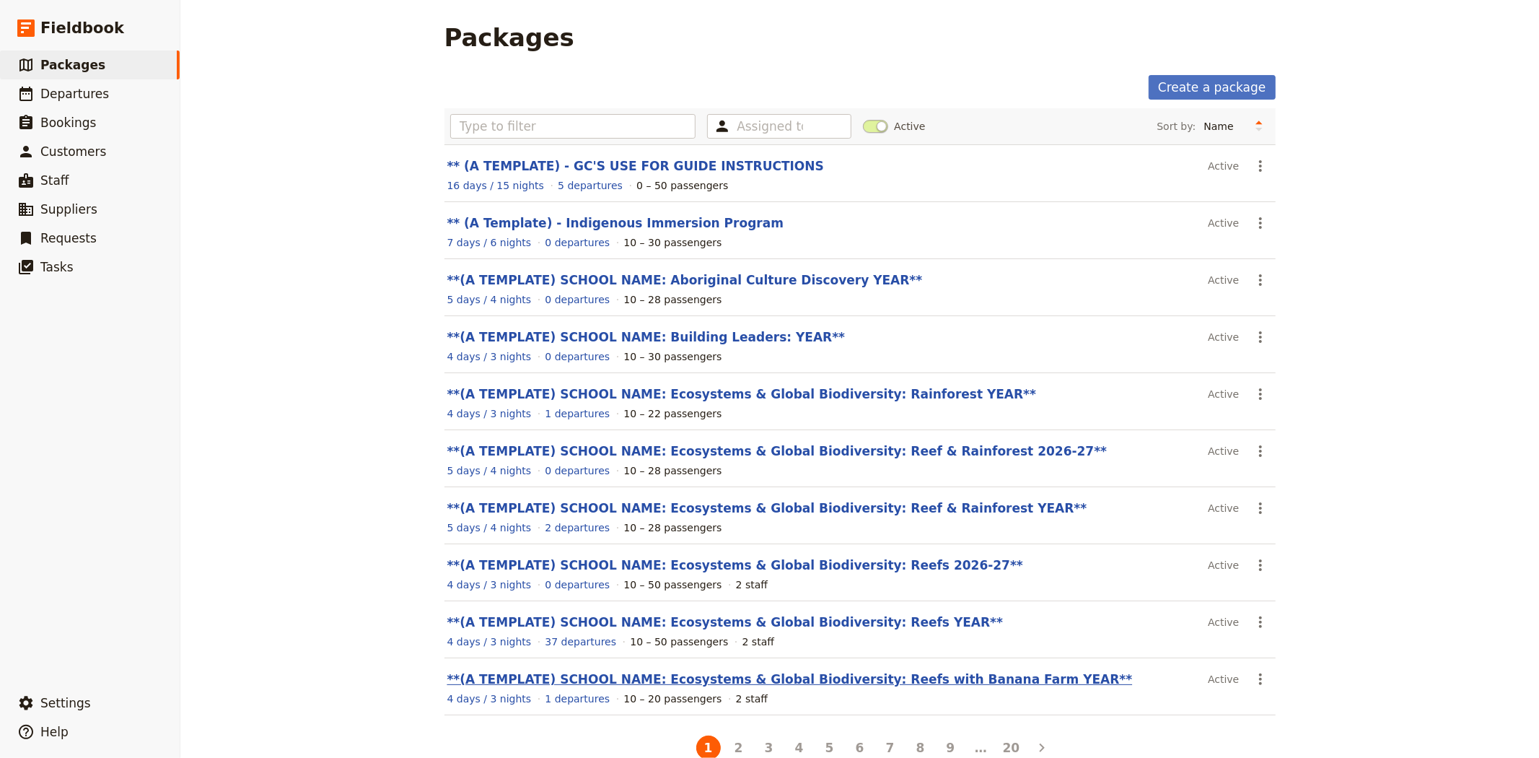
click at [862, 682] on link "**(A TEMPLATE) SCHOOL NAME: Ecosystems & Global Biodiversity: Reefs with Banana…" at bounding box center [789, 679] width 685 height 14
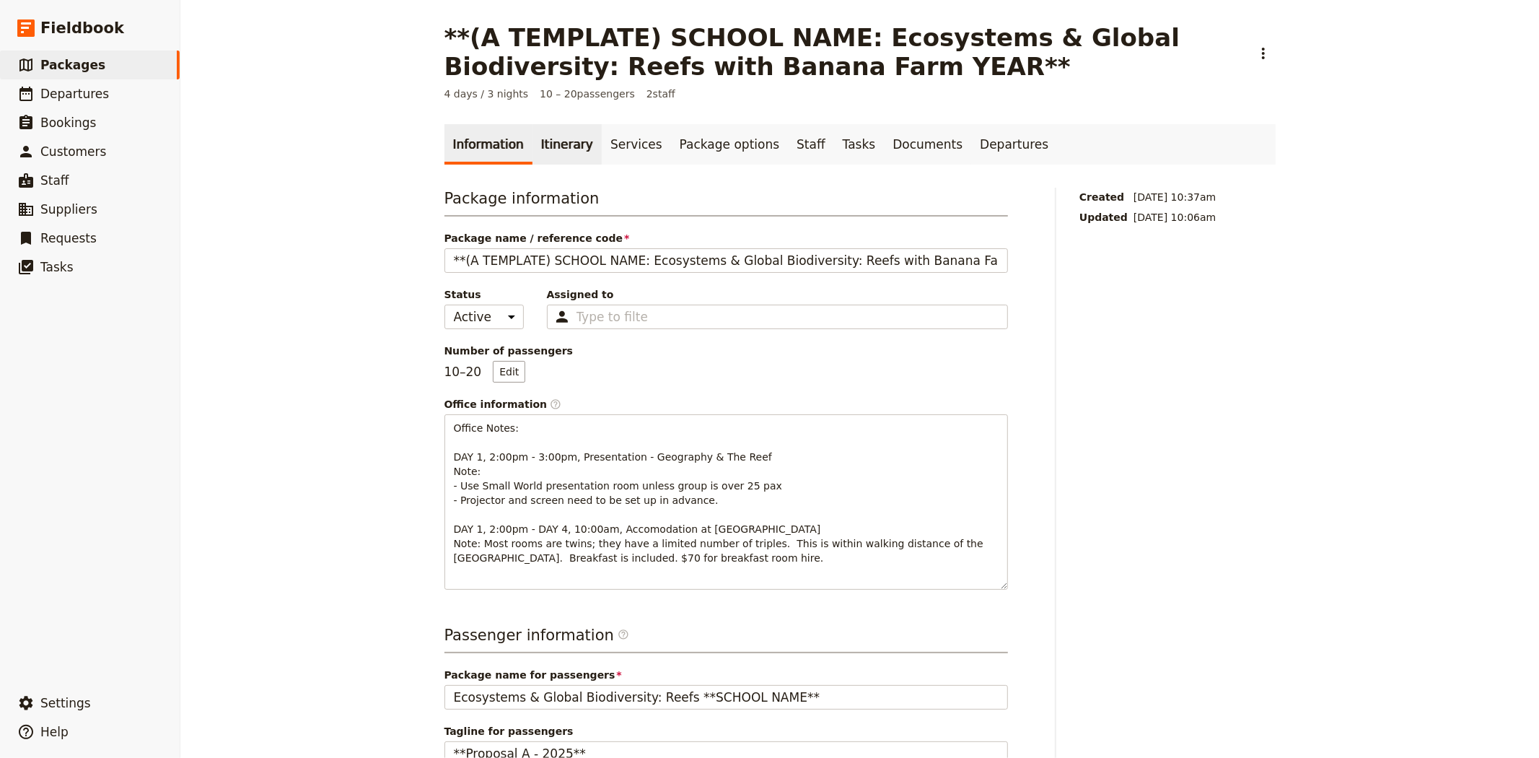
click at [556, 139] on link "Itinerary" at bounding box center [566, 144] width 69 height 40
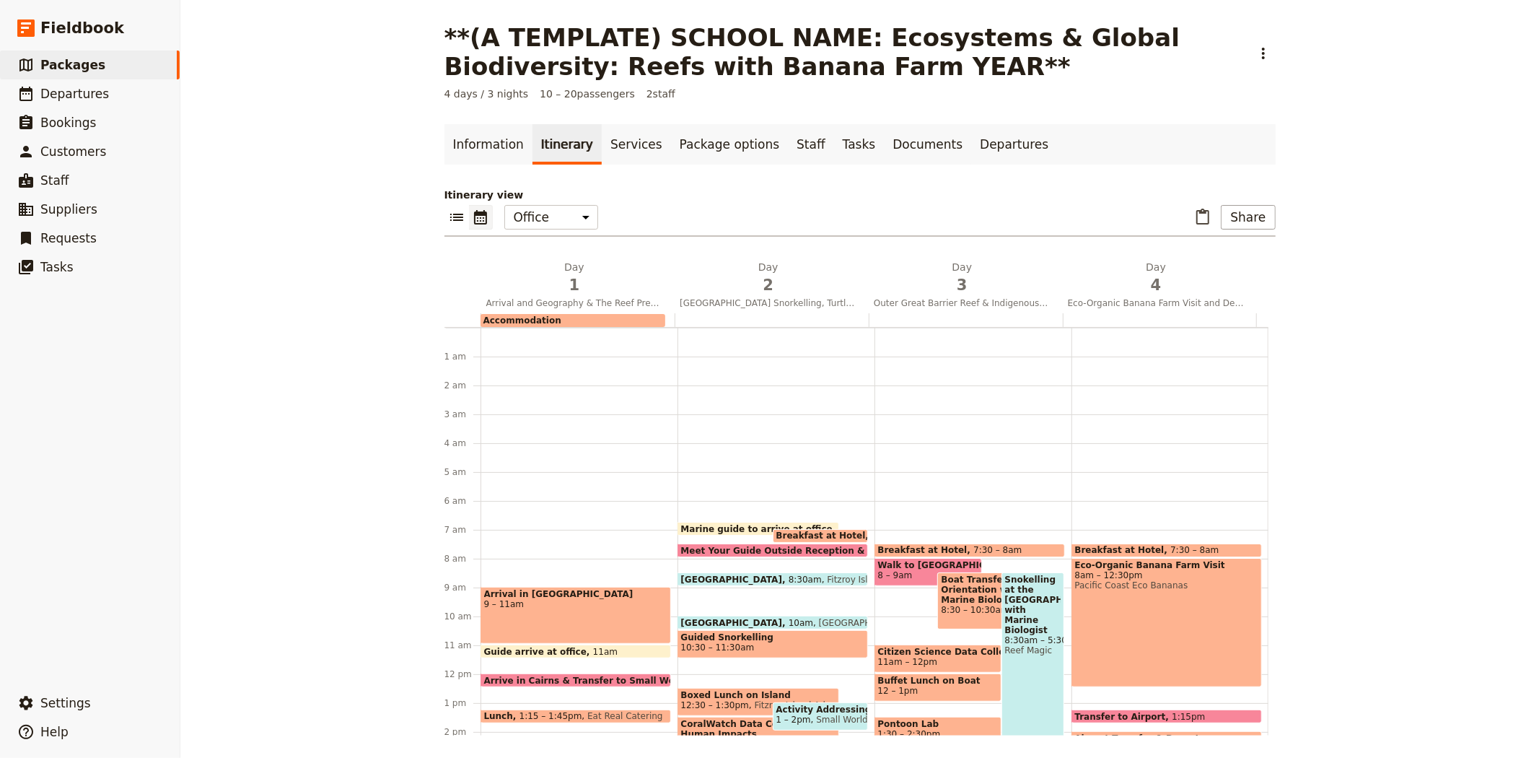
scroll to position [180, 0]
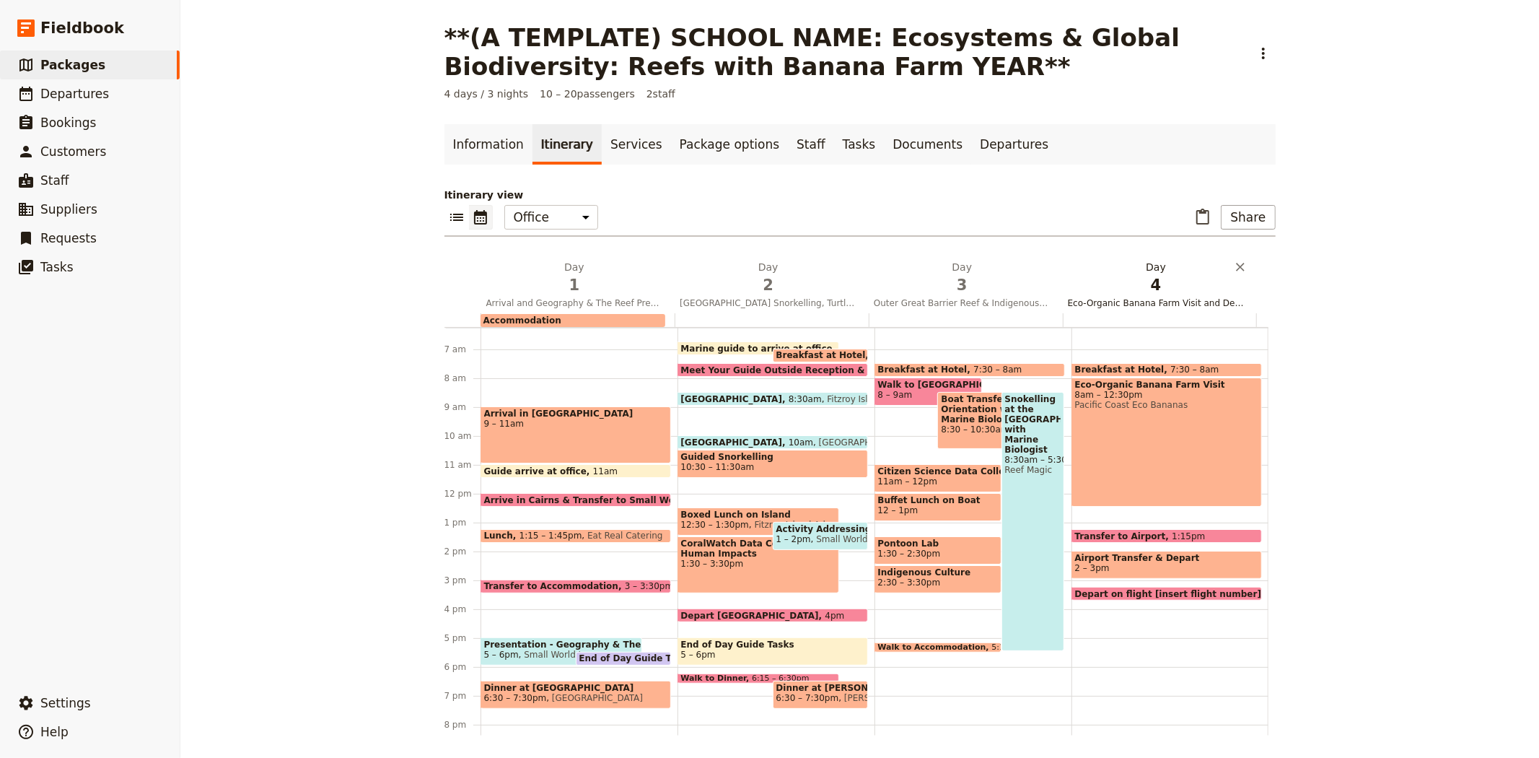
click at [1143, 294] on span "4" at bounding box center [1156, 285] width 177 height 22
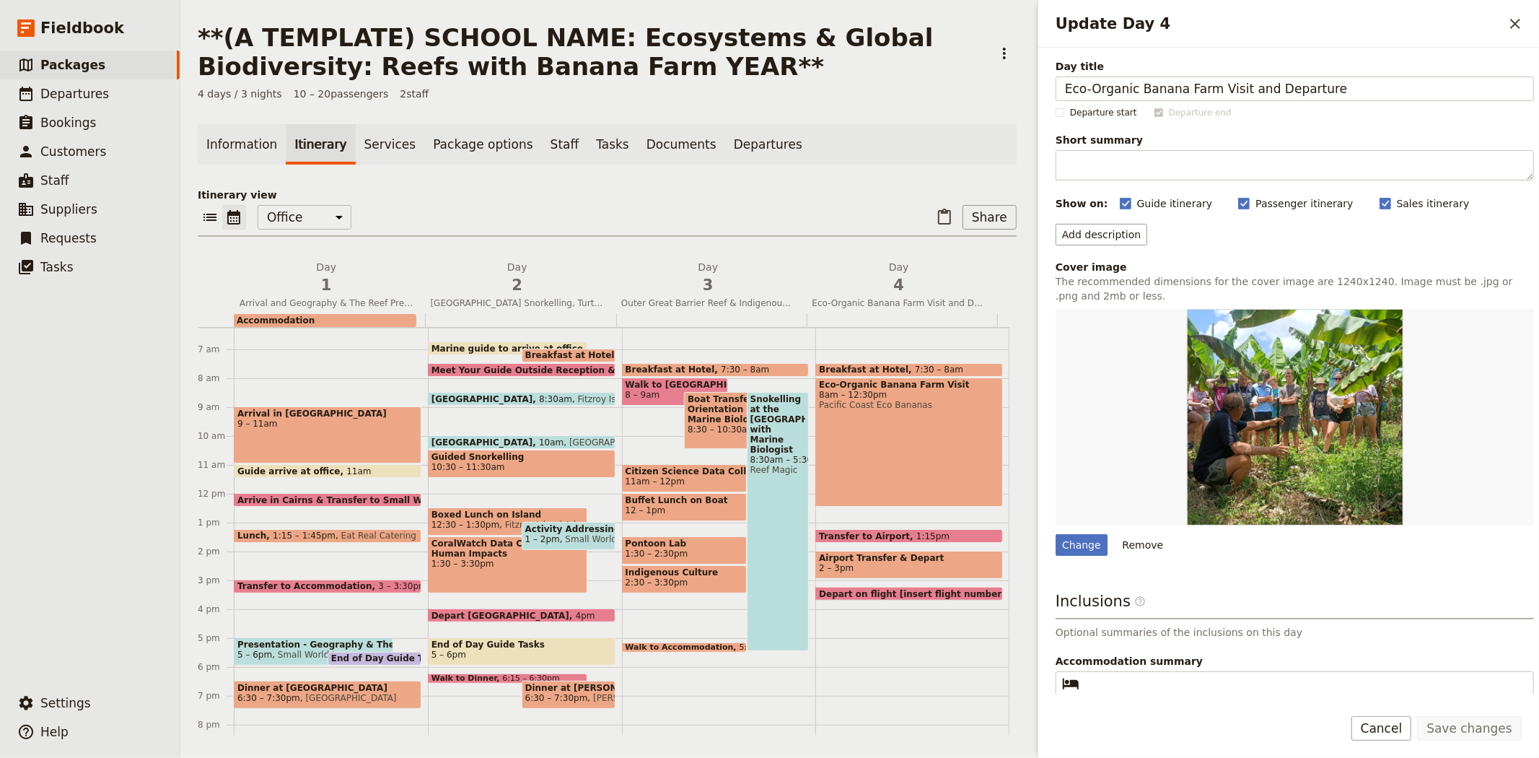
drag, startPoint x: 1351, startPoint y: 88, endPoint x: 1043, endPoint y: 95, distance: 307.4
click at [1043, 95] on div "Day title Eco-Organic Banana Farm Visit and Departure Departure start Departure…" at bounding box center [1288, 371] width 501 height 646
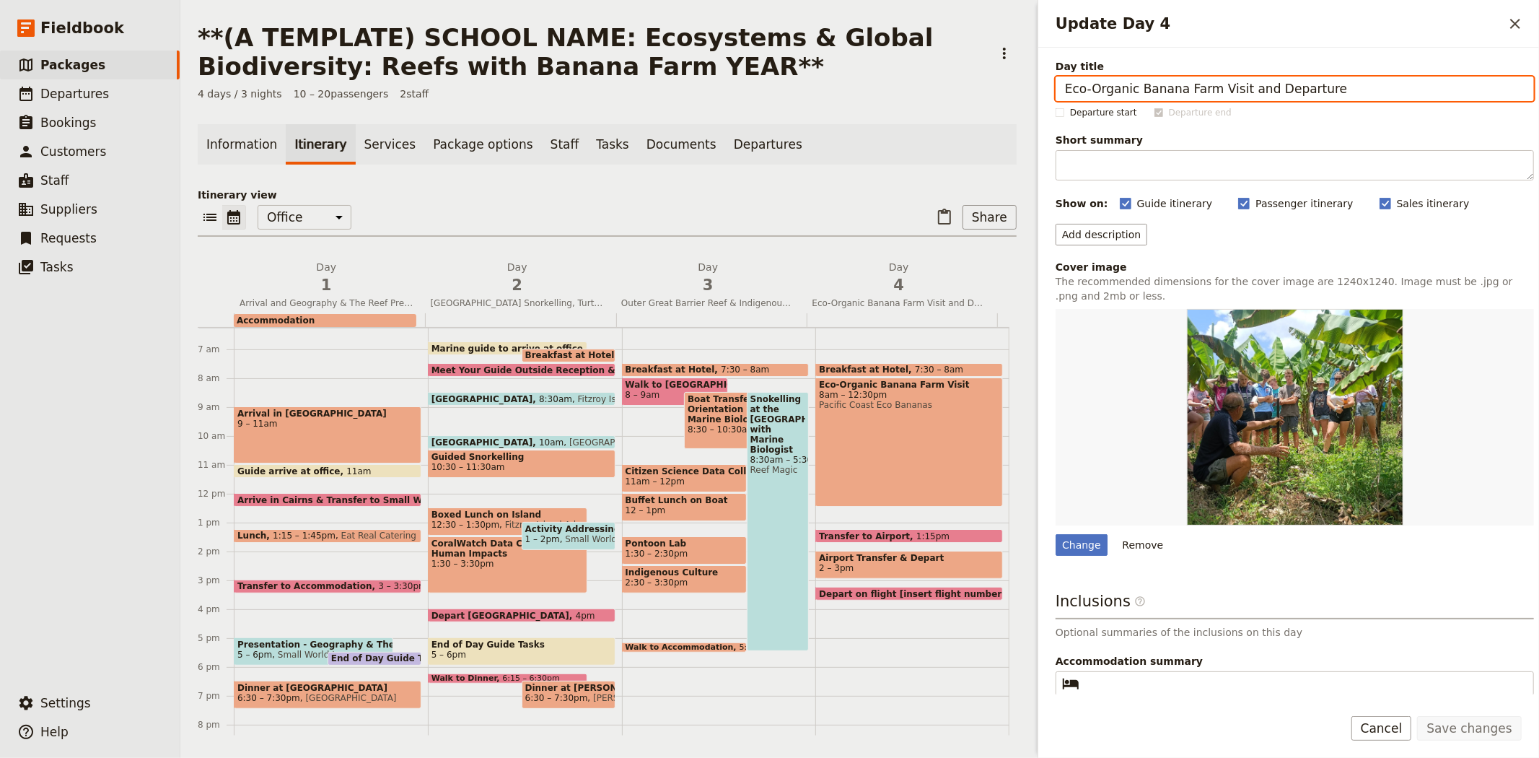
click at [913, 431] on div "Eco-Organic Banana Farm Visit 8am – 12:30pm Pacific Coast Eco Bananas" at bounding box center [909, 441] width 188 height 129
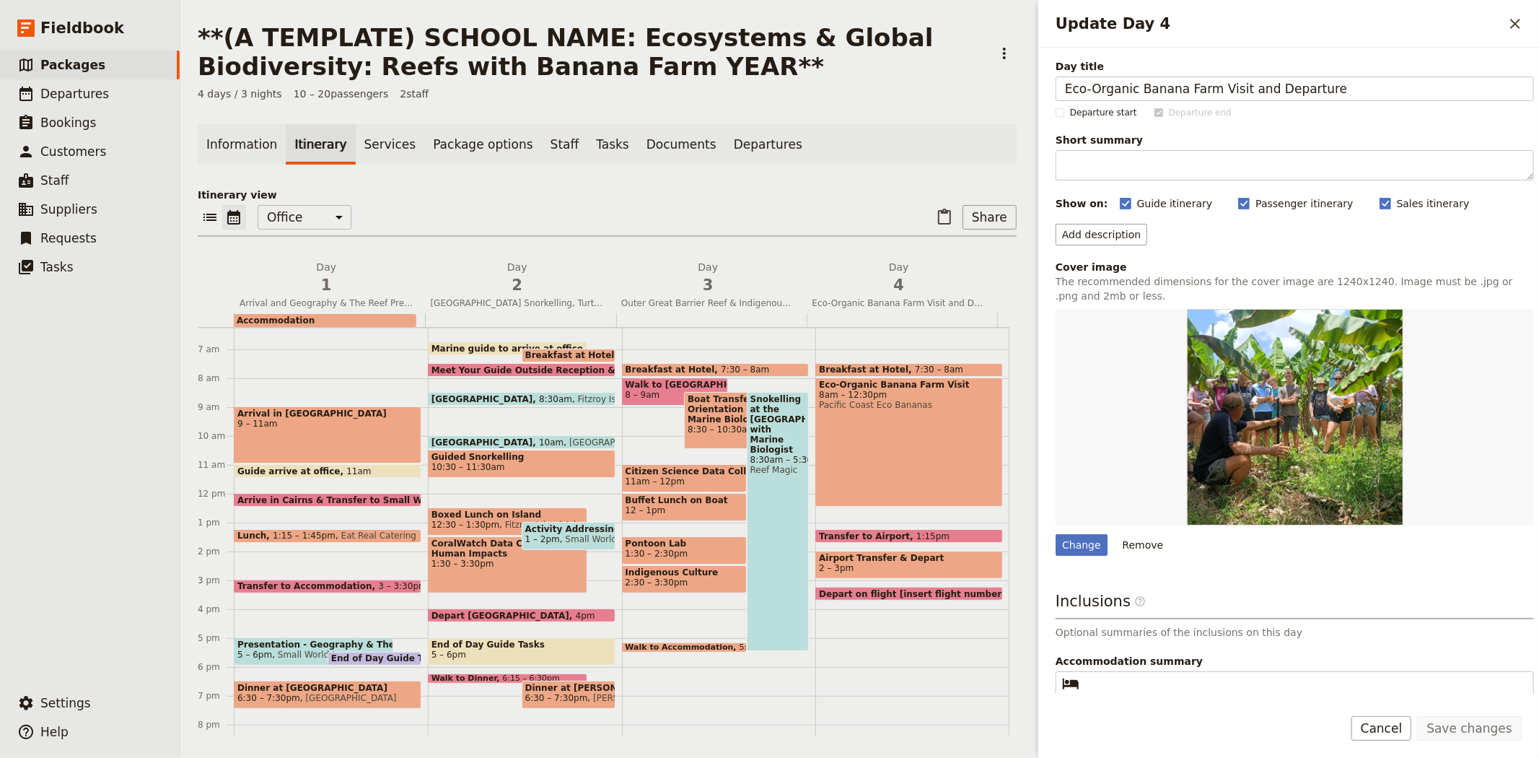
select select "4"
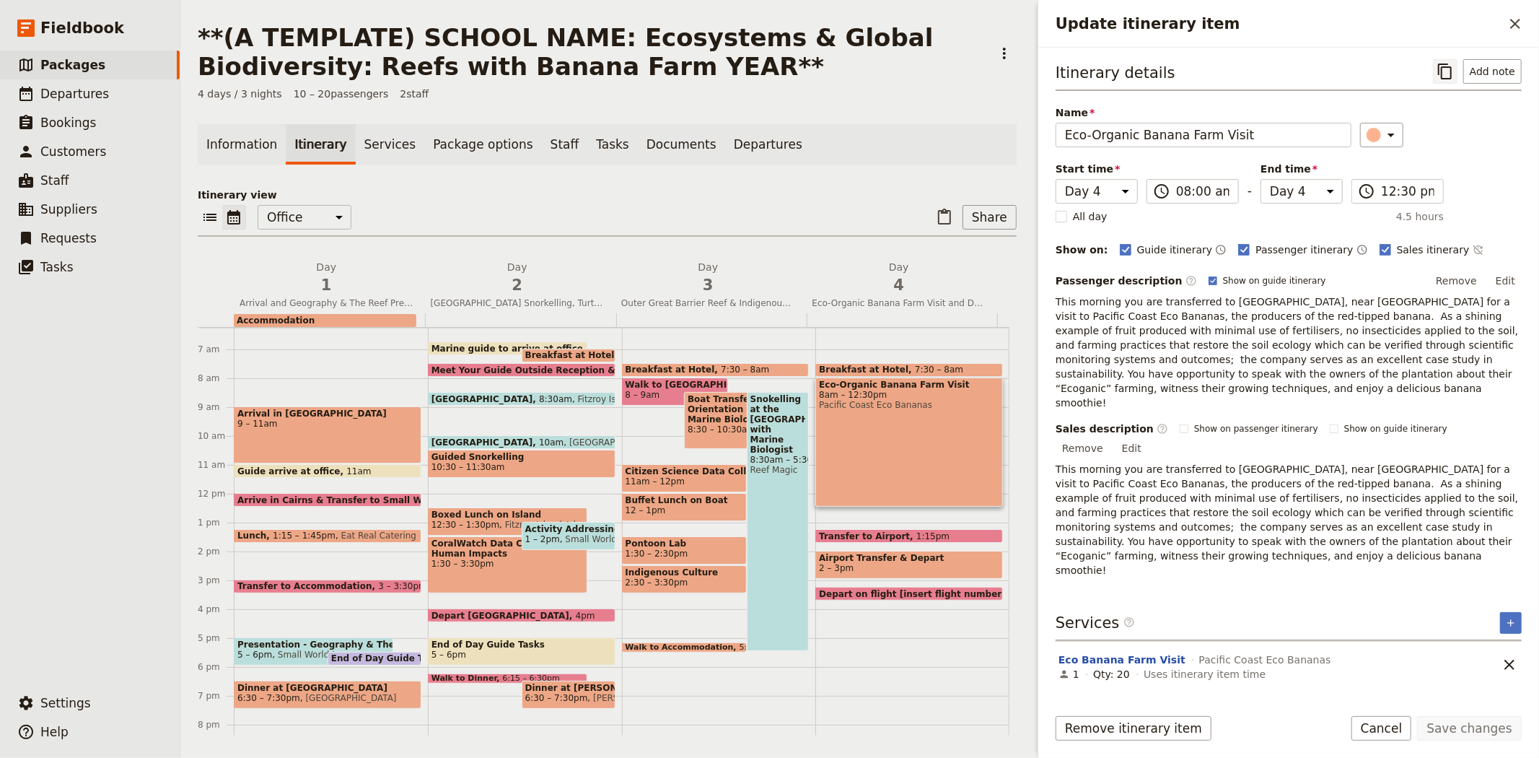
click at [1445, 74] on icon "Copy itinerary item" at bounding box center [1444, 71] width 17 height 17
click at [89, 61] on span "Packages" at bounding box center [72, 65] width 65 height 14
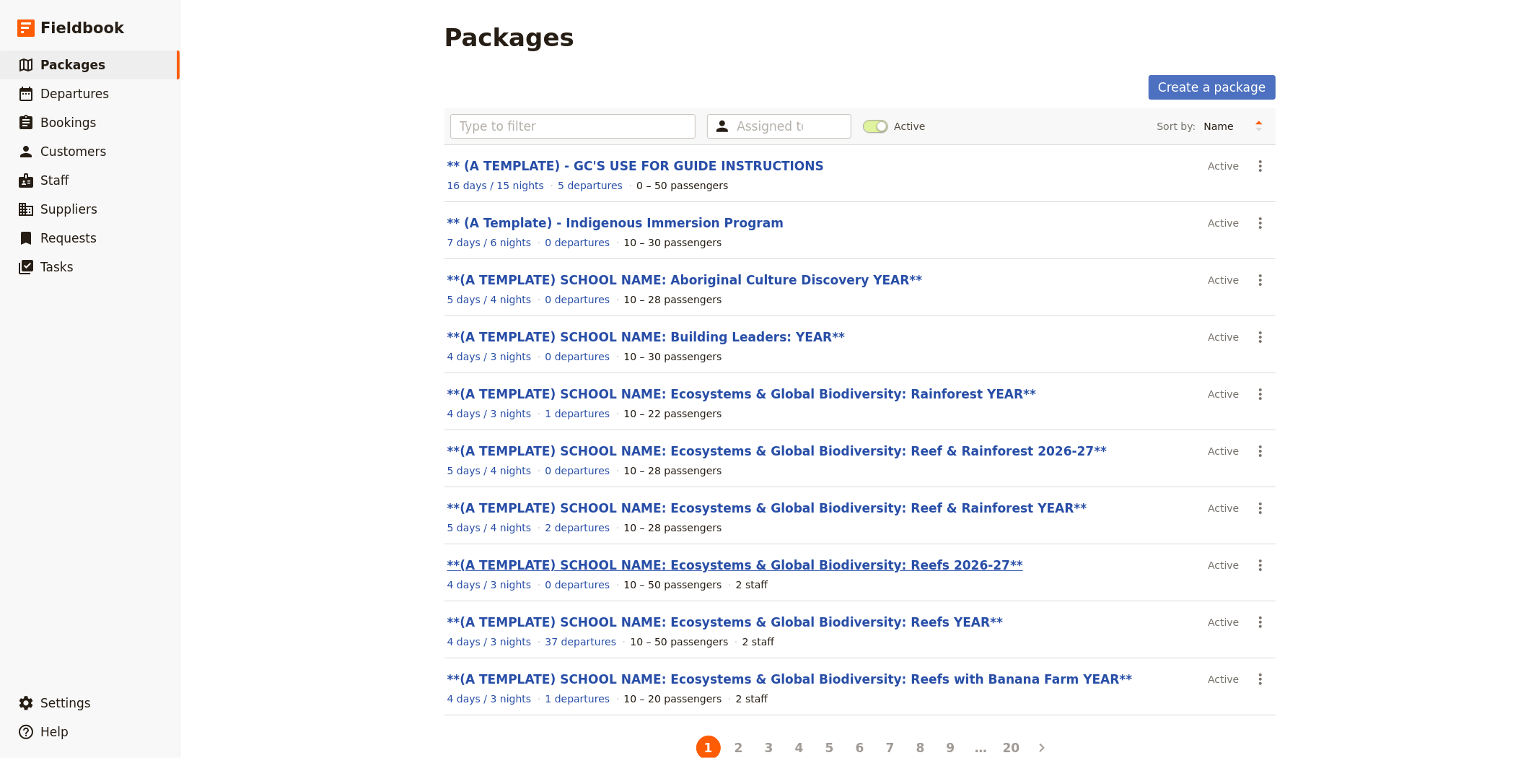
click at [795, 559] on link "**(A TEMPLATE) SCHOOL NAME: Ecosystems & Global Biodiversity: Reefs 2026-27**" at bounding box center [735, 565] width 576 height 14
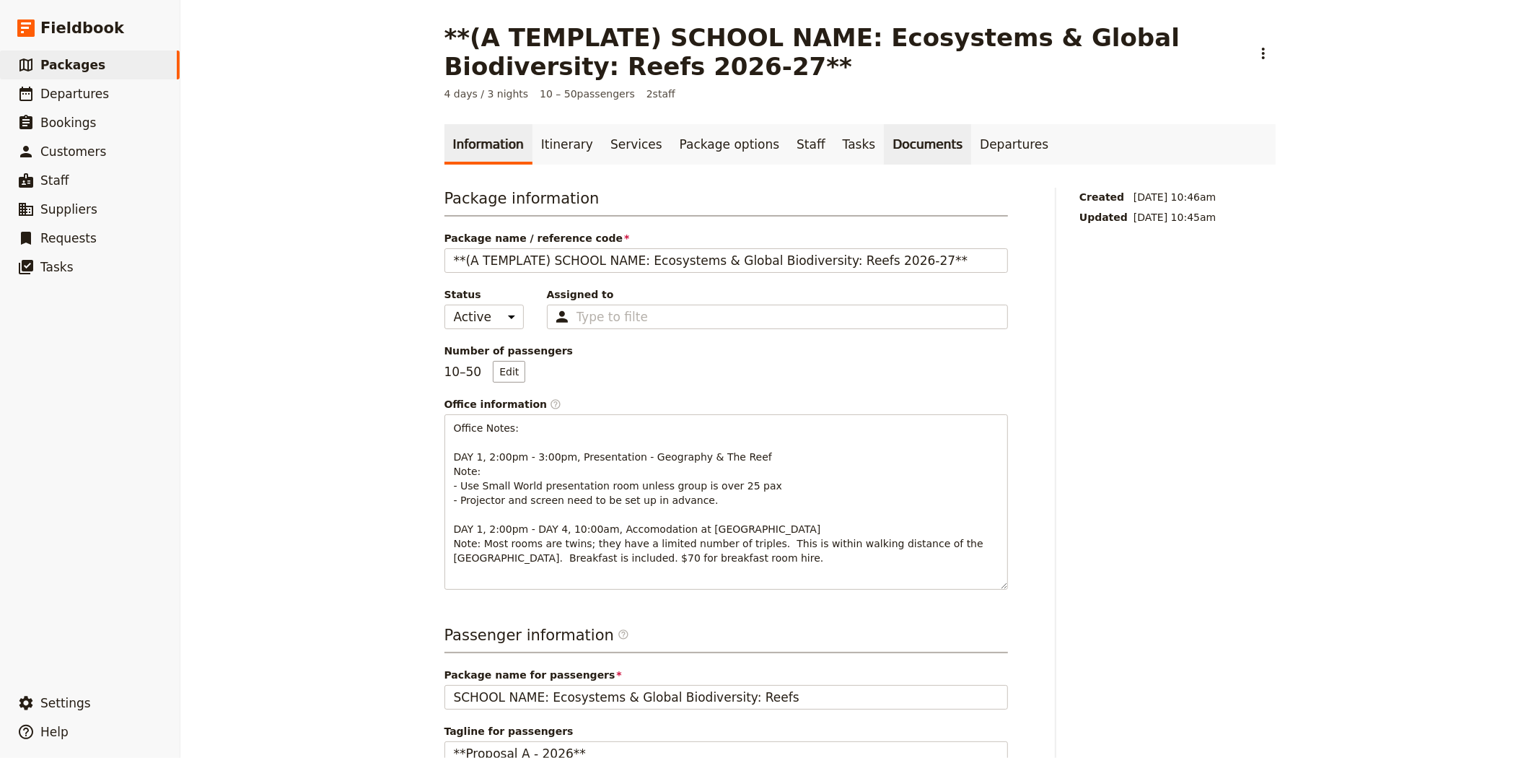
click at [892, 140] on link "Documents" at bounding box center [927, 144] width 87 height 40
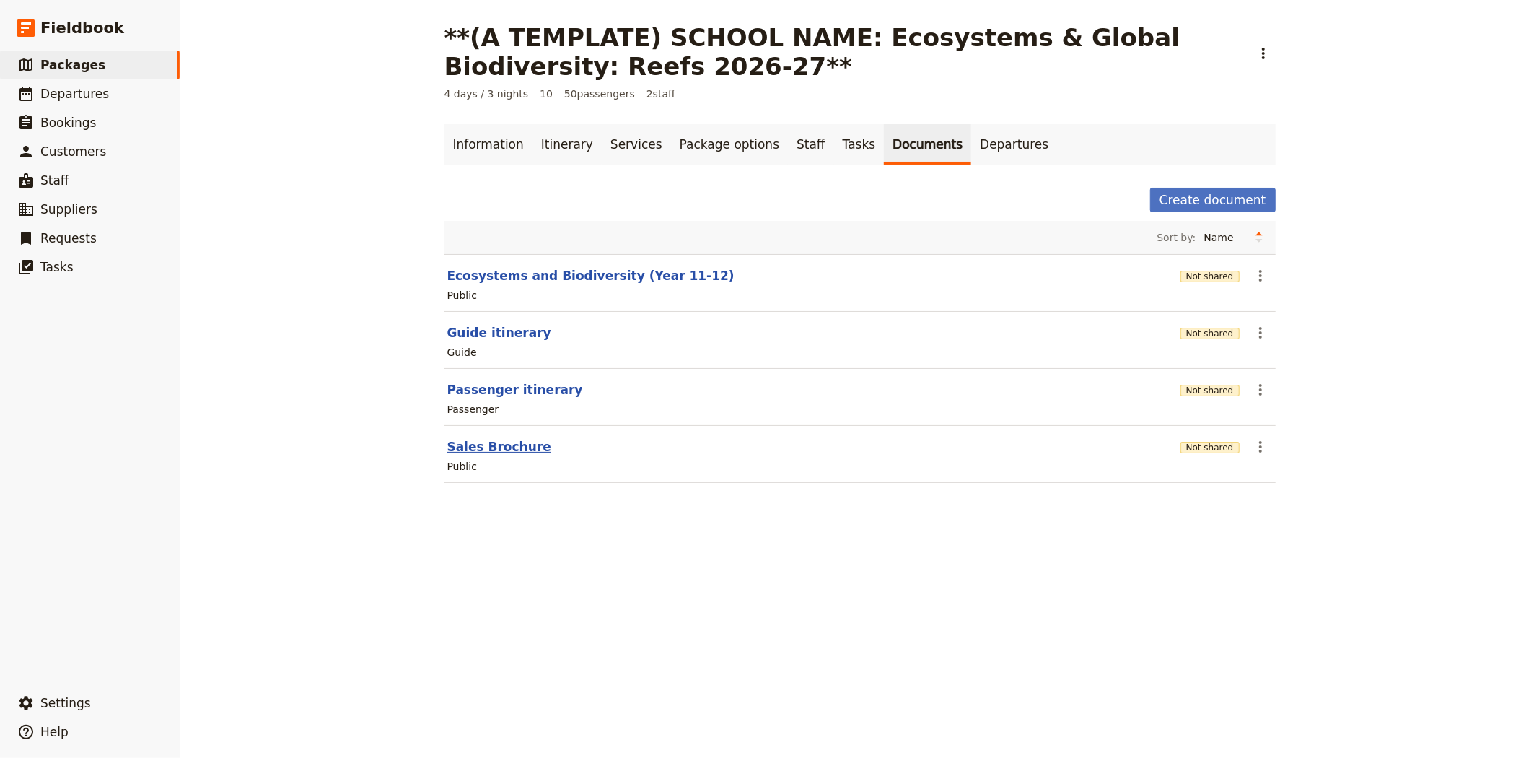
click at [486, 444] on button "Sales Brochure" at bounding box center [499, 446] width 104 height 17
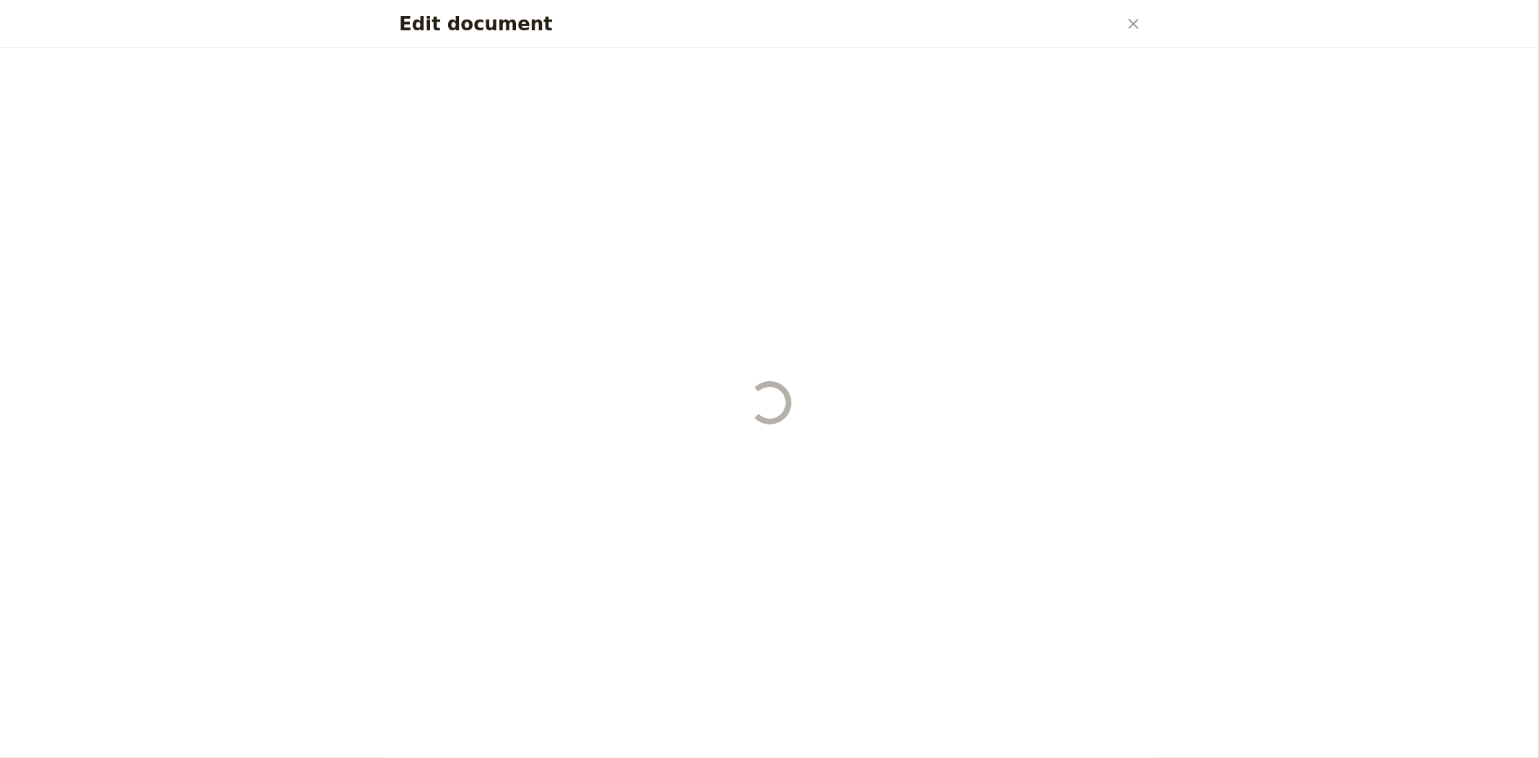
select select "DEFAULT"
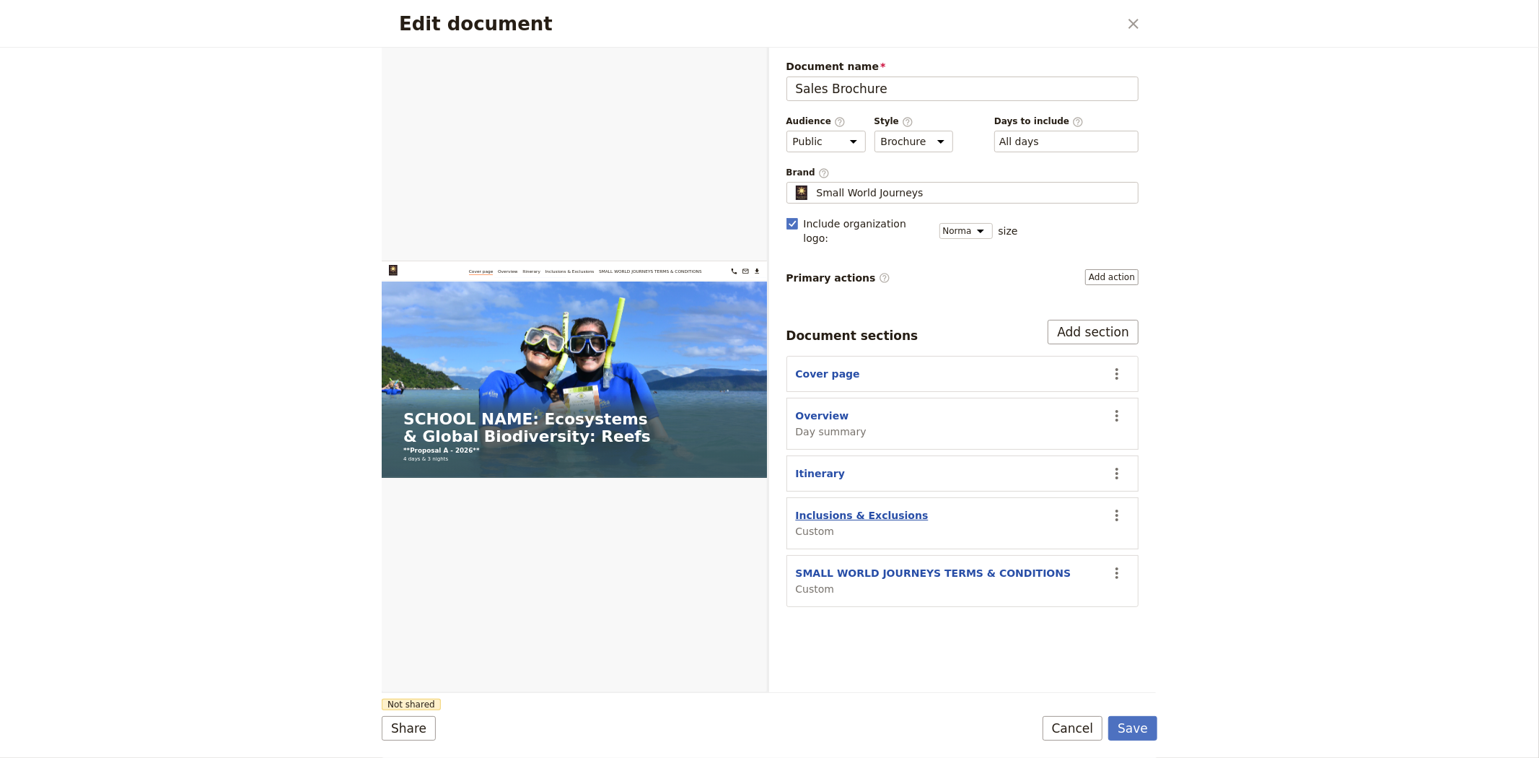
click at [864, 508] on button "Inclusions & Exclusions" at bounding box center [862, 515] width 133 height 14
select select "CUSTOM"
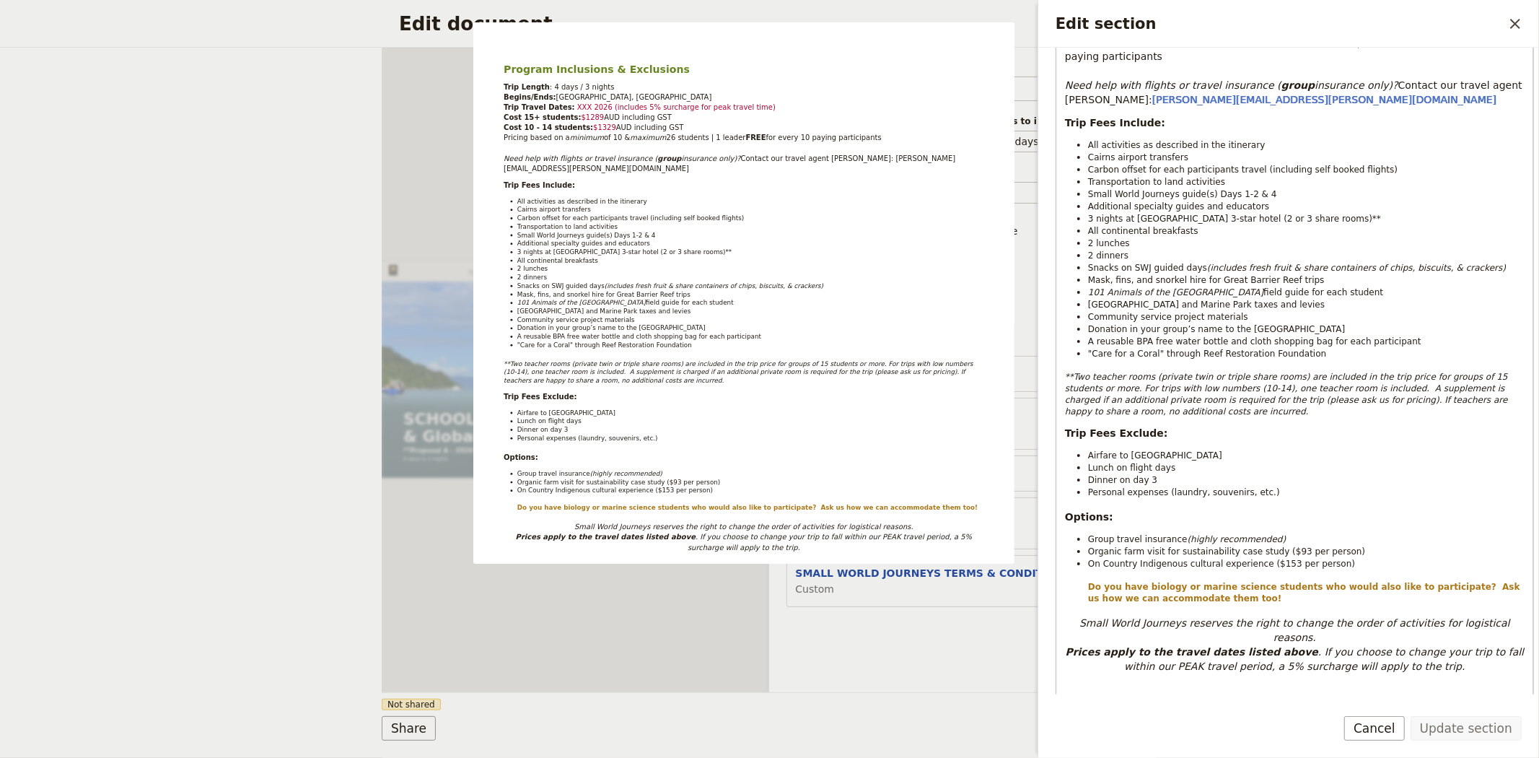
scroll to position [320, 0]
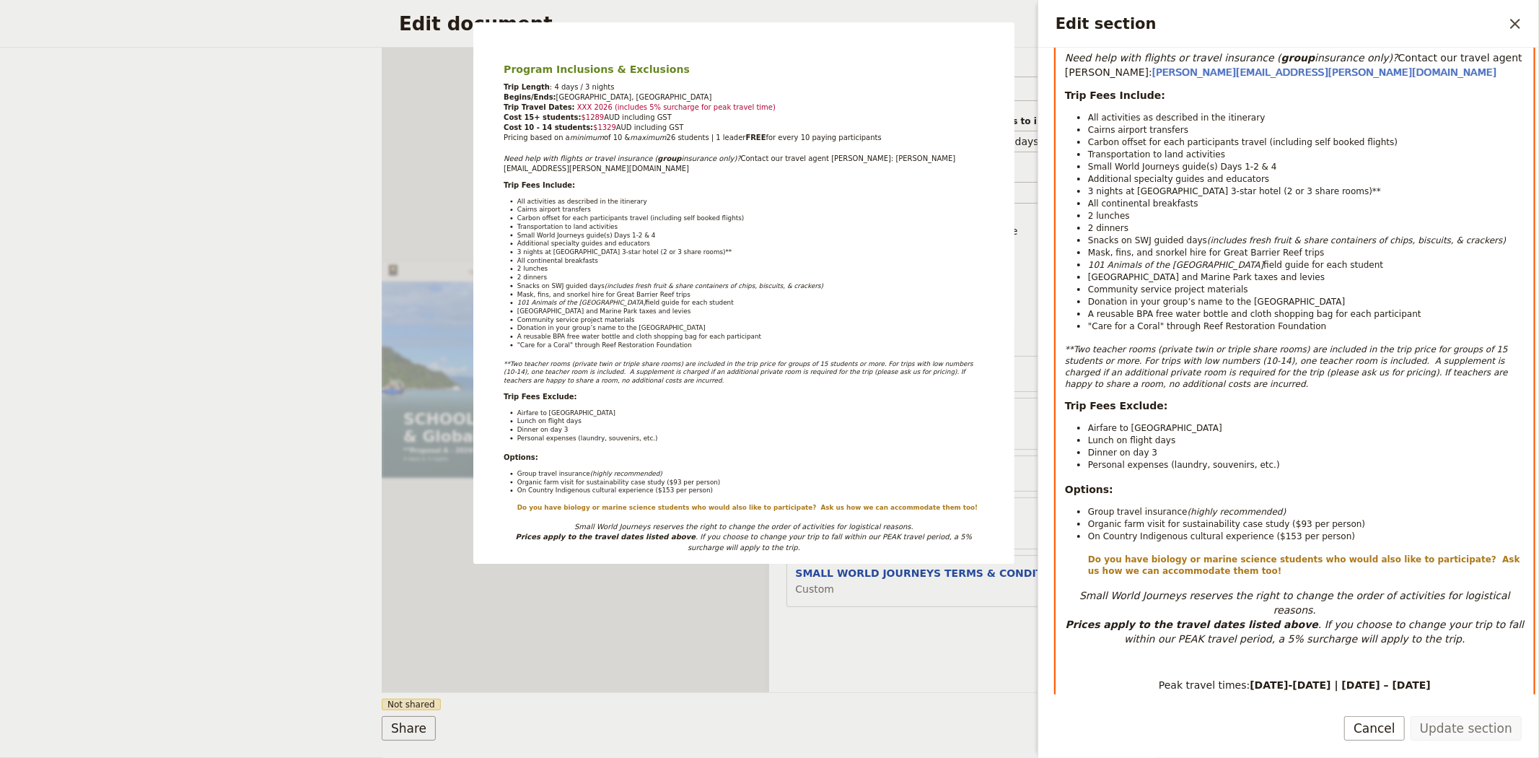
select select "paragraph-small"
drag, startPoint x: 1171, startPoint y: 439, endPoint x: 1078, endPoint y: 441, distance: 93.1
click at [1088, 441] on li "Lunch on flight days" at bounding box center [1306, 440] width 436 height 12
click at [1175, 460] on span "Personal expenses (laundry, souvenirs, etc.)" at bounding box center [1184, 465] width 192 height 10
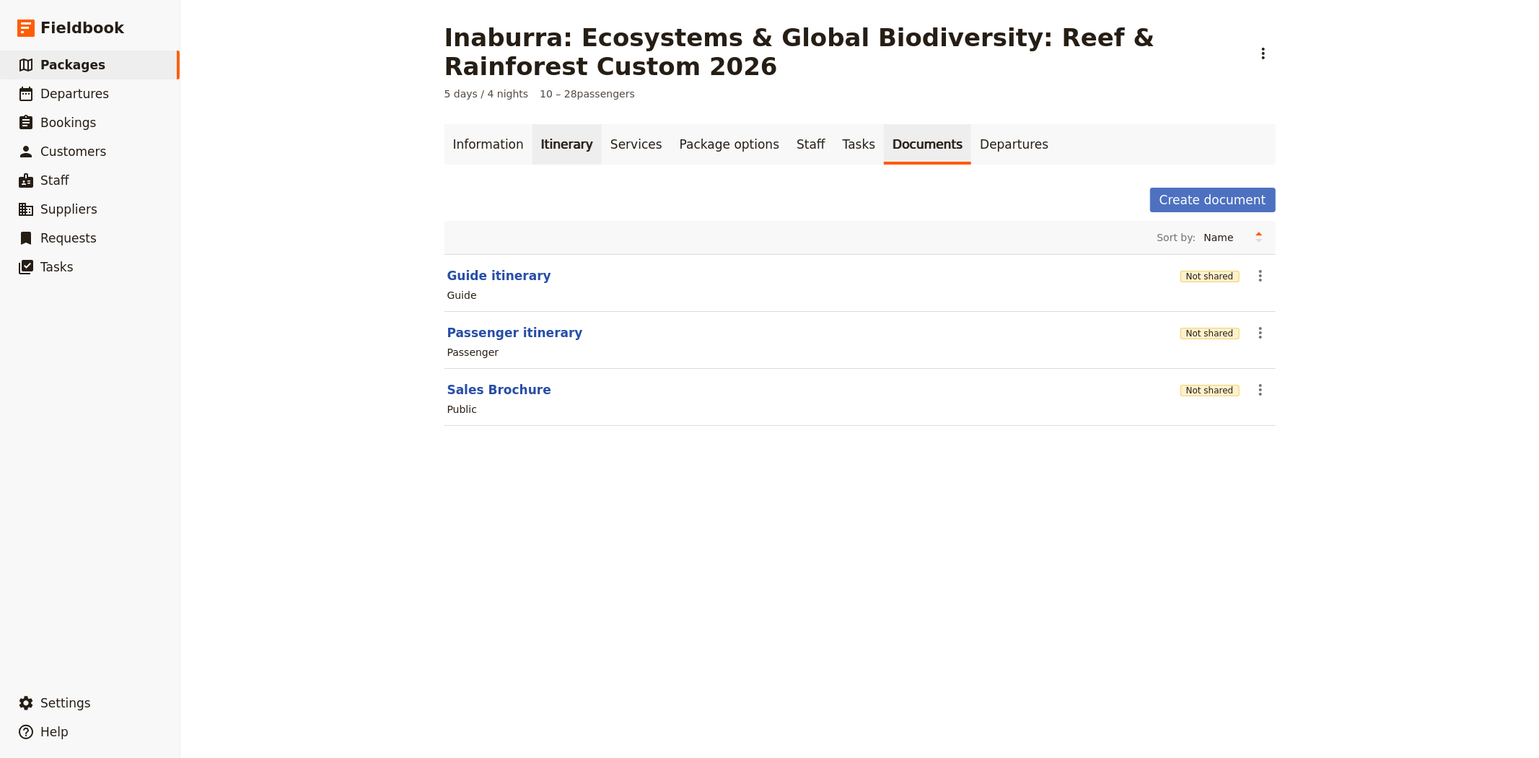
click at [544, 149] on link "Itinerary" at bounding box center [566, 144] width 69 height 40
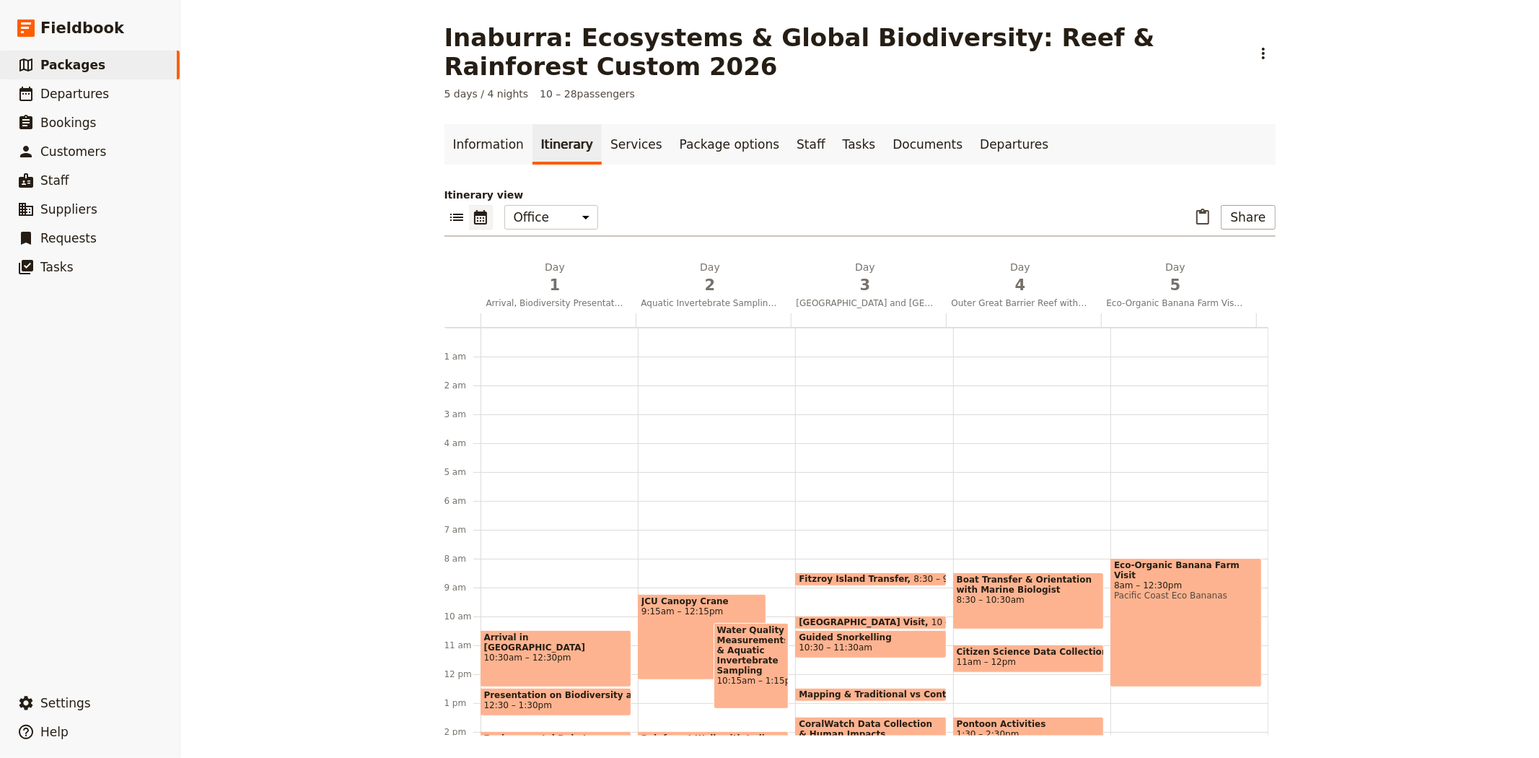
scroll to position [188, 0]
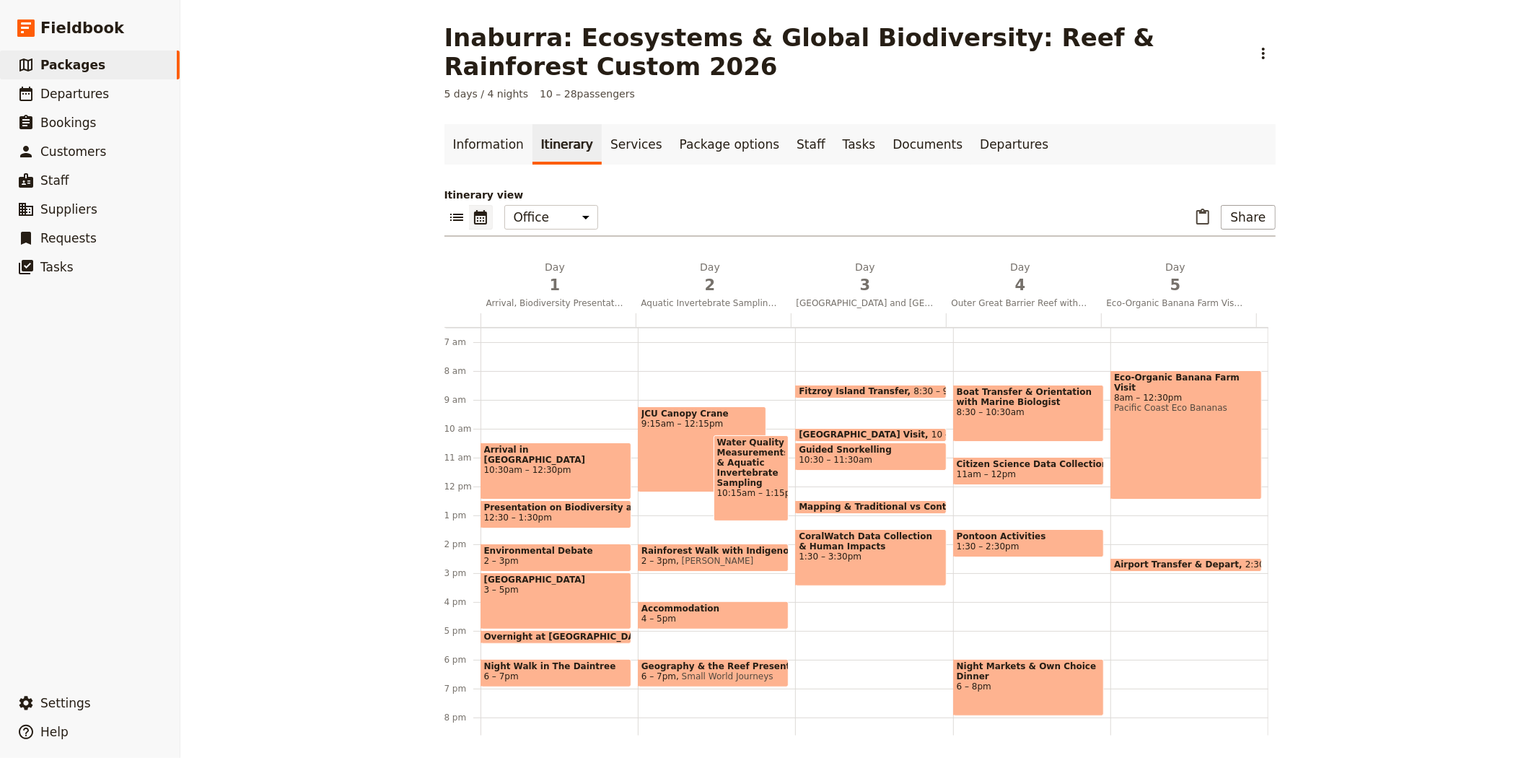
click at [557, 473] on div "Arrival in [GEOGRAPHIC_DATA] 10:30am – 12:30pm" at bounding box center [555, 470] width 151 height 57
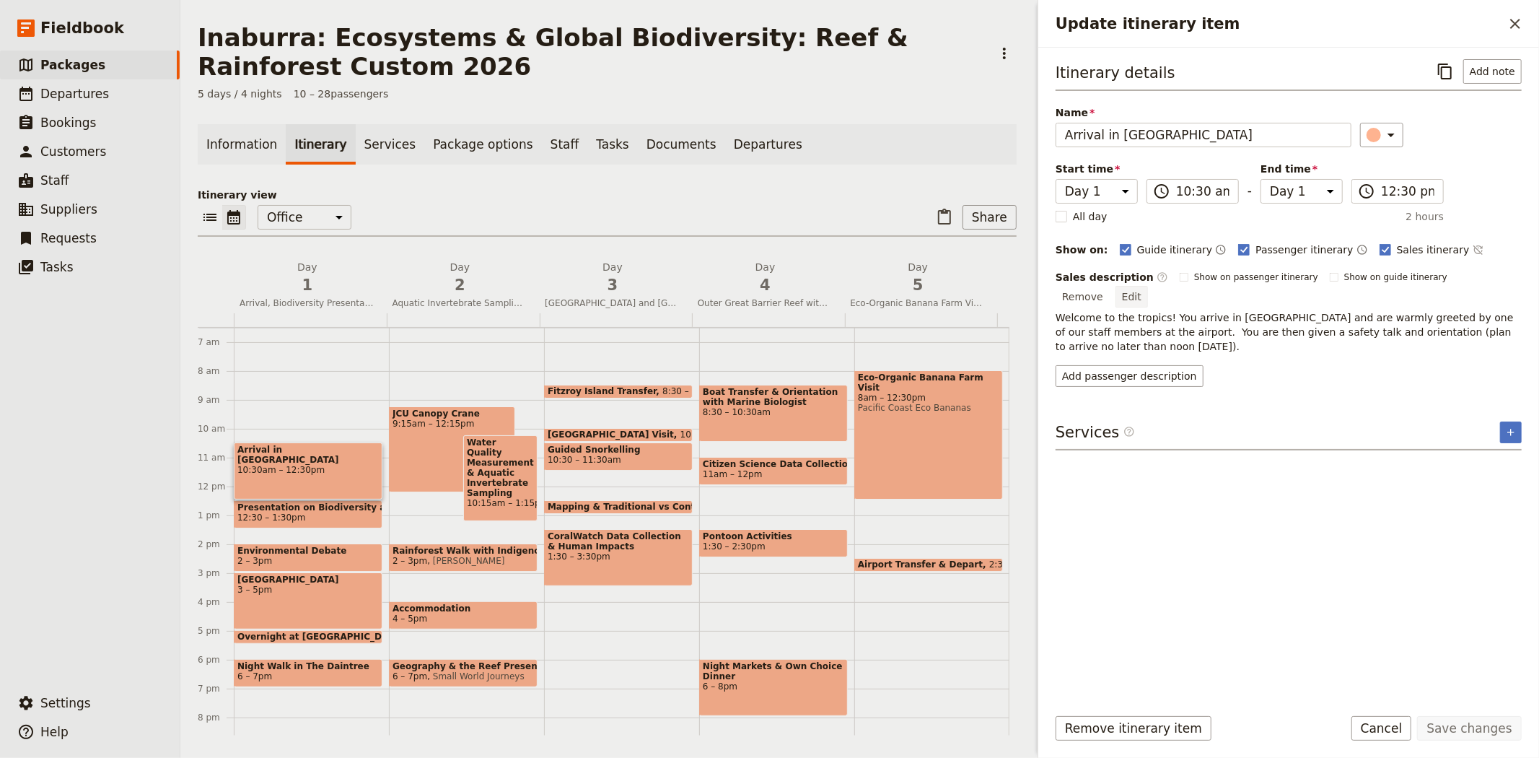
click at [1148, 286] on button "Edit" at bounding box center [1131, 297] width 32 height 22
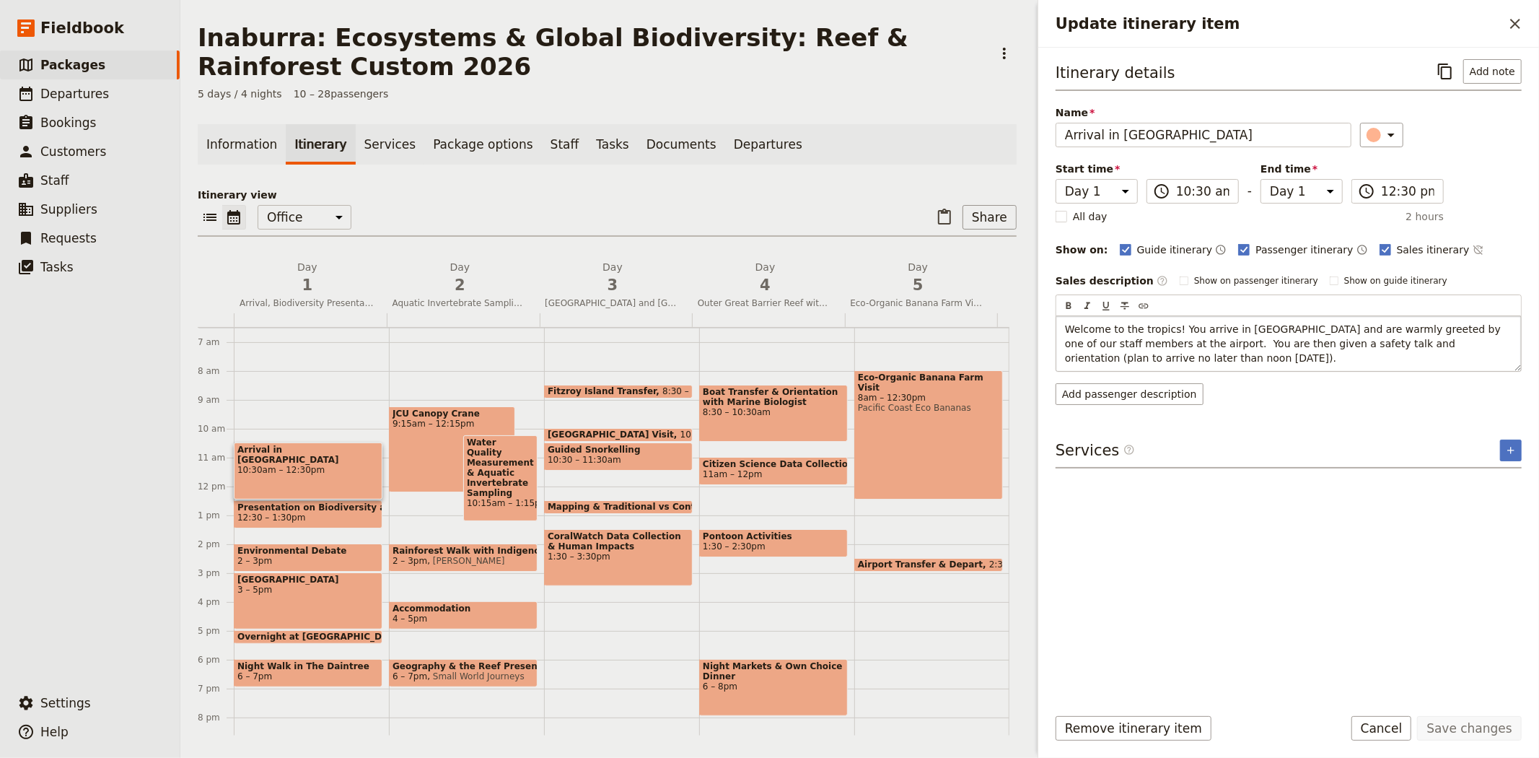
click at [1120, 344] on span "Welcome to the tropics! You arrive in [GEOGRAPHIC_DATA] and are warmly greeted …" at bounding box center [1284, 343] width 439 height 40
click at [1447, 724] on button "Save changes" at bounding box center [1469, 728] width 105 height 25
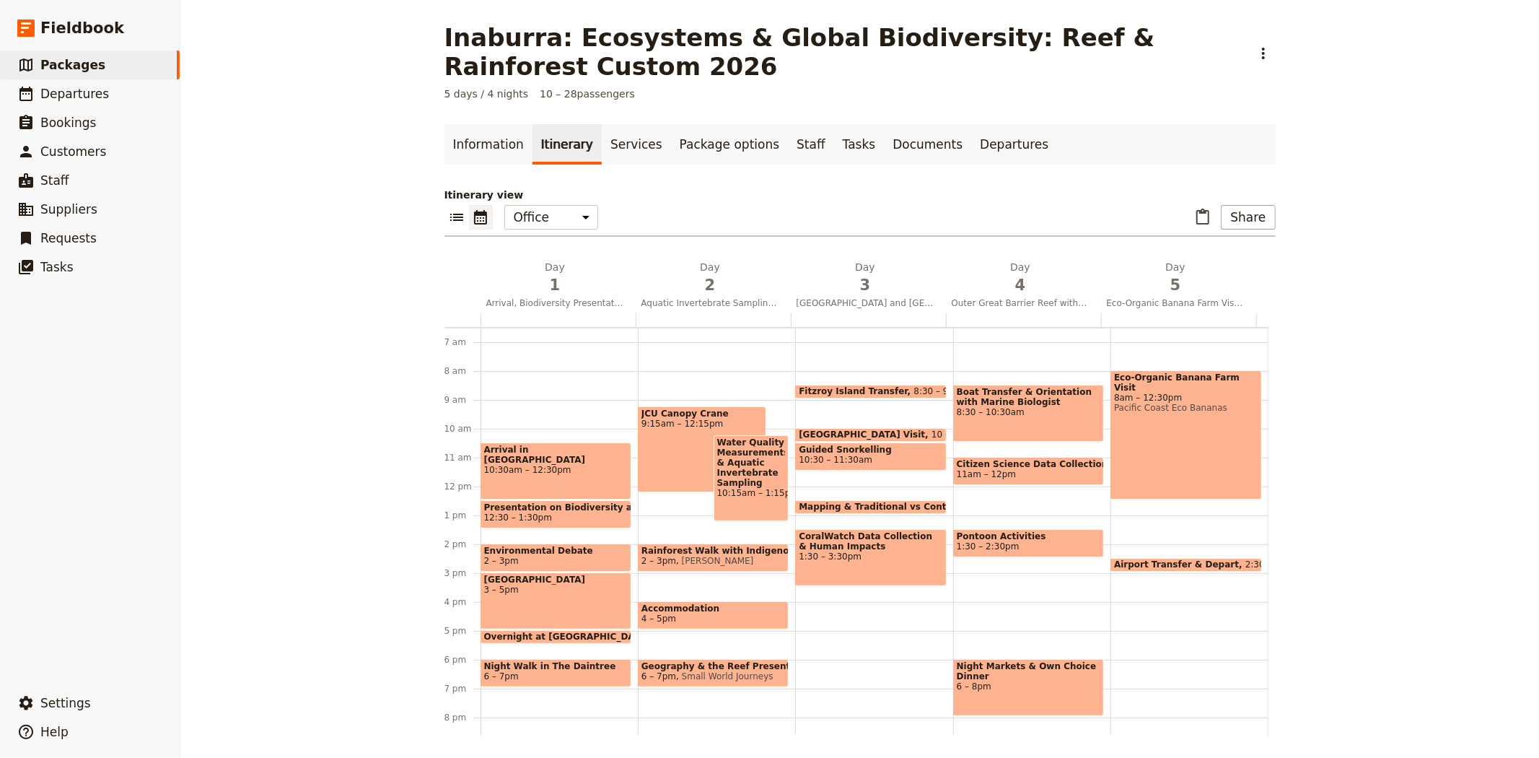
click at [551, 584] on span "[GEOGRAPHIC_DATA]" at bounding box center [556, 579] width 144 height 10
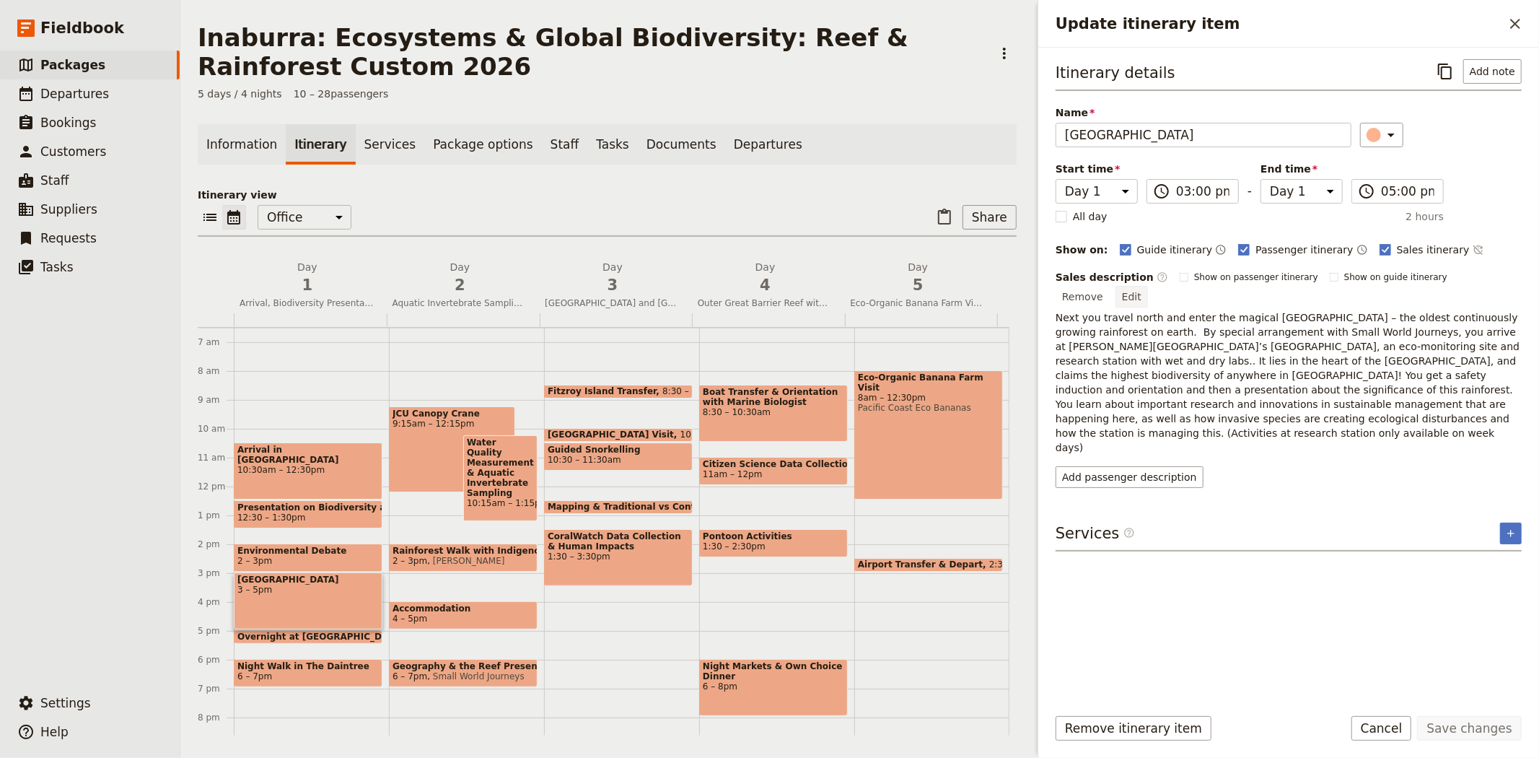
click at [1148, 286] on button "Edit" at bounding box center [1131, 297] width 32 height 22
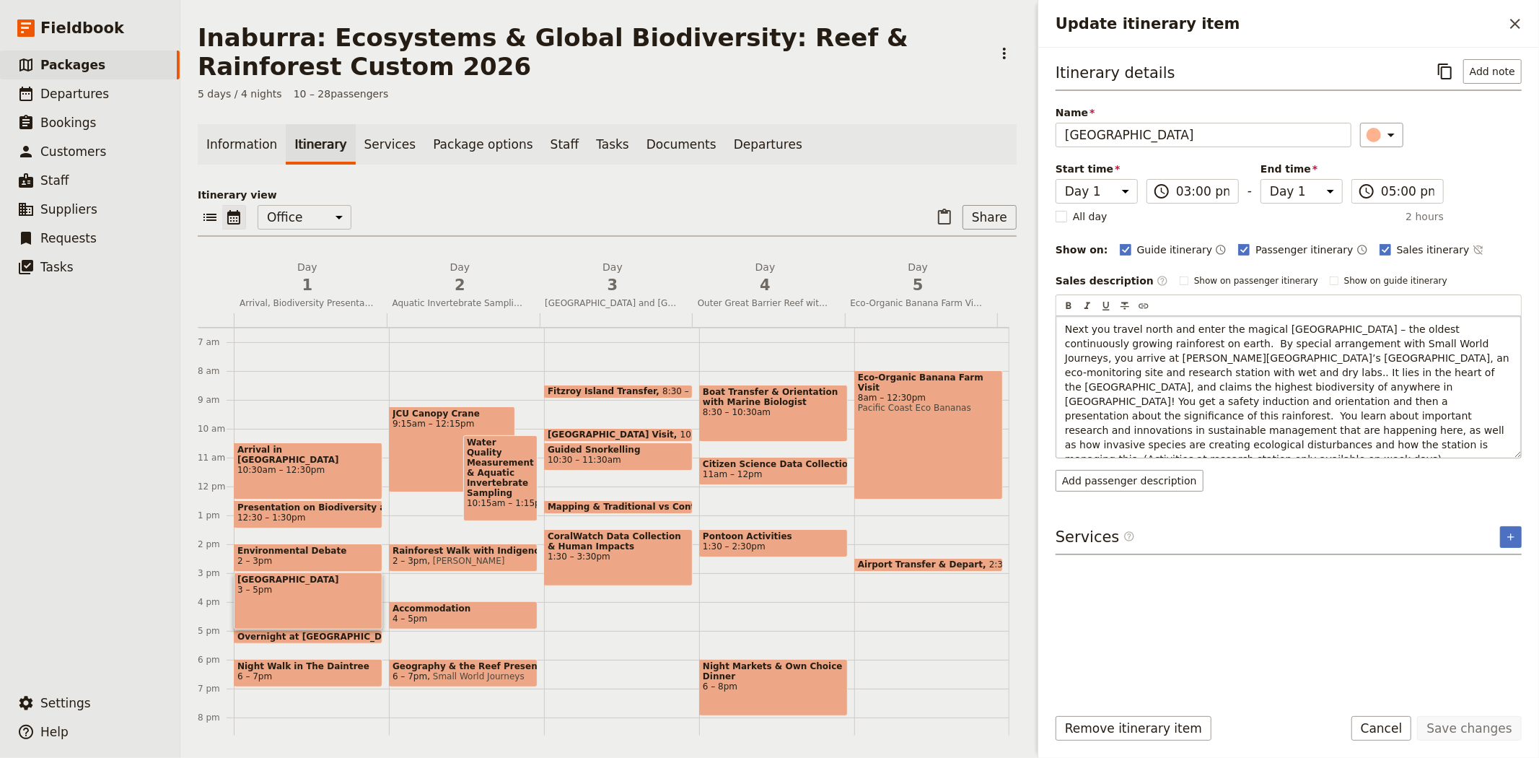
click at [1294, 434] on span "Next you travel north and enter the magical [GEOGRAPHIC_DATA] – the oldest cont…" at bounding box center [1288, 393] width 447 height 141
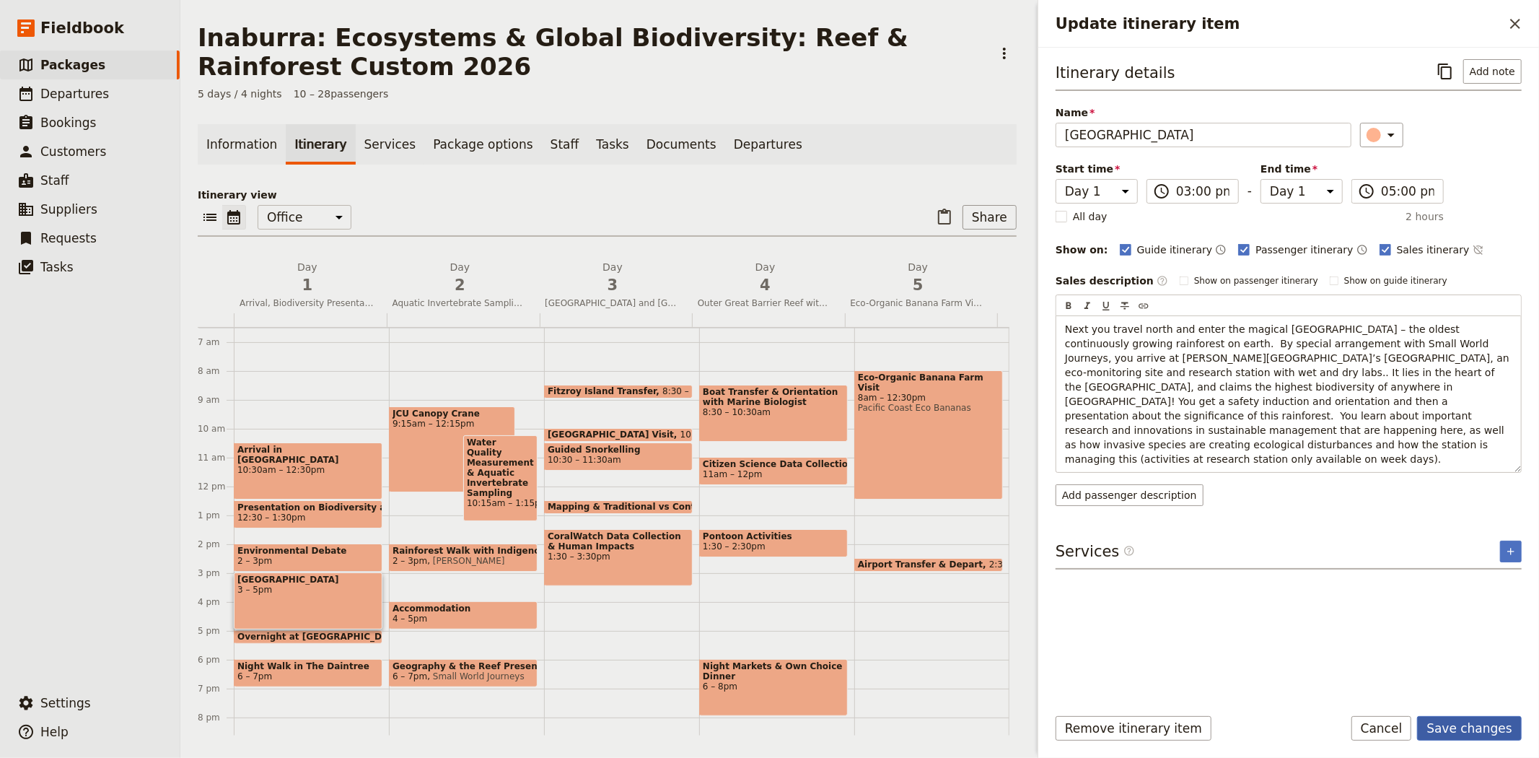
click at [1487, 729] on button "Save changes" at bounding box center [1469, 728] width 105 height 25
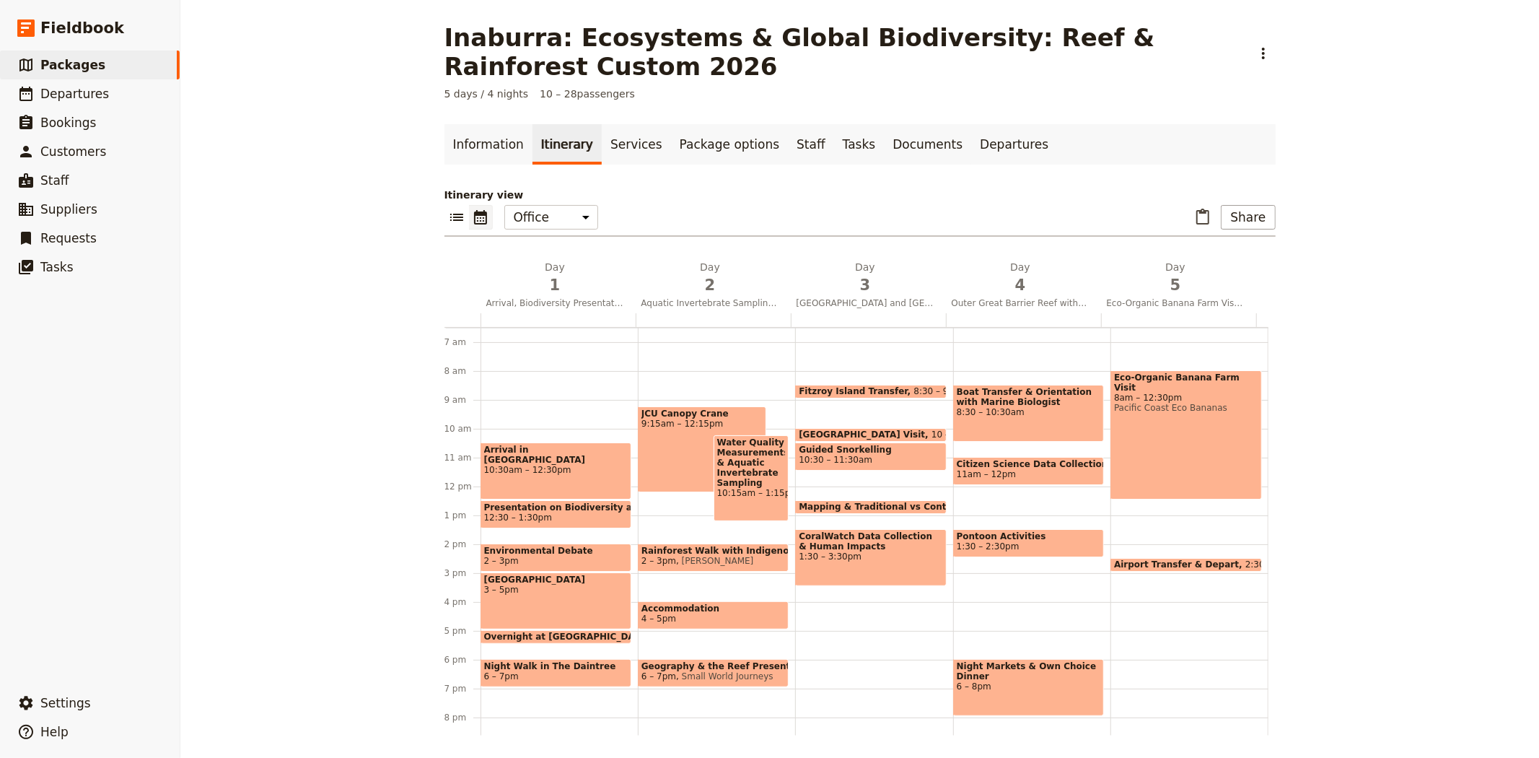
click at [575, 631] on span "Overnight at [GEOGRAPHIC_DATA]" at bounding box center [570, 636] width 172 height 10
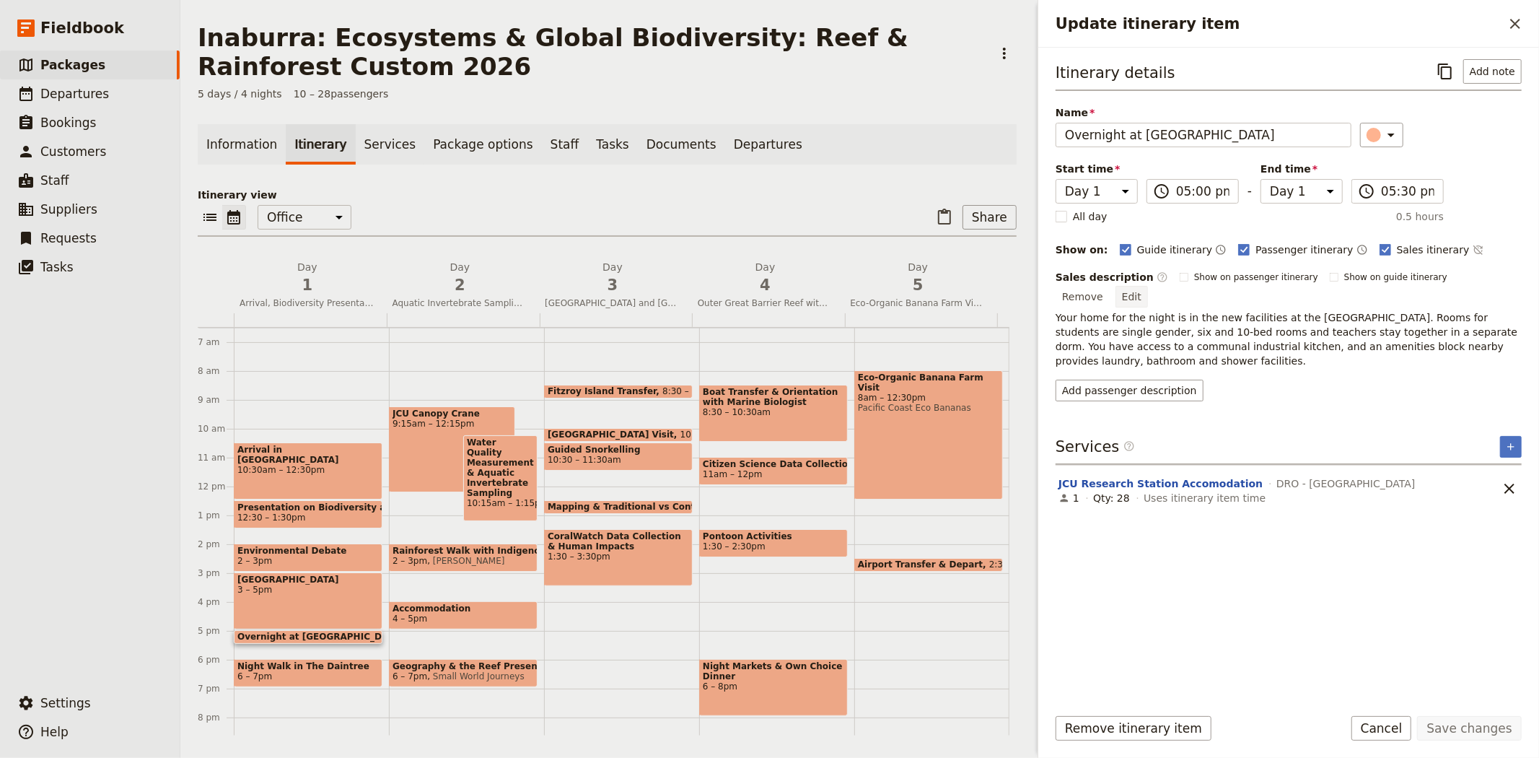
click at [1148, 286] on button "Edit" at bounding box center [1131, 297] width 32 height 22
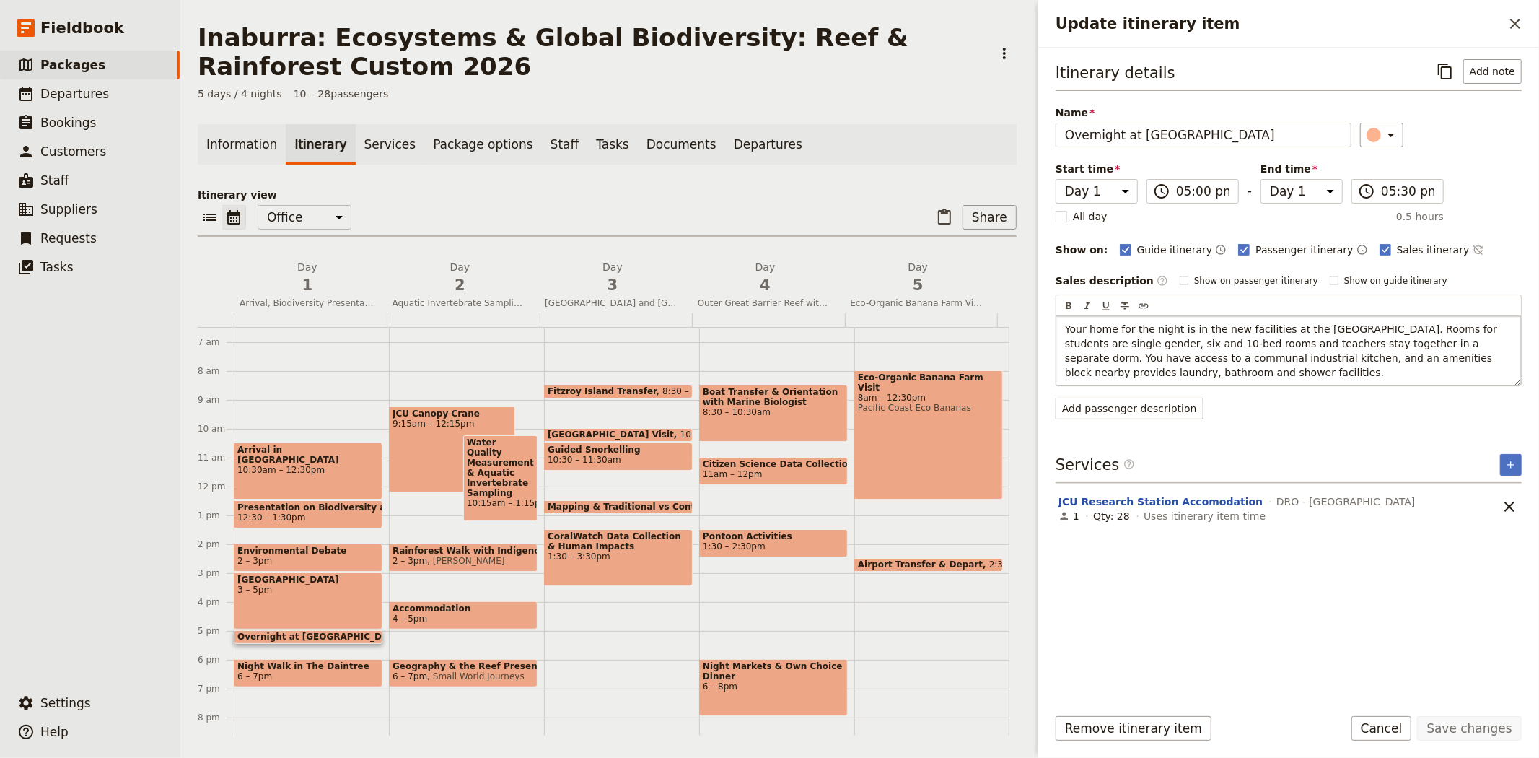
click at [1154, 345] on span "Your home for the night is in the new facilities at the [GEOGRAPHIC_DATA]. Room…" at bounding box center [1283, 350] width 436 height 55
click at [1460, 727] on button "Save changes" at bounding box center [1469, 728] width 105 height 25
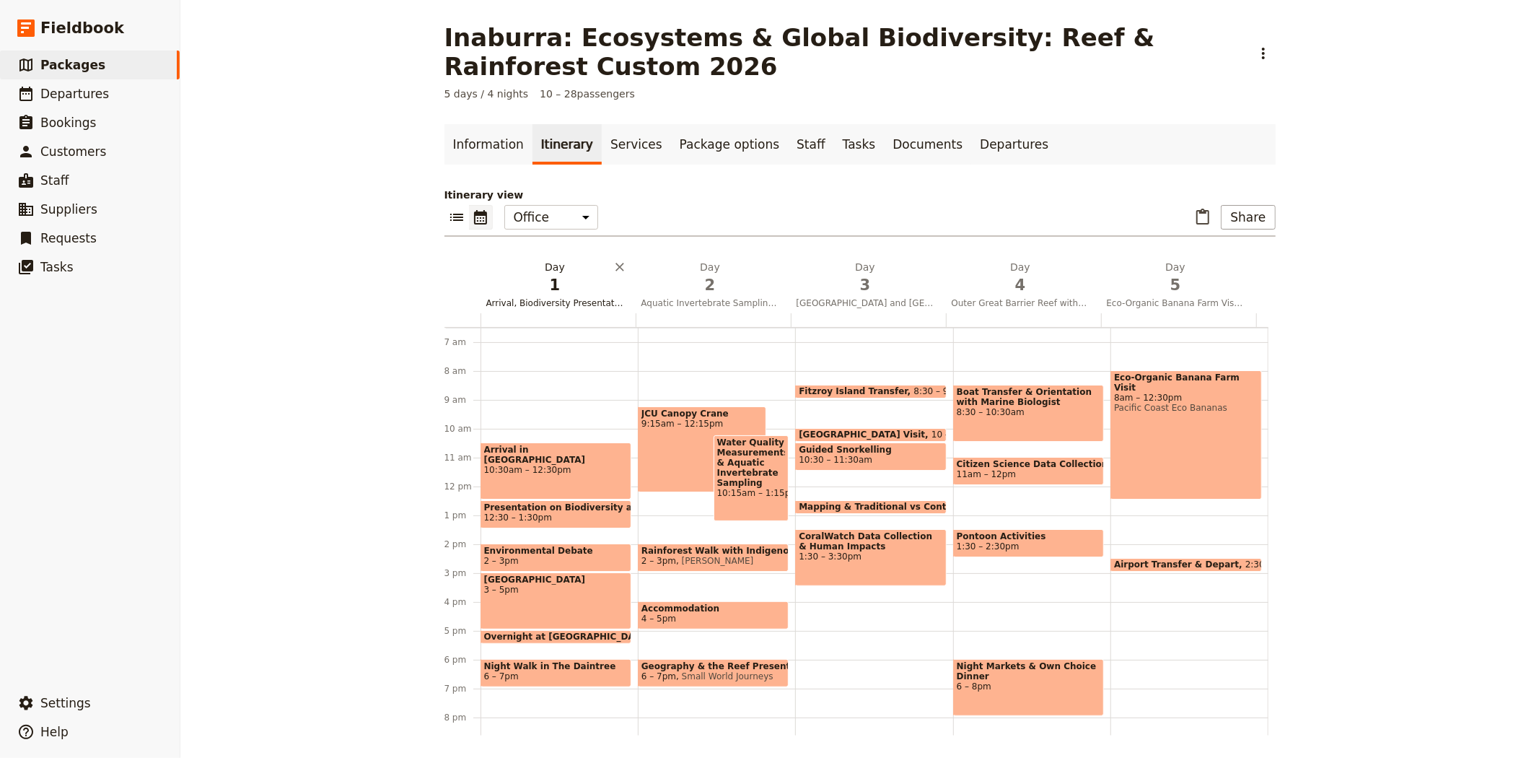
click at [534, 260] on h2 "Day 1 Arrival, Biodiversity Presentation, Environmental Debate and Daintree Rai…" at bounding box center [555, 278] width 138 height 36
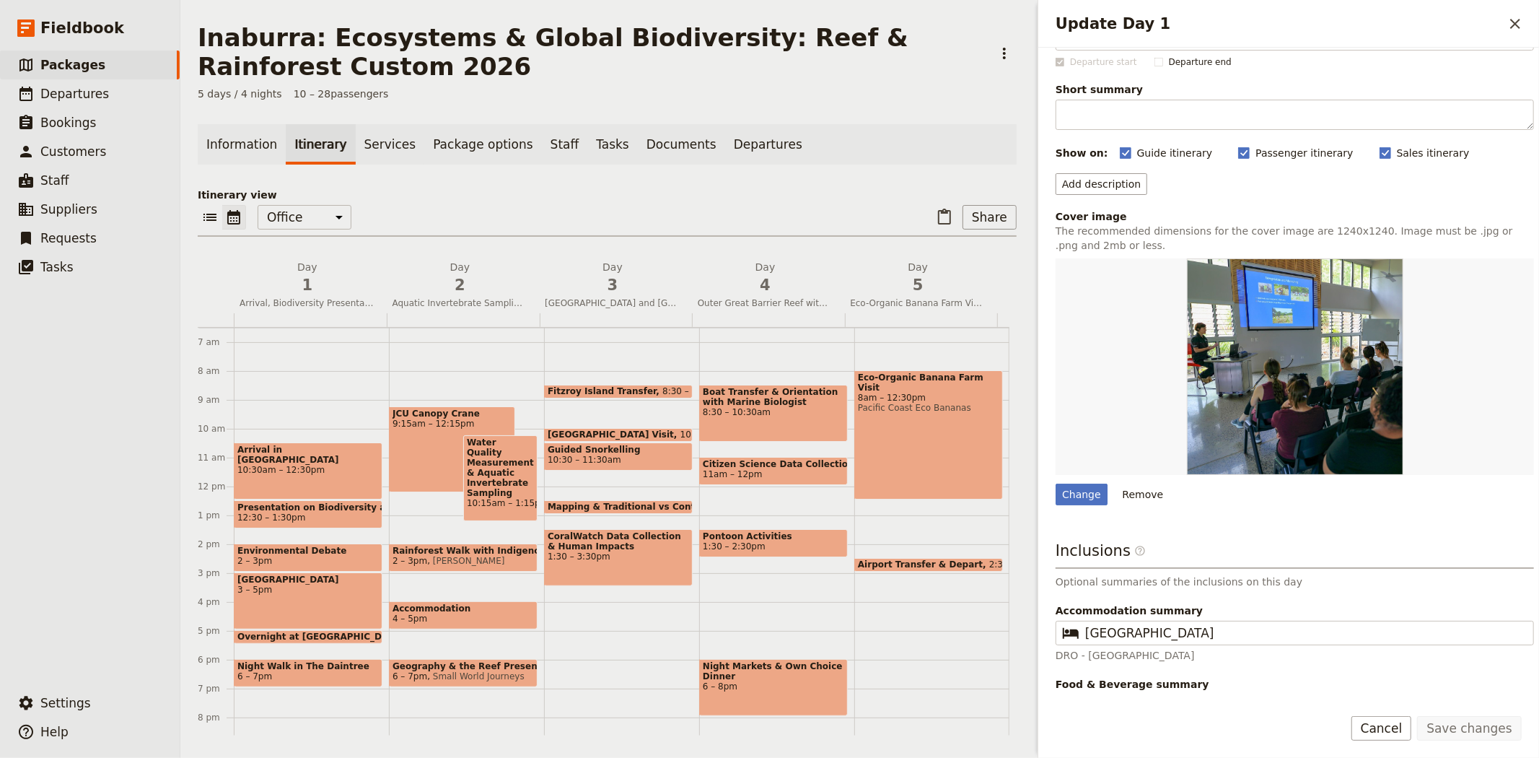
scroll to position [76, 0]
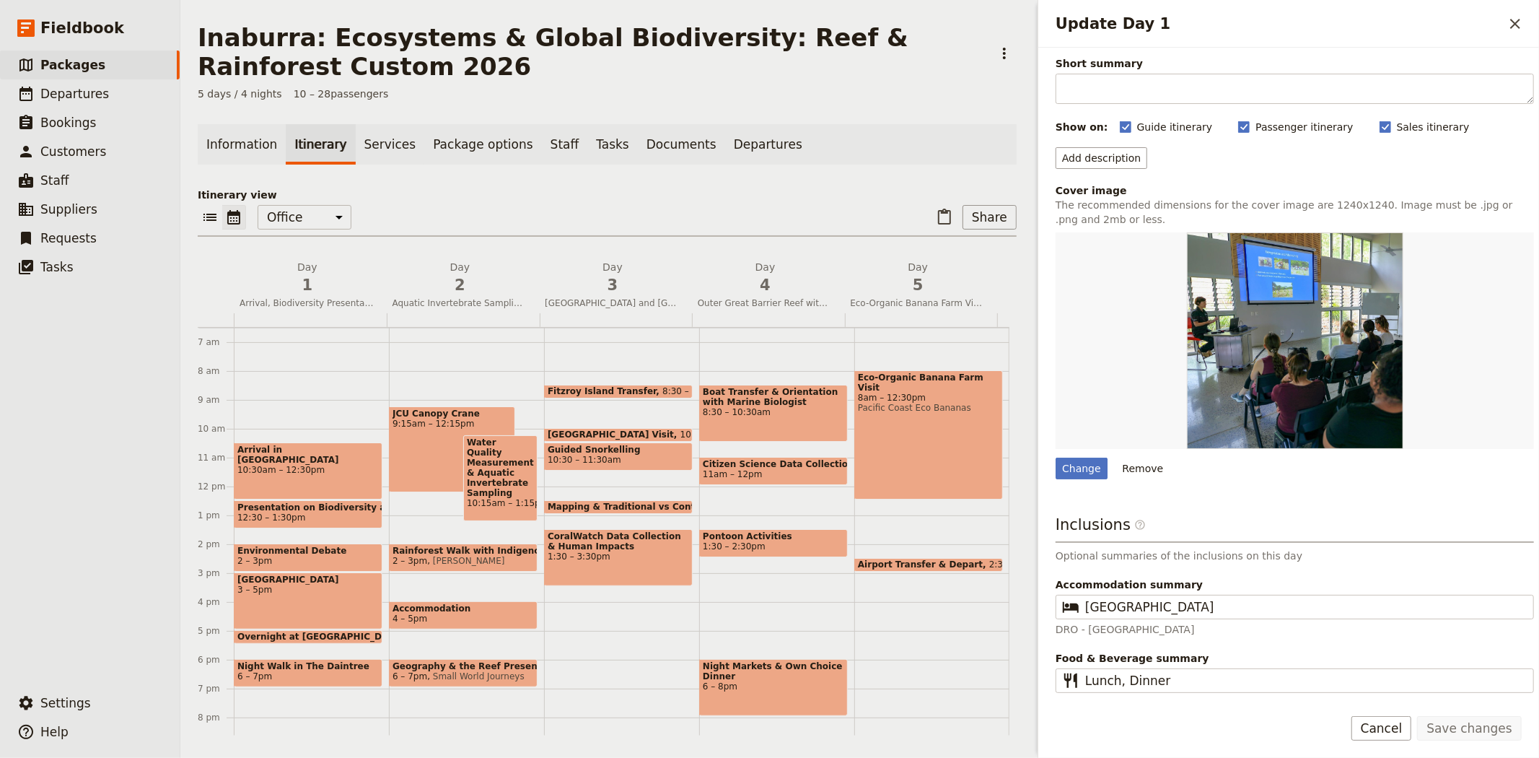
click at [524, 210] on div "​ ​ Office Guide Passenger Sales ​ Share" at bounding box center [607, 221] width 819 height 32
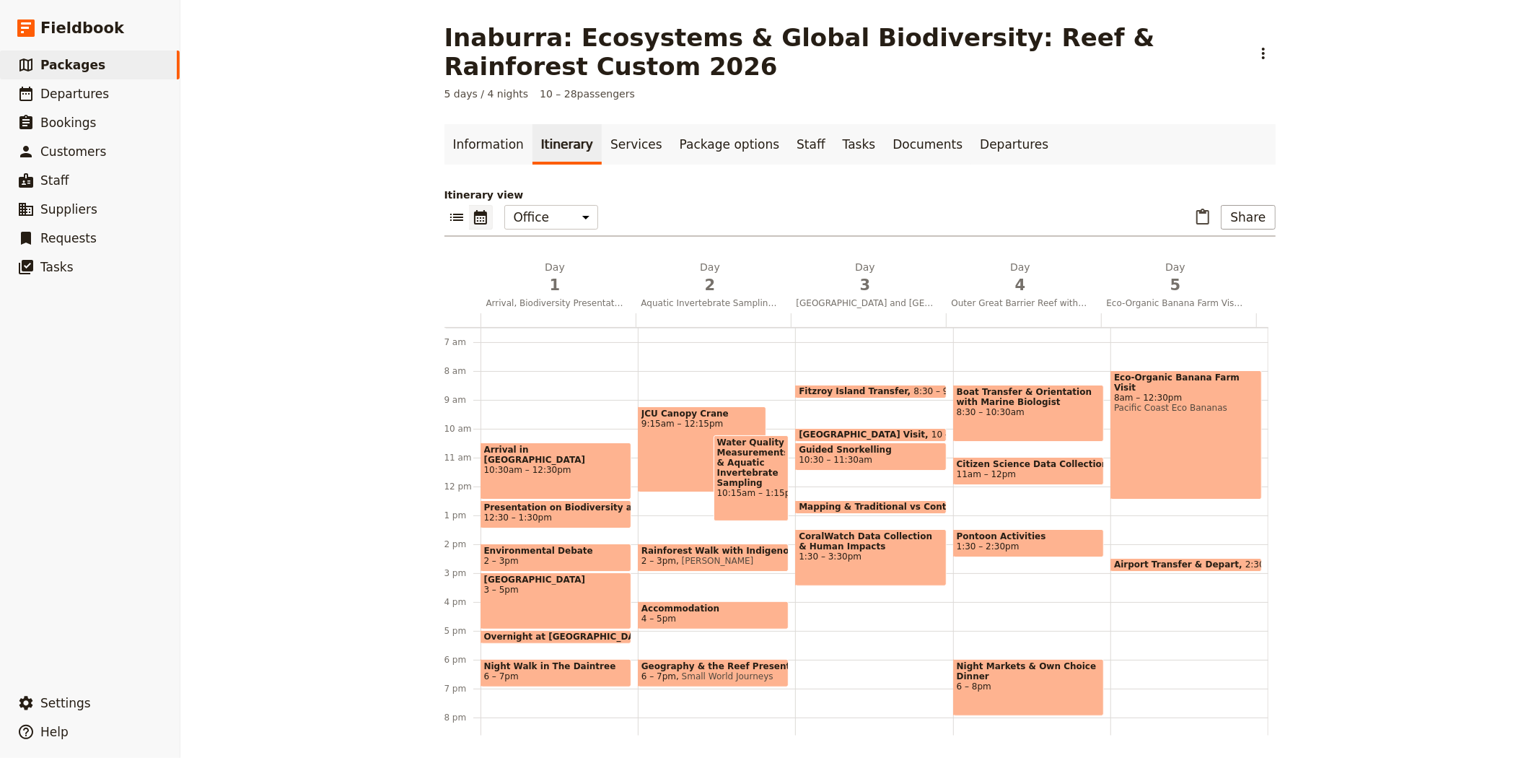
click at [679, 426] on span "9:15am – 12:15pm" at bounding box center [701, 423] width 121 height 10
select select "2"
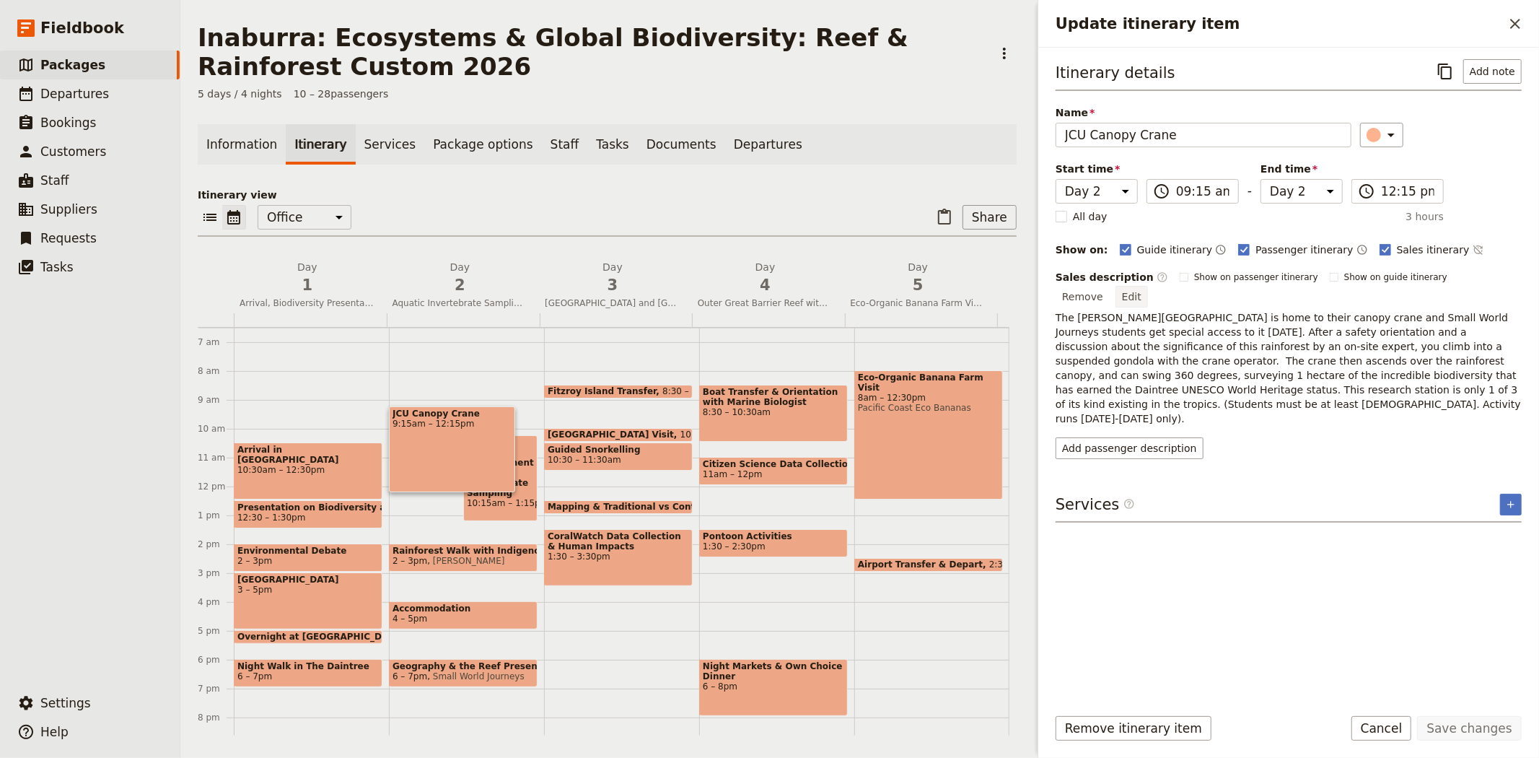
click at [1148, 286] on button "Edit" at bounding box center [1131, 297] width 32 height 22
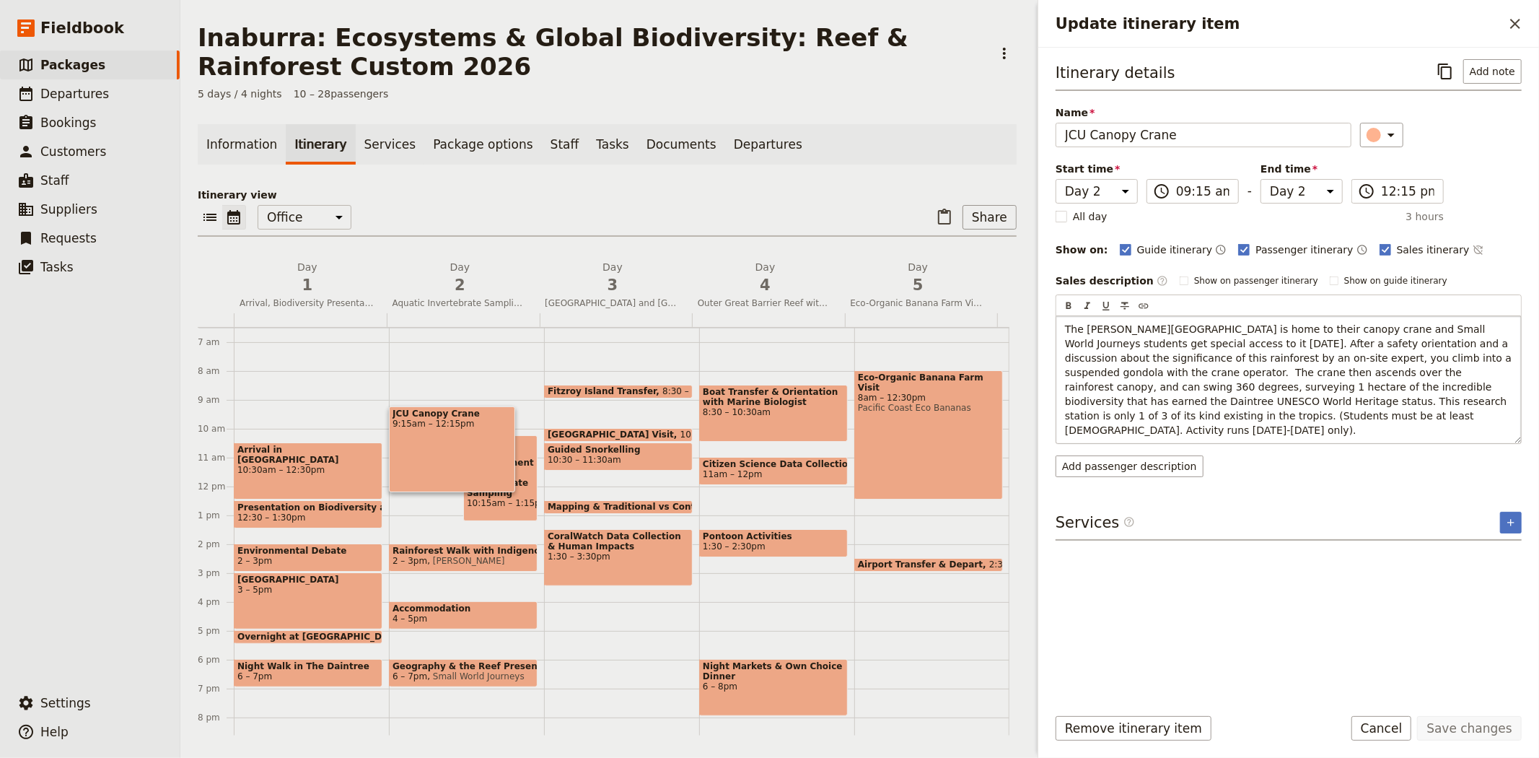
click at [1135, 372] on span "The [PERSON_NAME][GEOGRAPHIC_DATA] is home to their canopy crane and Small Worl…" at bounding box center [1290, 379] width 450 height 113
click at [1472, 729] on button "Save changes" at bounding box center [1469, 728] width 105 height 25
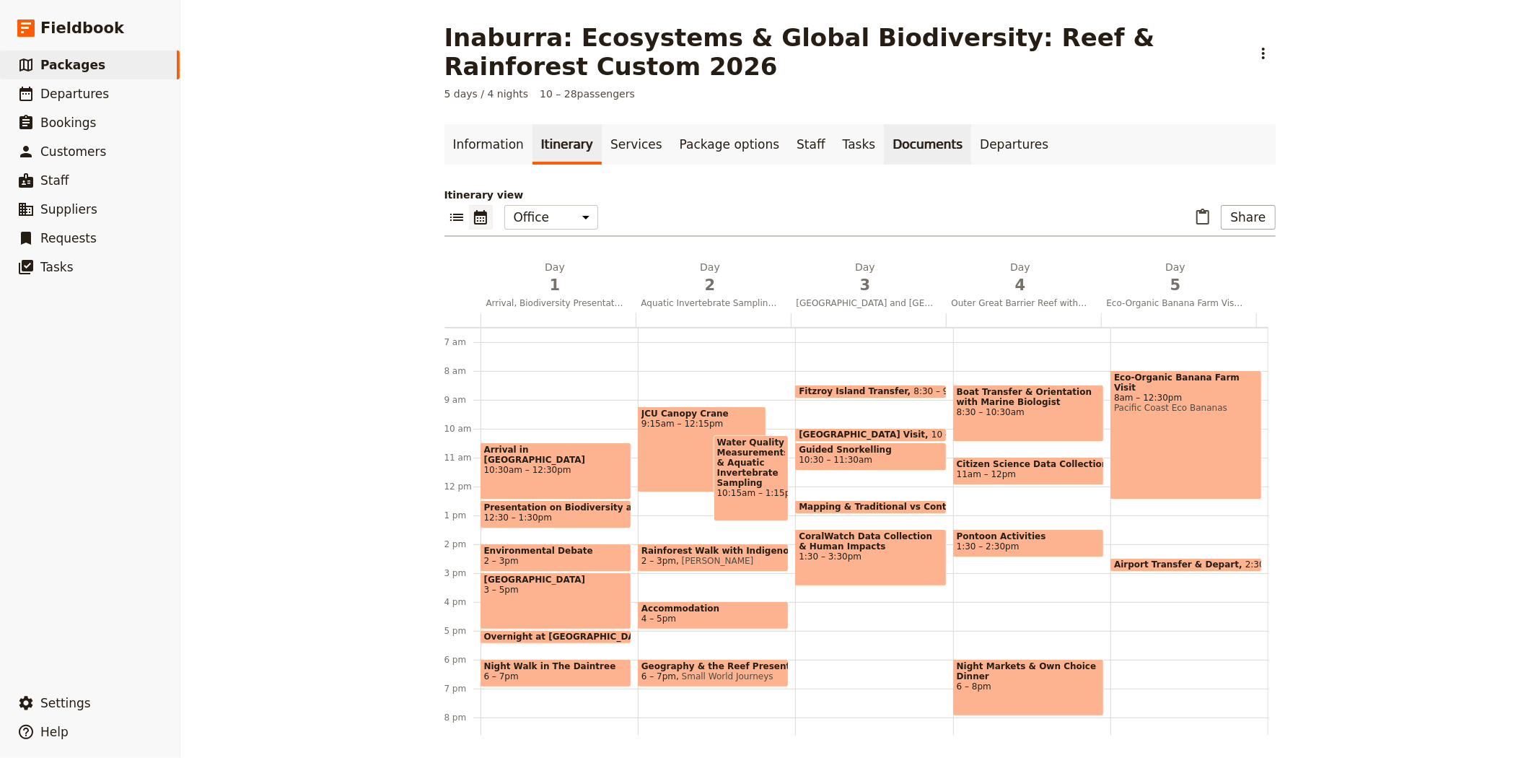
click at [884, 145] on link "Documents" at bounding box center [927, 144] width 87 height 40
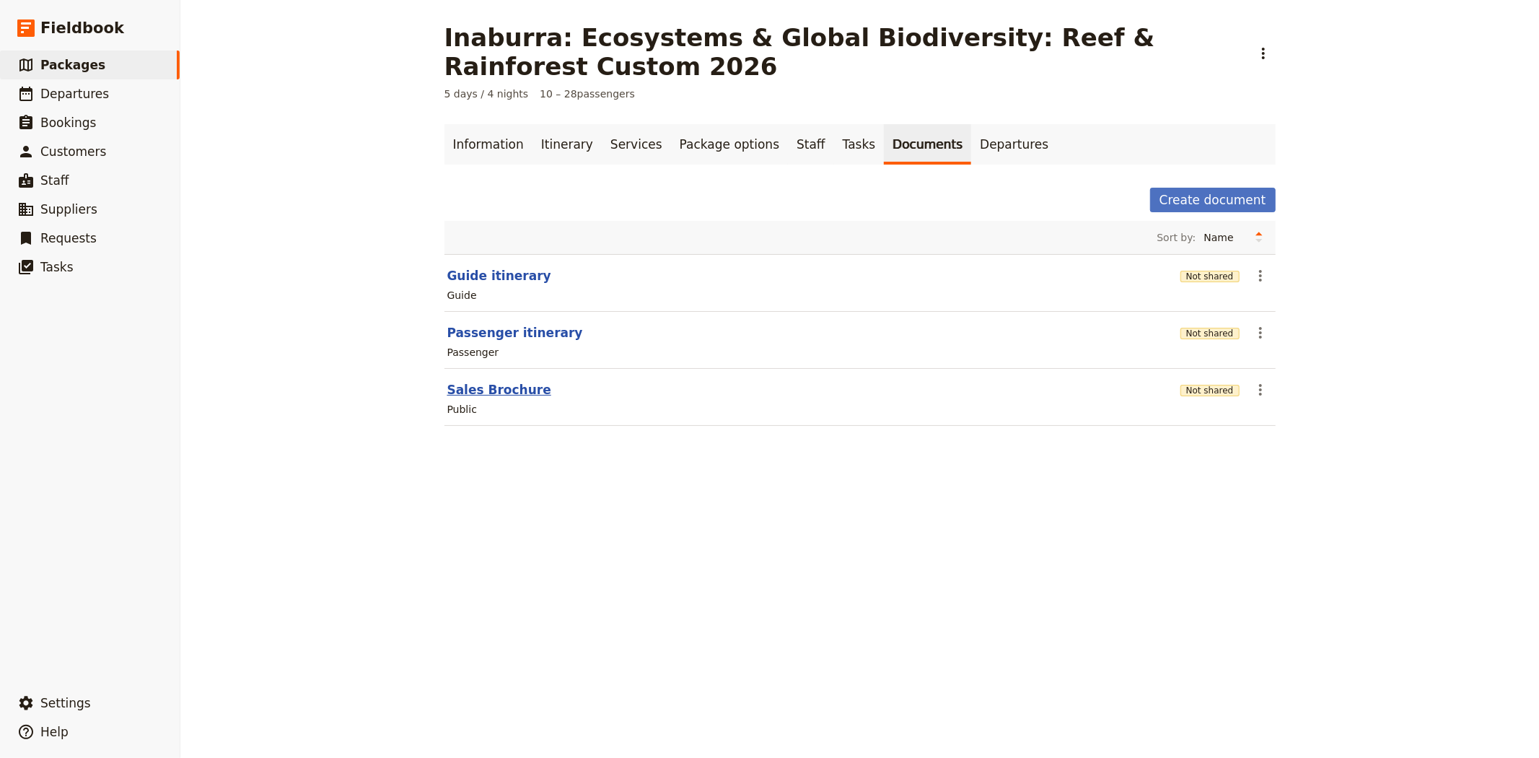
click at [470, 390] on button "Sales Brochure" at bounding box center [499, 389] width 104 height 17
select select "LARGE"
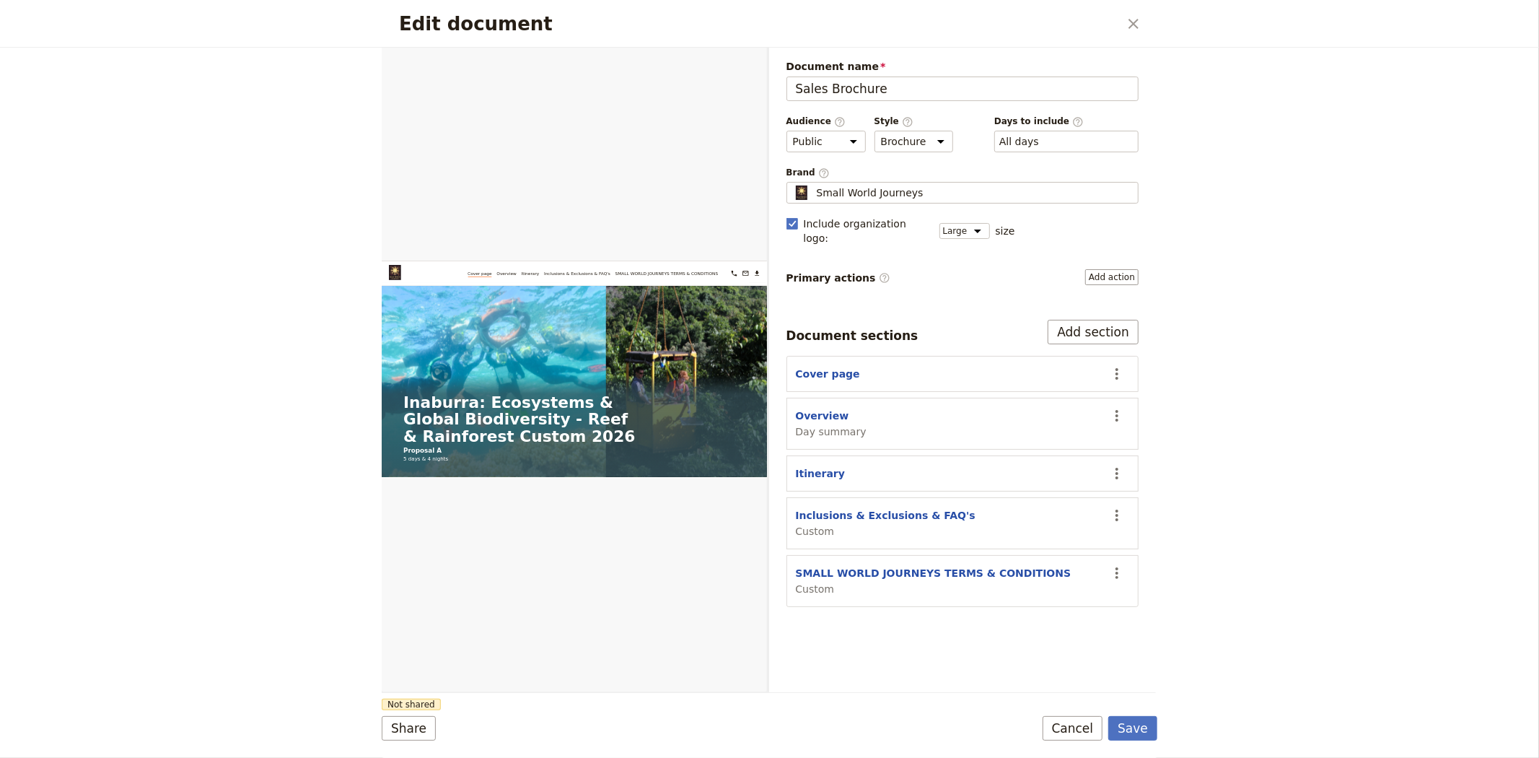
click at [890, 497] on section "Inclusions & Exclusions & FAQ's Custom ​" at bounding box center [962, 523] width 353 height 52
click at [890, 508] on button "Inclusions & Exclusions & FAQ's" at bounding box center [886, 515] width 180 height 14
select select "CUSTOM"
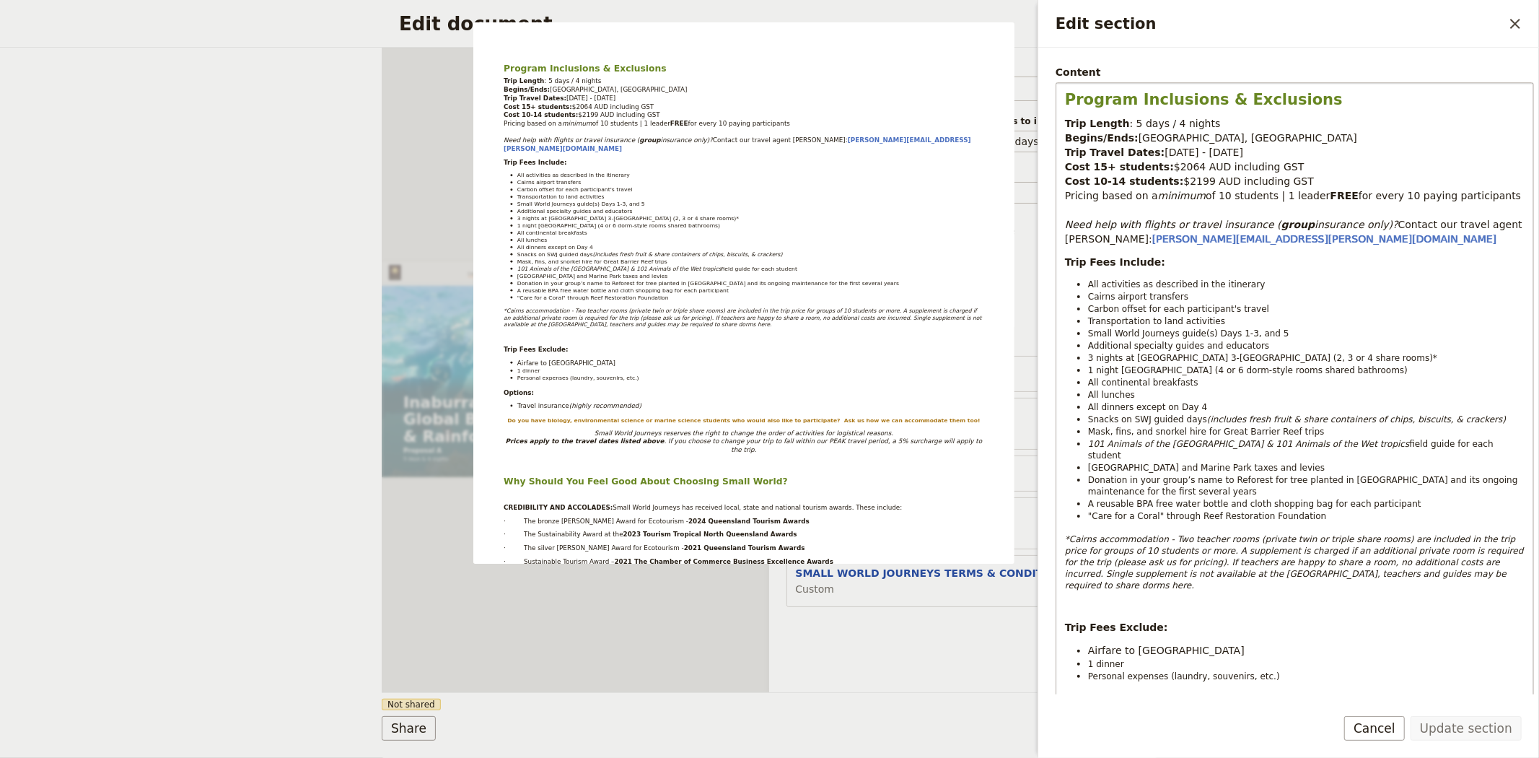
scroll to position [320, 0]
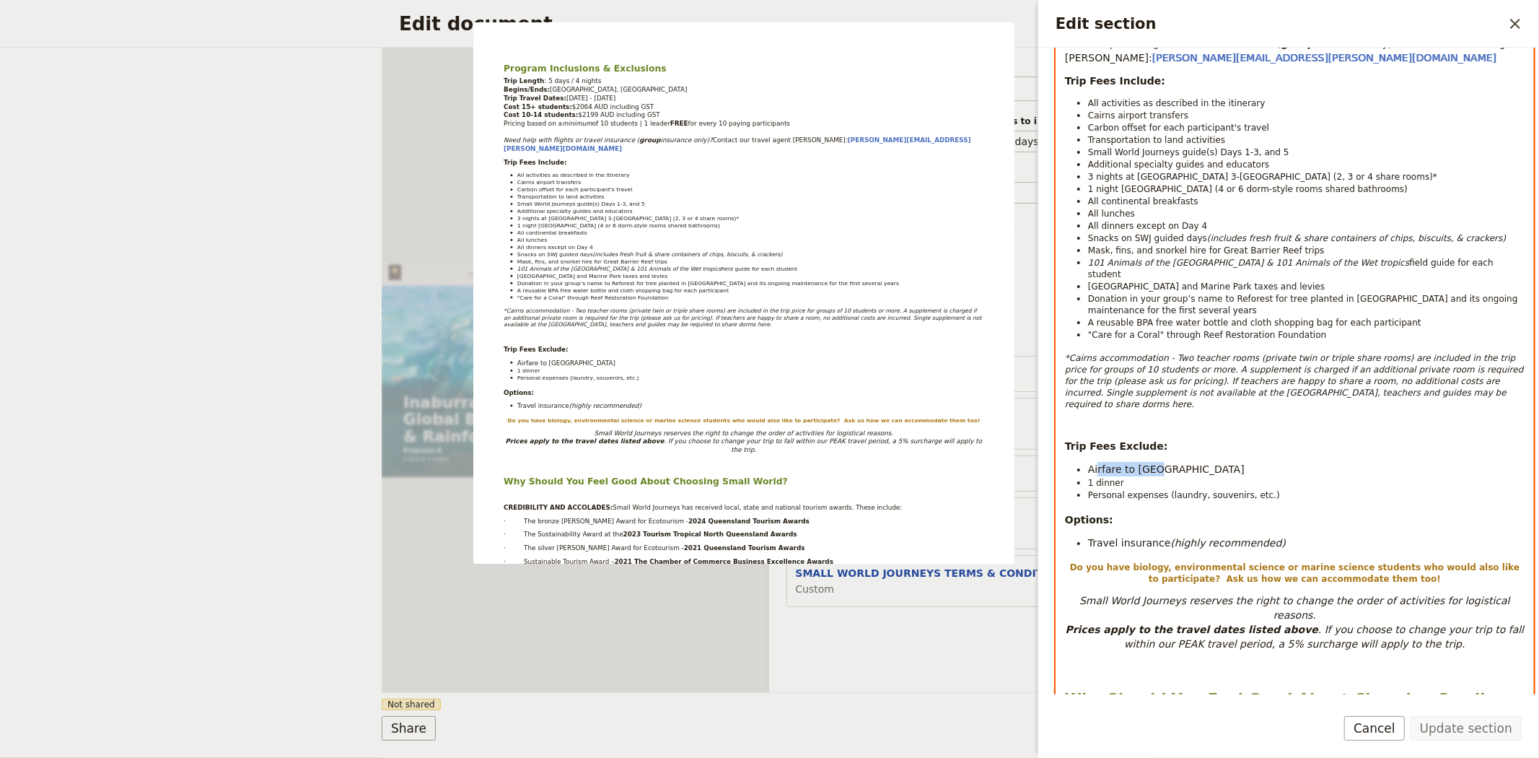
drag, startPoint x: 1149, startPoint y: 444, endPoint x: 1099, endPoint y: 440, distance: 50.0
click at [1099, 463] on span "Airfare to [GEOGRAPHIC_DATA]" at bounding box center [1166, 469] width 157 height 12
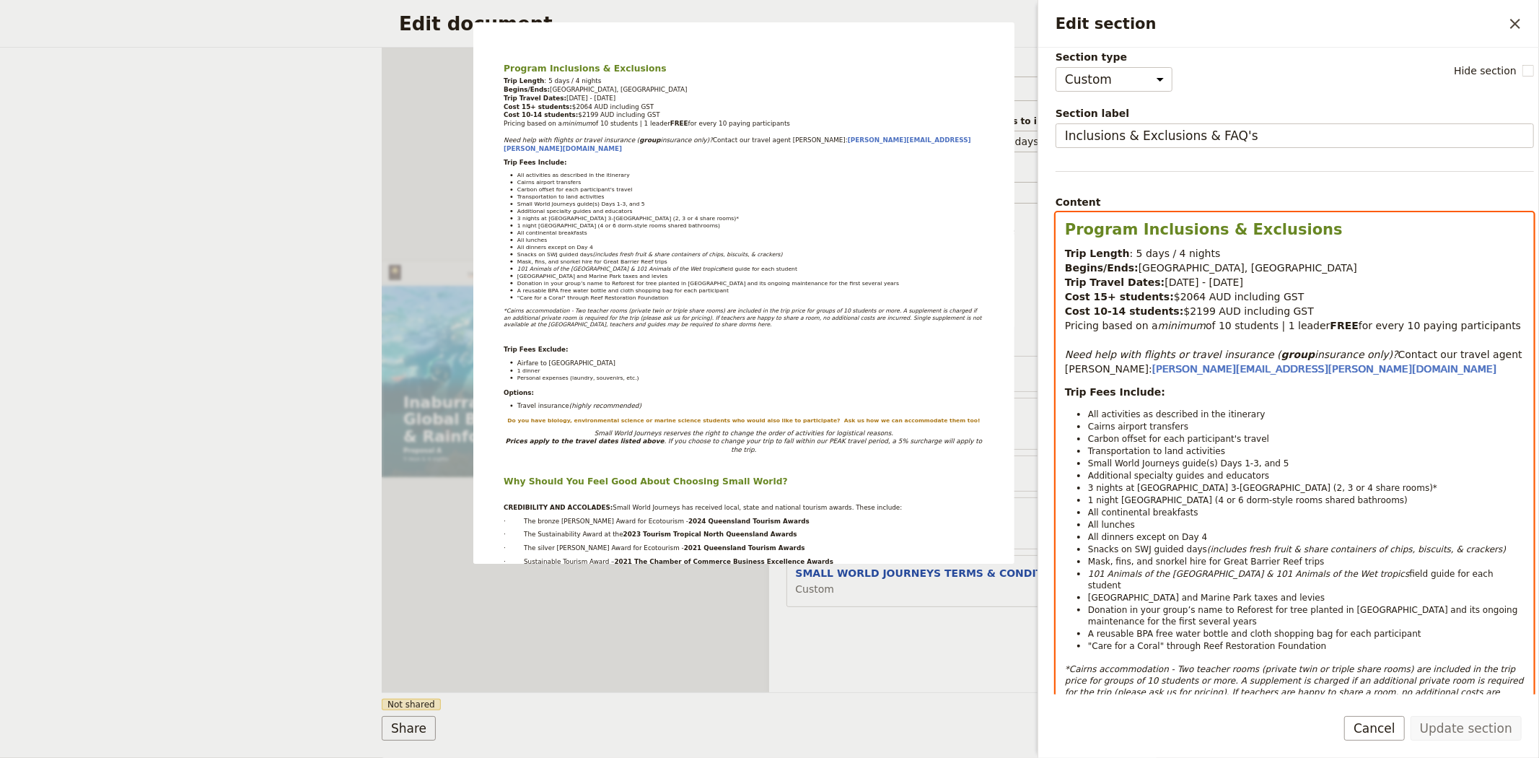
scroll to position [0, 0]
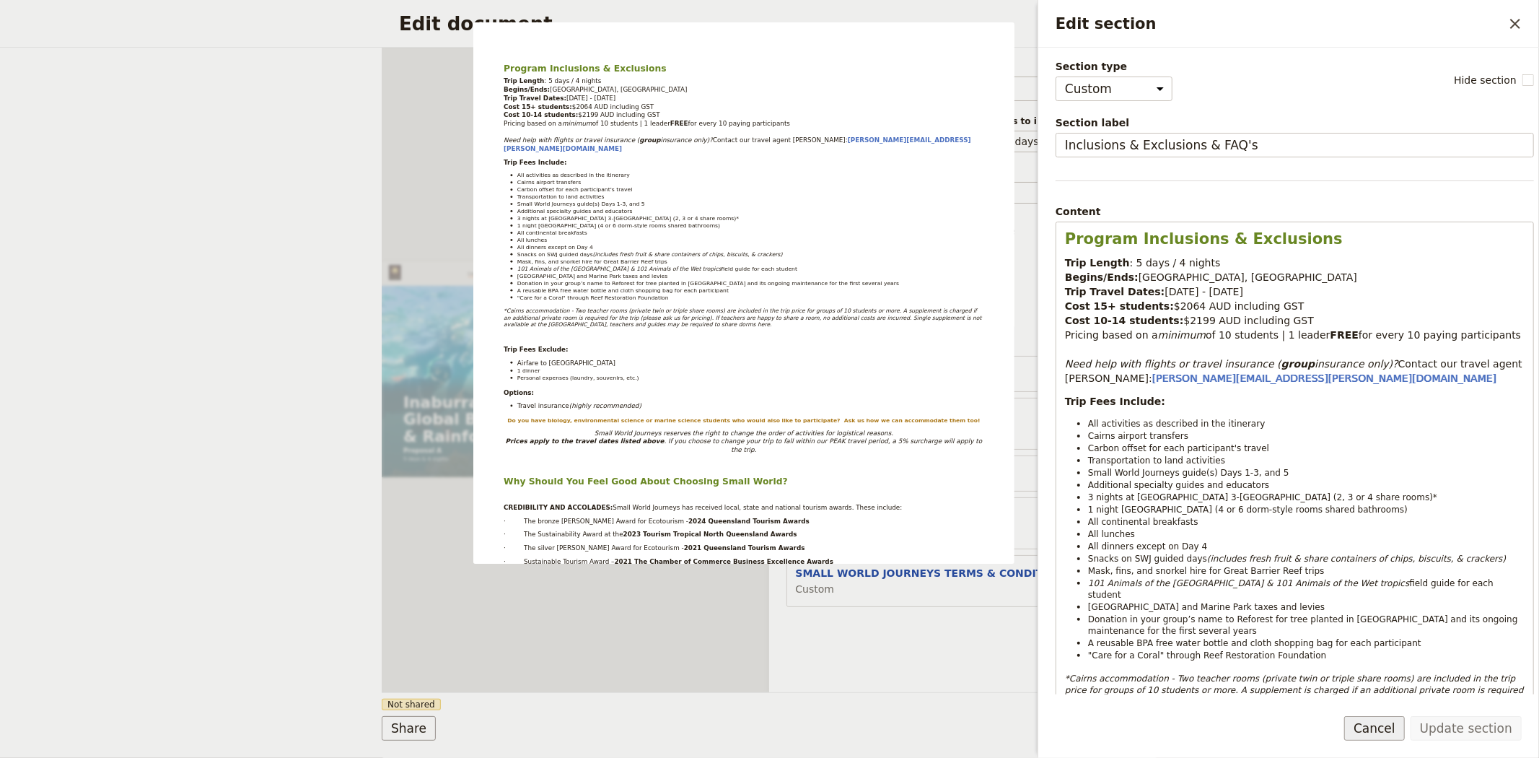
click at [1374, 721] on button "Cancel" at bounding box center [1374, 728] width 61 height 25
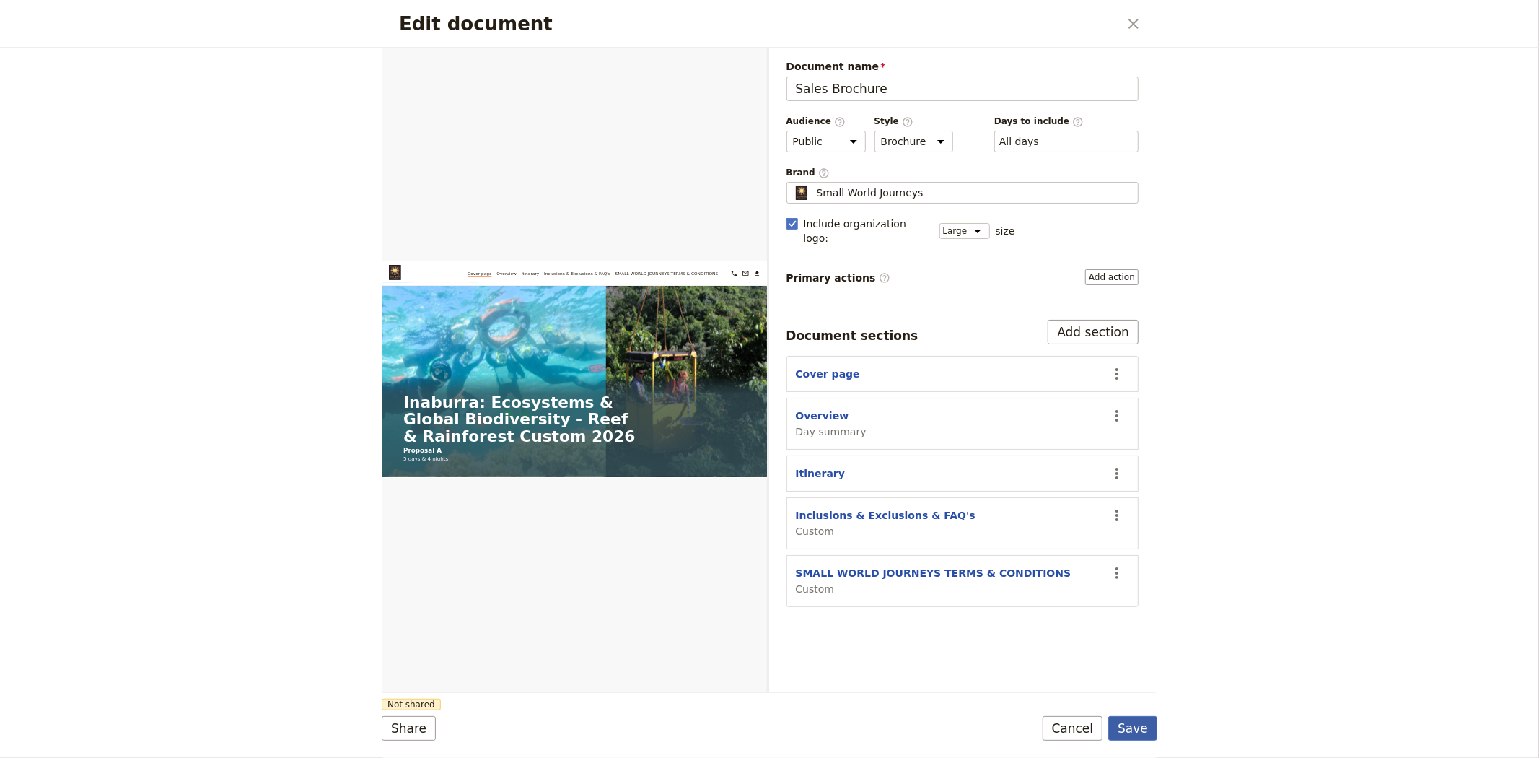
click at [1138, 724] on button "Save" at bounding box center [1132, 728] width 49 height 25
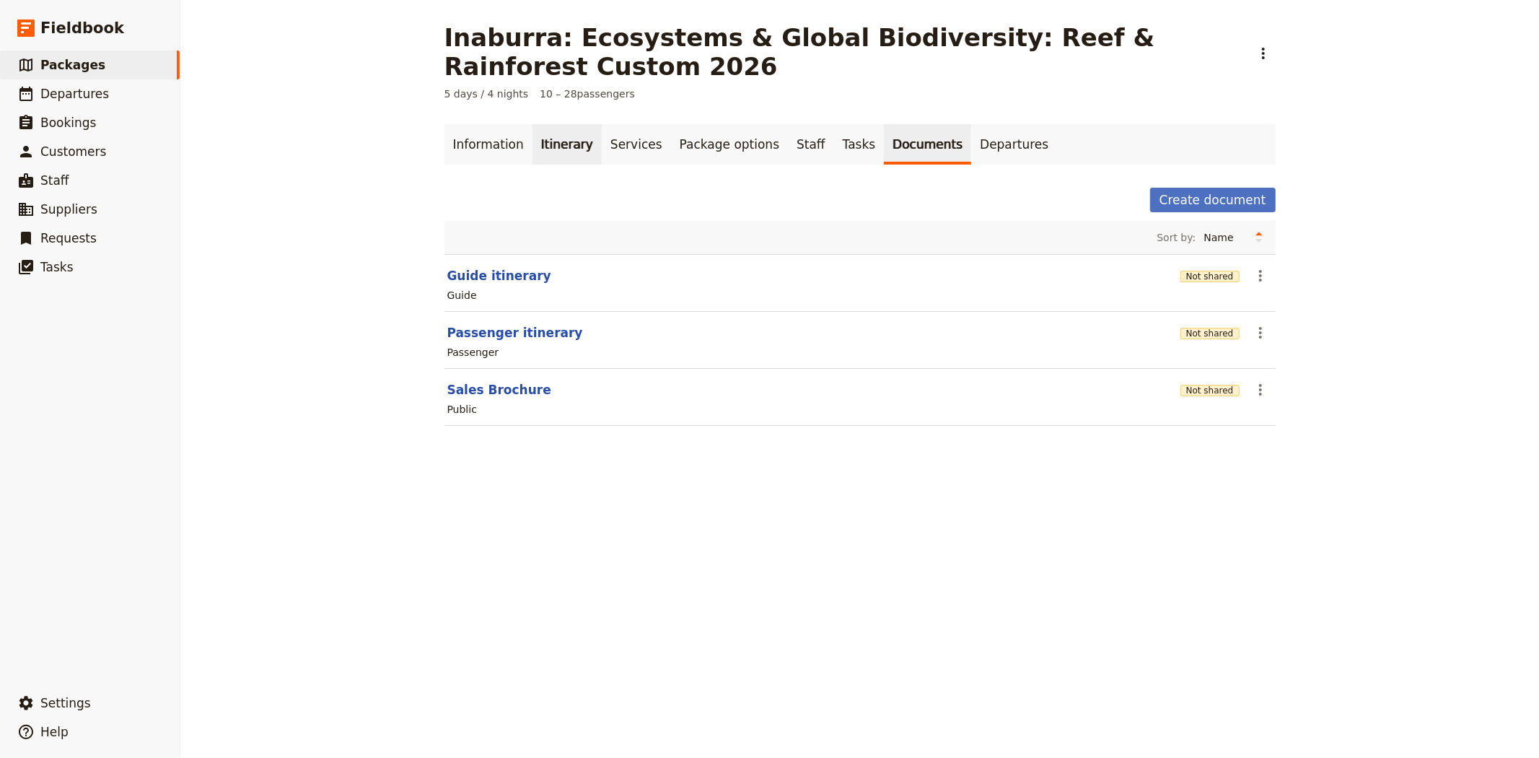
click at [571, 145] on link "Itinerary" at bounding box center [566, 144] width 69 height 40
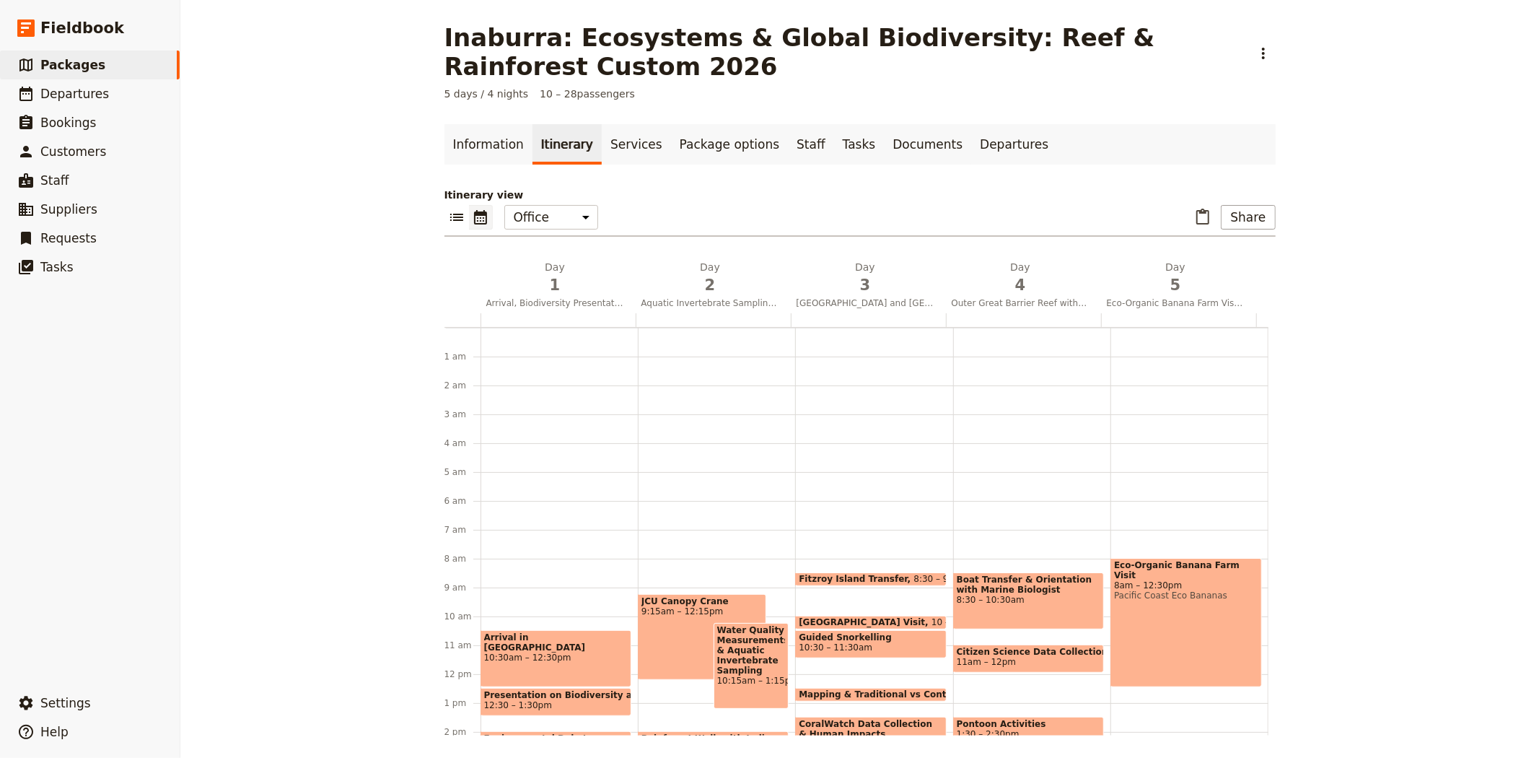
scroll to position [188, 0]
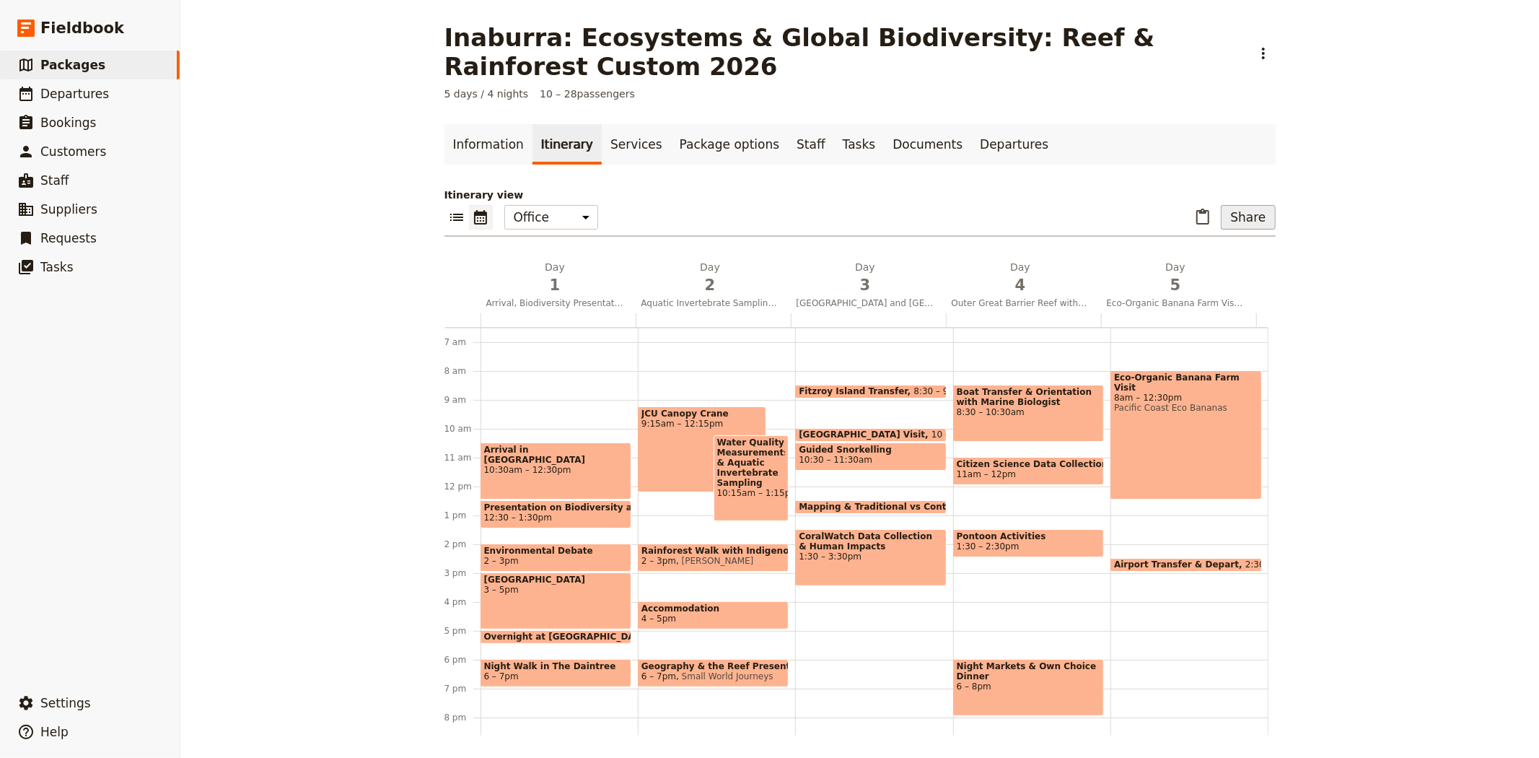
click at [1245, 220] on button "Share" at bounding box center [1248, 217] width 54 height 25
click at [1223, 293] on span "Sales Brochure" at bounding box center [1200, 289] width 76 height 14
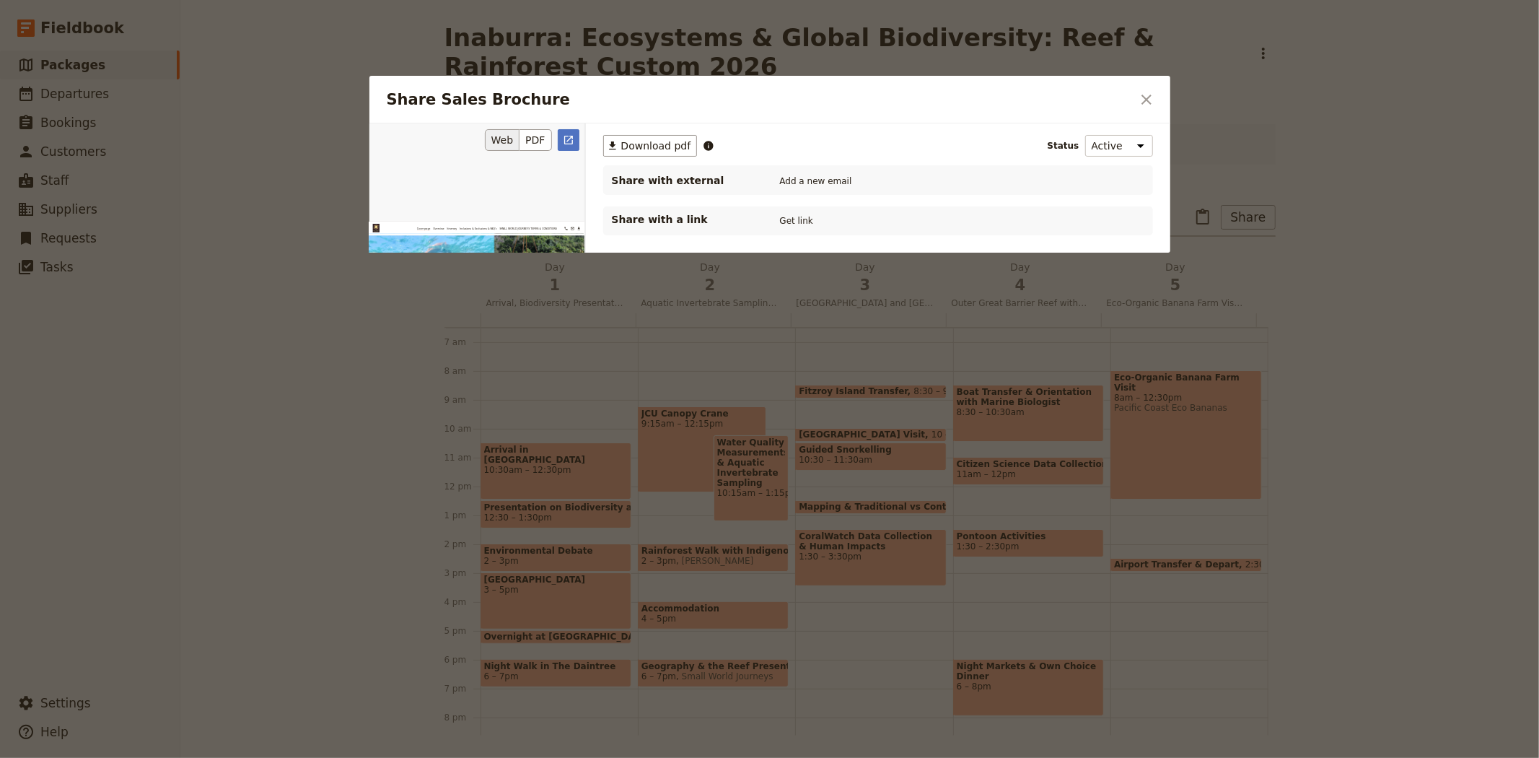
scroll to position [0, 0]
click at [528, 134] on button "PDF" at bounding box center [535, 140] width 32 height 22
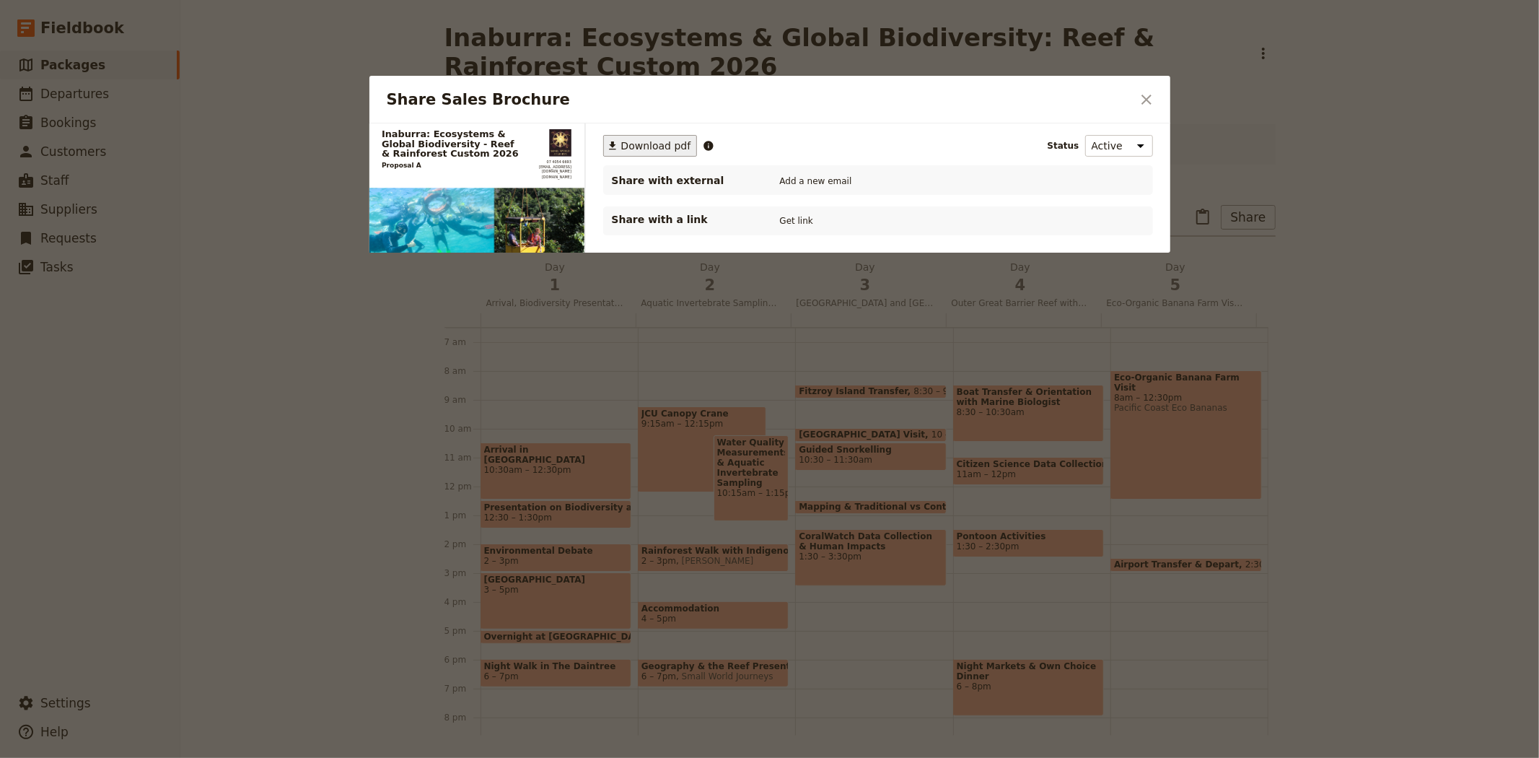
click at [658, 147] on span "Download pdf" at bounding box center [656, 146] width 70 height 14
click at [1144, 102] on icon "Close dialog" at bounding box center [1146, 100] width 10 height 10
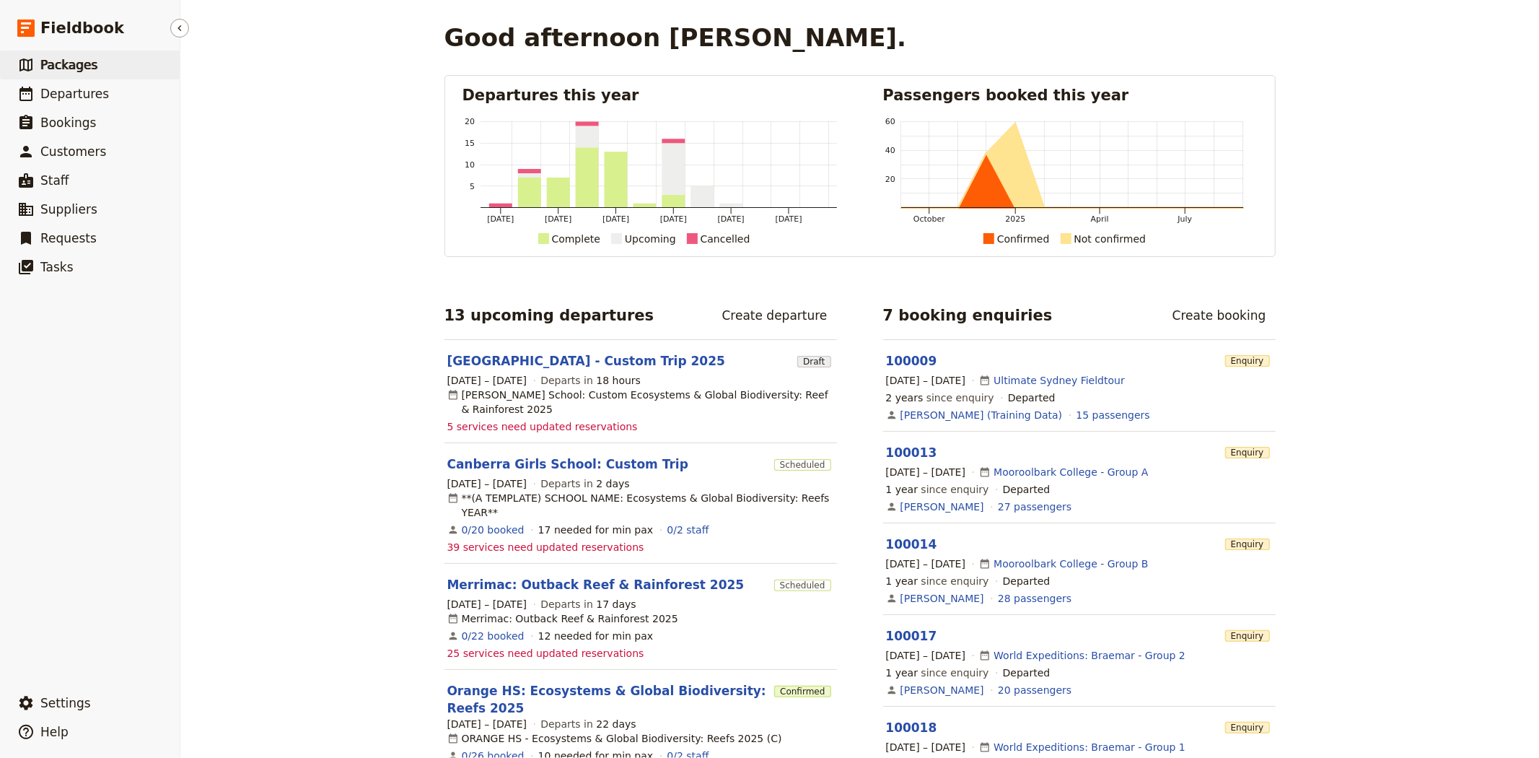
click at [82, 58] on span "Packages" at bounding box center [68, 65] width 57 height 14
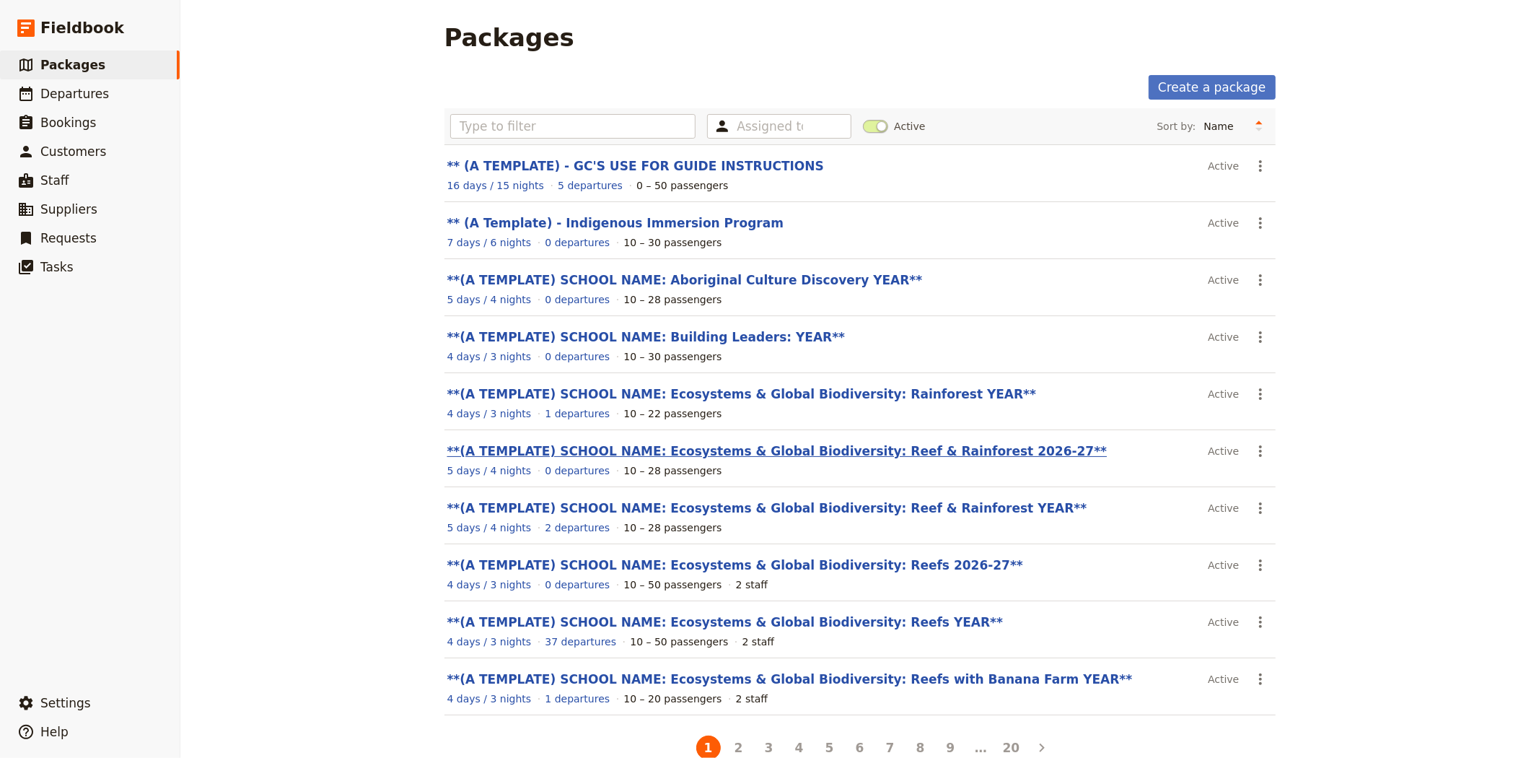
click at [886, 452] on link "**(A TEMPLATE) SCHOOL NAME: Ecosystems & Global Biodiversity: Reef & Rainforest…" at bounding box center [777, 451] width 660 height 14
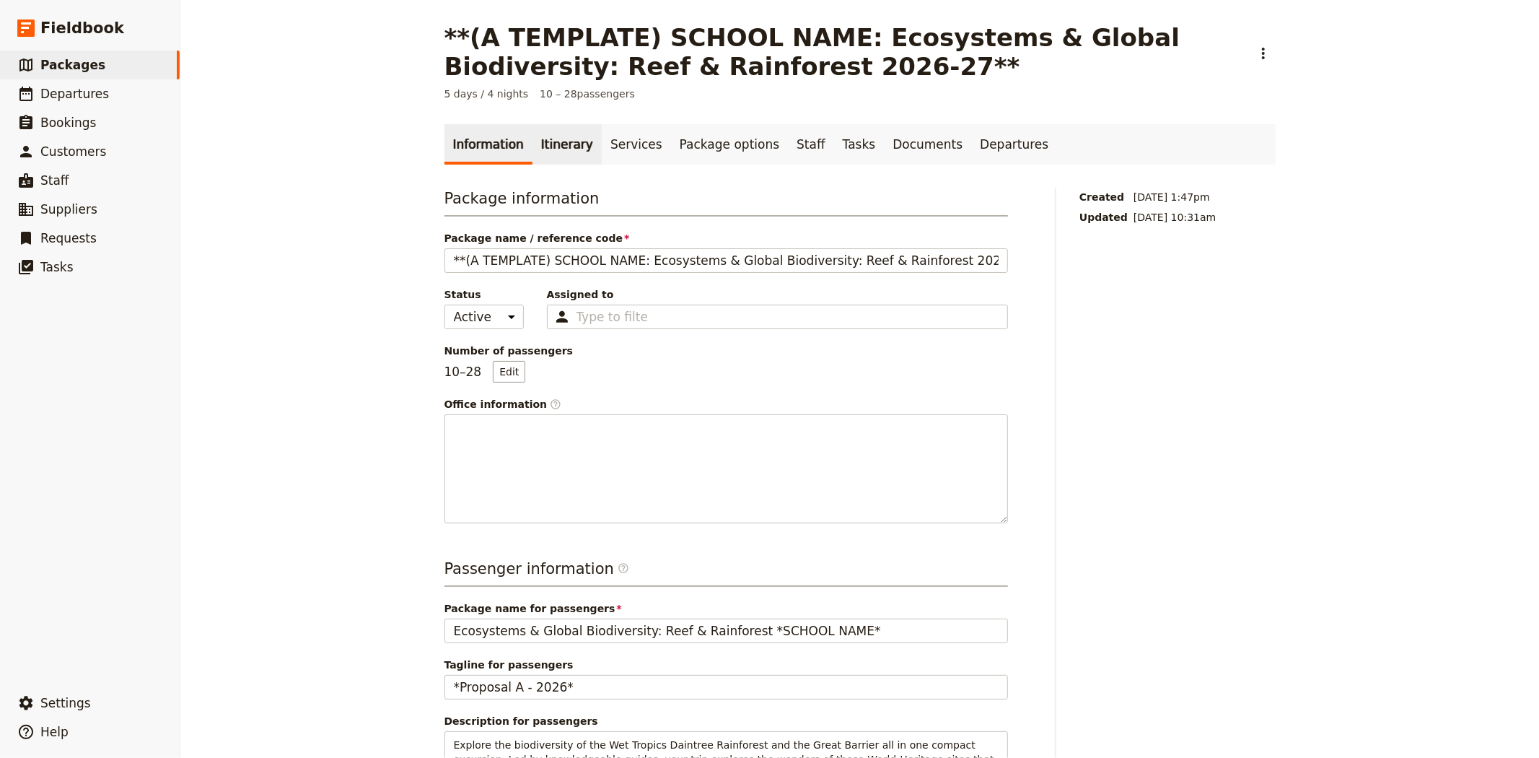
click at [571, 140] on link "Itinerary" at bounding box center [566, 144] width 69 height 40
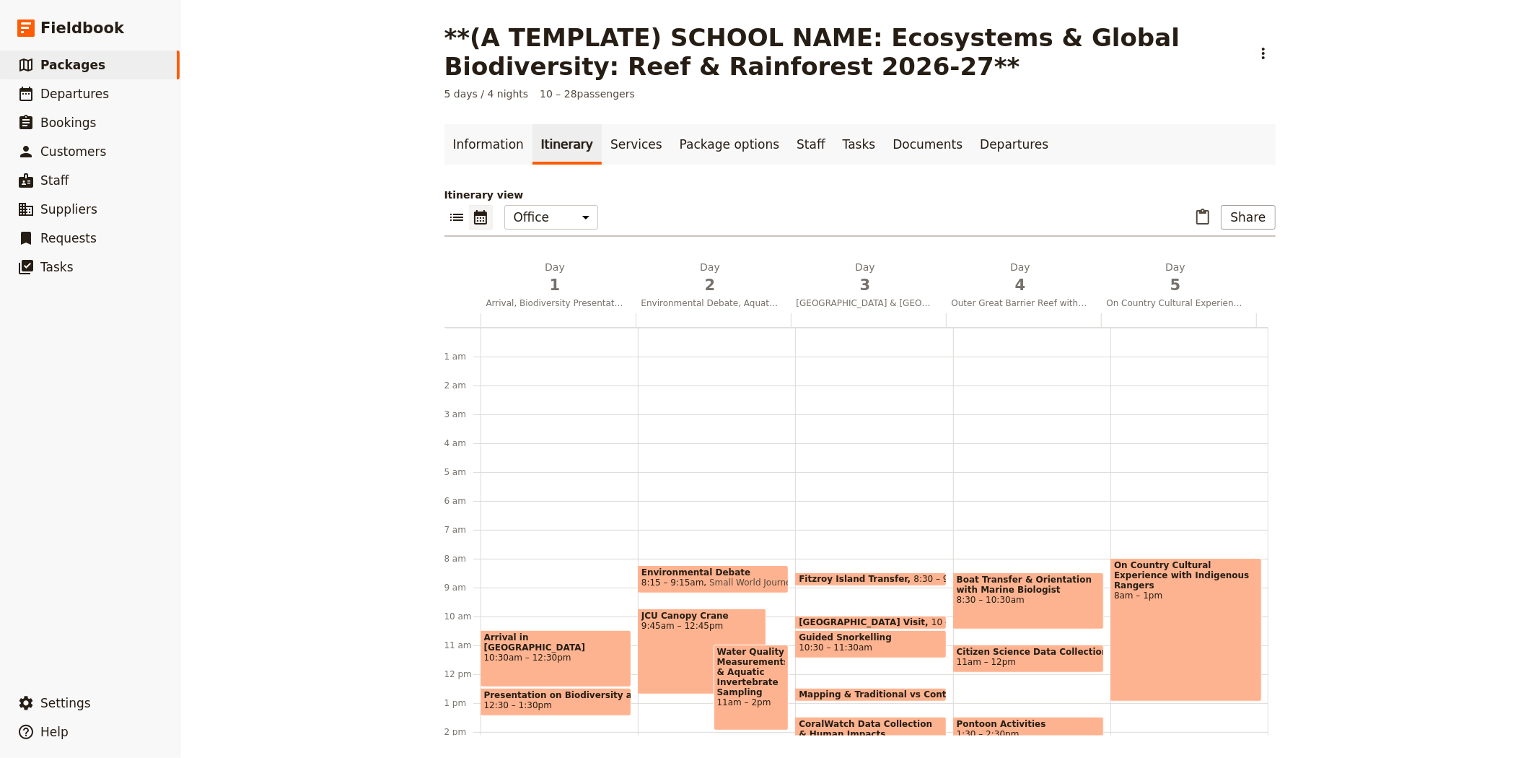
scroll to position [188, 0]
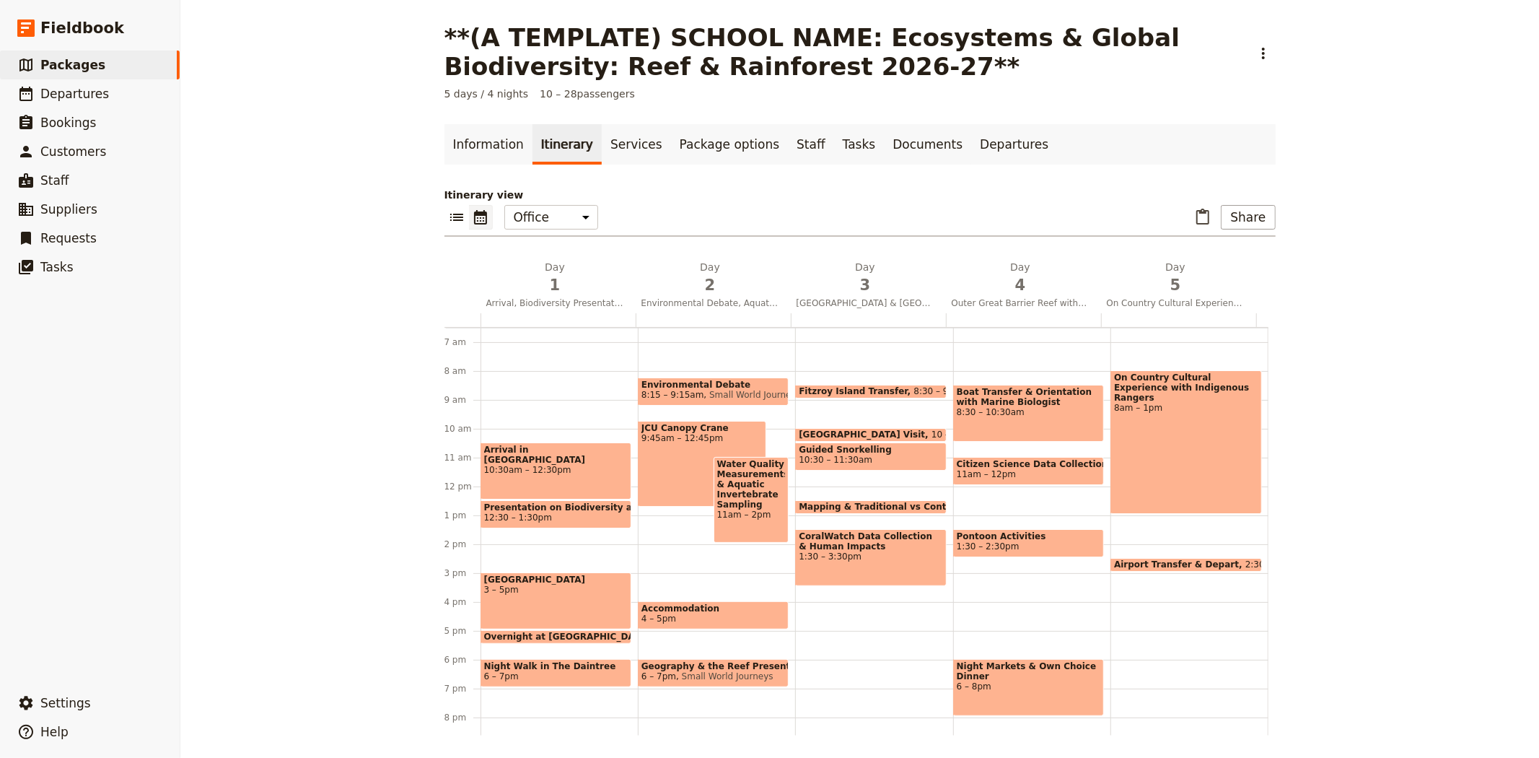
click at [527, 631] on span "Overnight at [GEOGRAPHIC_DATA]" at bounding box center [570, 636] width 172 height 10
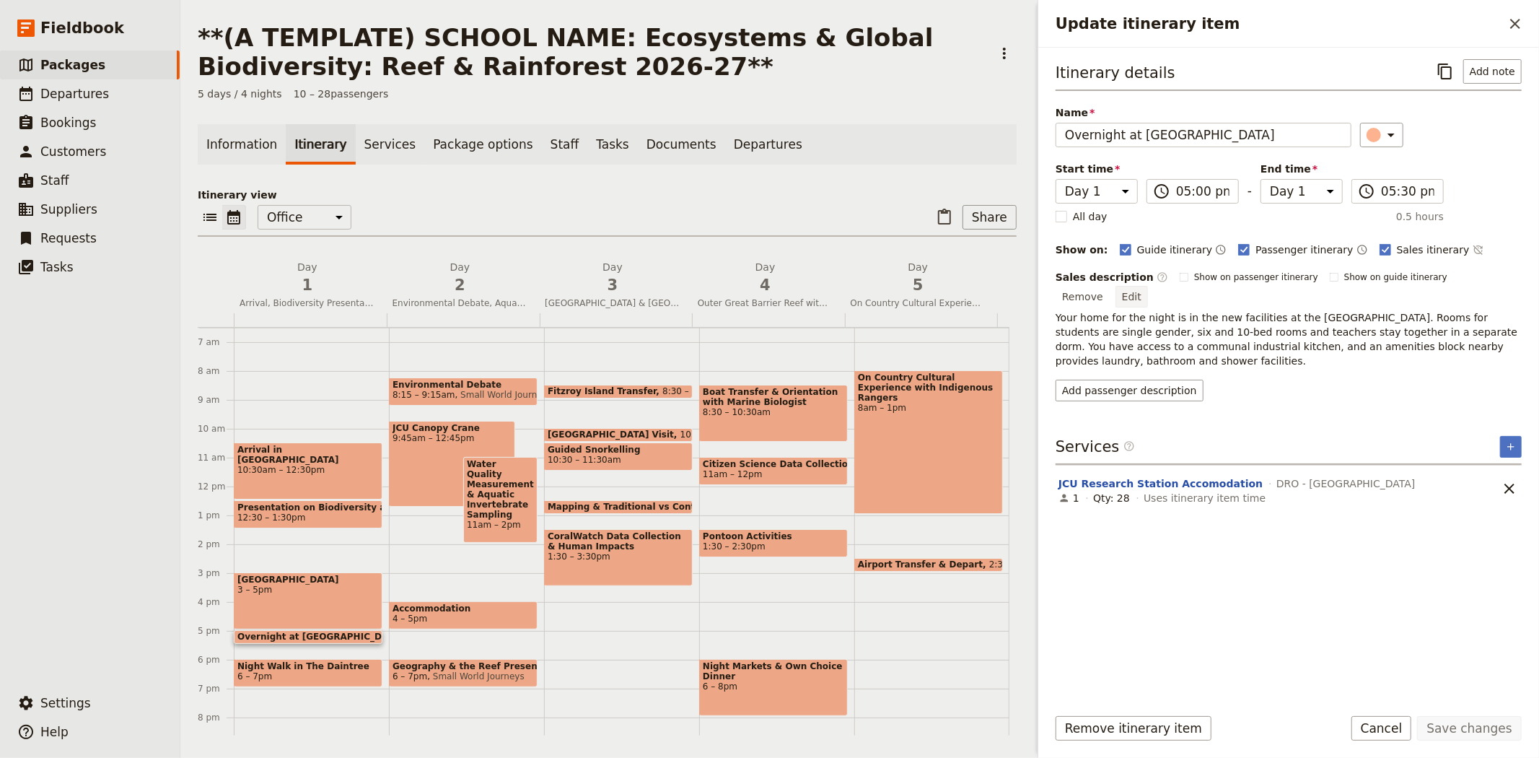
click at [1148, 286] on button "Edit" at bounding box center [1131, 297] width 32 height 22
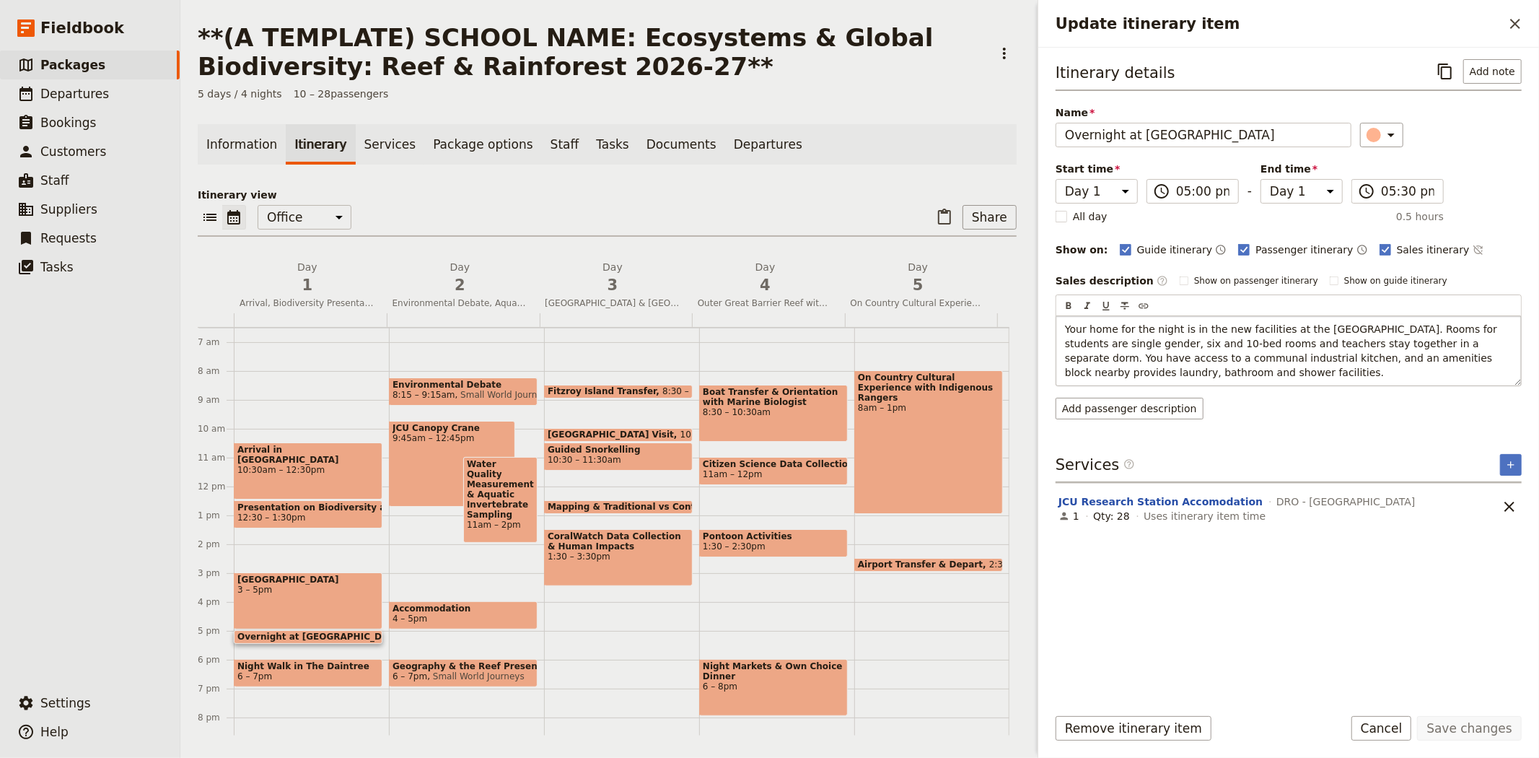
click at [1157, 343] on span "Your home for the night is in the new facilities at the [GEOGRAPHIC_DATA]. Room…" at bounding box center [1283, 350] width 436 height 55
click at [1473, 725] on button "Save changes" at bounding box center [1469, 728] width 105 height 25
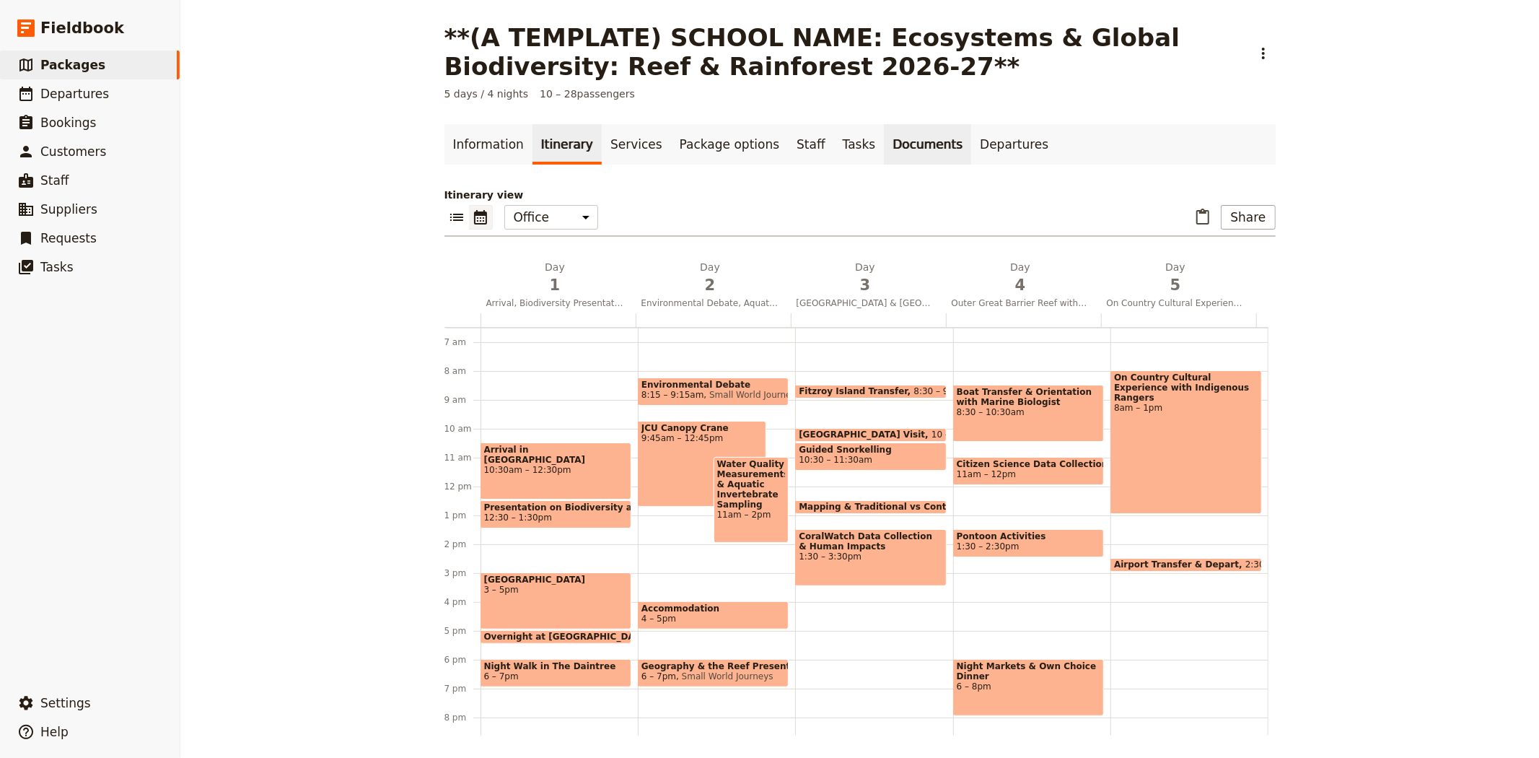
click at [884, 146] on link "Documents" at bounding box center [927, 144] width 87 height 40
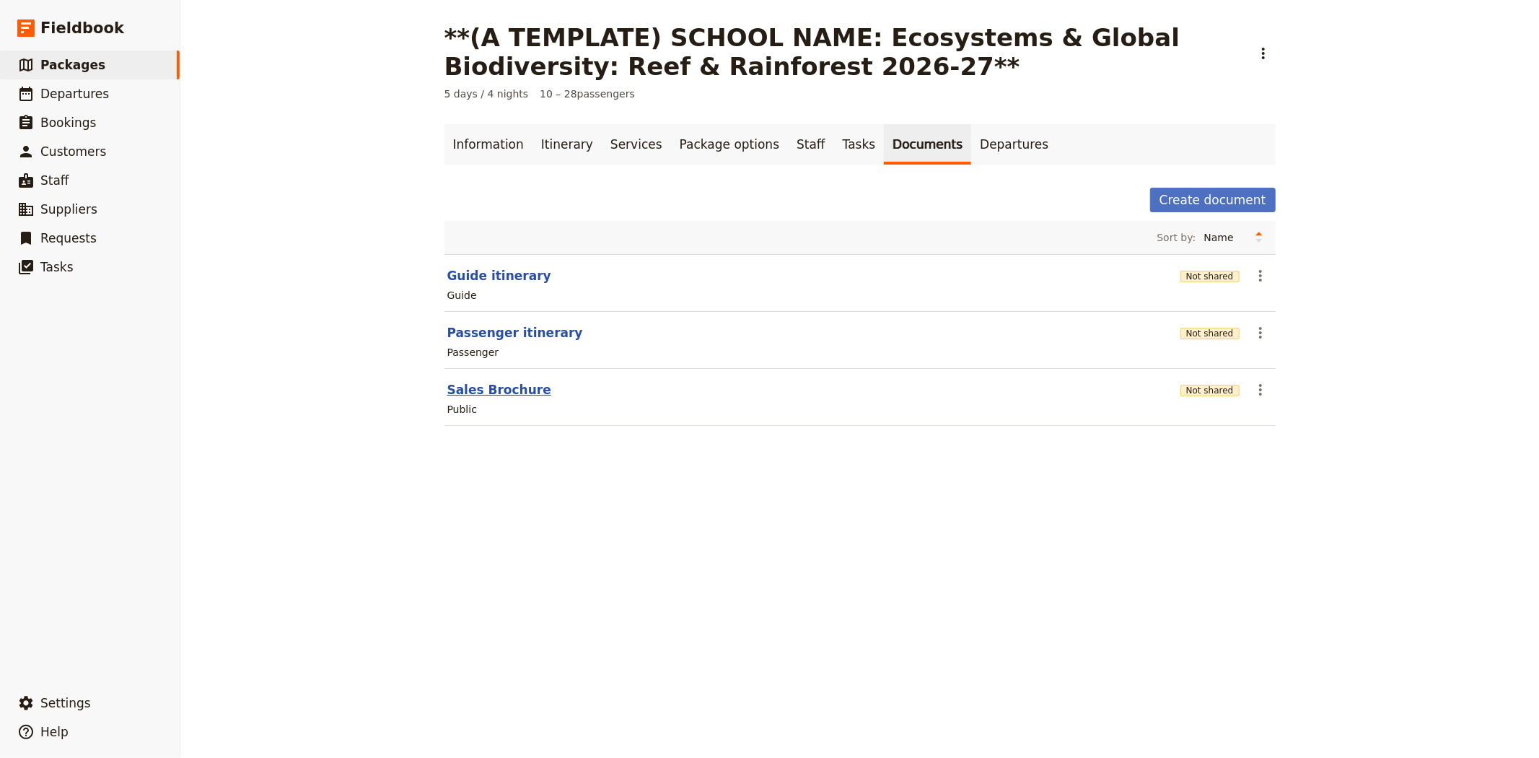
click at [488, 392] on button "Sales Brochure" at bounding box center [499, 389] width 104 height 17
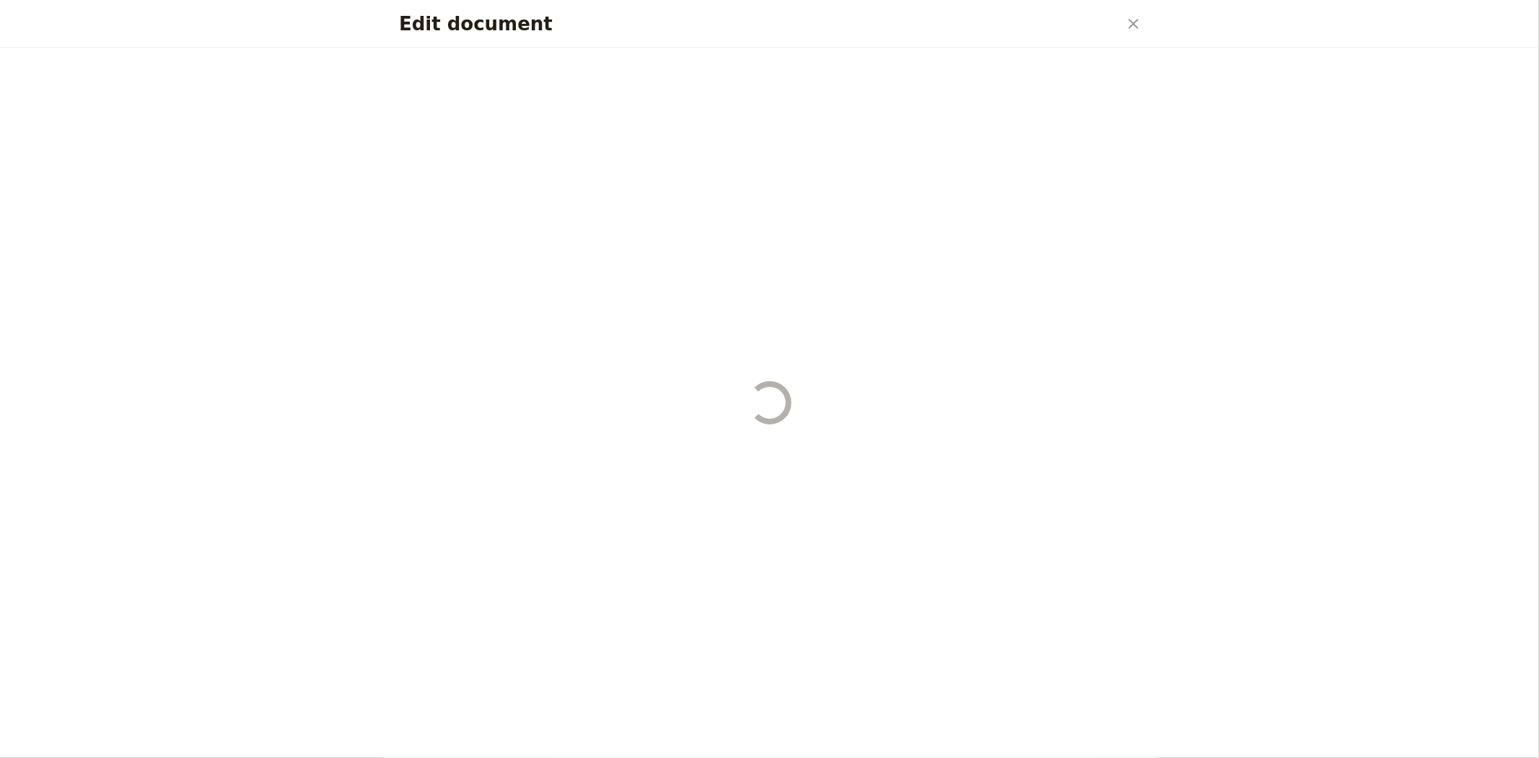
select select "LARGE"
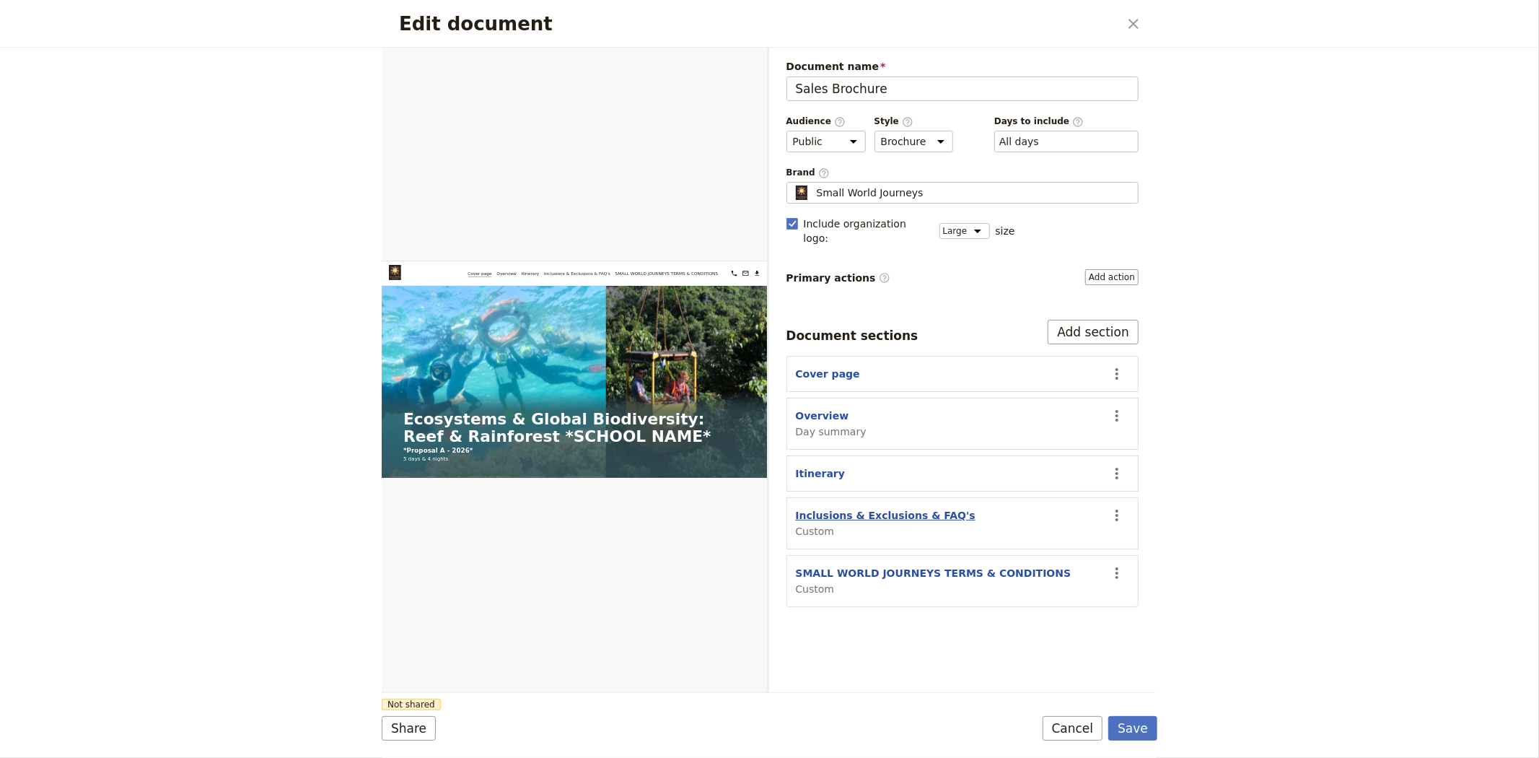
click at [833, 508] on button "Inclusions & Exclusions & FAQ's" at bounding box center [886, 515] width 180 height 14
select select "CUSTOM"
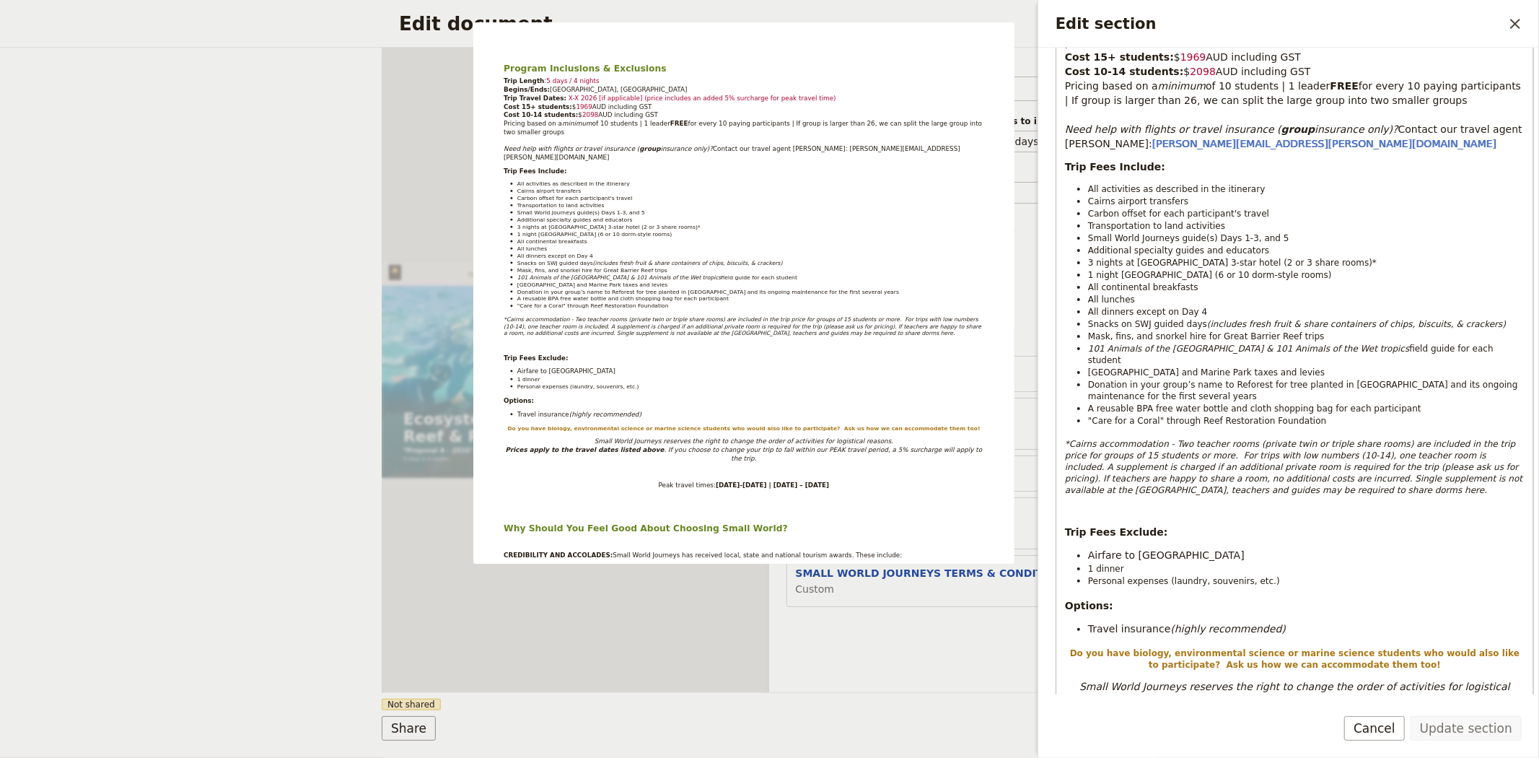
scroll to position [160, 0]
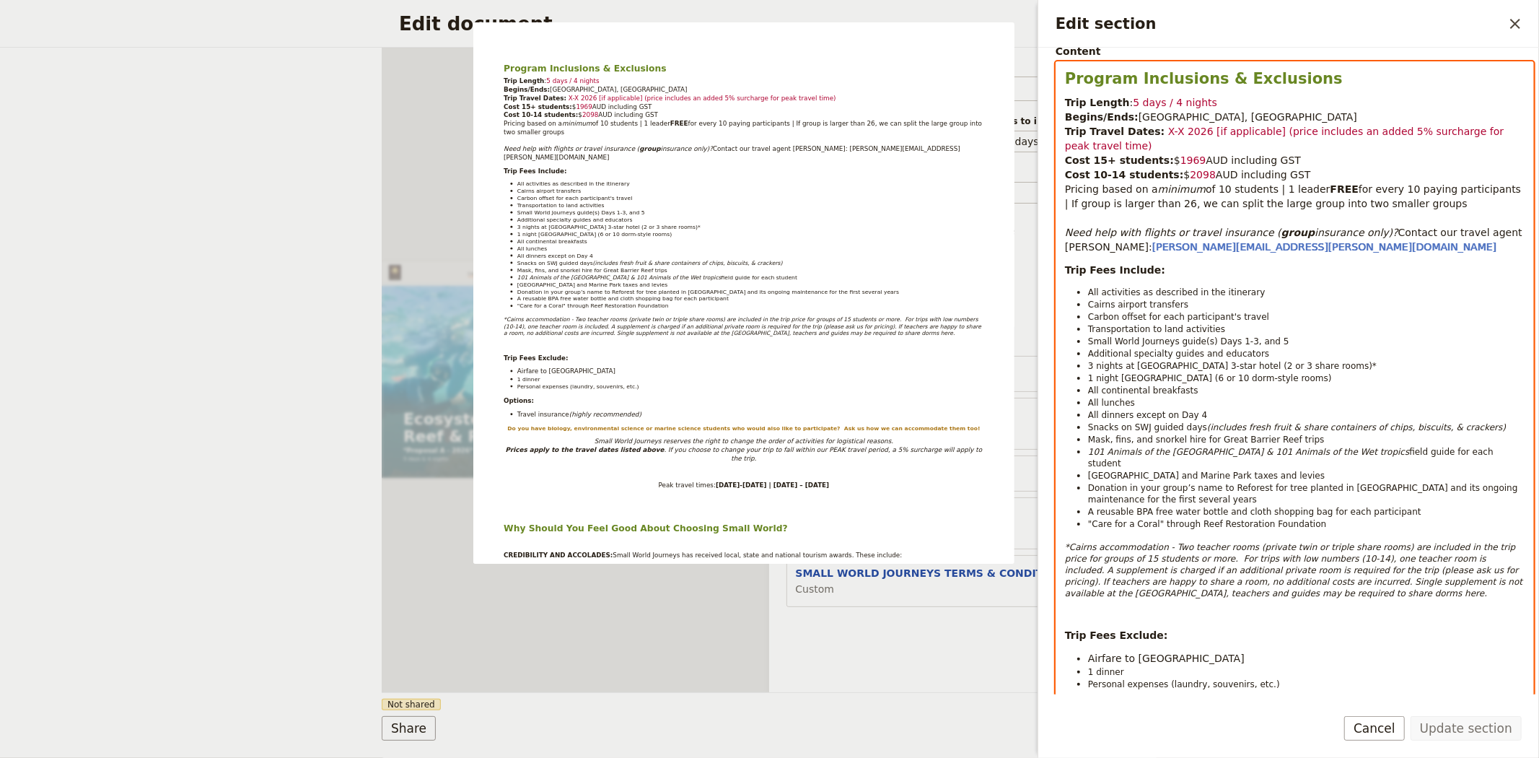
click at [1261, 377] on span "1 night Daintree Rainforest research station (6 or 10 dorm-style rooms)" at bounding box center [1210, 378] width 244 height 10
select select "paragraph-small"
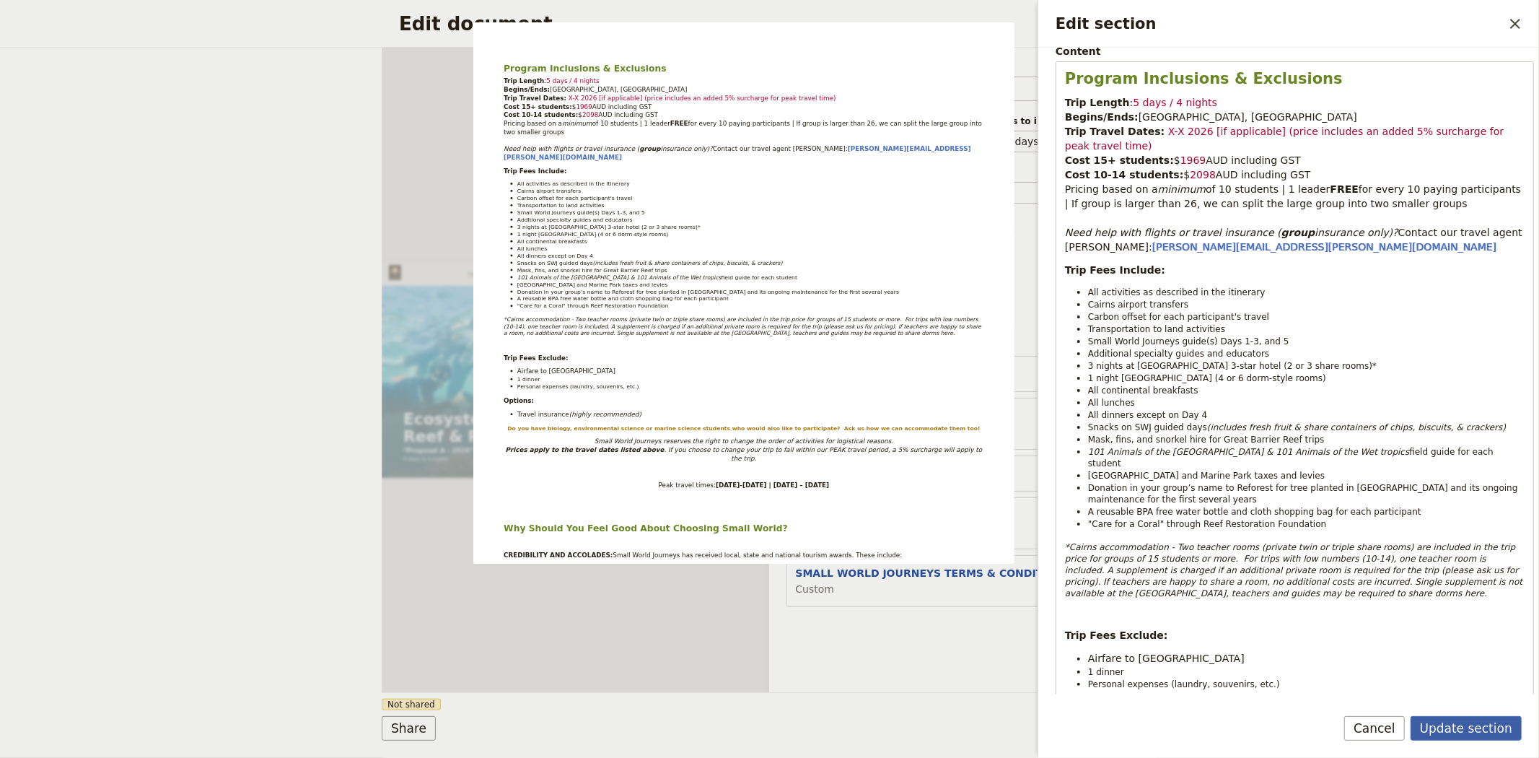
click at [1472, 732] on button "Update section" at bounding box center [1465, 728] width 111 height 25
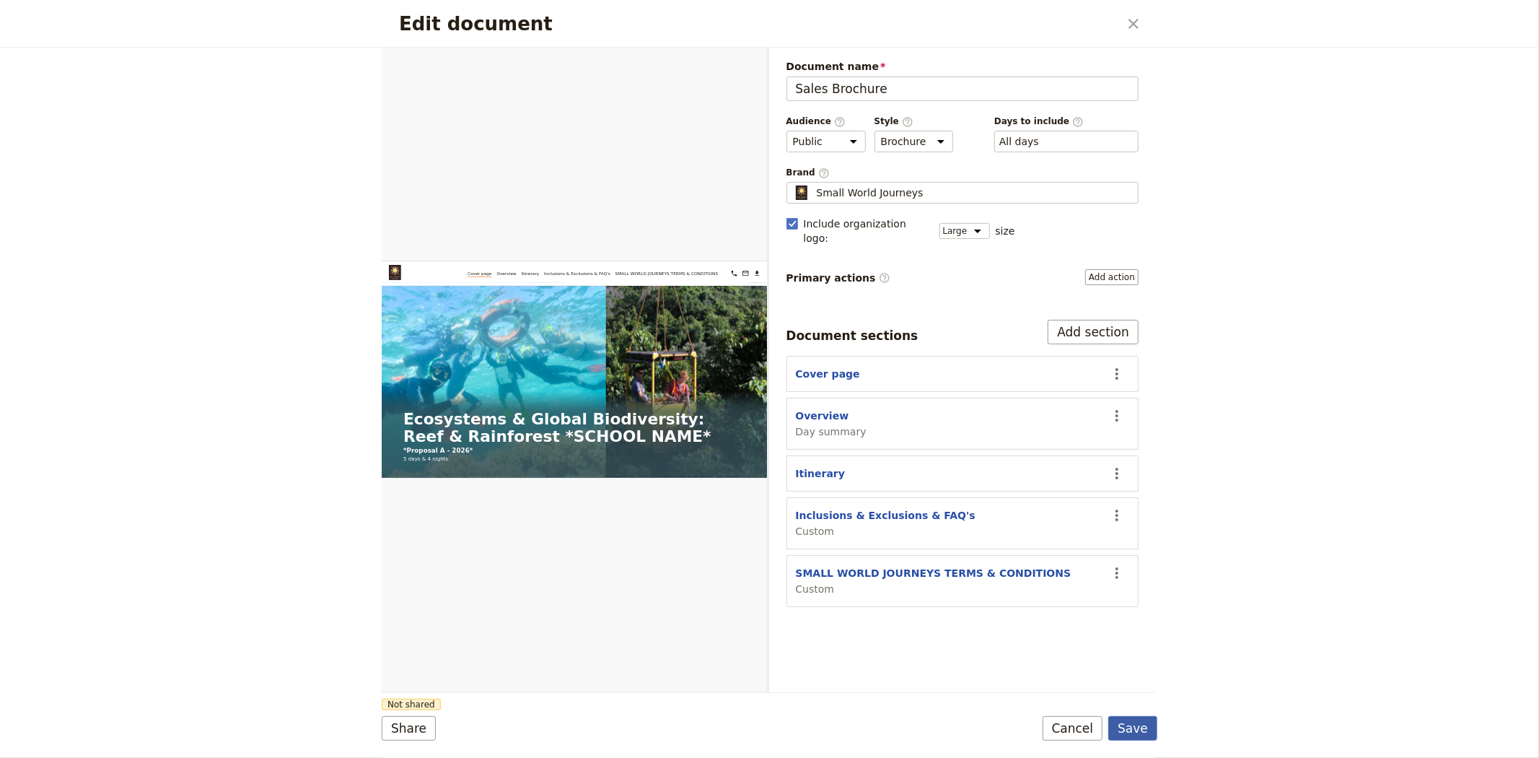
click at [1136, 722] on button "Save" at bounding box center [1132, 728] width 49 height 25
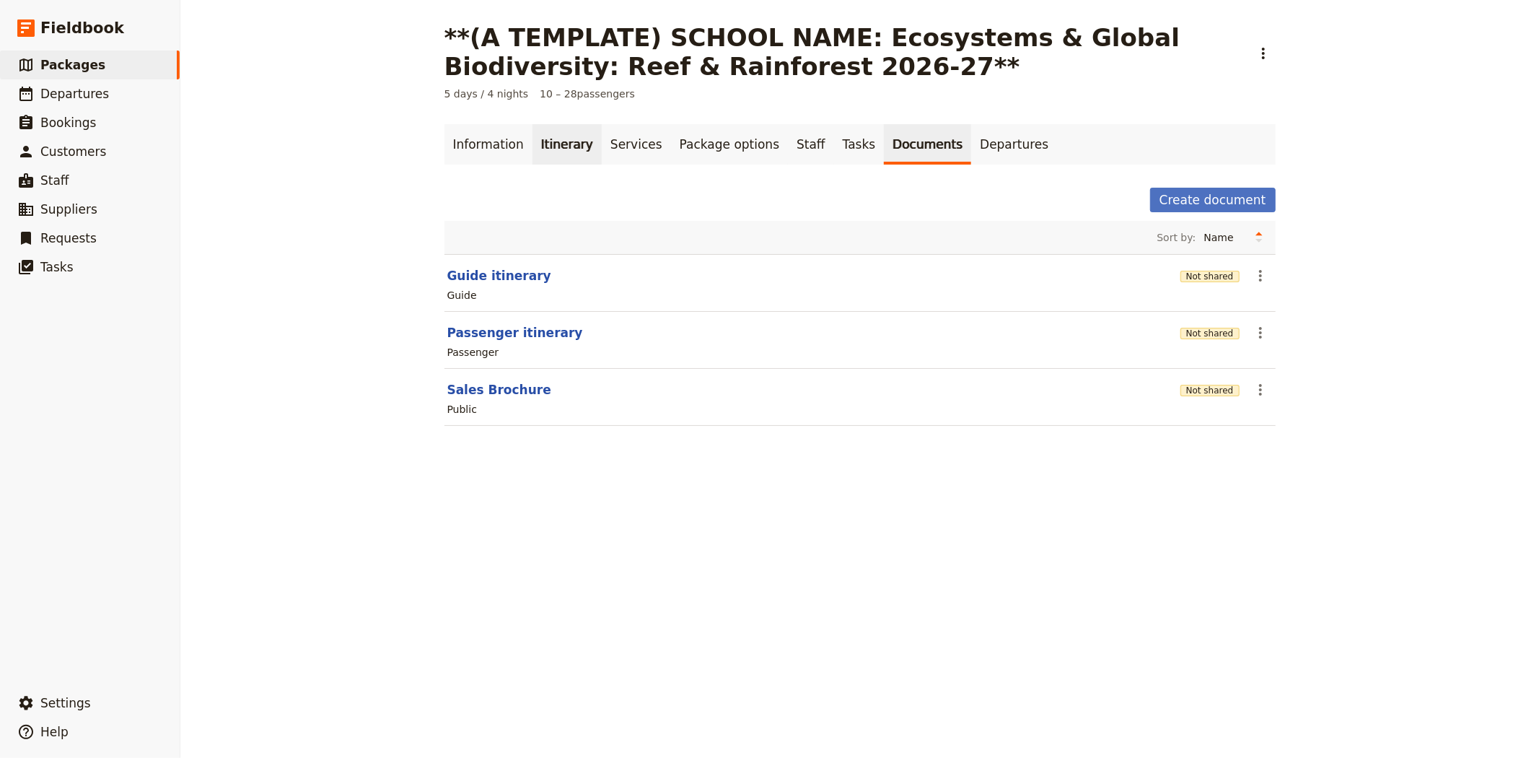
click at [542, 137] on link "Itinerary" at bounding box center [566, 144] width 69 height 40
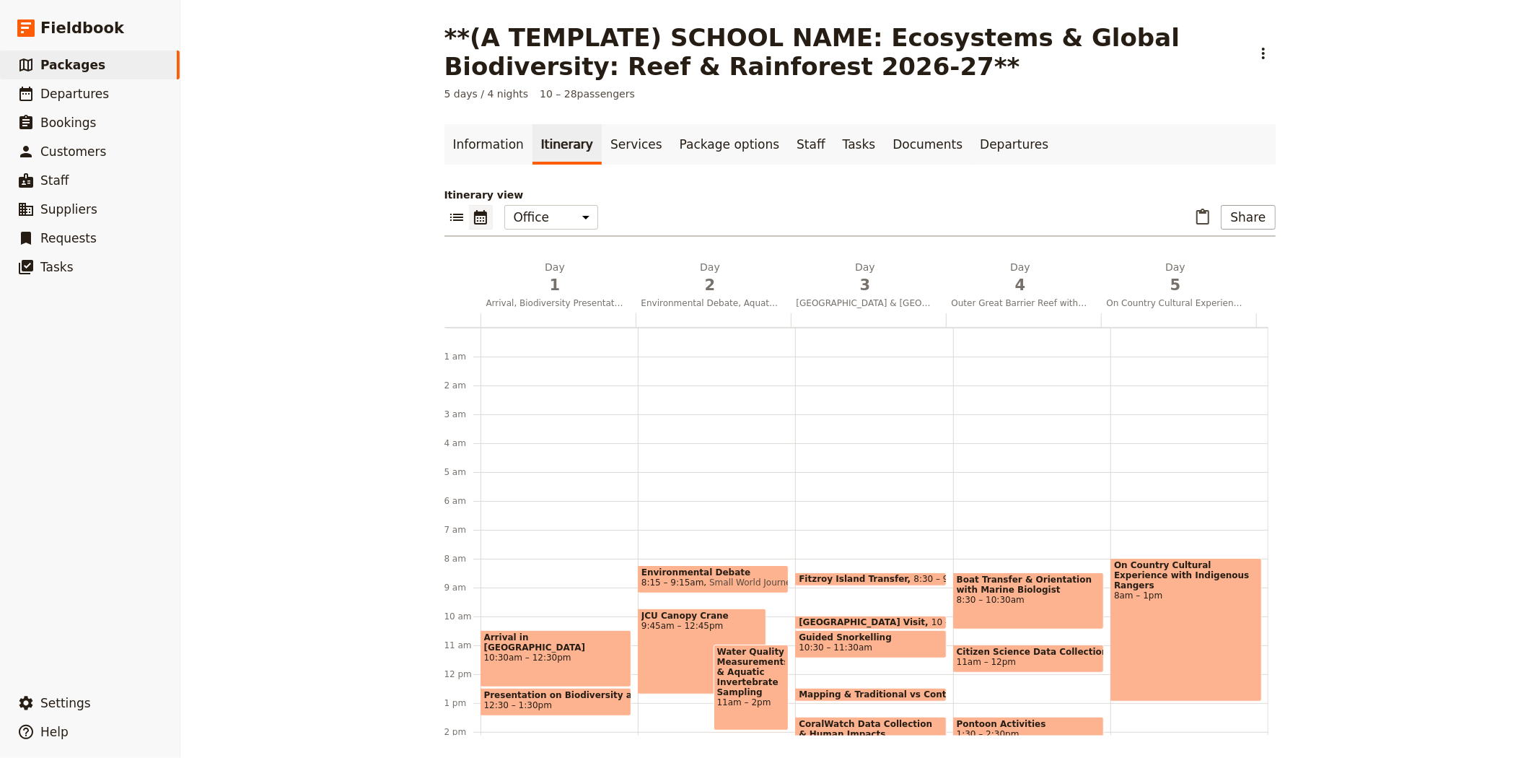
scroll to position [188, 0]
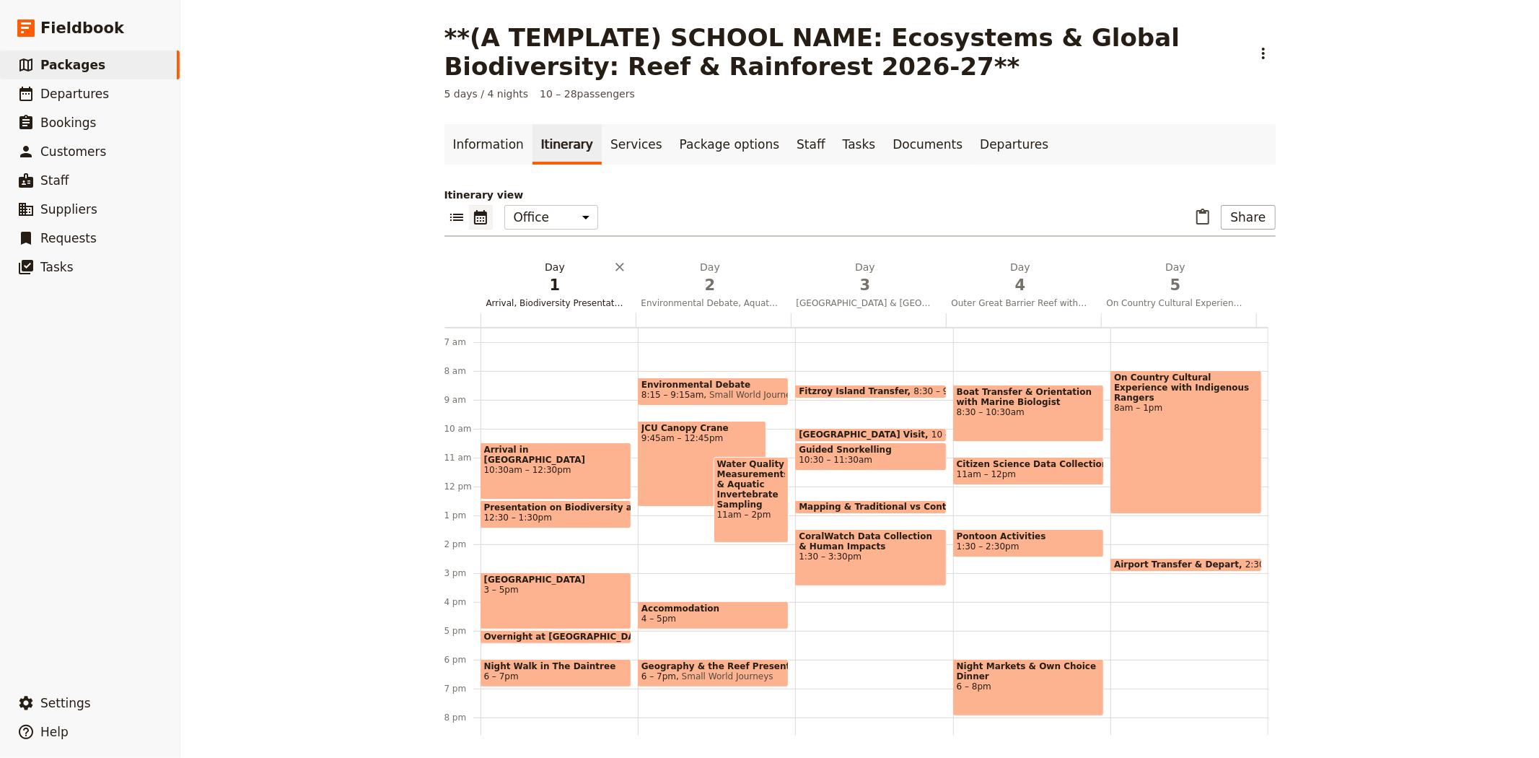
click at [517, 294] on button "Day 1 Arrival, Biodiversity Presentation & Daintree Rainforest" at bounding box center [557, 286] width 155 height 53
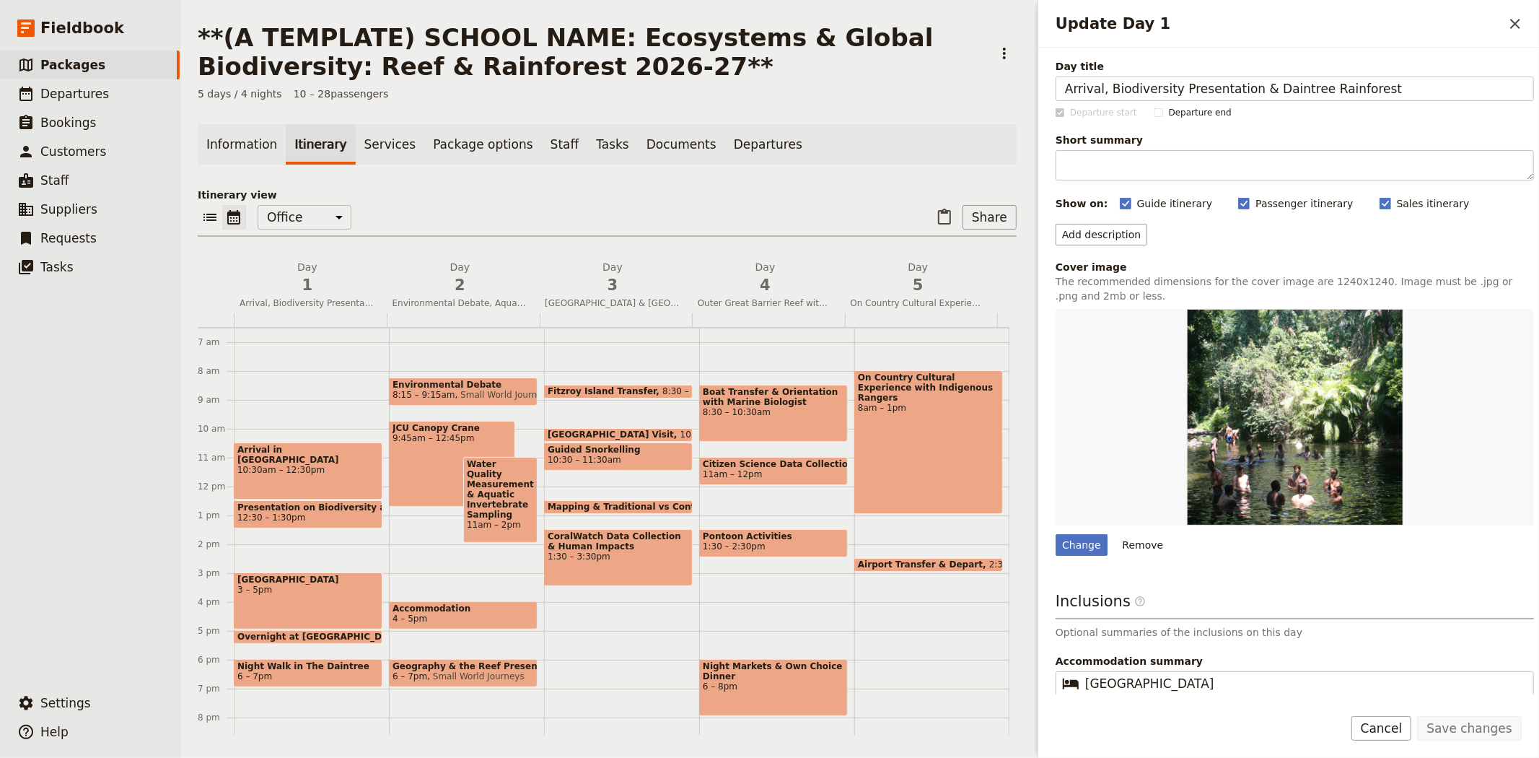
scroll to position [76, 0]
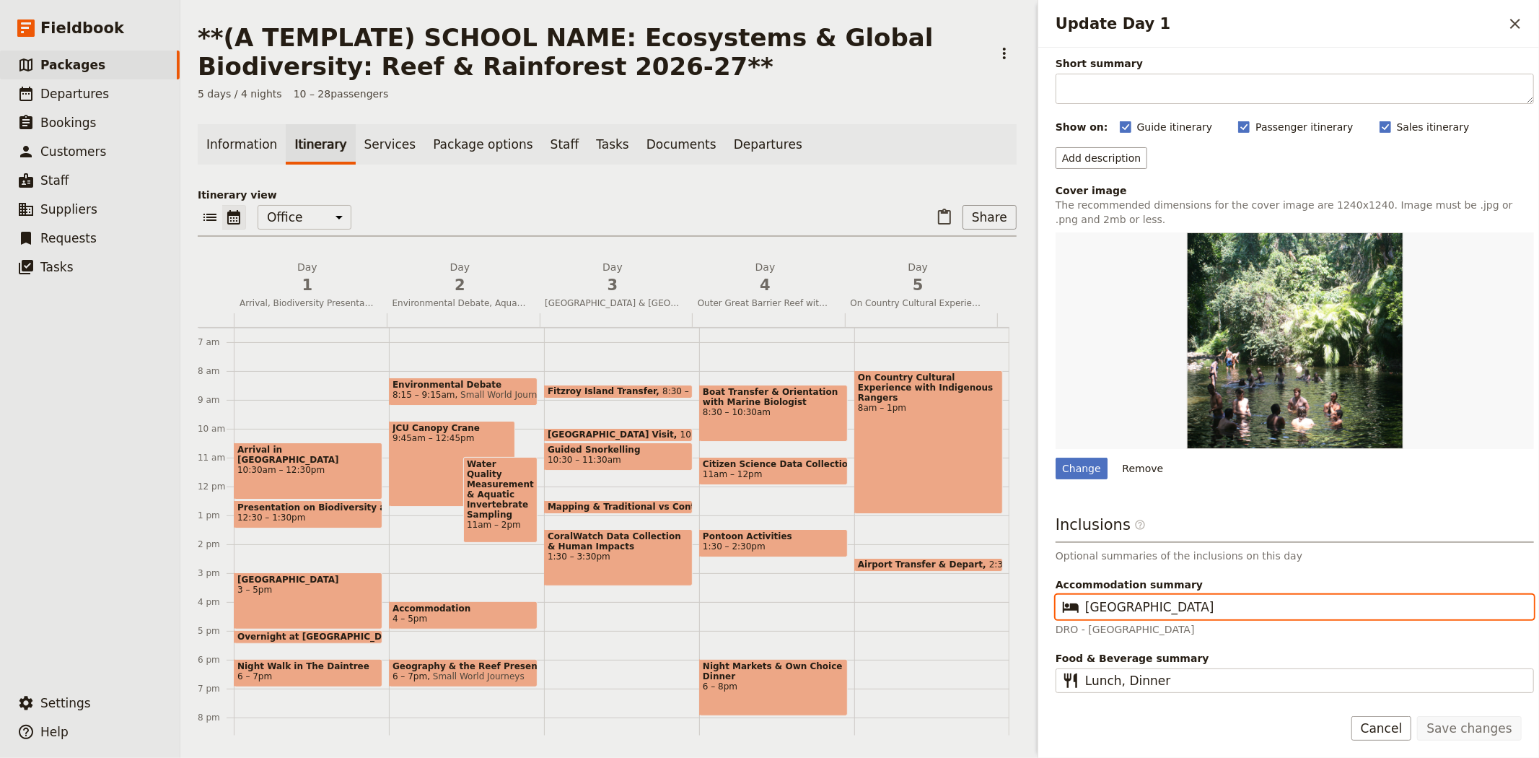
drag, startPoint x: 1322, startPoint y: 608, endPoint x: 1071, endPoint y: 611, distance: 251.1
click at [1071, 611] on fieldset "​ Daintree Rainforest Research Station" at bounding box center [1294, 606] width 478 height 25
